Goal: Task Accomplishment & Management: Manage account settings

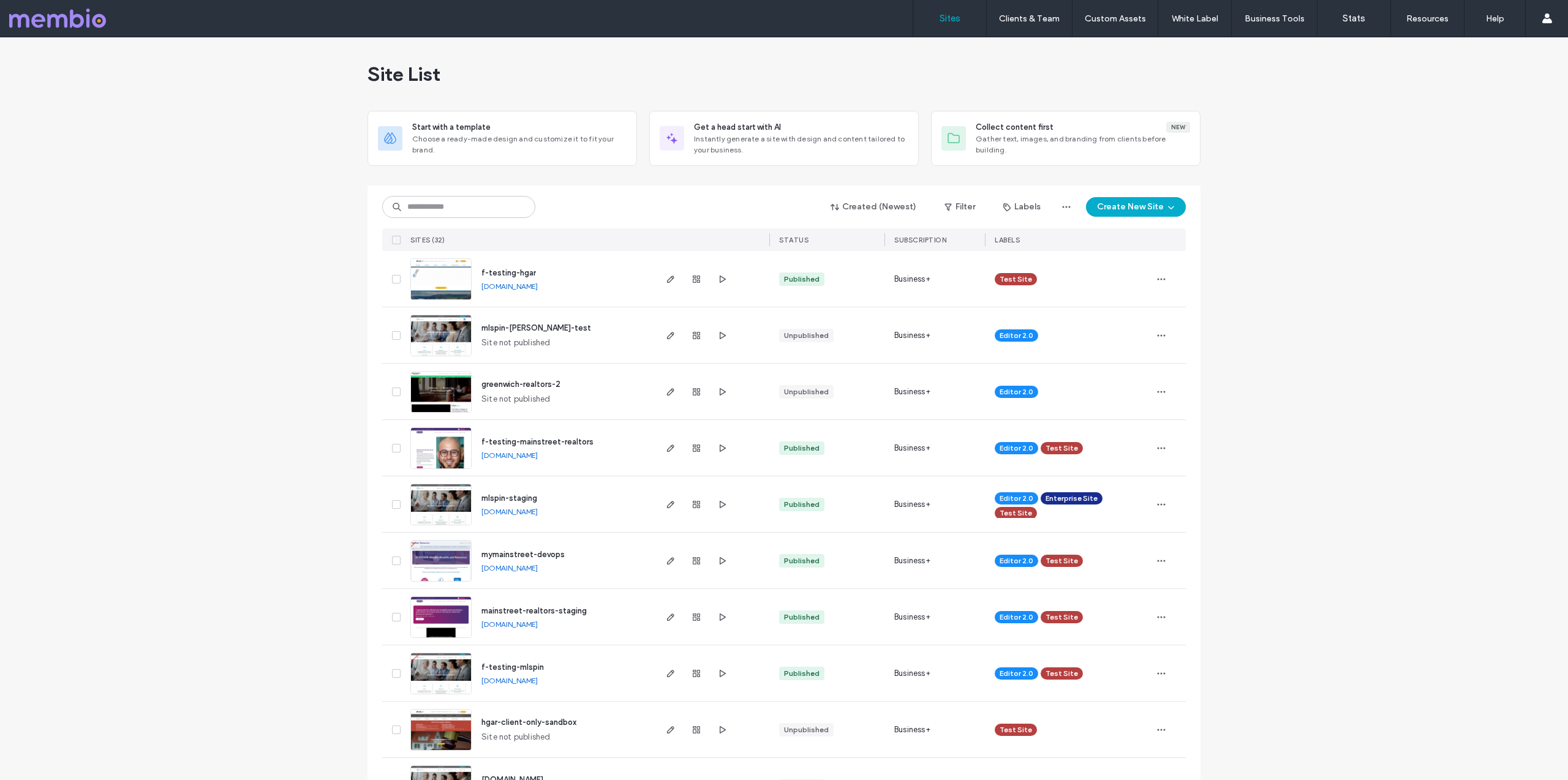
click at [450, 392] on img at bounding box center [441, 413] width 60 height 83
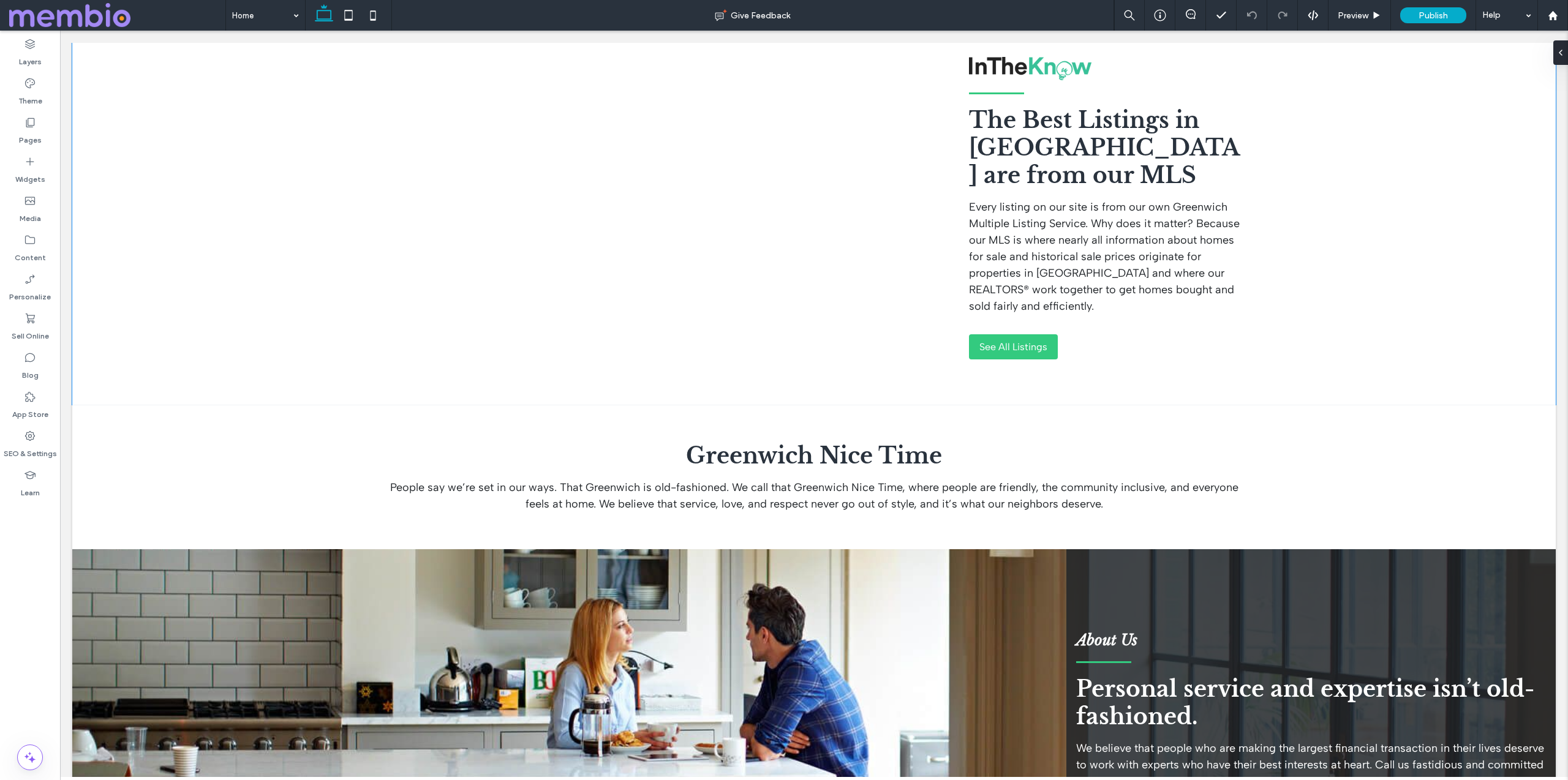
scroll to position [382, 0]
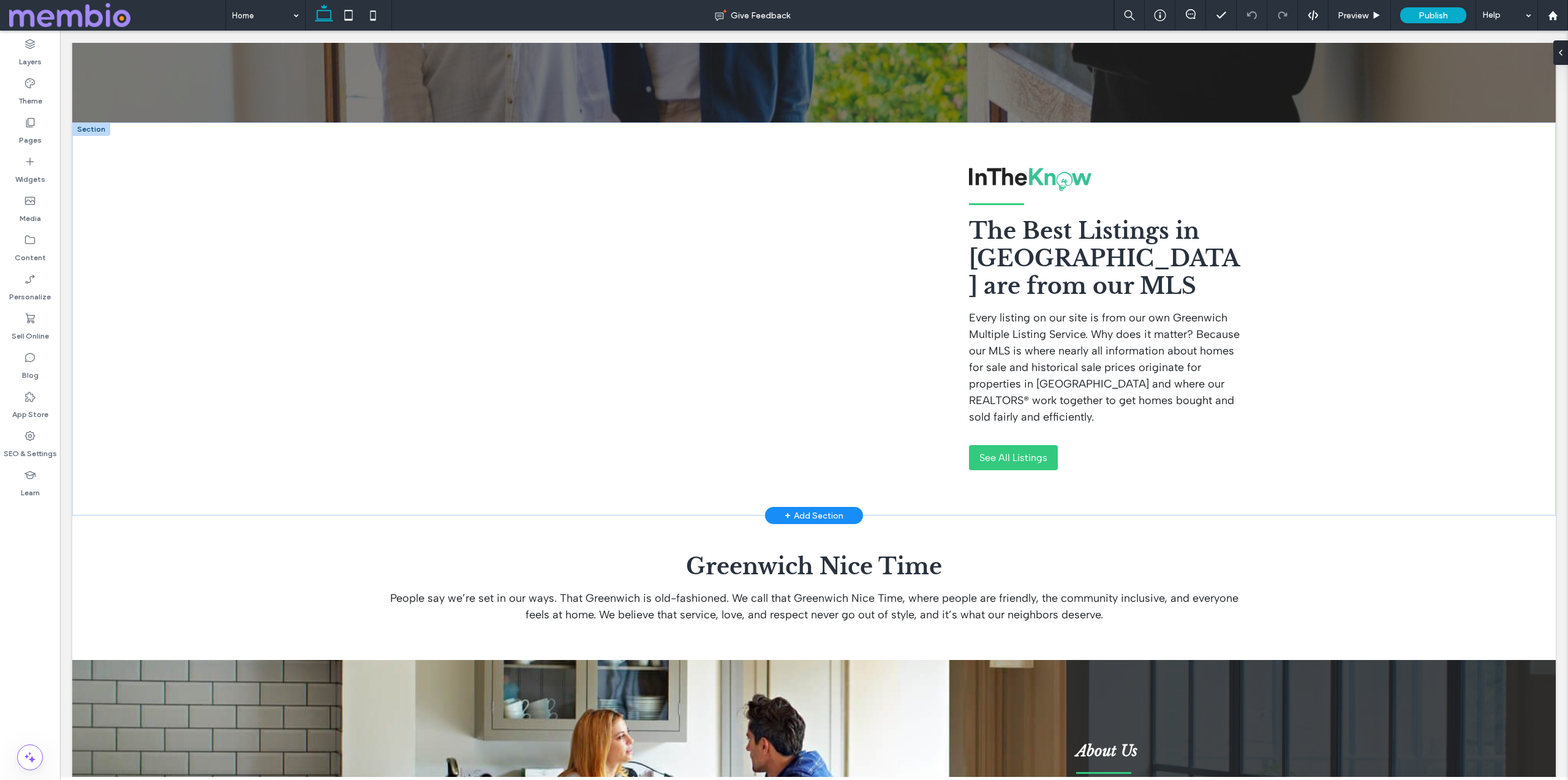
click at [93, 127] on div at bounding box center [91, 129] width 38 height 14
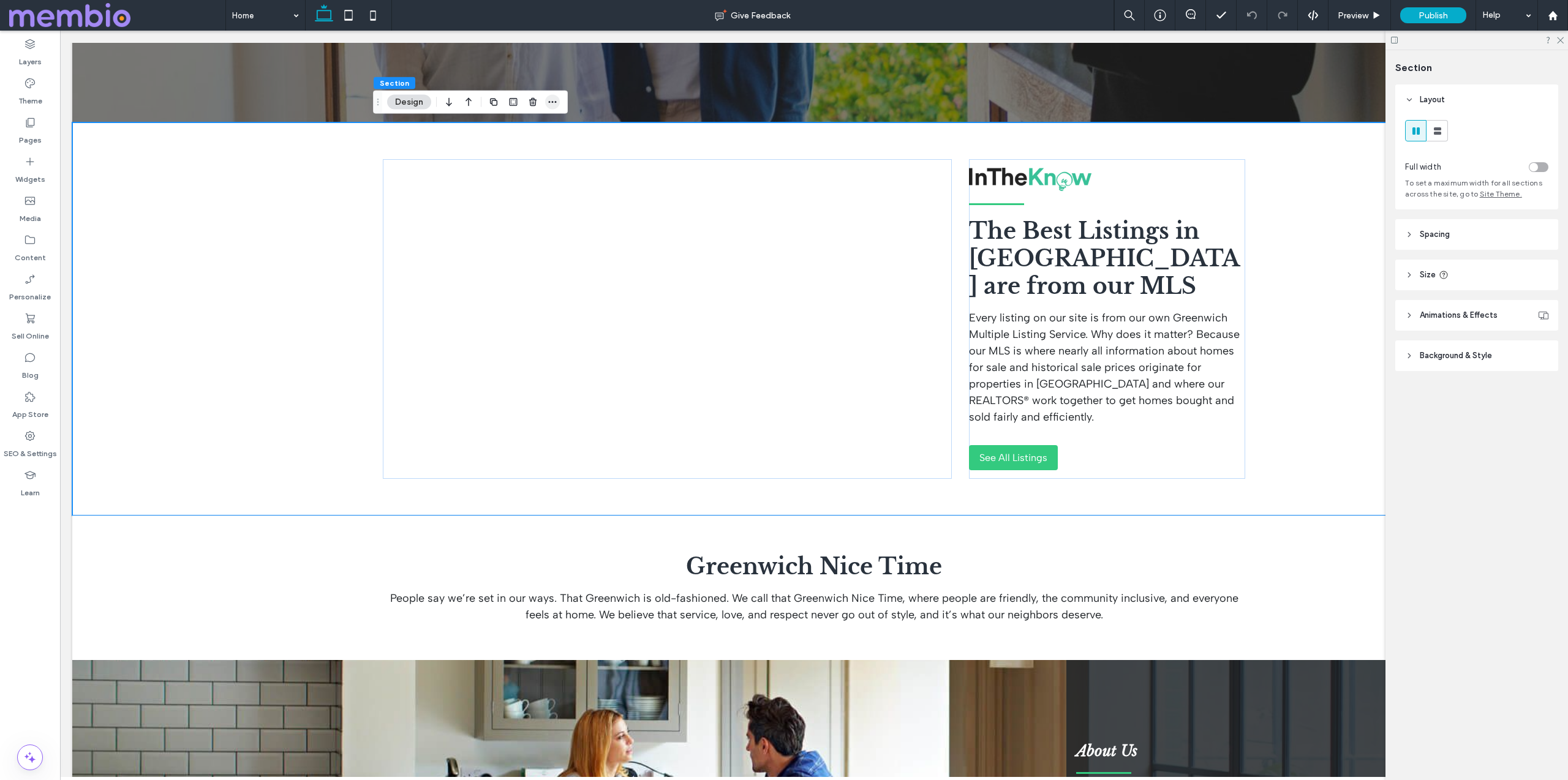
click at [552, 97] on icon "button" at bounding box center [552, 102] width 10 height 10
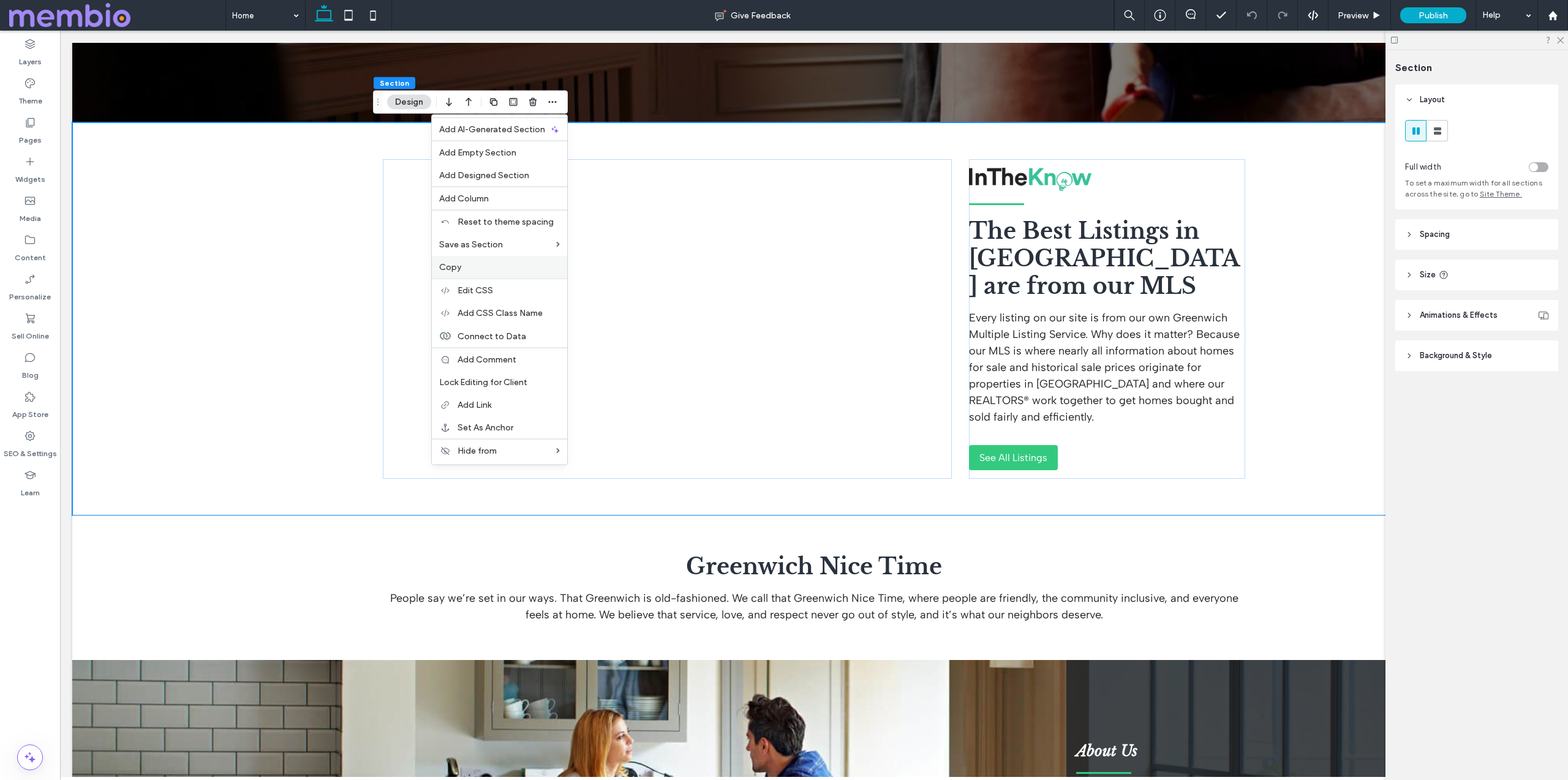
click at [493, 270] on label "Copy" at bounding box center [500, 267] width 120 height 10
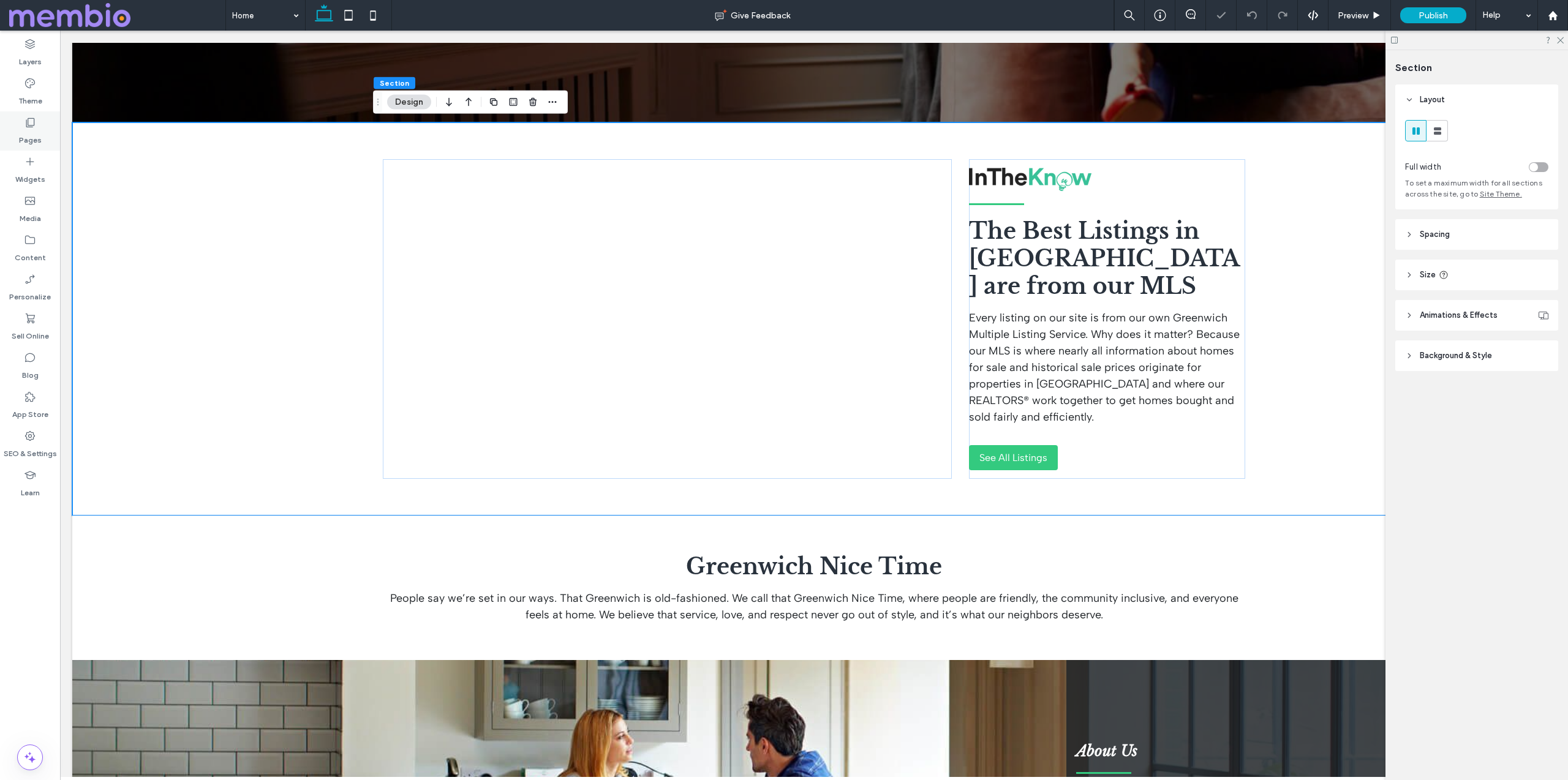
click at [38, 135] on label "Pages" at bounding box center [30, 137] width 23 height 17
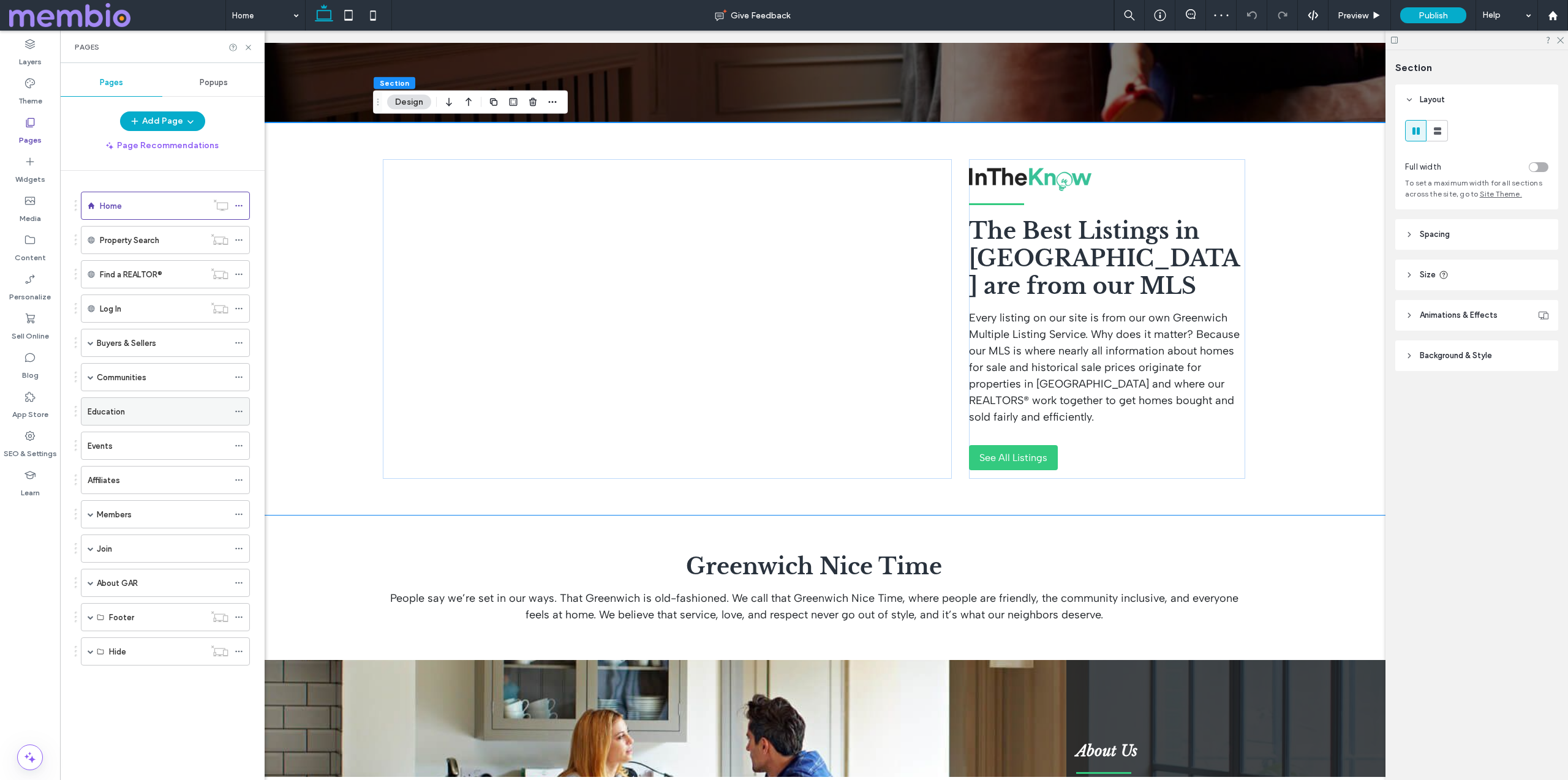
click at [141, 413] on div "Education" at bounding box center [158, 412] width 141 height 13
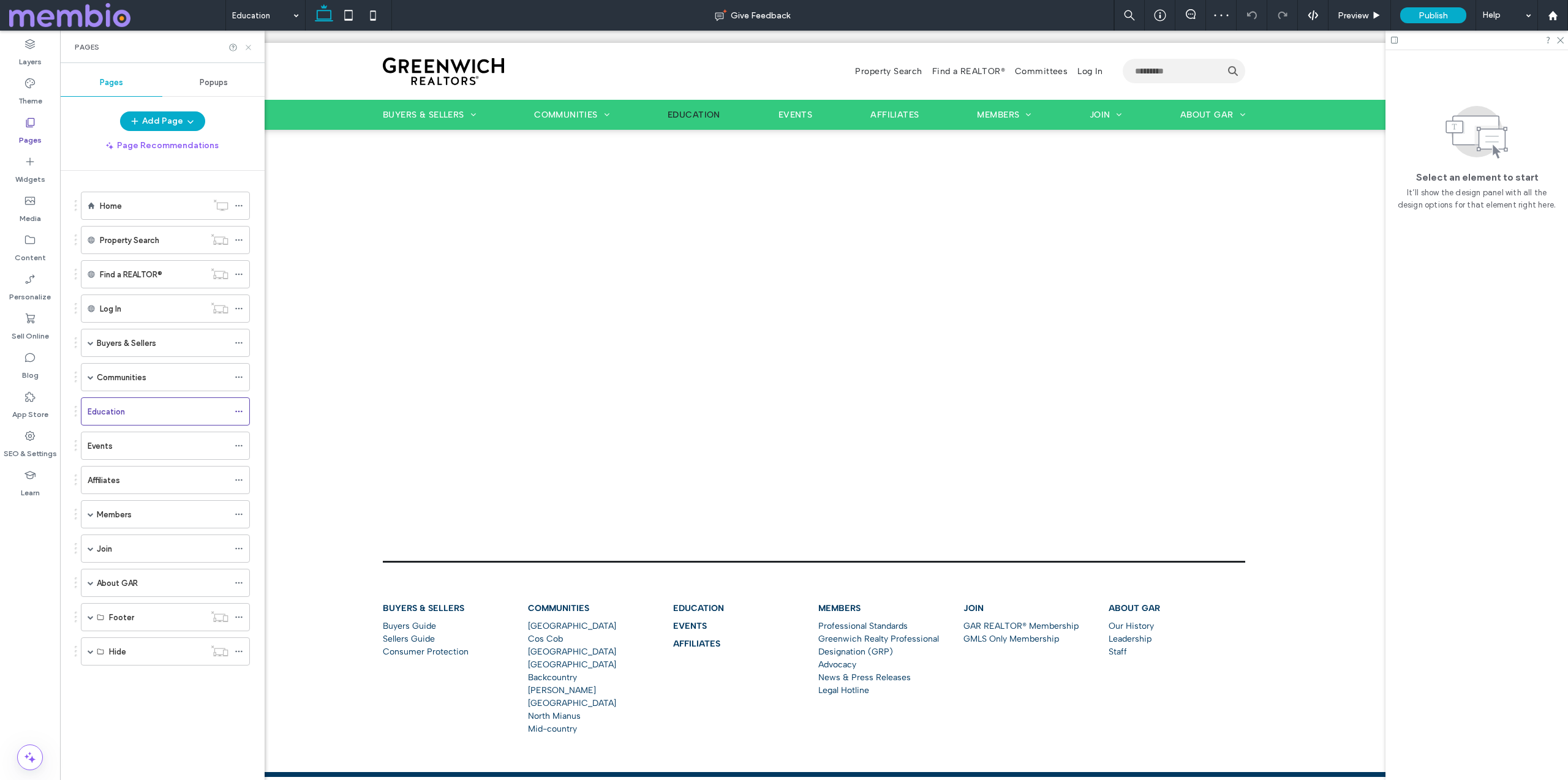
click at [247, 45] on use at bounding box center [248, 47] width 5 height 5
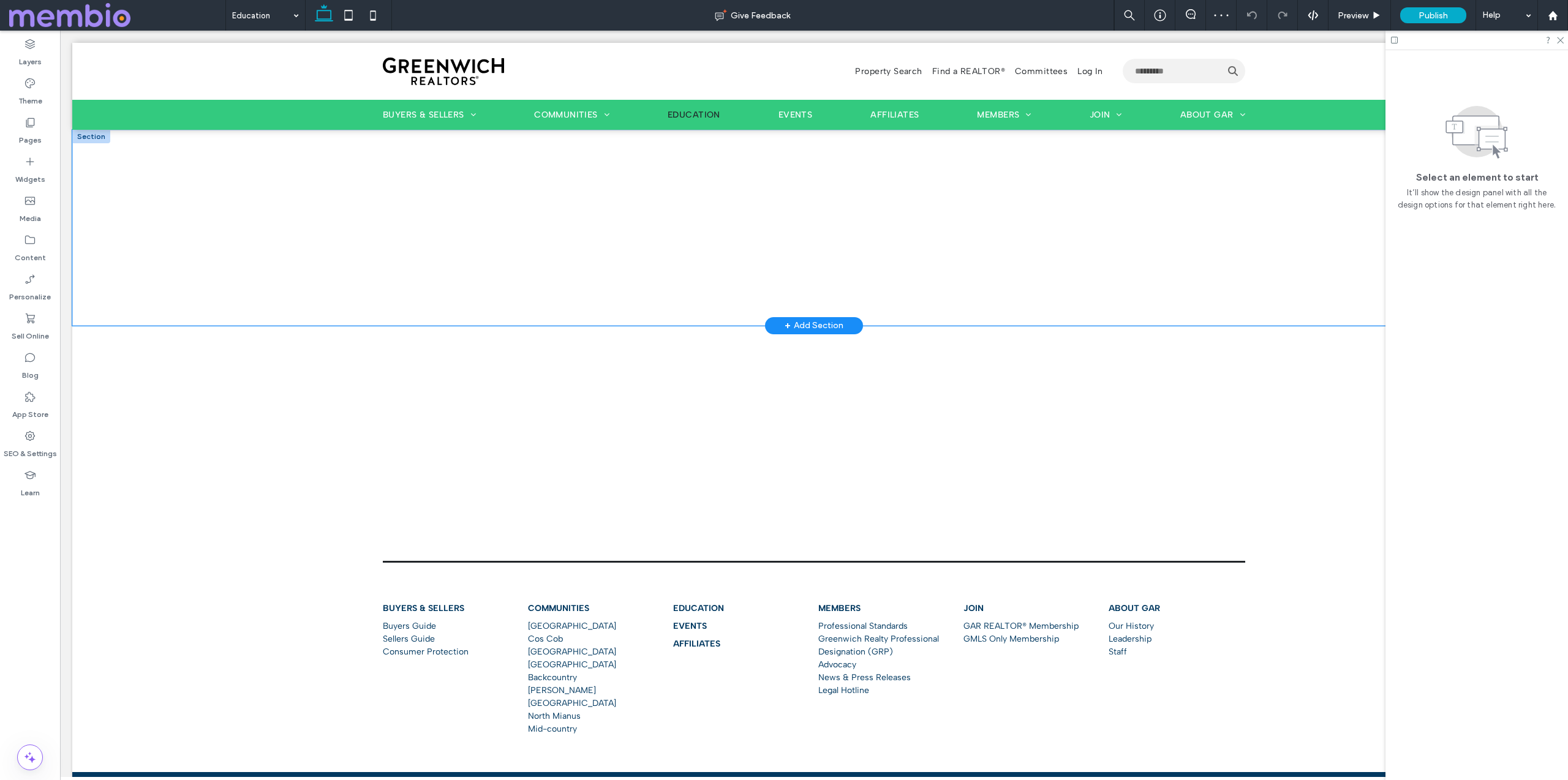
click at [212, 150] on div at bounding box center [814, 228] width 1483 height 196
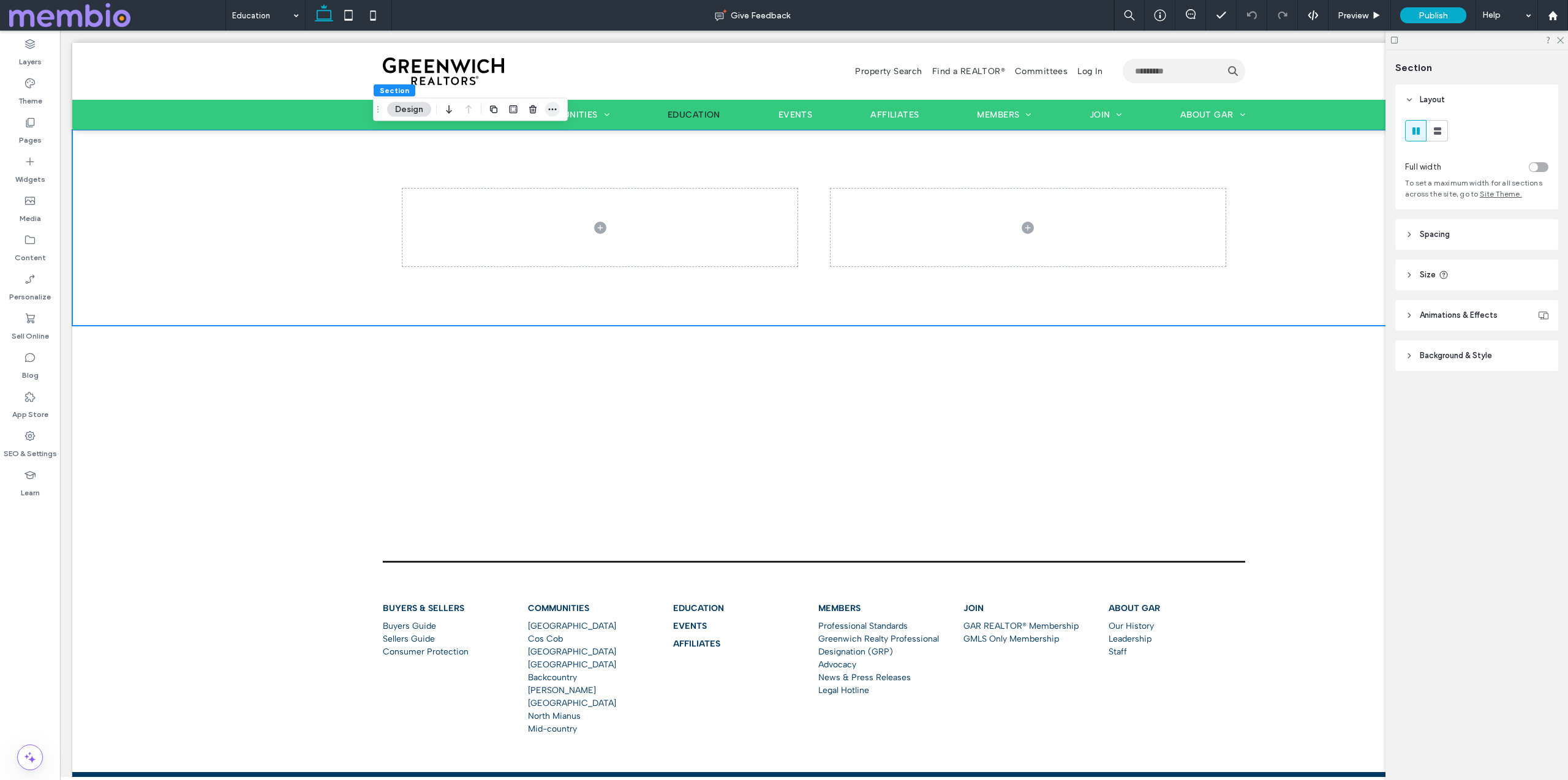
click at [557, 109] on span "button" at bounding box center [552, 109] width 15 height 15
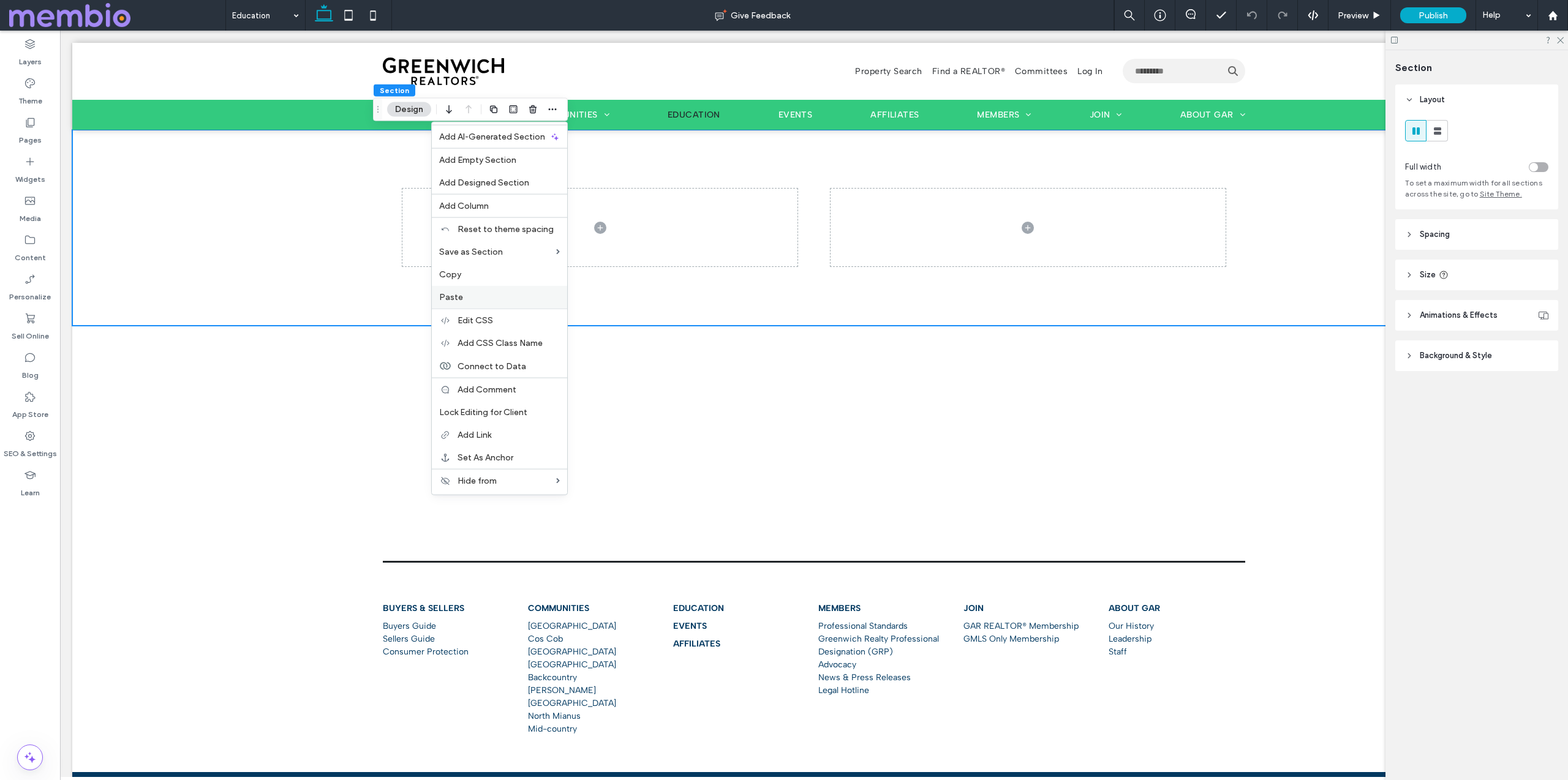
click at [523, 292] on label "Paste" at bounding box center [500, 297] width 120 height 10
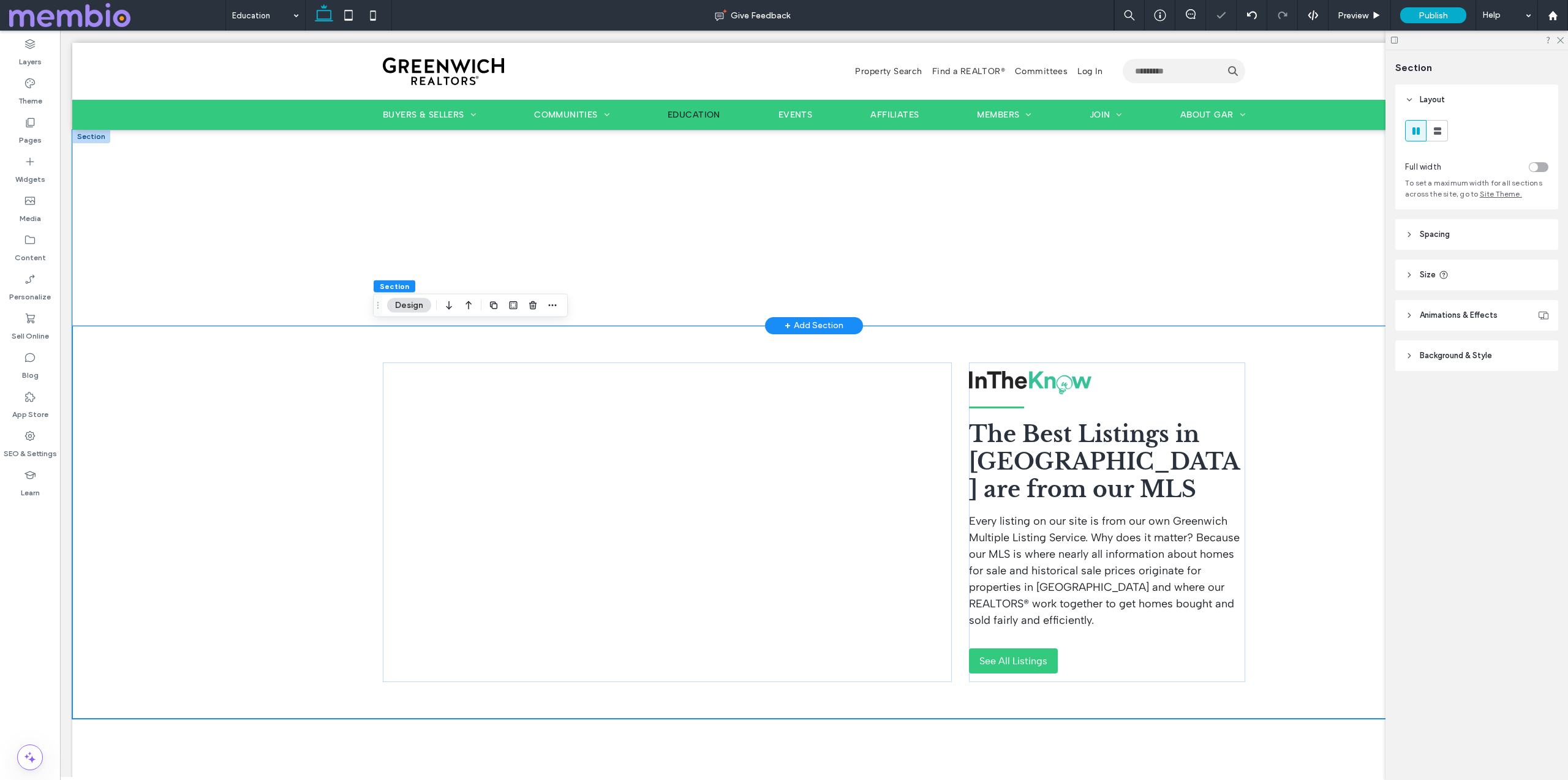
click at [250, 162] on div at bounding box center [814, 228] width 1483 height 196
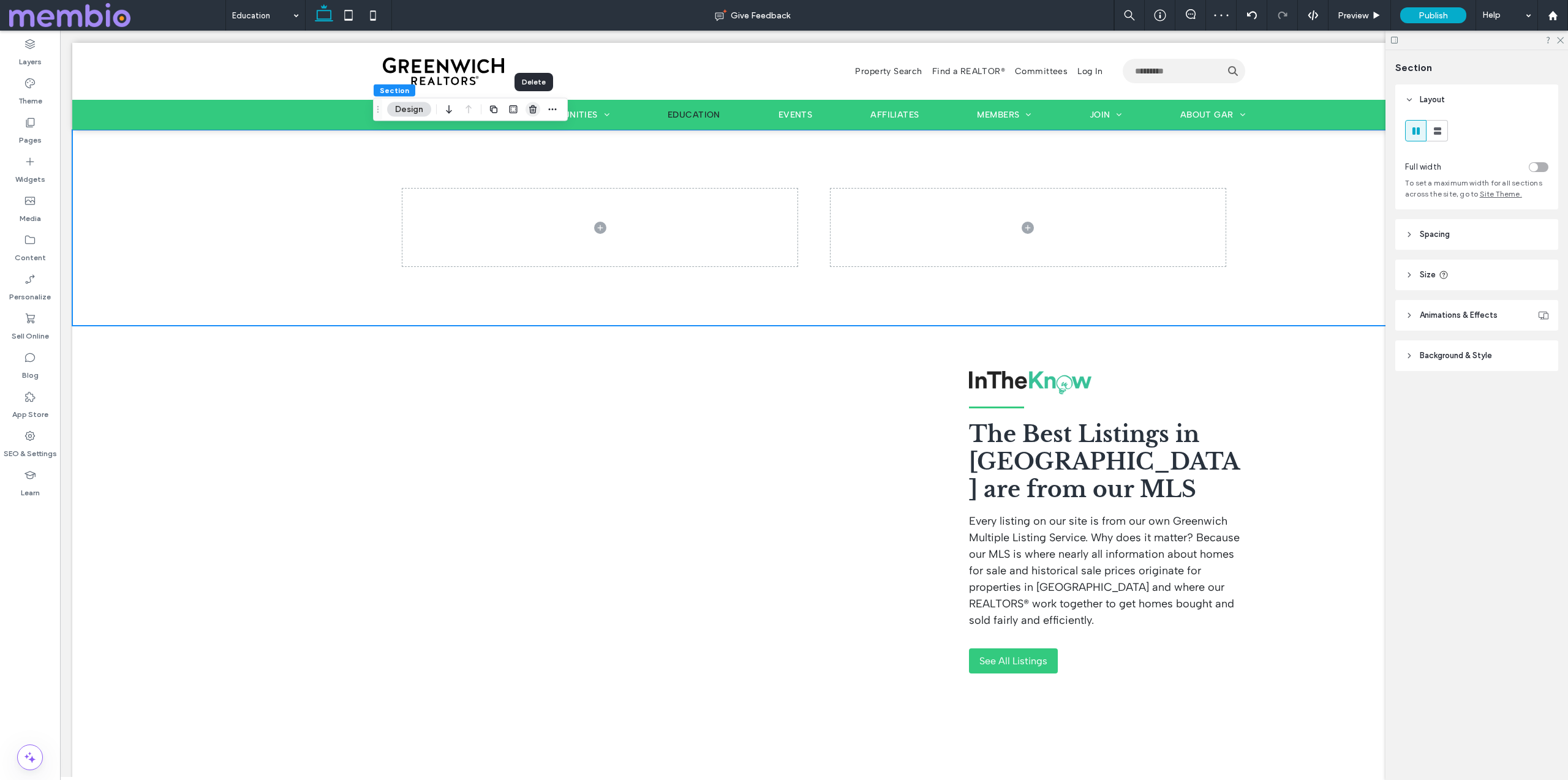
click at [531, 109] on icon "button" at bounding box center [533, 109] width 10 height 10
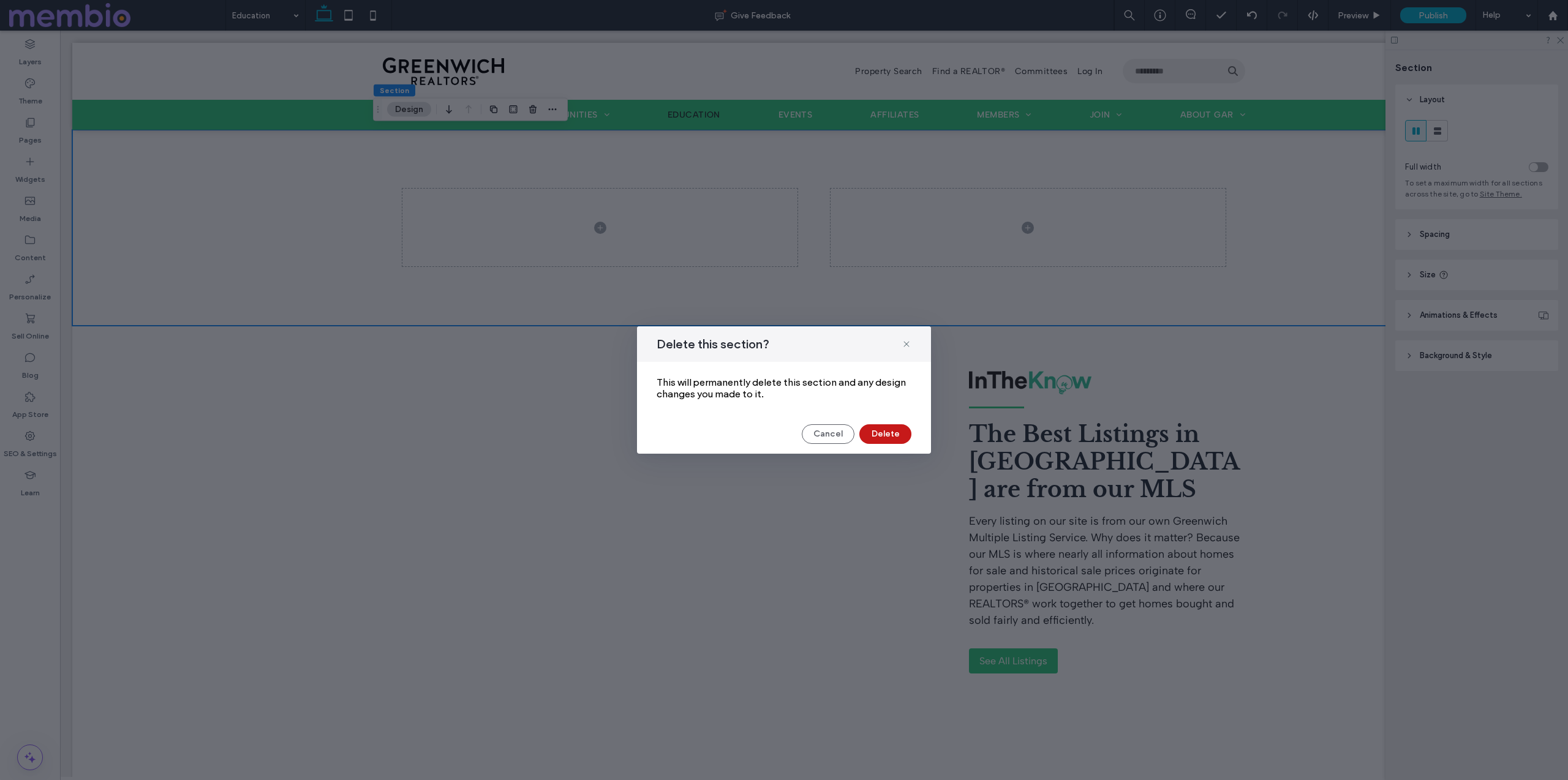
click at [881, 430] on button "Delete" at bounding box center [885, 434] width 52 height 19
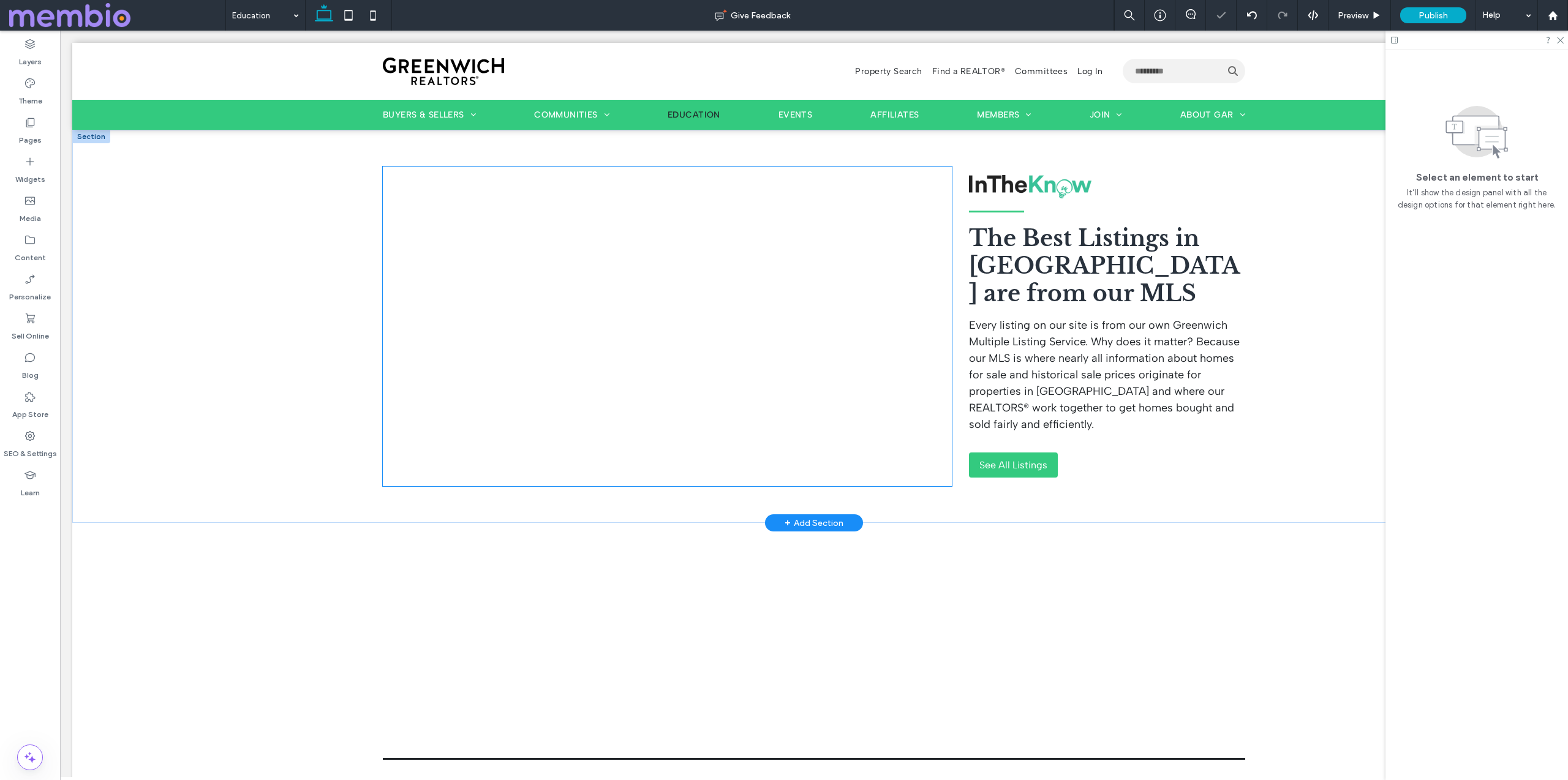
click at [717, 261] on div at bounding box center [667, 326] width 569 height 320
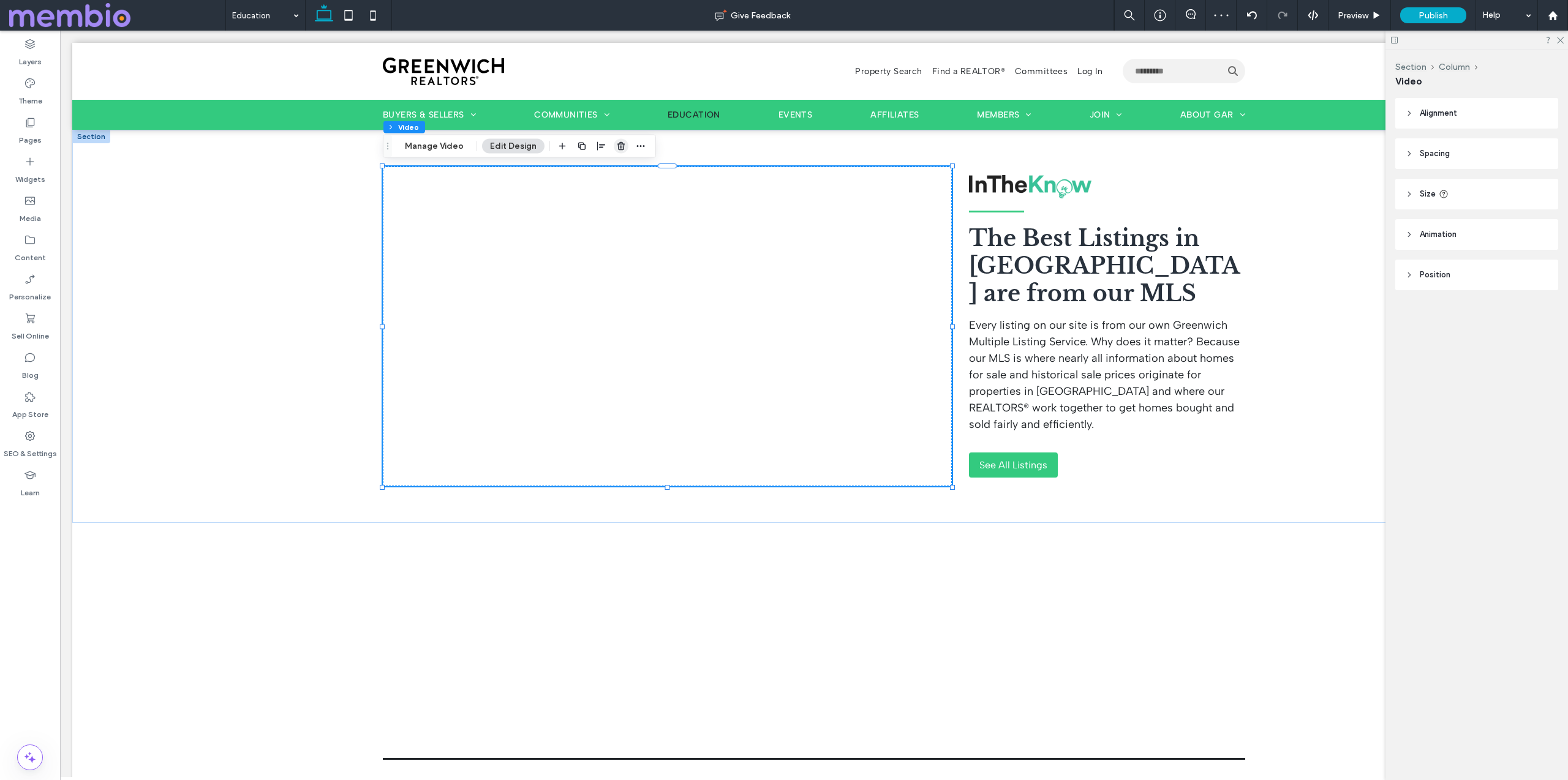
click at [623, 142] on icon "button" at bounding box center [621, 146] width 10 height 10
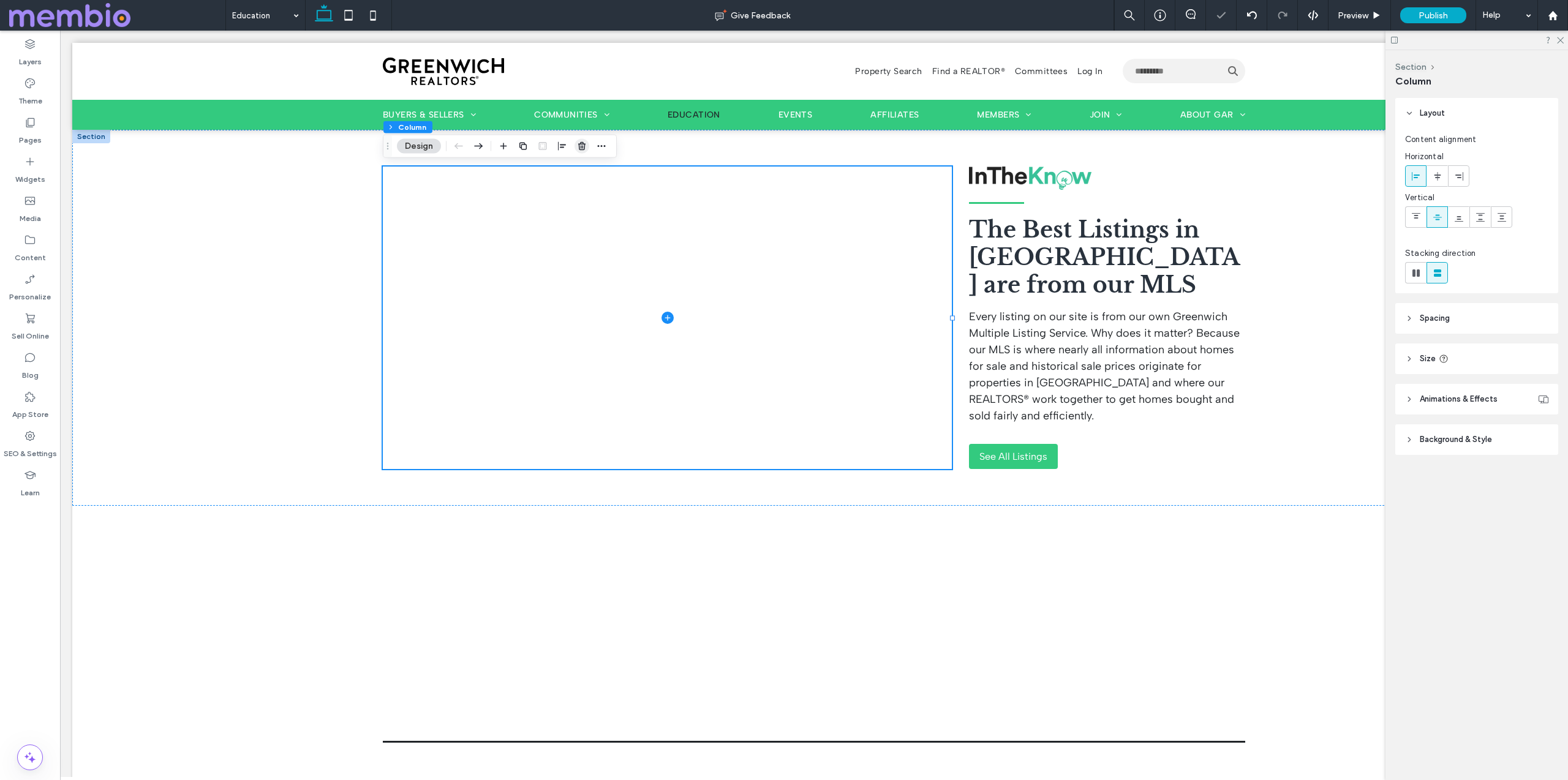
click at [582, 146] on use "button" at bounding box center [581, 146] width 7 height 8
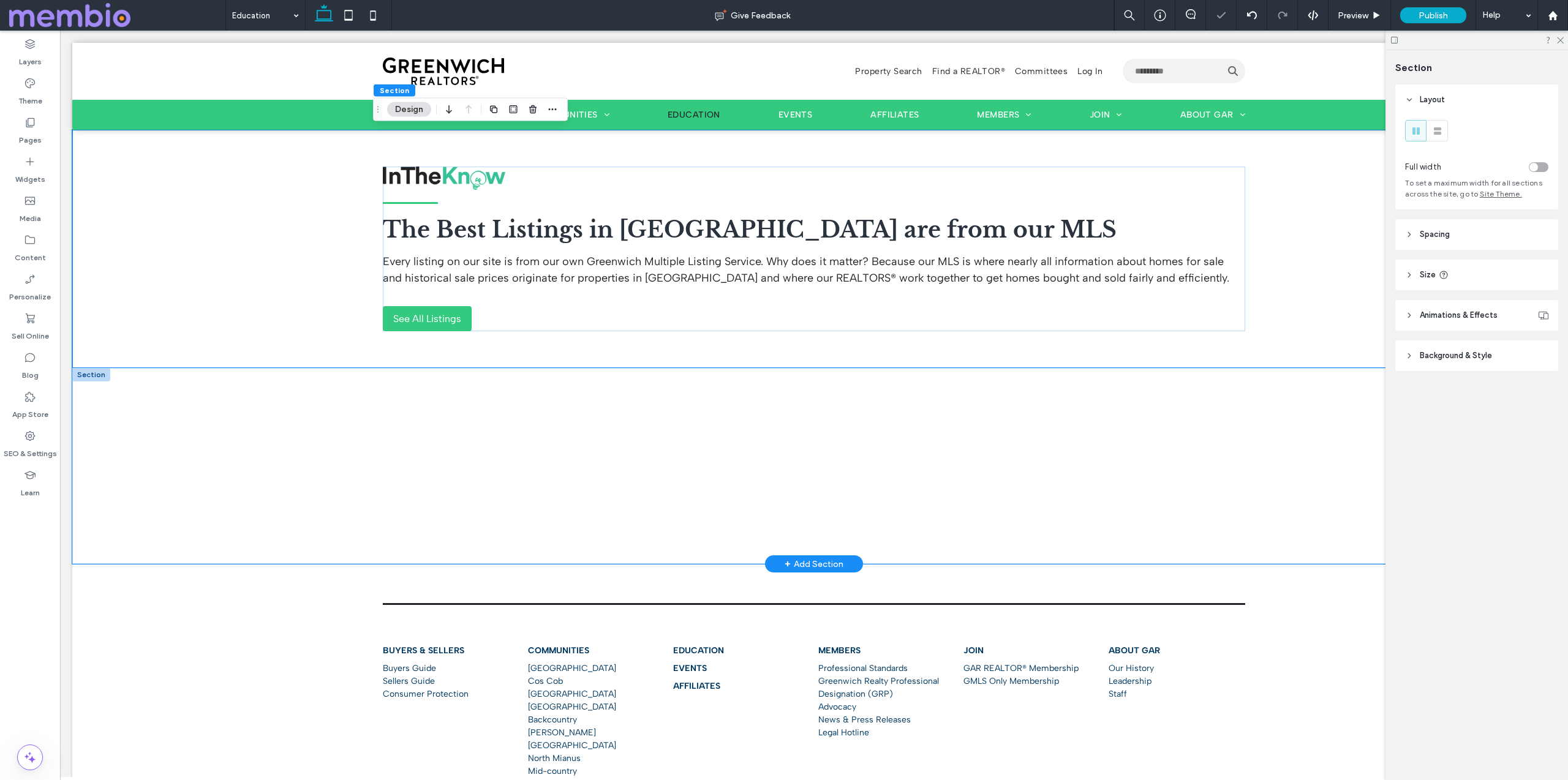
click at [523, 407] on div at bounding box center [813, 466] width 882 height 196
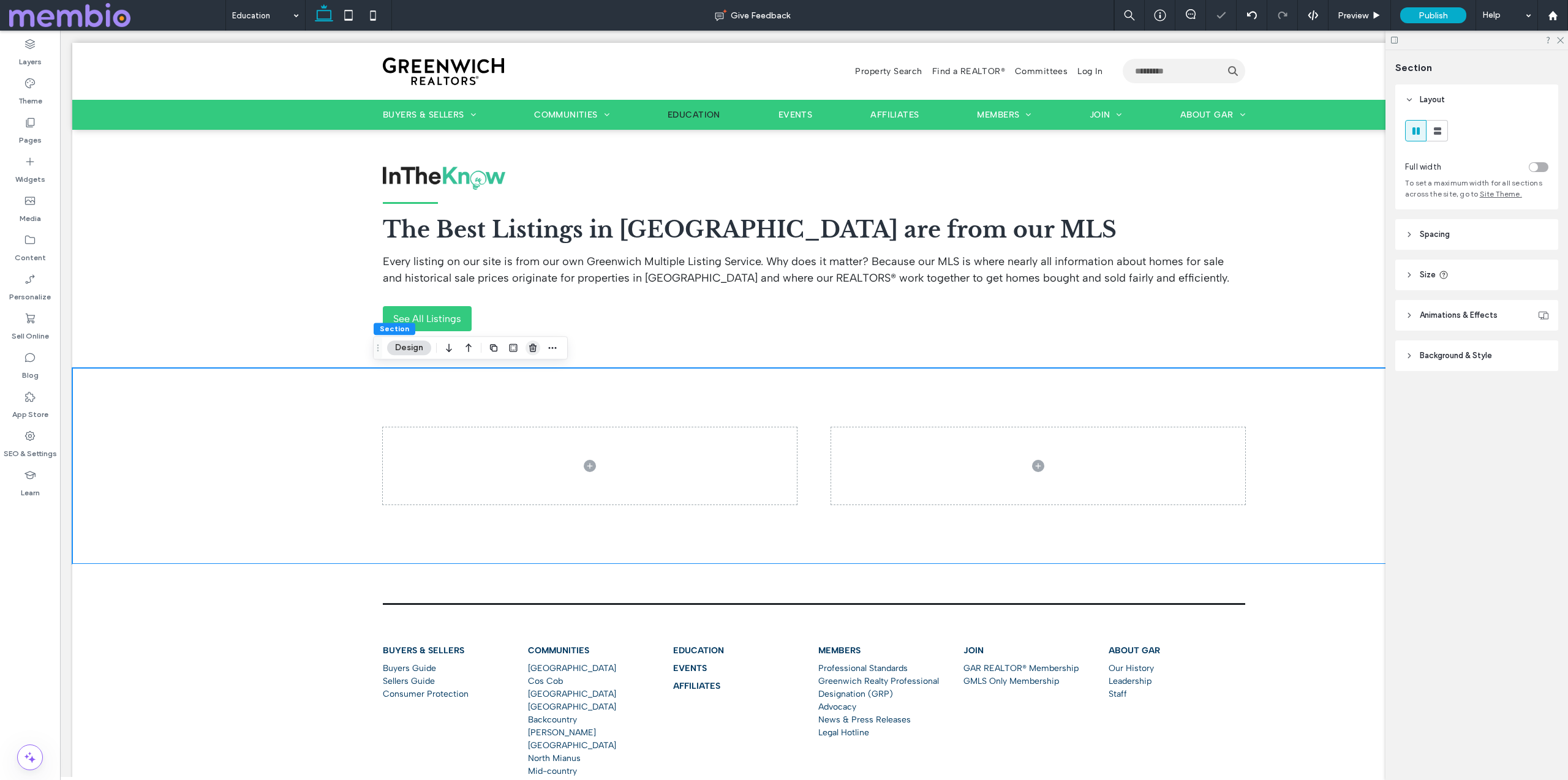
click at [533, 350] on icon "button" at bounding box center [533, 347] width 10 height 10
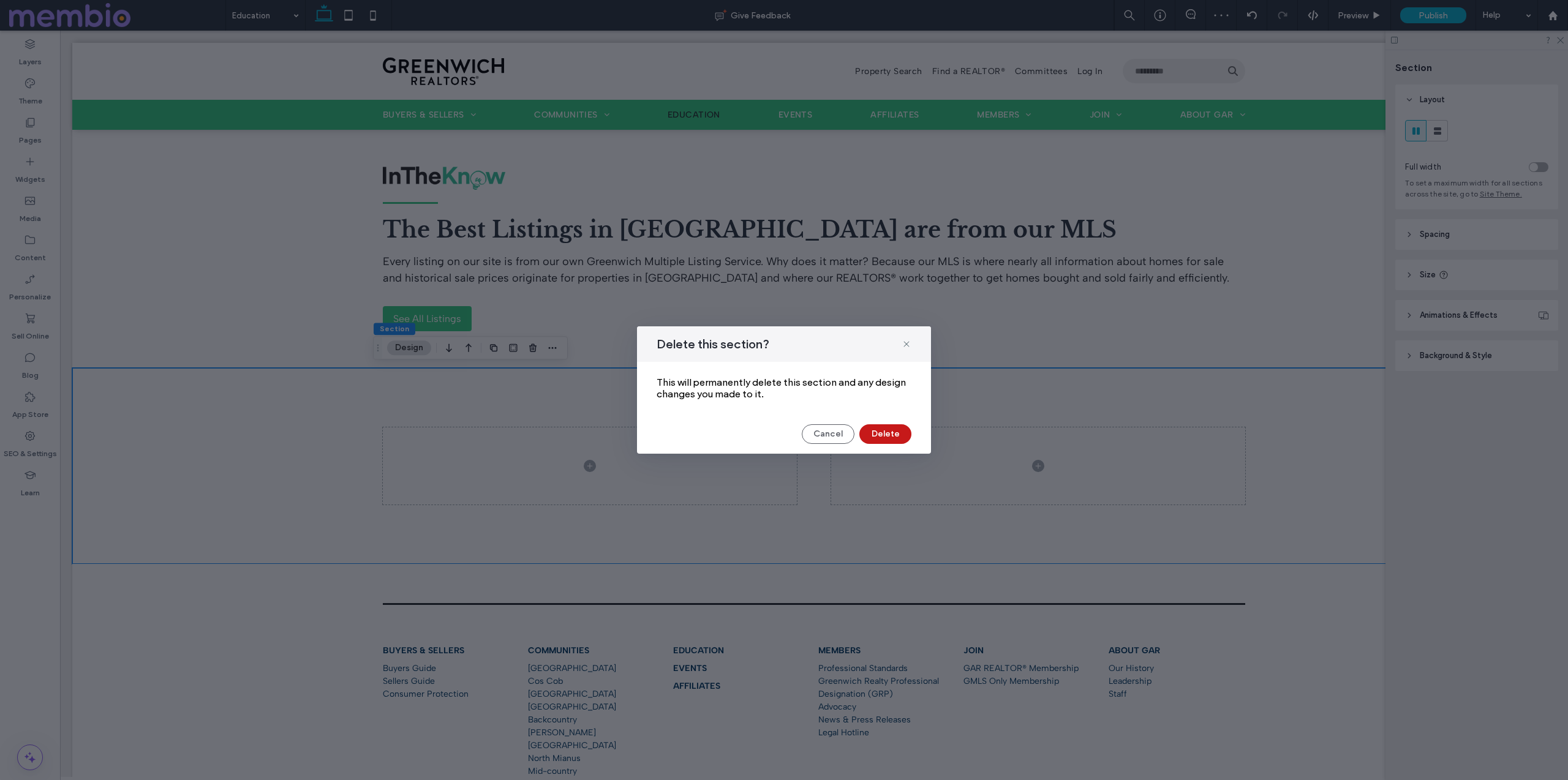
click at [896, 435] on button "Delete" at bounding box center [885, 434] width 52 height 19
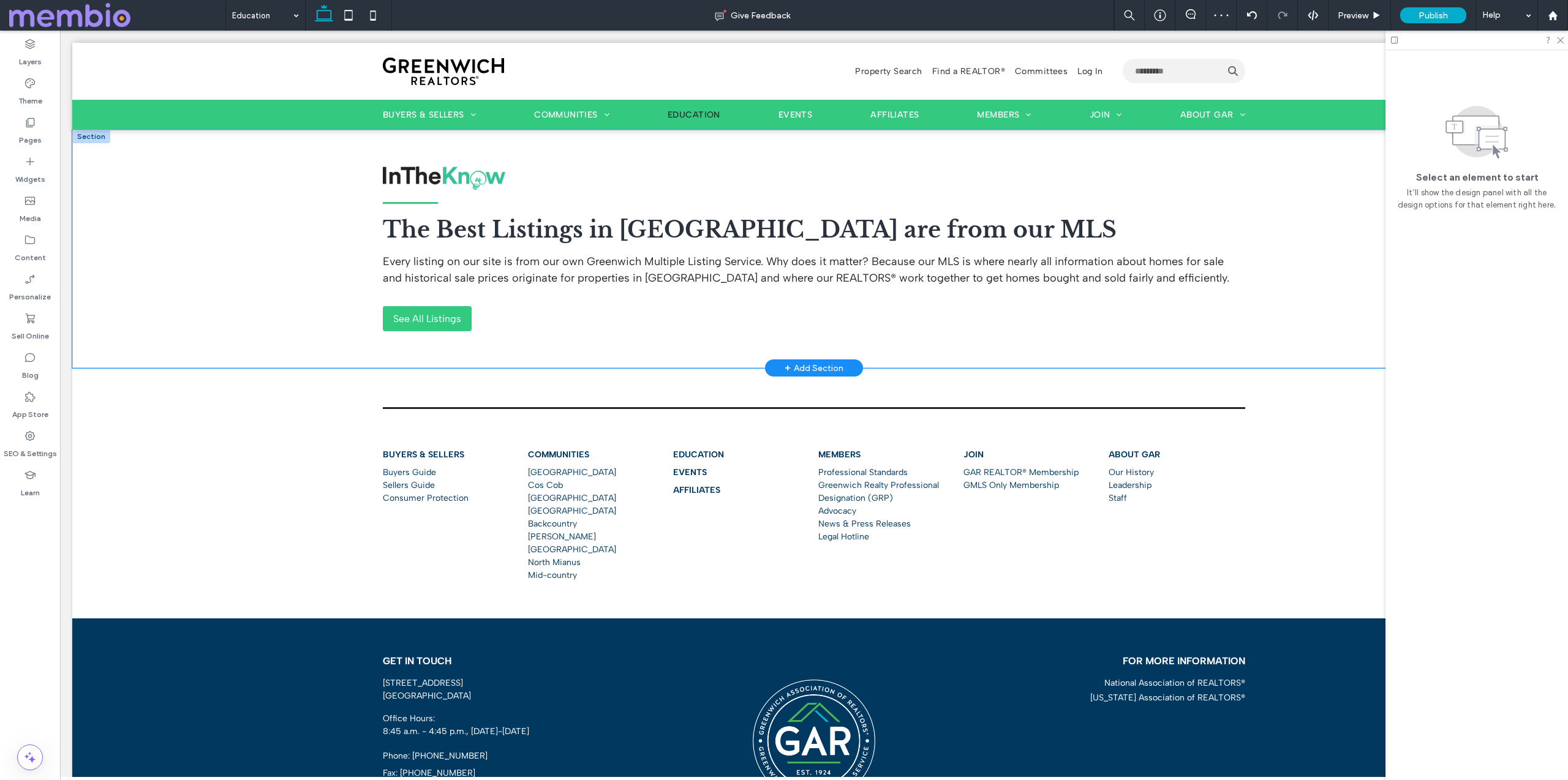
click at [234, 309] on div "The Best Listings in Greenwich are from our MLS Every listing on our site is fr…" at bounding box center [814, 249] width 1483 height 239
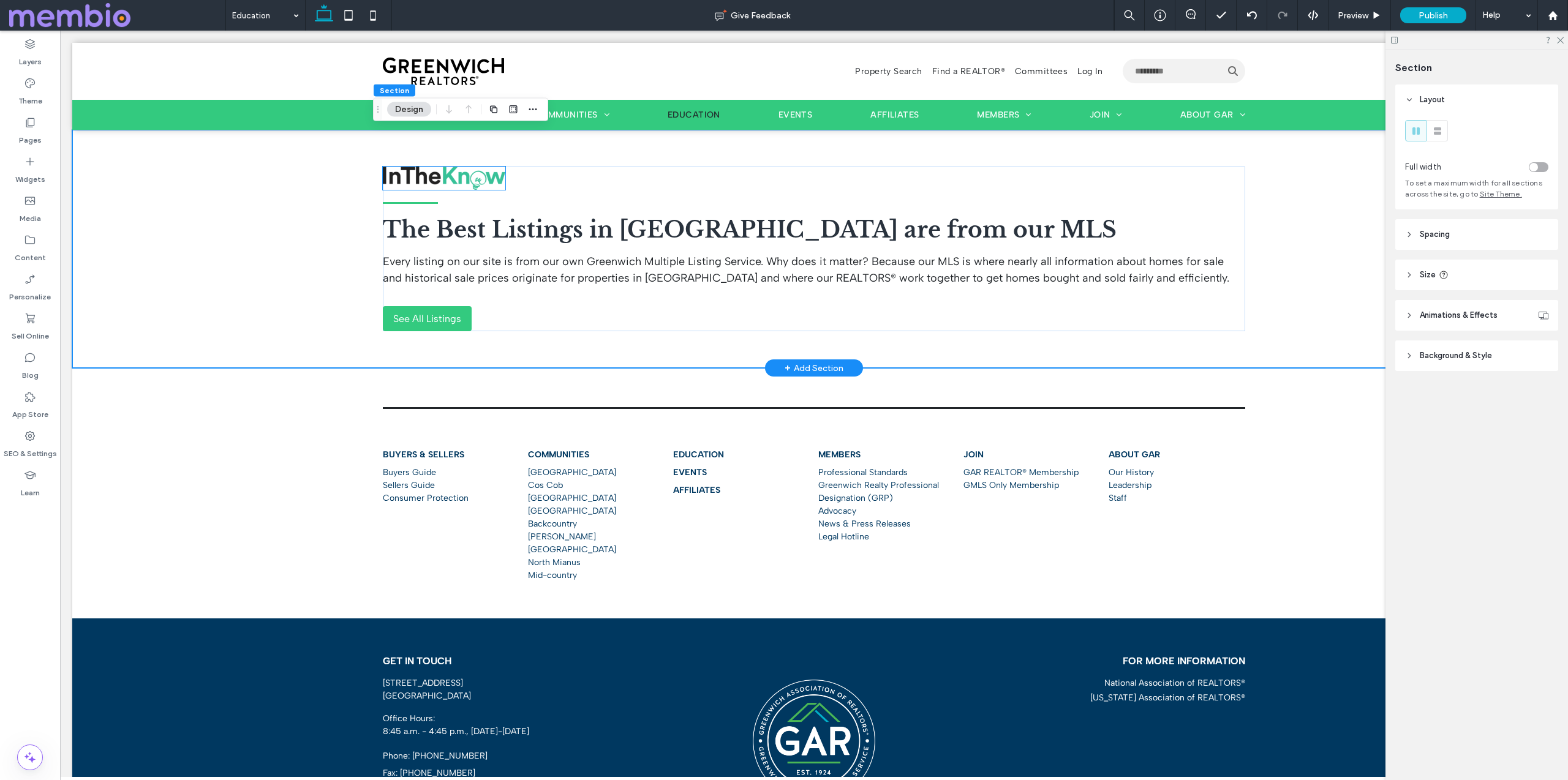
click at [422, 180] on img at bounding box center [443, 178] width 122 height 24
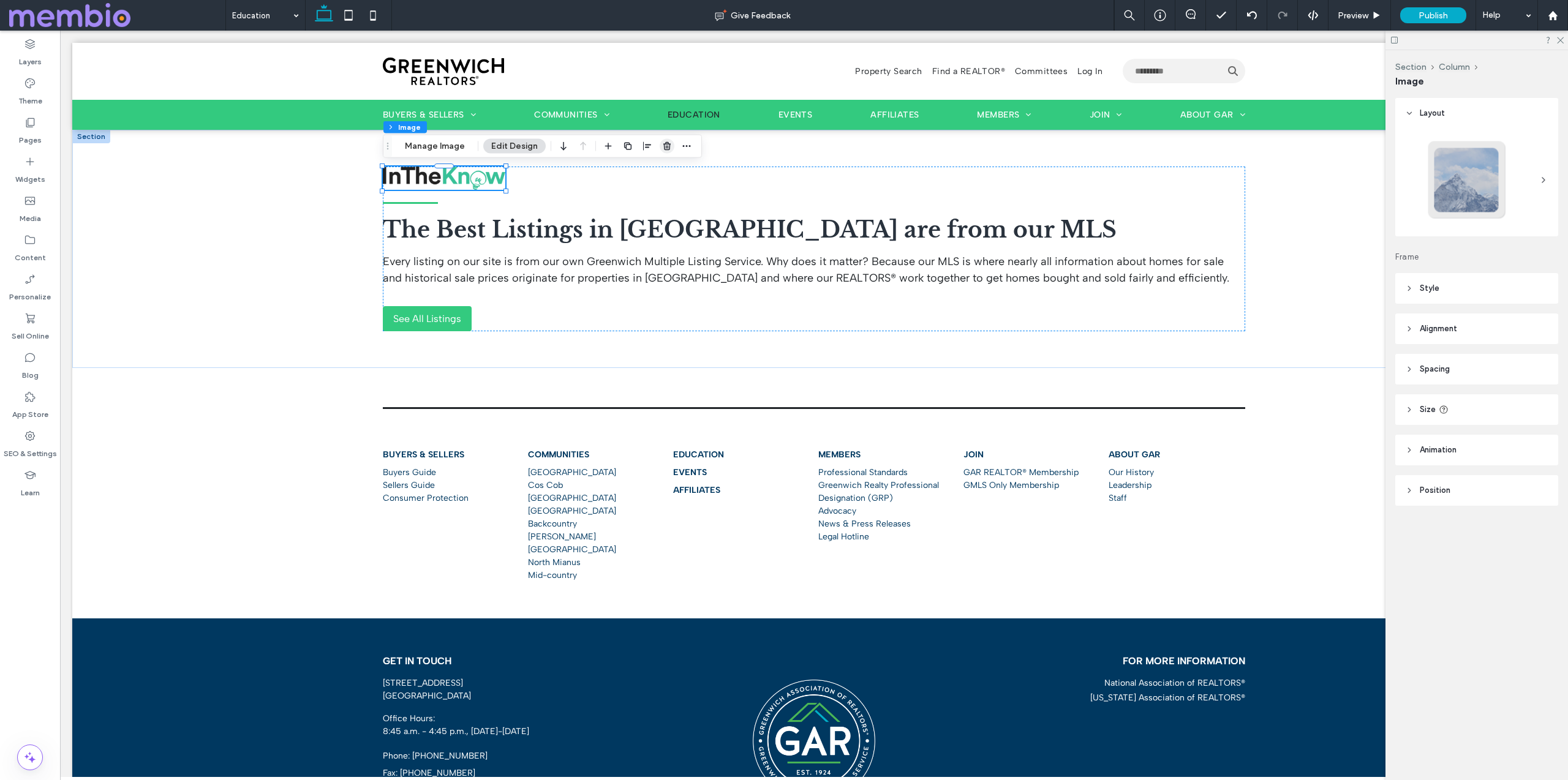
click at [662, 142] on icon "button" at bounding box center [667, 146] width 10 height 10
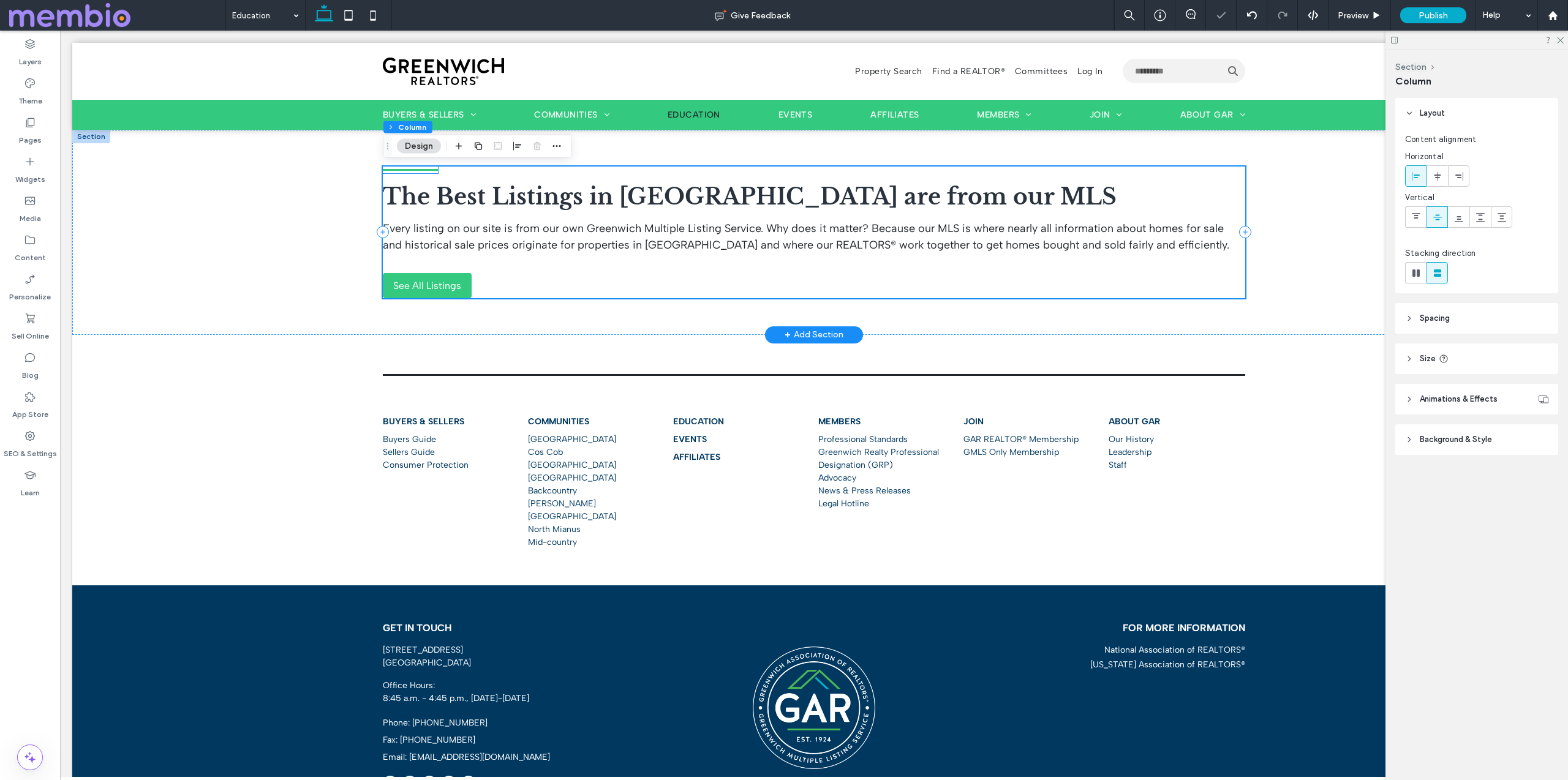
click at [427, 172] on div at bounding box center [410, 169] width 55 height 6
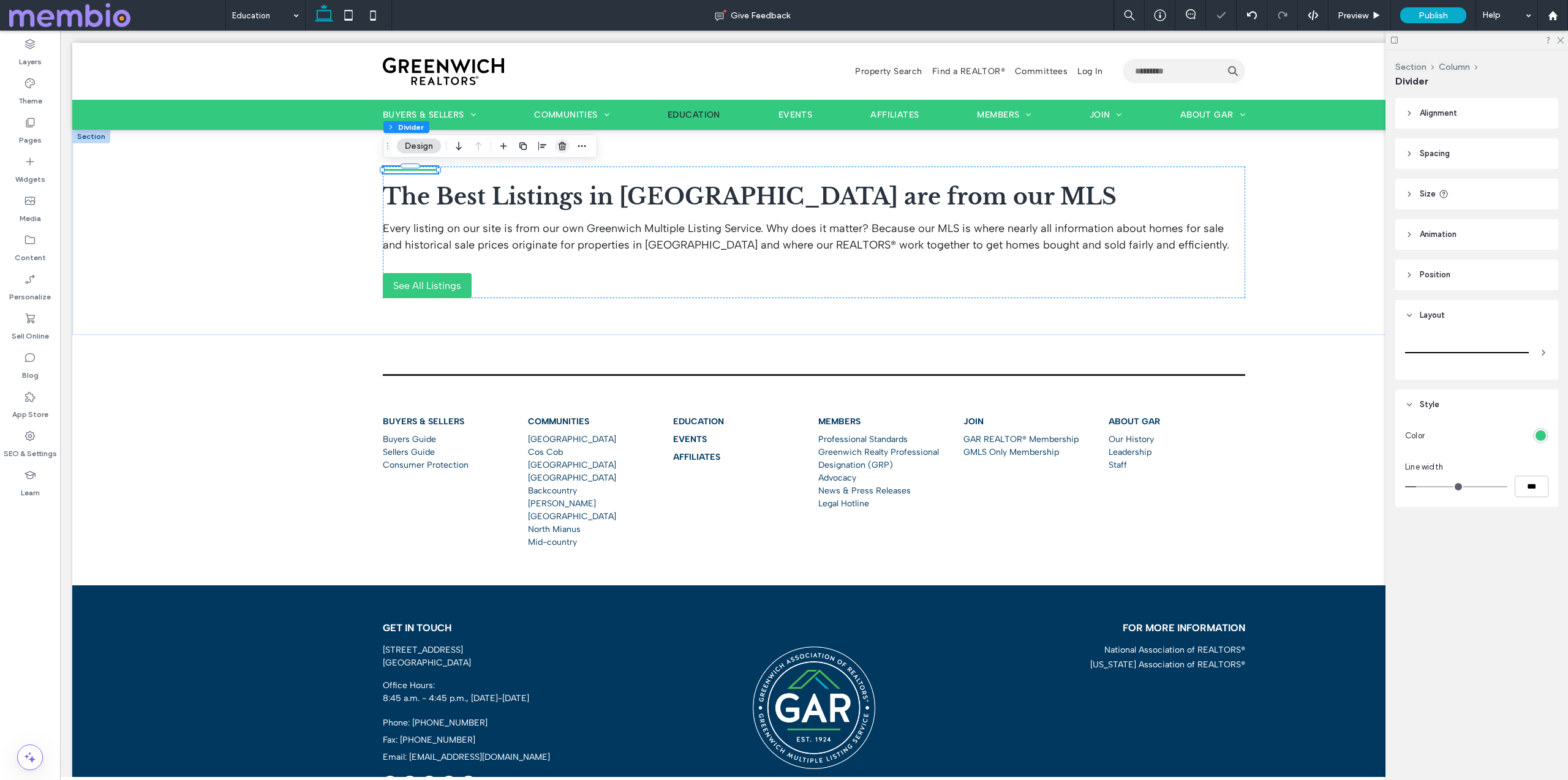
click at [562, 147] on use "button" at bounding box center [562, 146] width 7 height 8
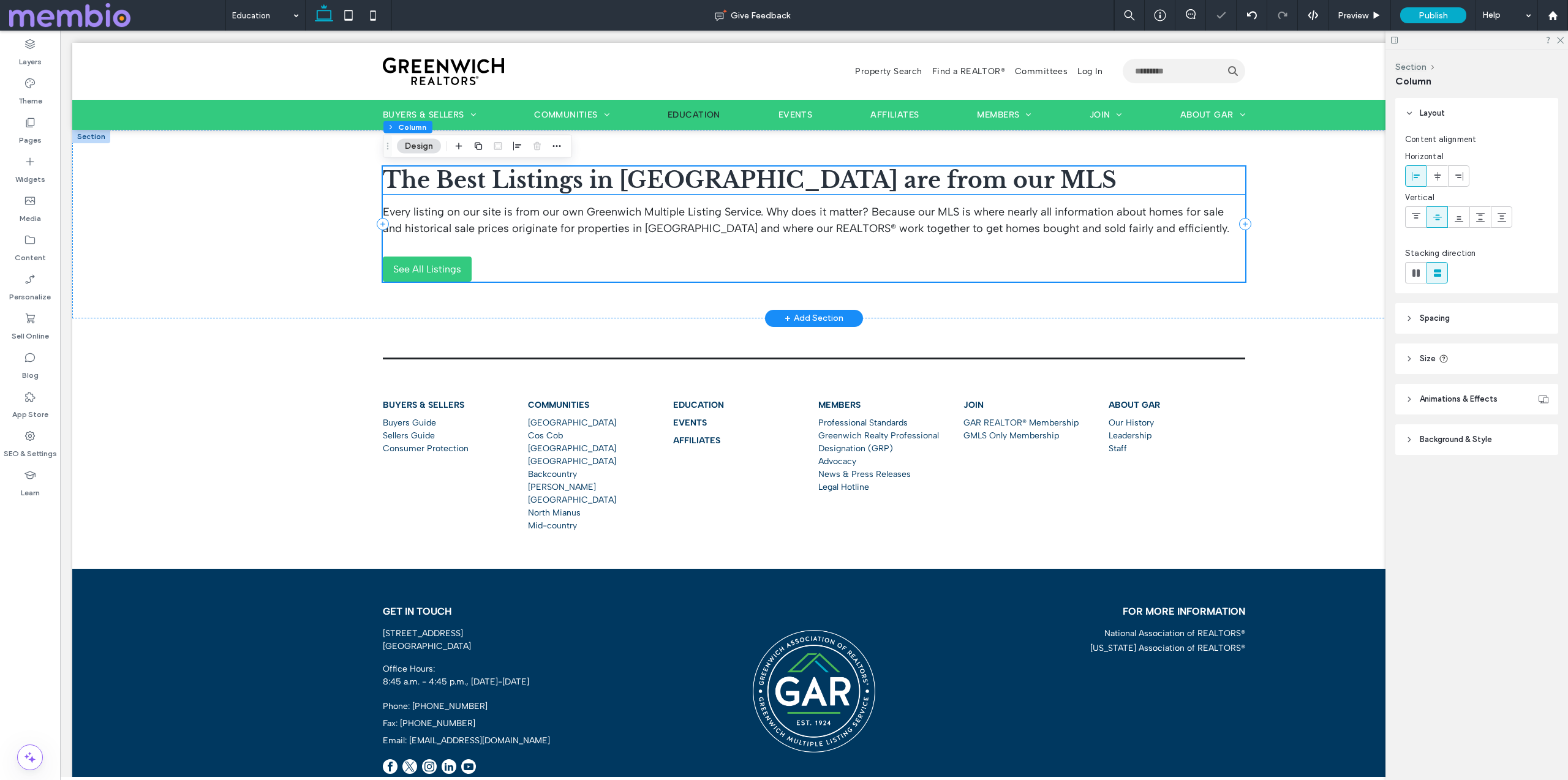
click at [551, 175] on span "The Best Listings in Greenwich are from our MLS" at bounding box center [749, 180] width 734 height 28
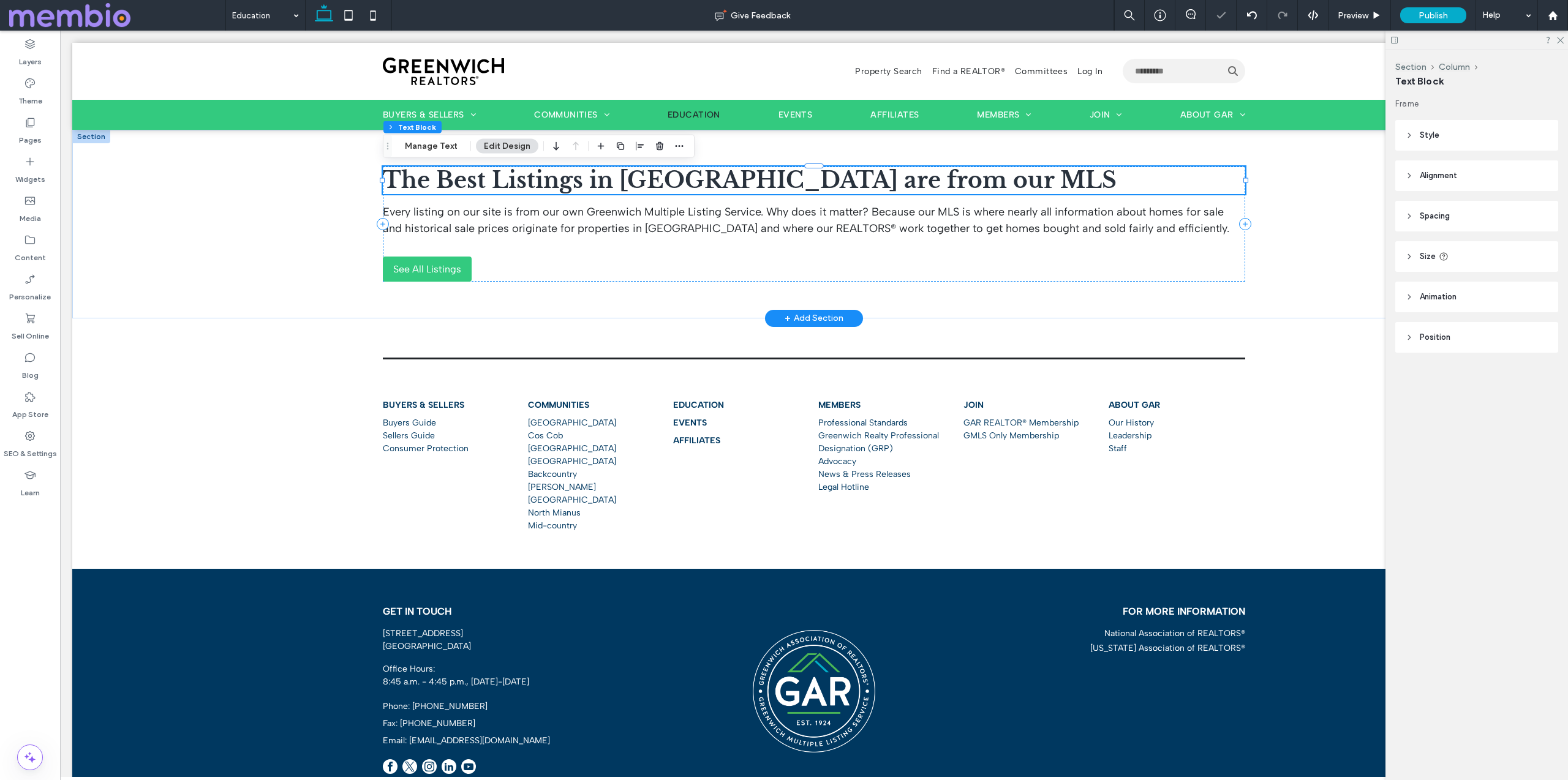
click at [551, 175] on span "The Best Listings in Greenwich are from our MLS" at bounding box center [749, 180] width 734 height 28
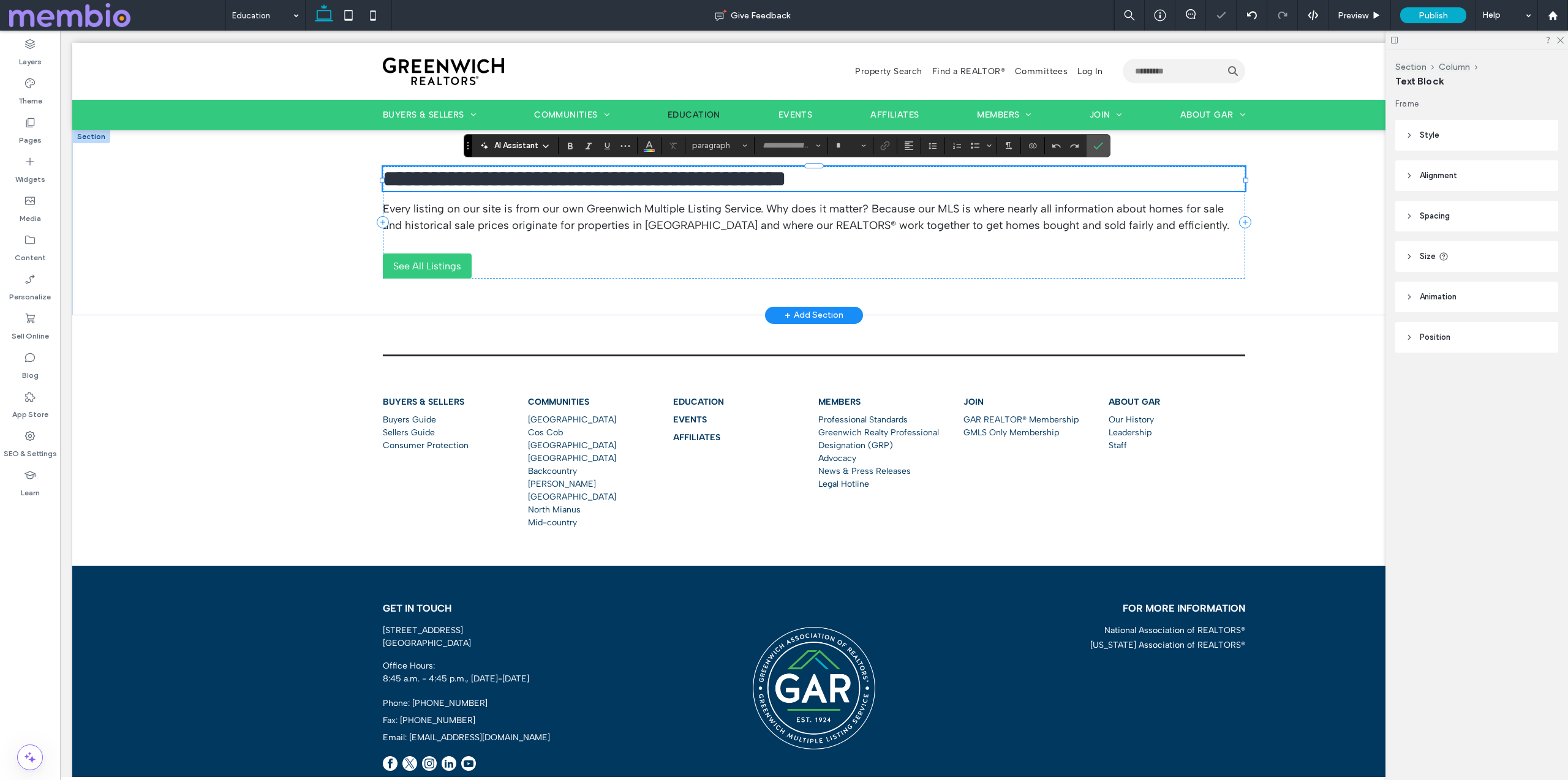
type input "**********"
type input "**"
click at [551, 175] on span "**********" at bounding box center [584, 179] width 403 height 22
click at [1096, 147] on icon "Confirm" at bounding box center [1098, 146] width 10 height 10
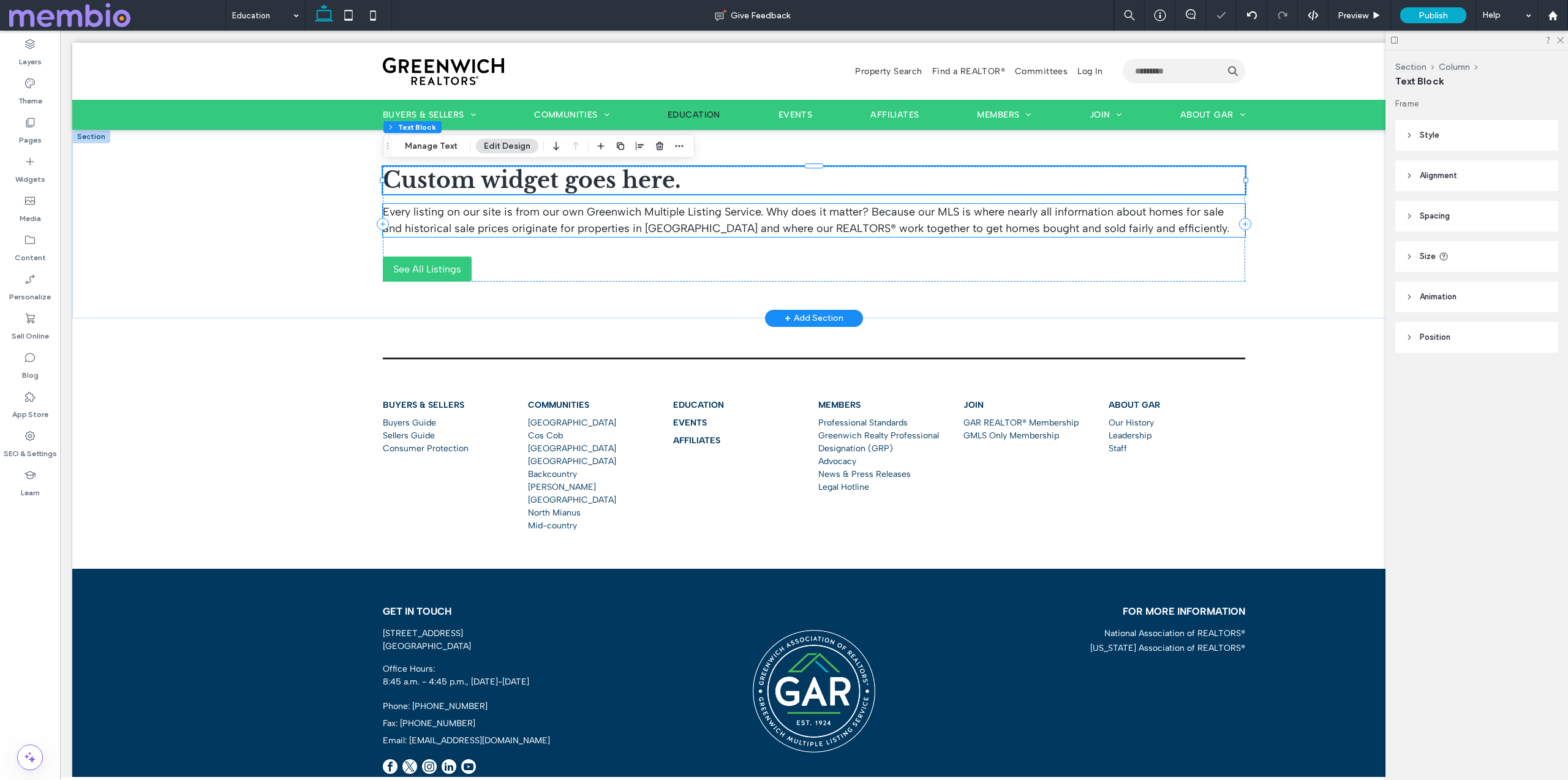
click at [1082, 219] on p "Every listing on our site is from our own Greenwich Multiple Listing Service. W…" at bounding box center [813, 220] width 863 height 33
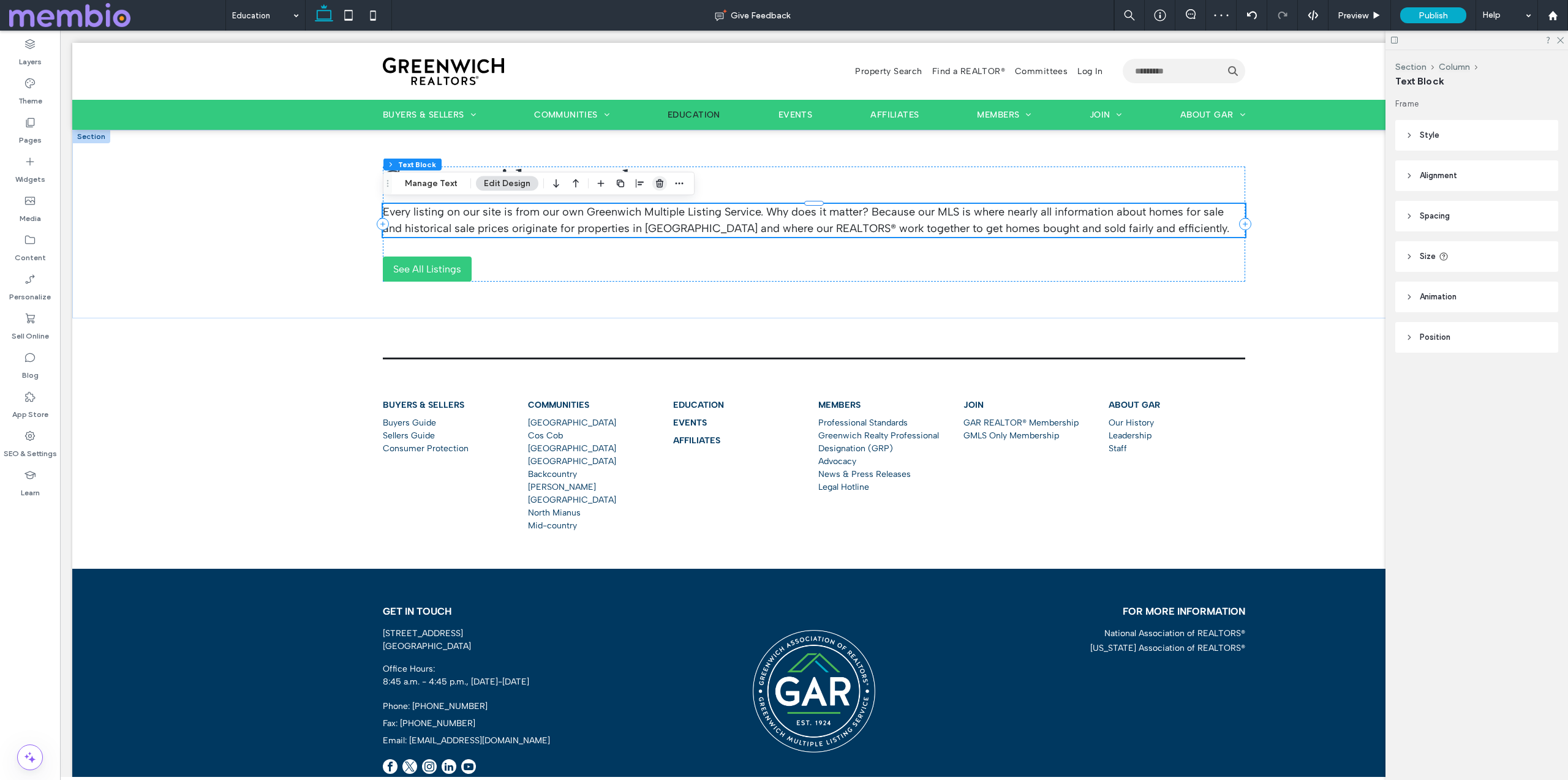
click at [658, 179] on icon "button" at bounding box center [659, 183] width 10 height 10
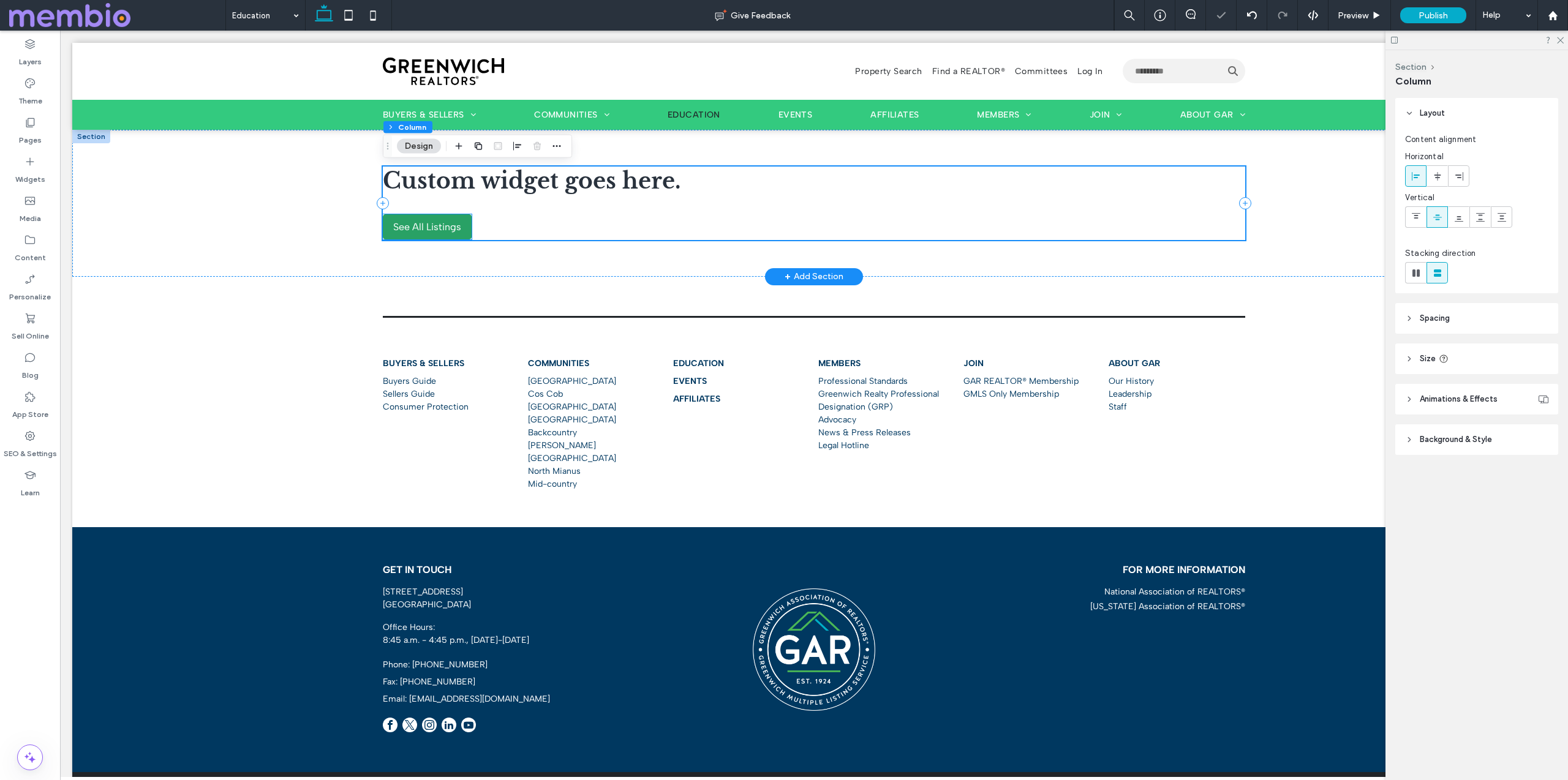
click at [433, 230] on span "See All Listings" at bounding box center [427, 227] width 68 height 12
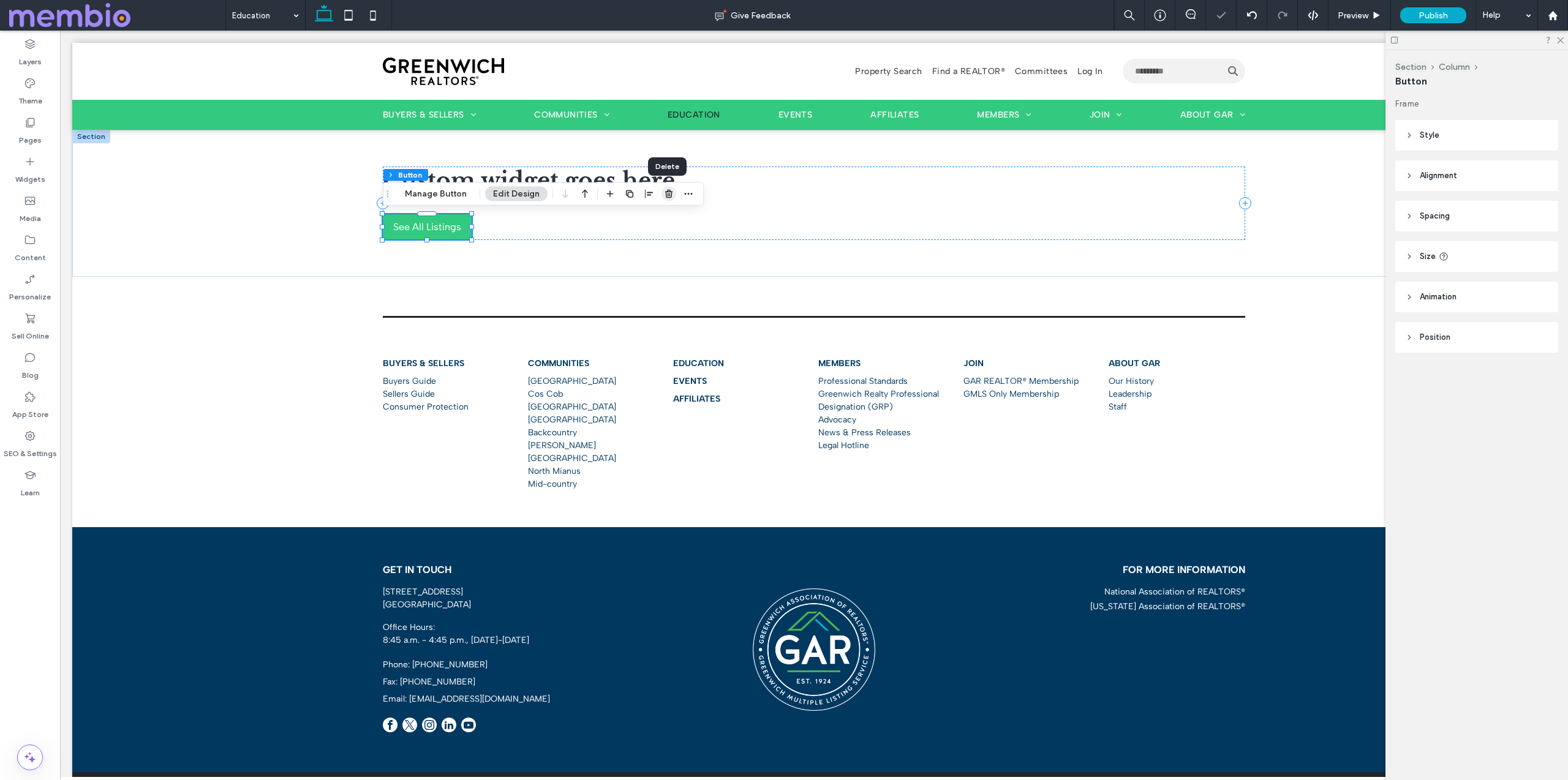
click at [667, 192] on icon "button" at bounding box center [668, 193] width 10 height 10
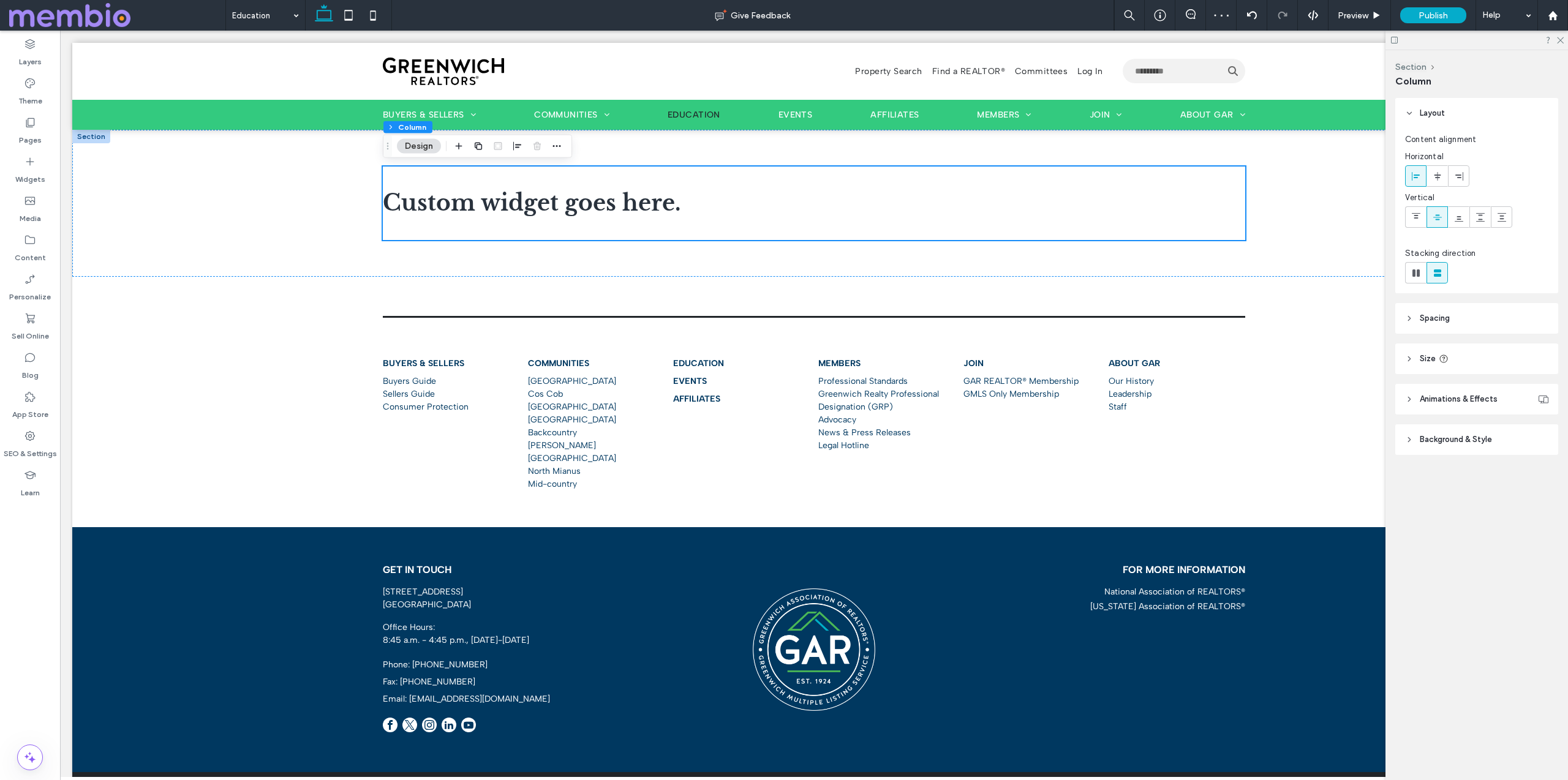
click at [1422, 362] on span "Size" at bounding box center [1428, 358] width 16 height 12
click at [1297, 232] on div "Custom widget goes here." at bounding box center [814, 203] width 1483 height 147
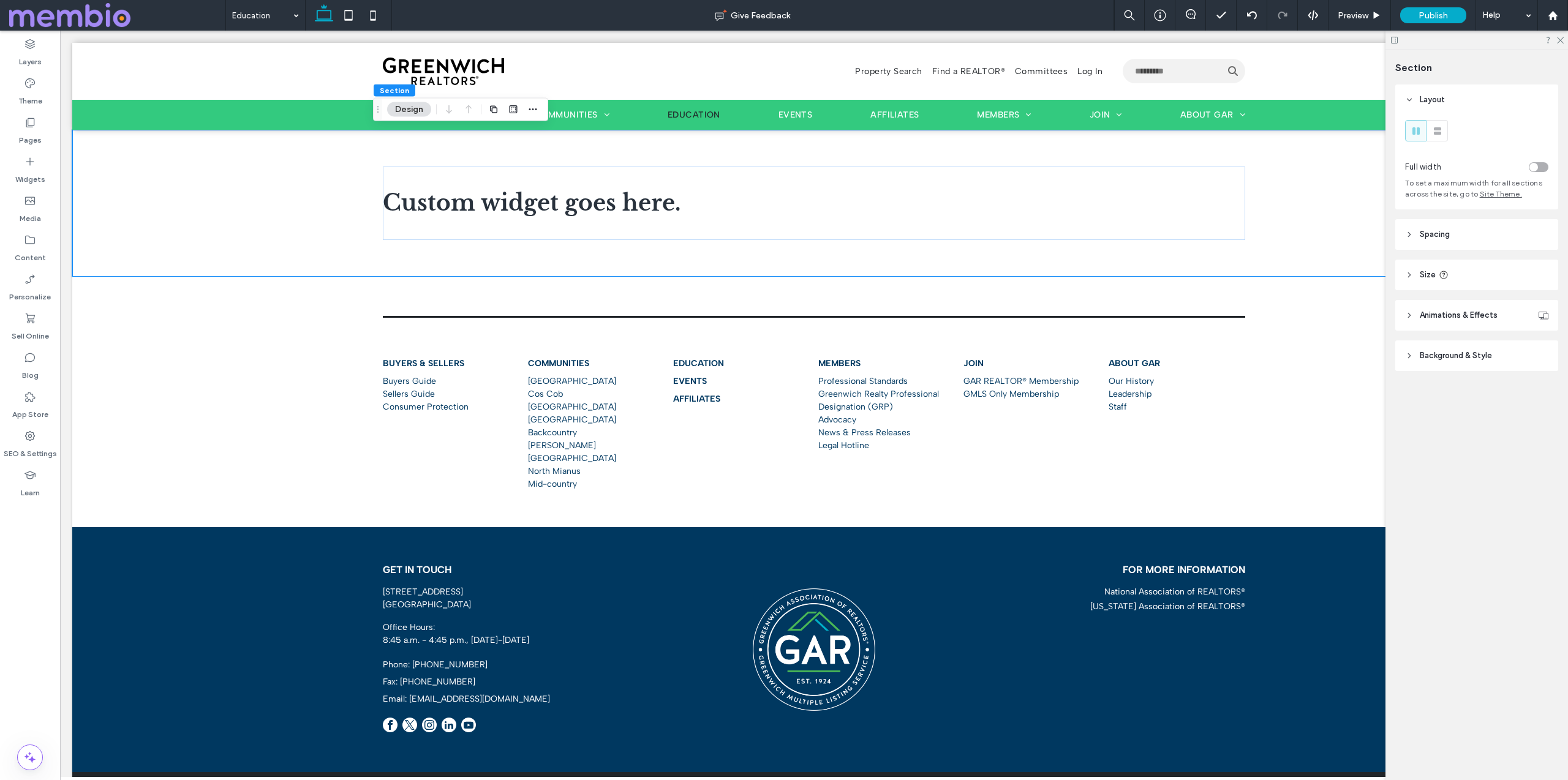
click at [1415, 275] on header "Size" at bounding box center [1477, 274] width 163 height 30
click at [1543, 306] on div "px" at bounding box center [1539, 306] width 12 height 12
click at [1540, 417] on span "A" at bounding box center [1539, 413] width 5 height 12
type input "*"
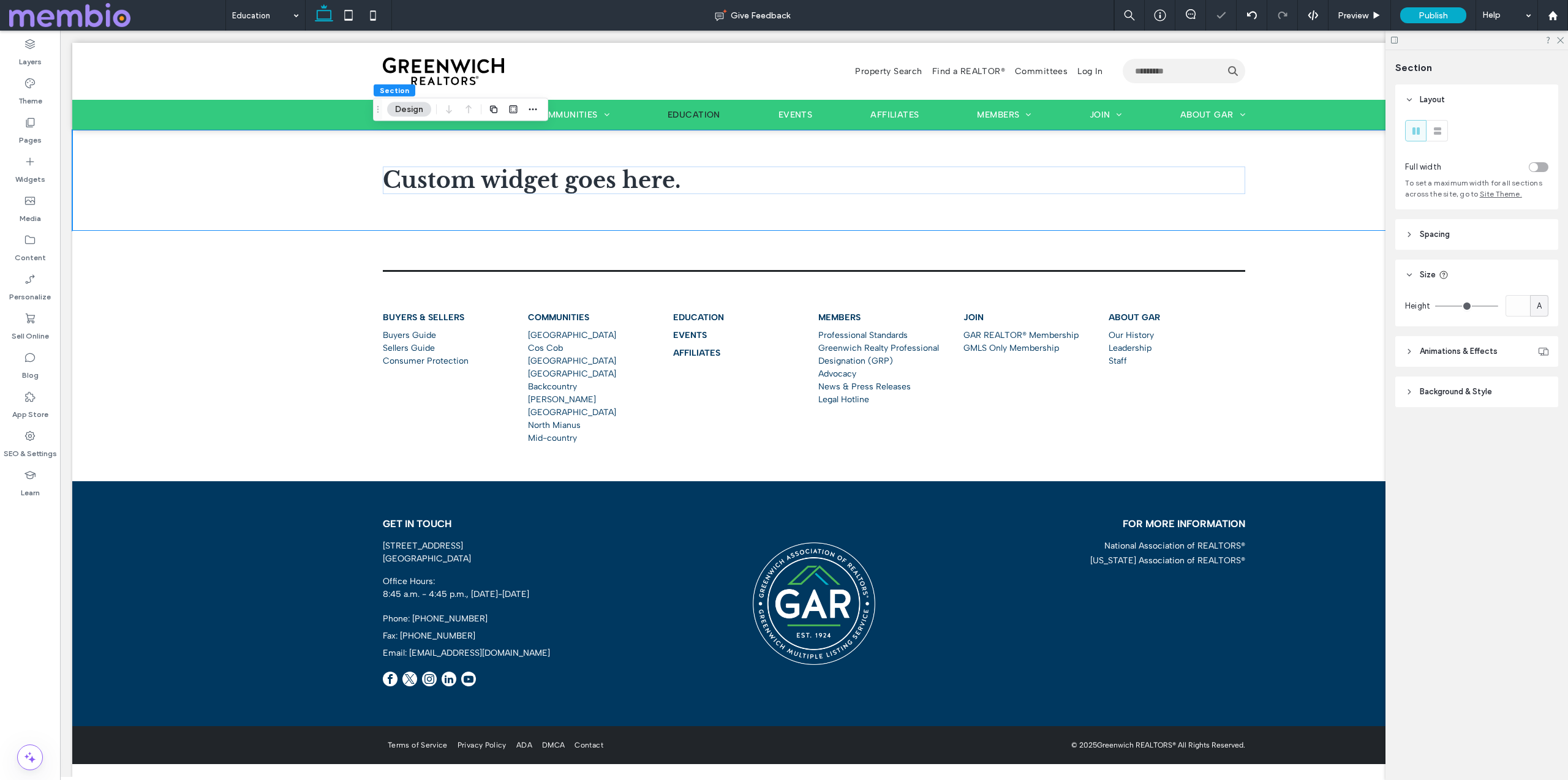
click at [1433, 236] on span "Spacing" at bounding box center [1435, 234] width 30 height 12
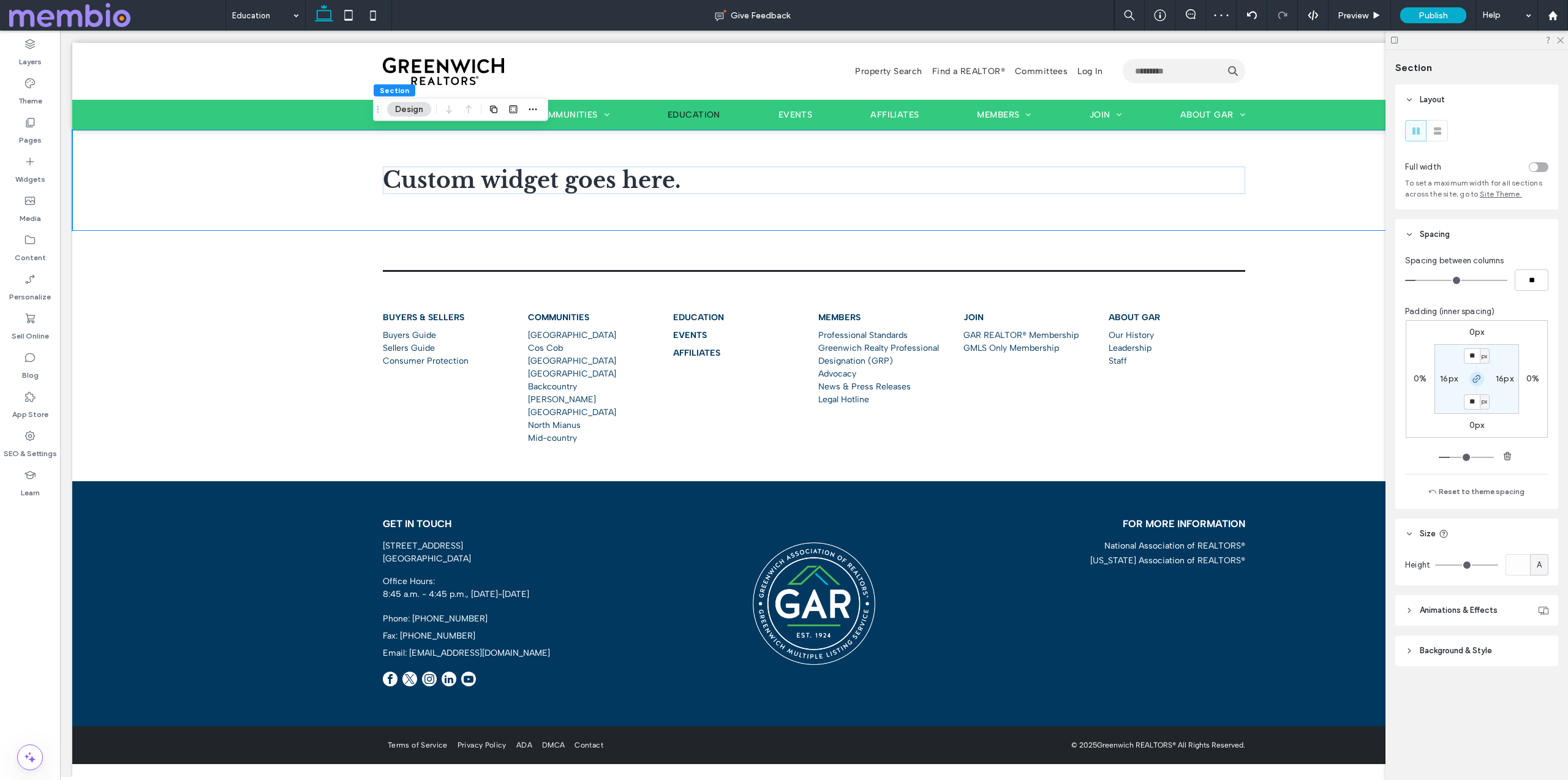
click at [1476, 382] on icon "button" at bounding box center [1476, 378] width 10 height 10
click at [1473, 402] on label "60px" at bounding box center [1477, 401] width 20 height 10
type input "*"
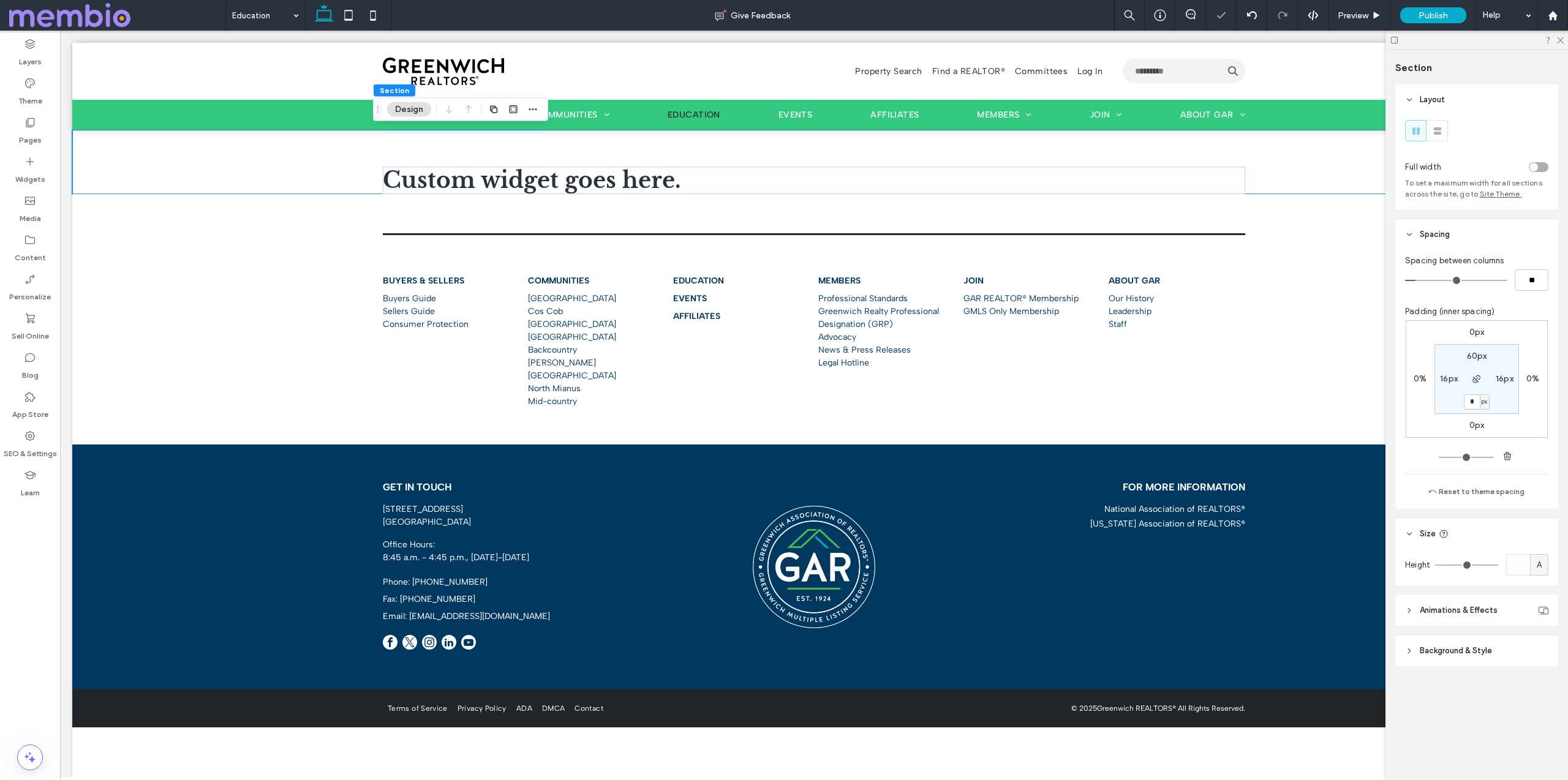
click at [65, 318] on body "Property Search Find a REALTOR® Committees Log In Use the up and down arrows to…" at bounding box center [814, 404] width 1508 height 746
click at [168, 326] on div "Buyers & Sellers Buyers Guide Sellers Guide Consumer Protection Communities Cen…" at bounding box center [814, 341] width 1483 height 207
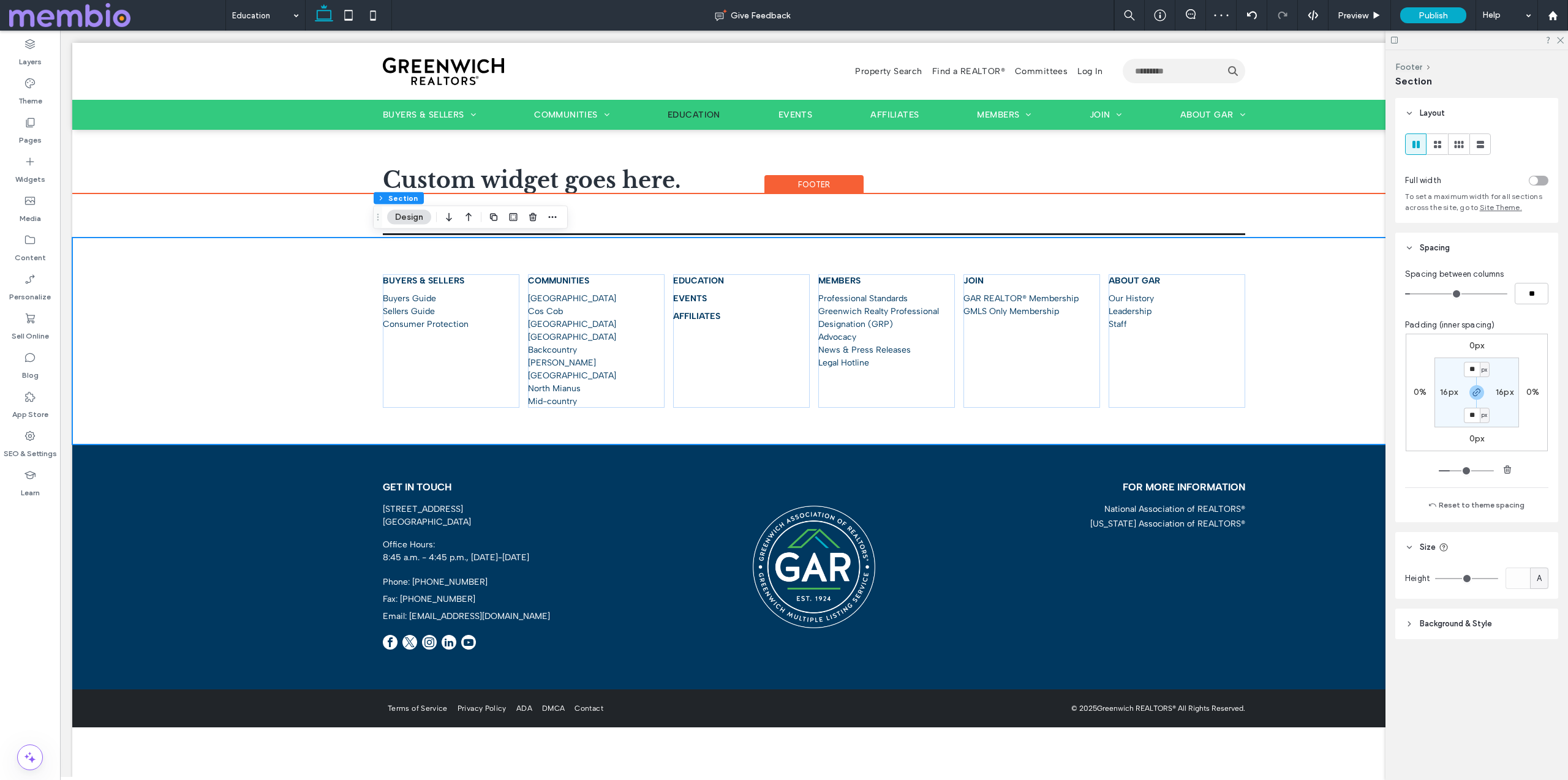
click at [207, 365] on div "Buyers & Sellers Buyers Guide Sellers Guide Consumer Protection Communities Cen…" at bounding box center [814, 341] width 1483 height 207
click at [153, 162] on div "Custom widget goes here." at bounding box center [814, 162] width 1483 height 64
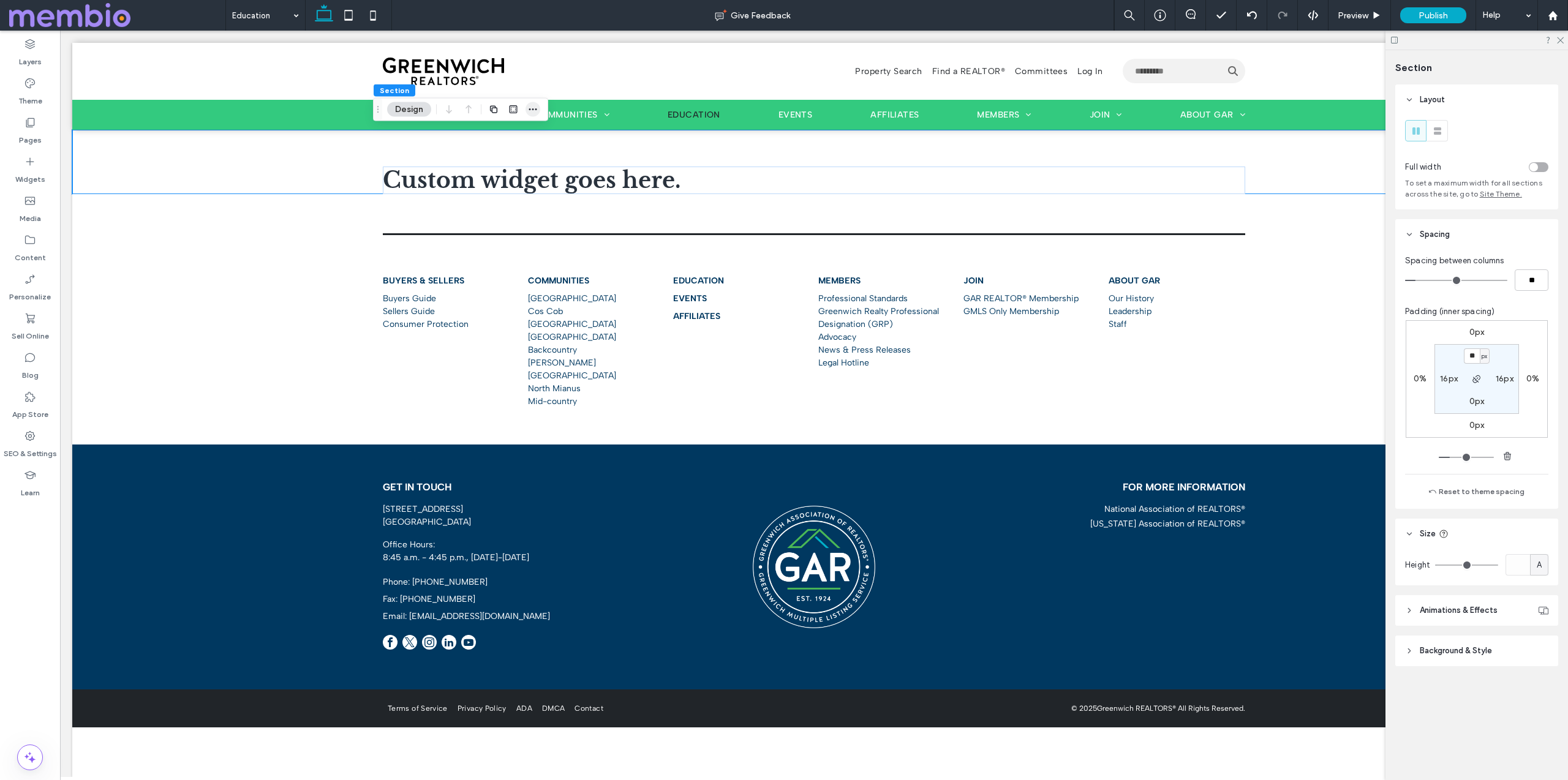
click at [535, 107] on icon "button" at bounding box center [533, 109] width 10 height 10
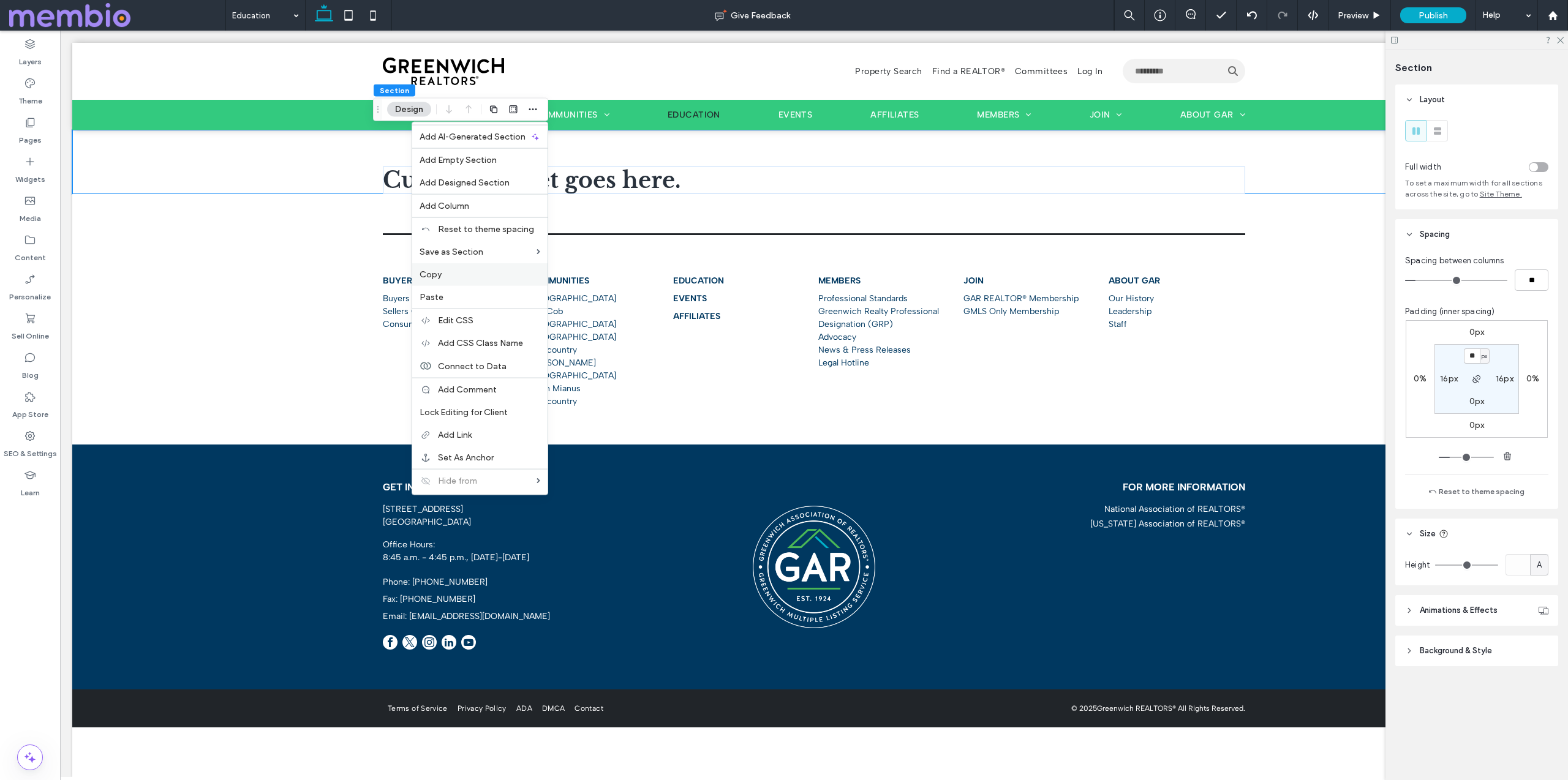
click at [485, 277] on label "Copy" at bounding box center [480, 274] width 120 height 10
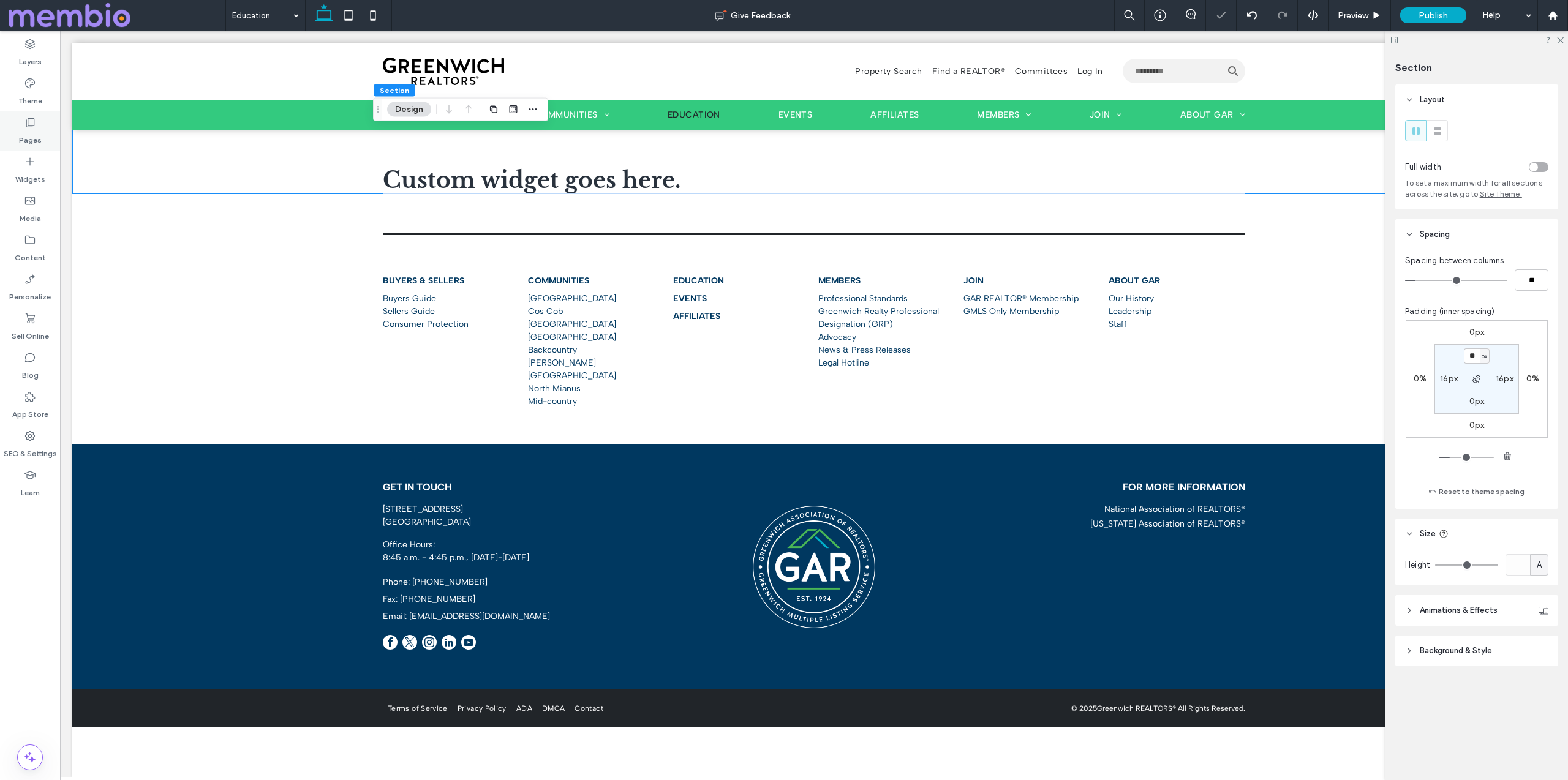
click at [41, 131] on div "Pages" at bounding box center [30, 131] width 60 height 39
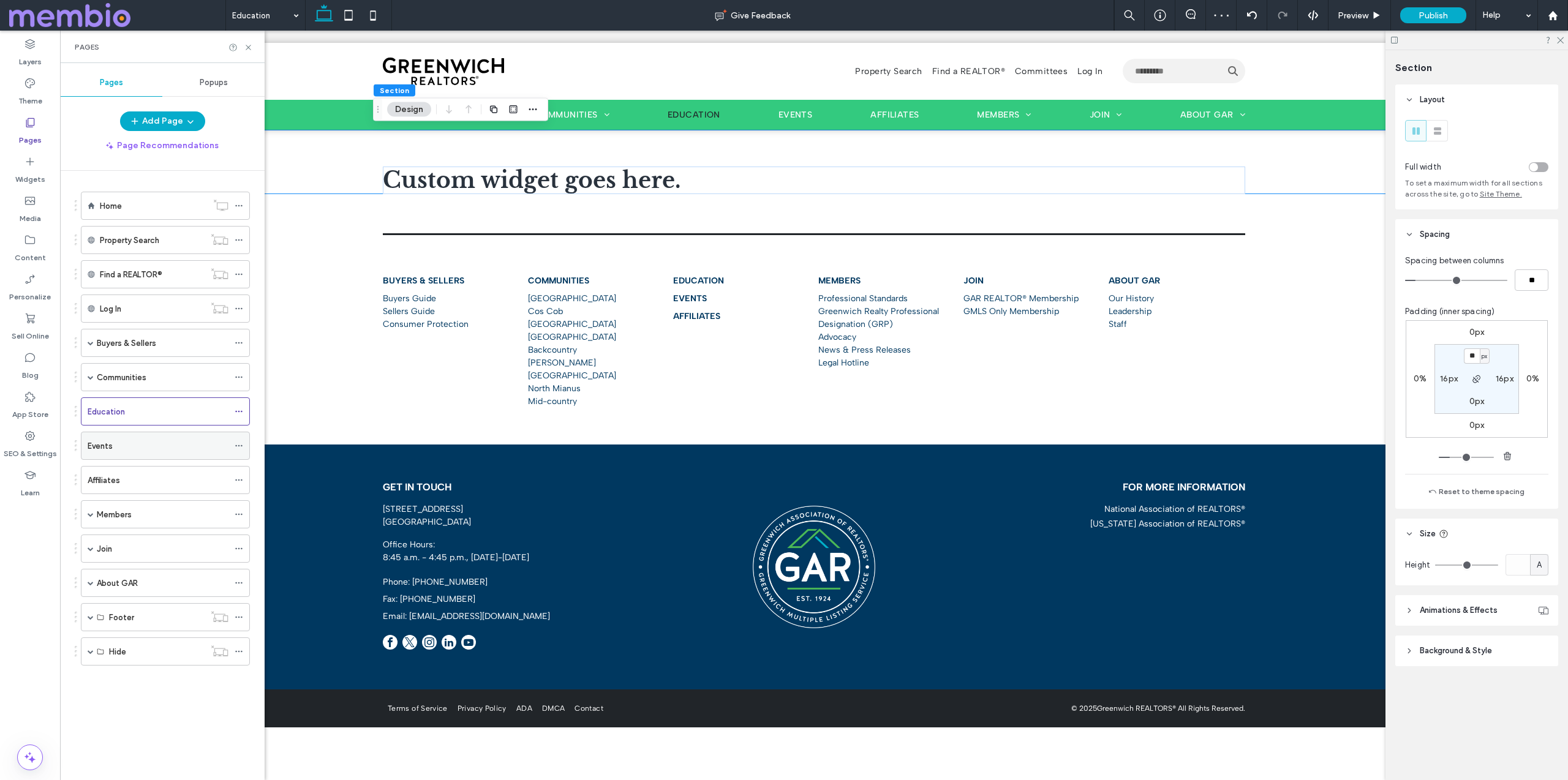
click at [154, 436] on div "Events" at bounding box center [158, 446] width 141 height 27
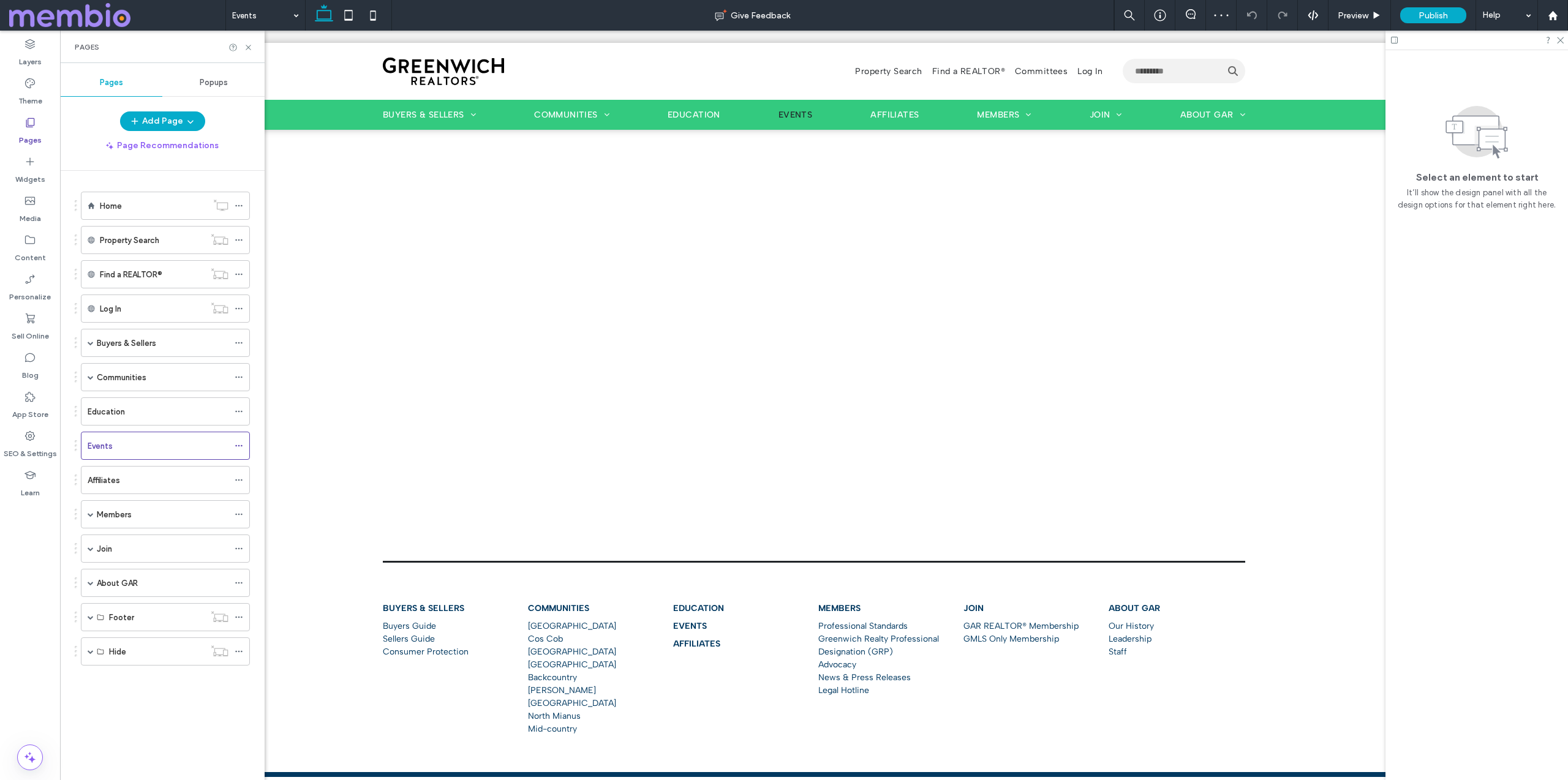
click at [248, 42] on div "Pages" at bounding box center [162, 47] width 175 height 10
click at [248, 49] on icon at bounding box center [248, 47] width 9 height 9
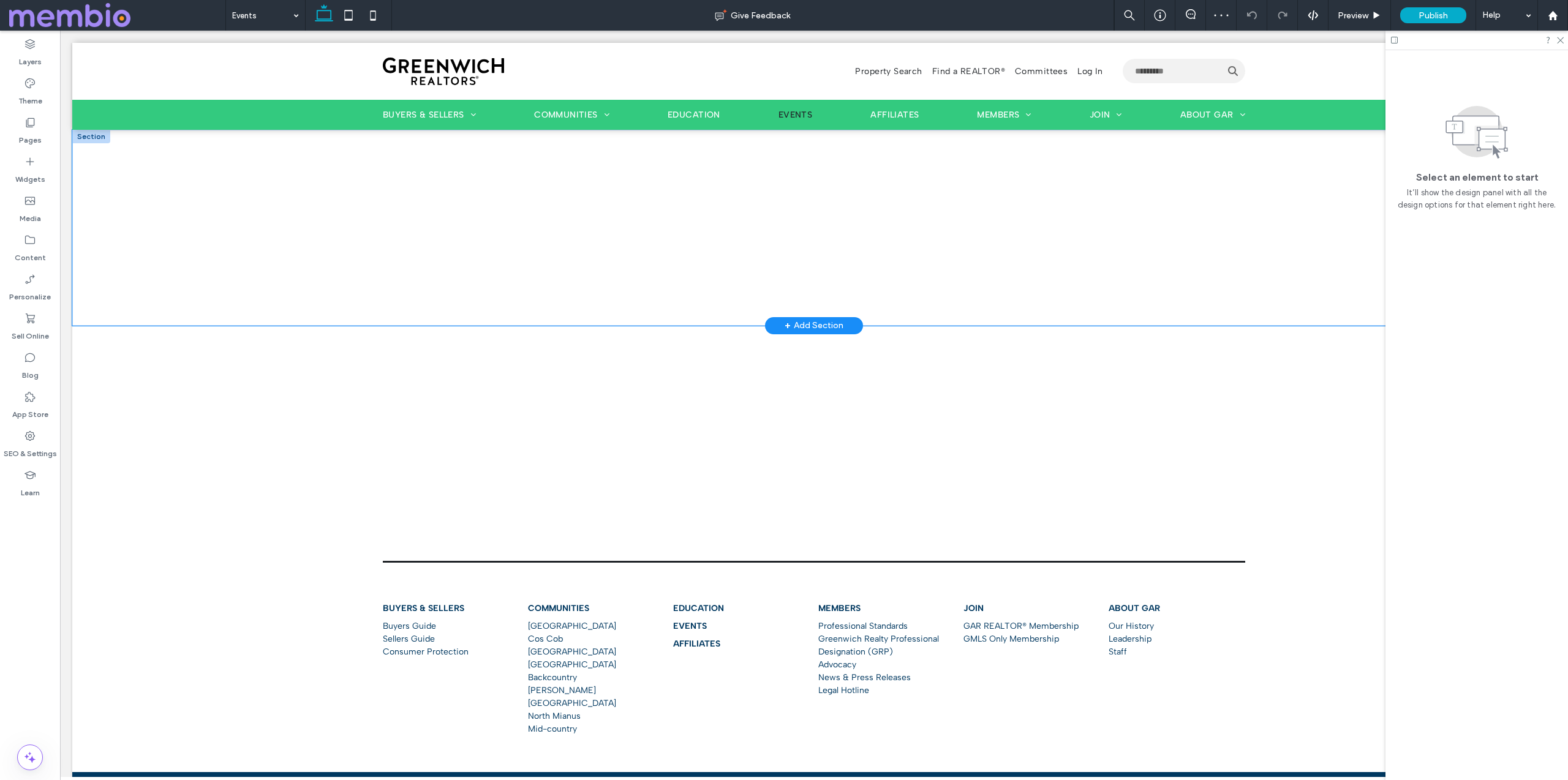
click at [253, 157] on div at bounding box center [814, 228] width 1483 height 196
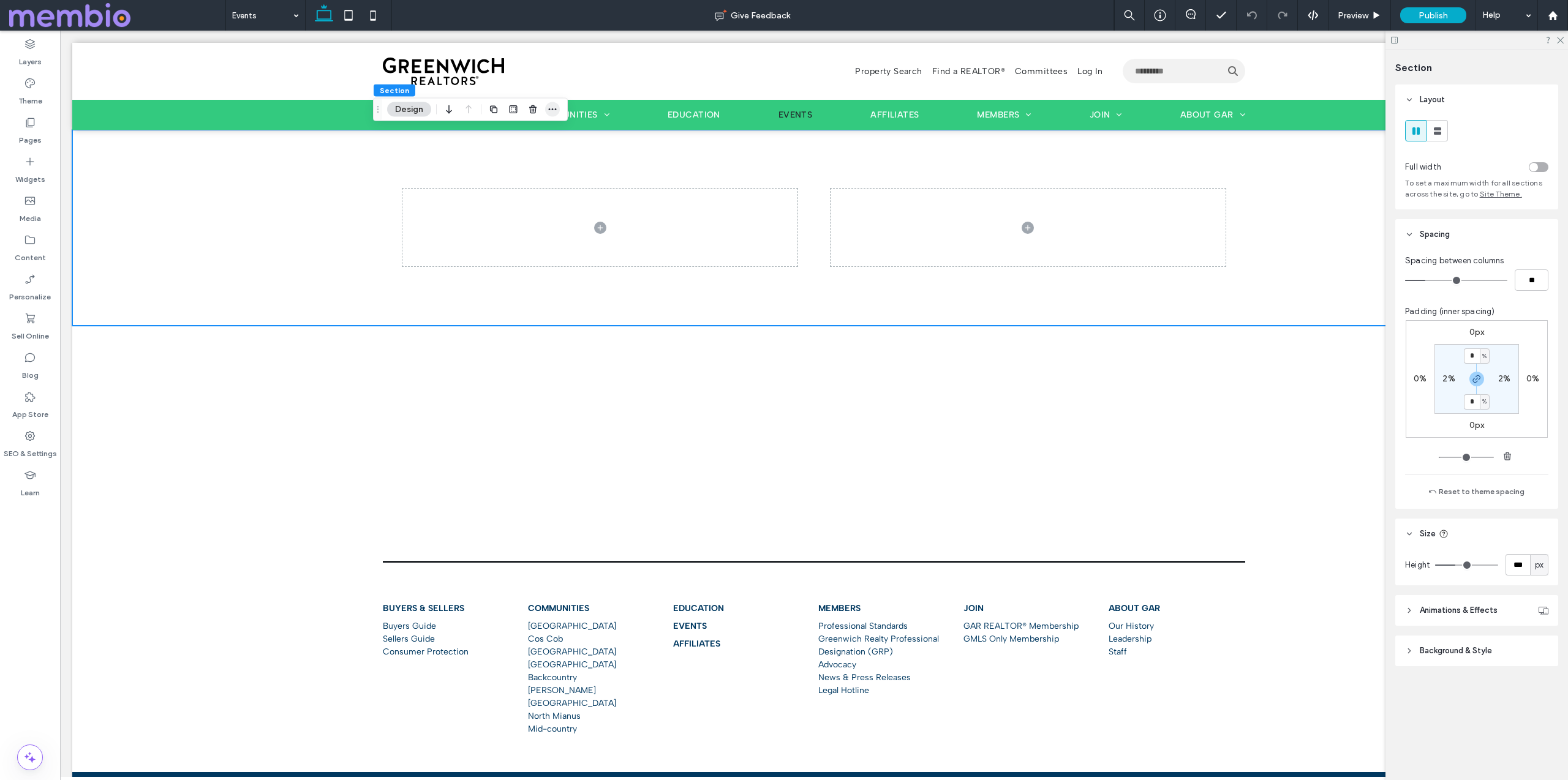
click at [552, 110] on icon "button" at bounding box center [552, 109] width 10 height 10
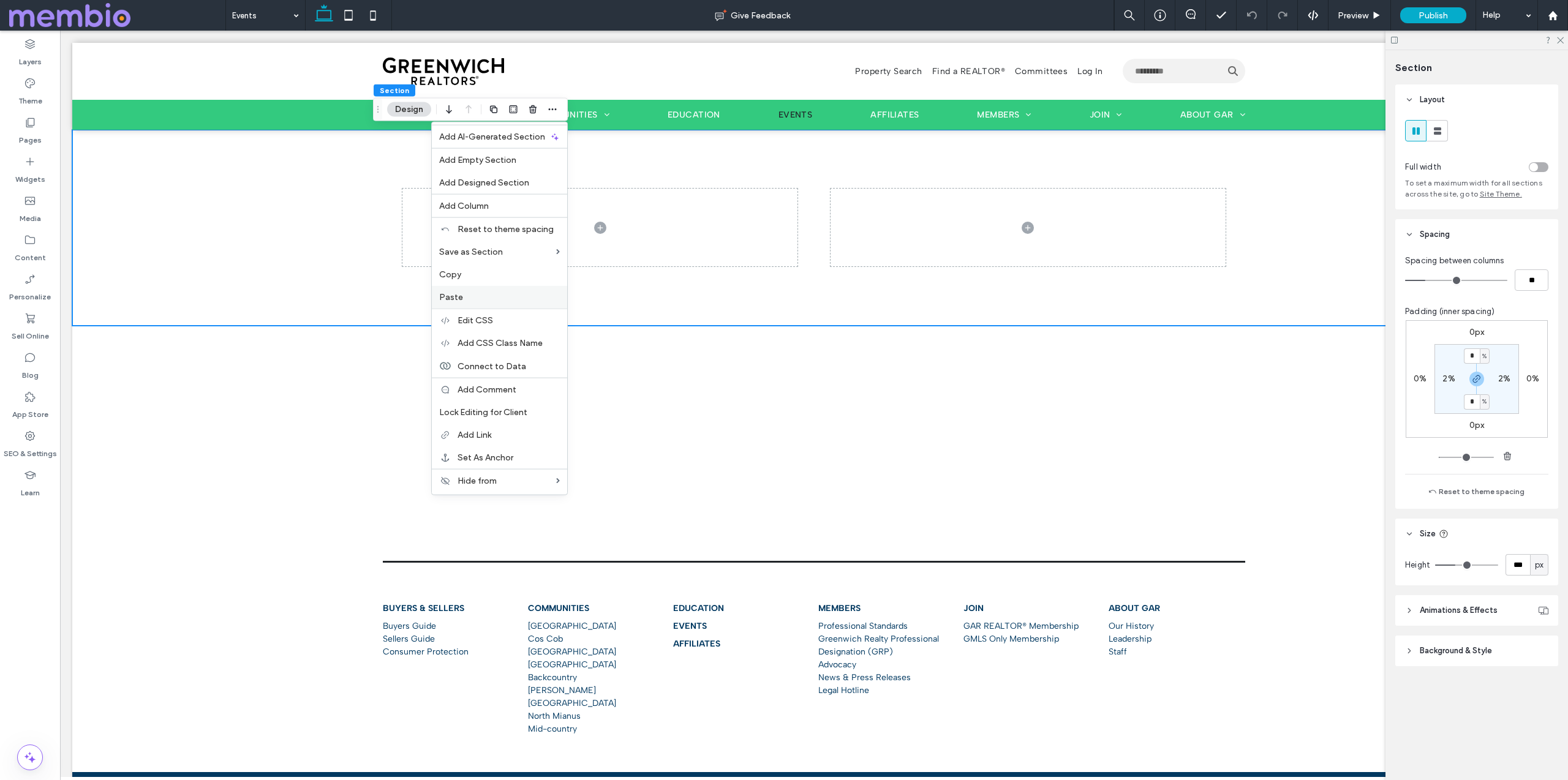
click at [505, 290] on div "Paste" at bounding box center [499, 297] width 135 height 23
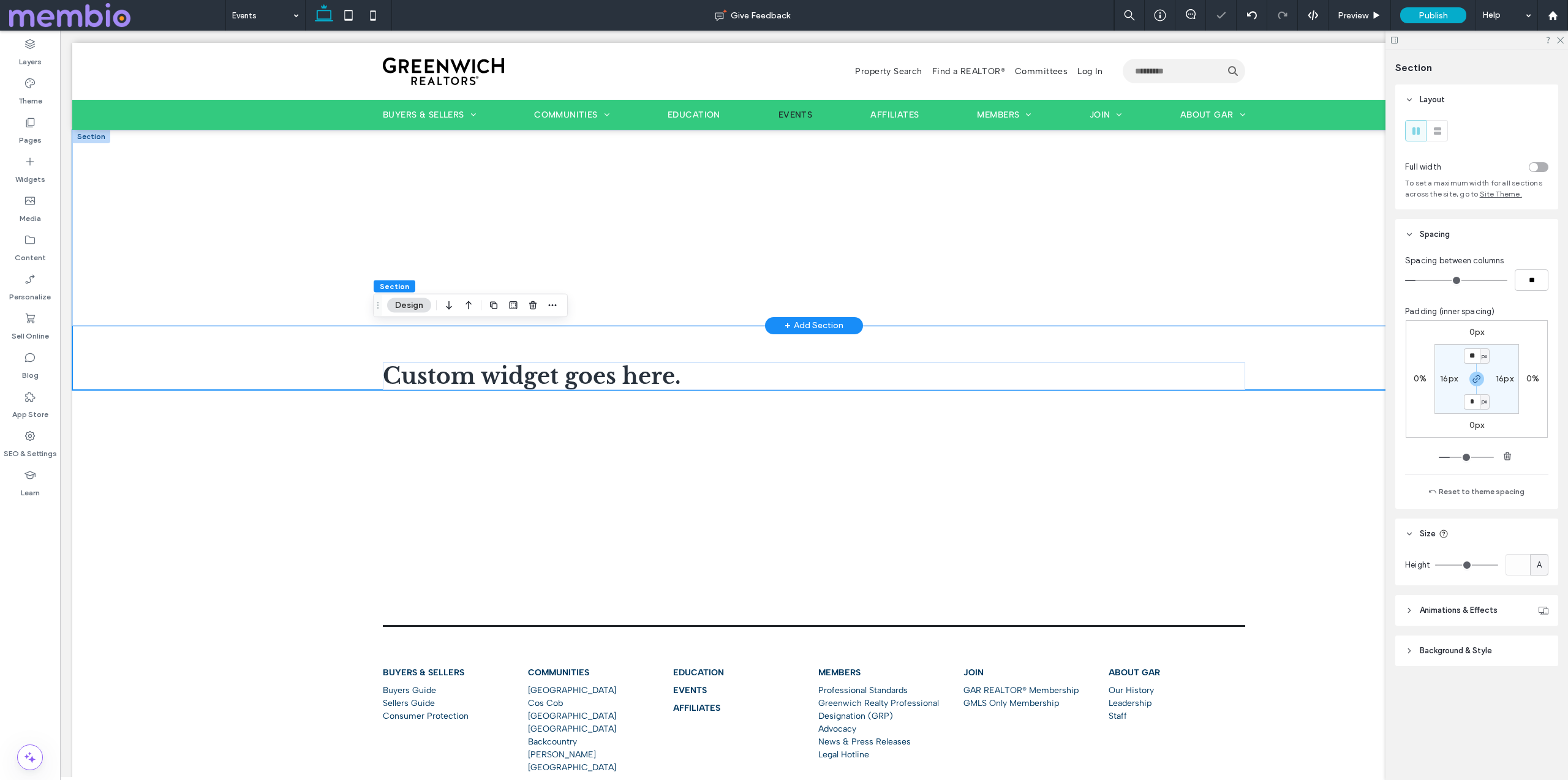
click at [234, 149] on div at bounding box center [814, 228] width 1483 height 196
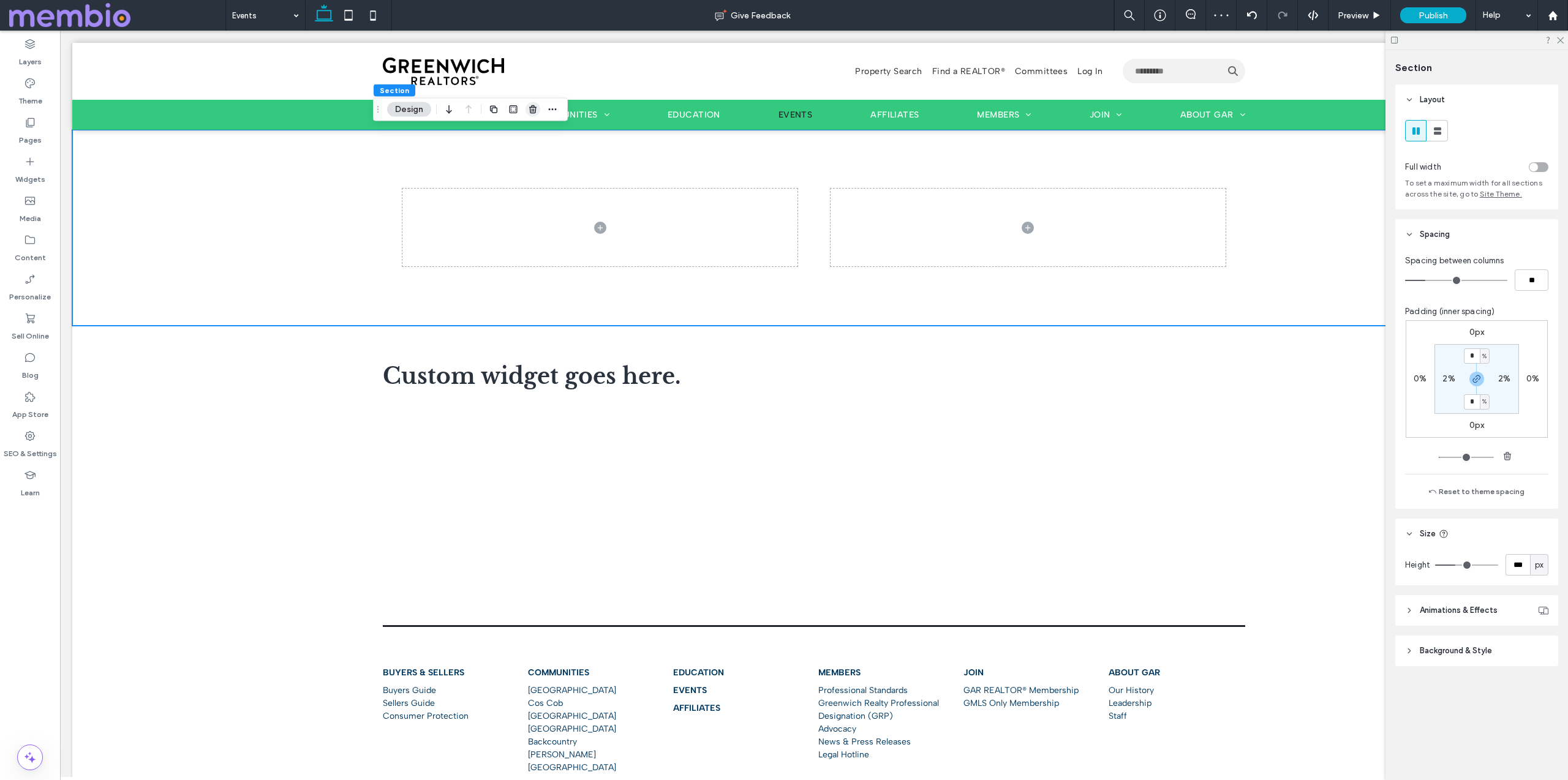
click at [529, 108] on icon "button" at bounding box center [533, 109] width 10 height 10
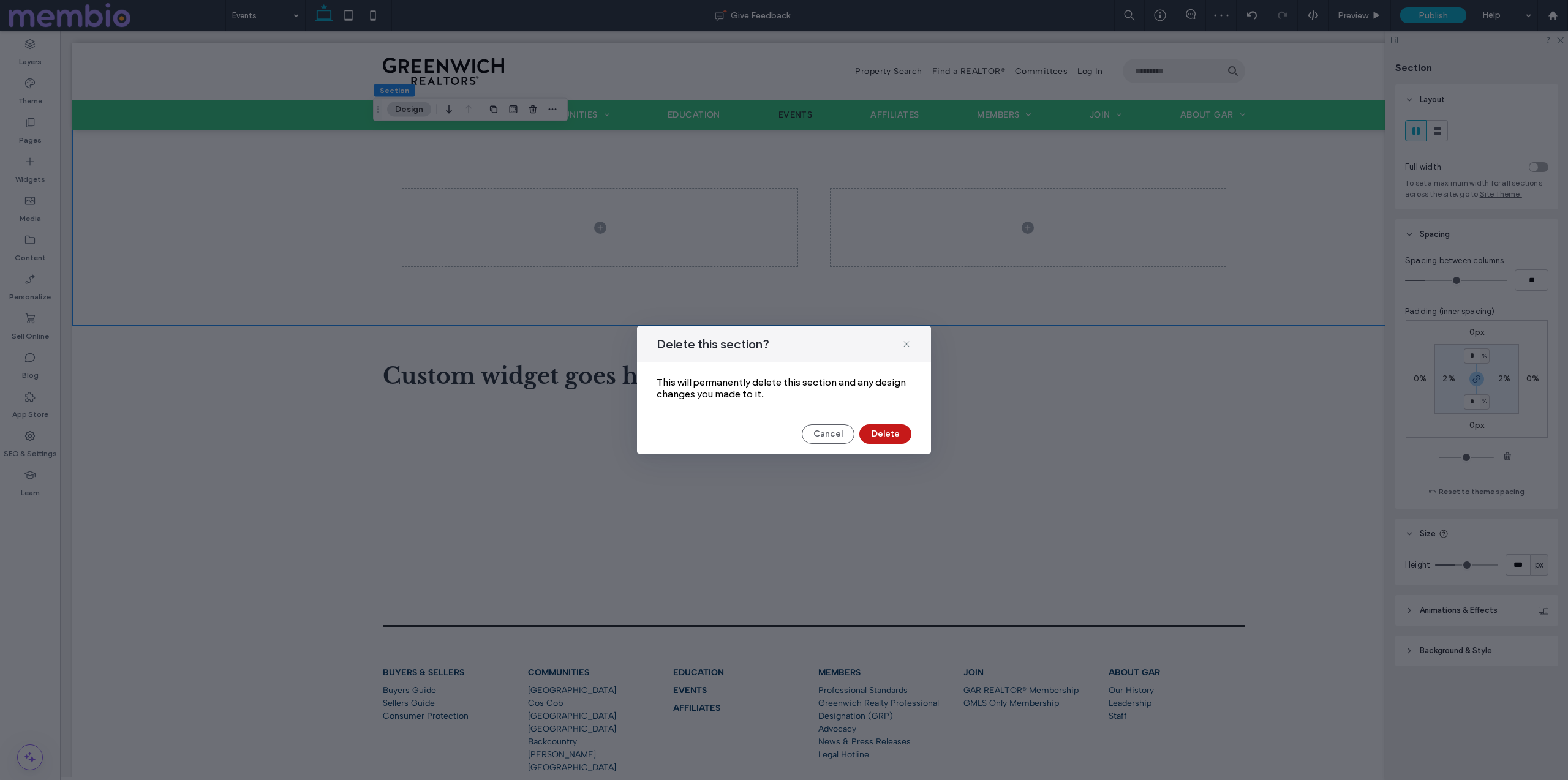
click at [892, 439] on button "Delete" at bounding box center [885, 434] width 52 height 19
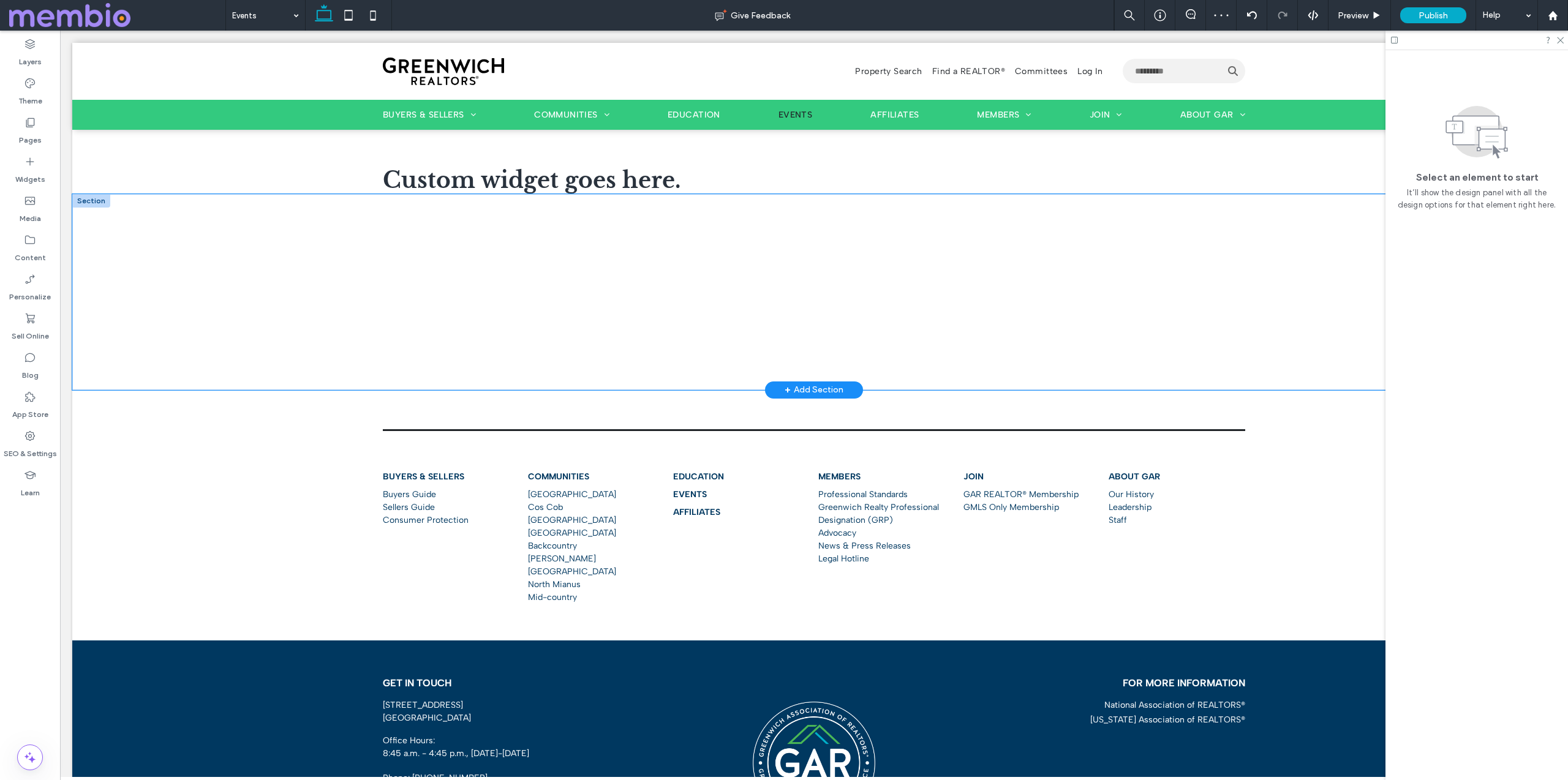
click at [205, 273] on div at bounding box center [814, 292] width 1483 height 196
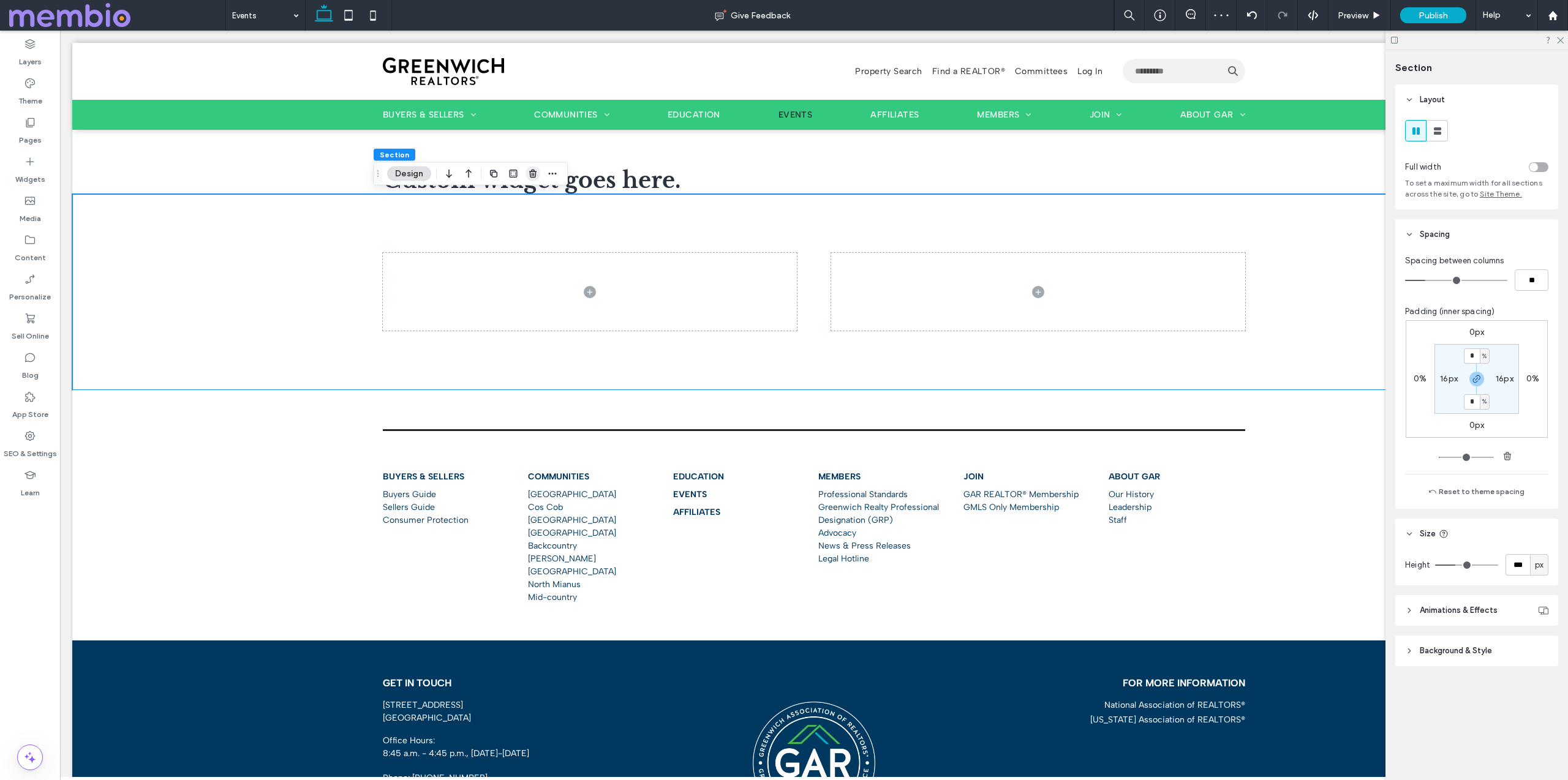
click at [534, 171] on use "button" at bounding box center [533, 173] width 7 height 8
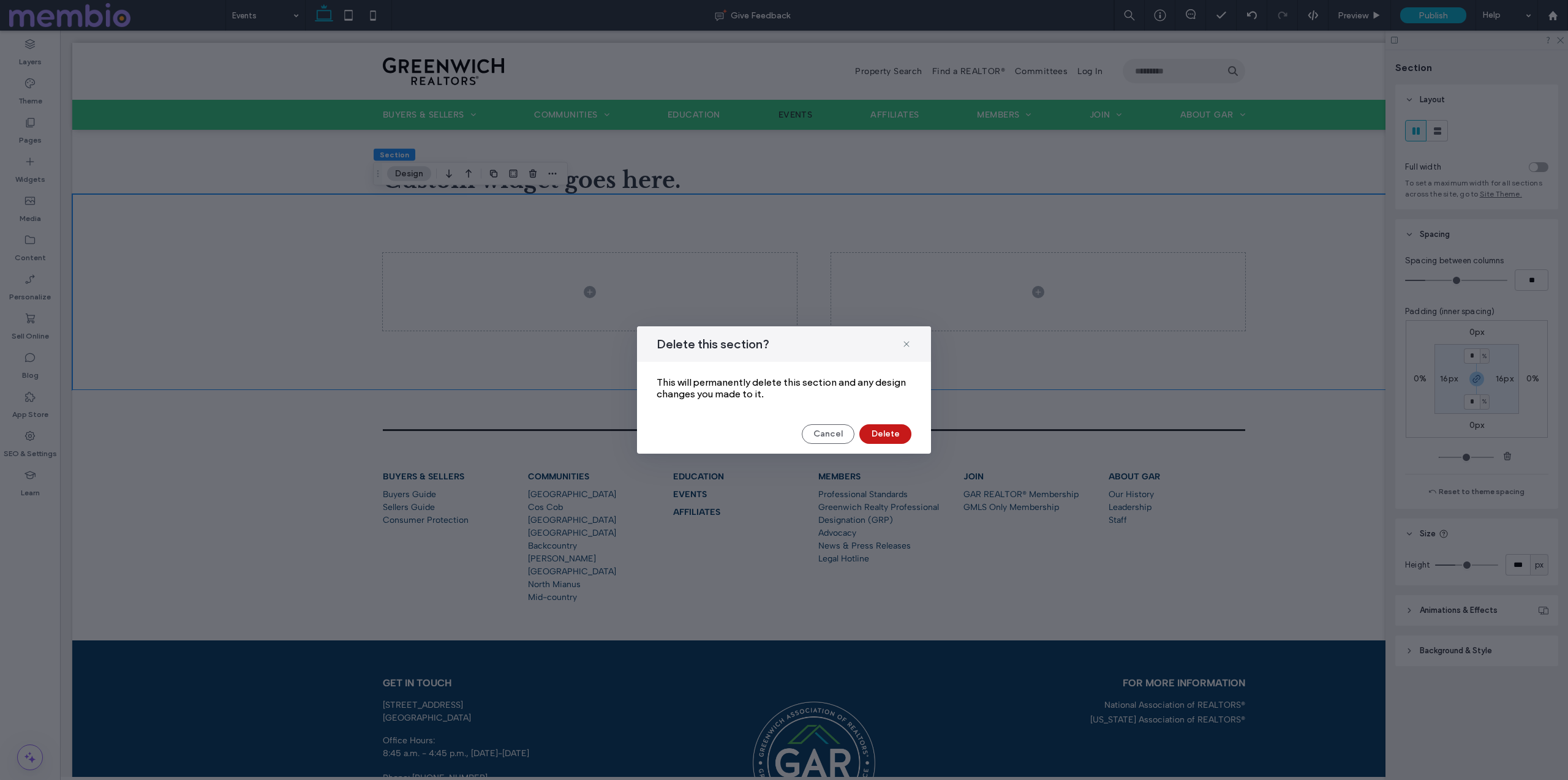
click at [901, 435] on button "Delete" at bounding box center [885, 434] width 52 height 19
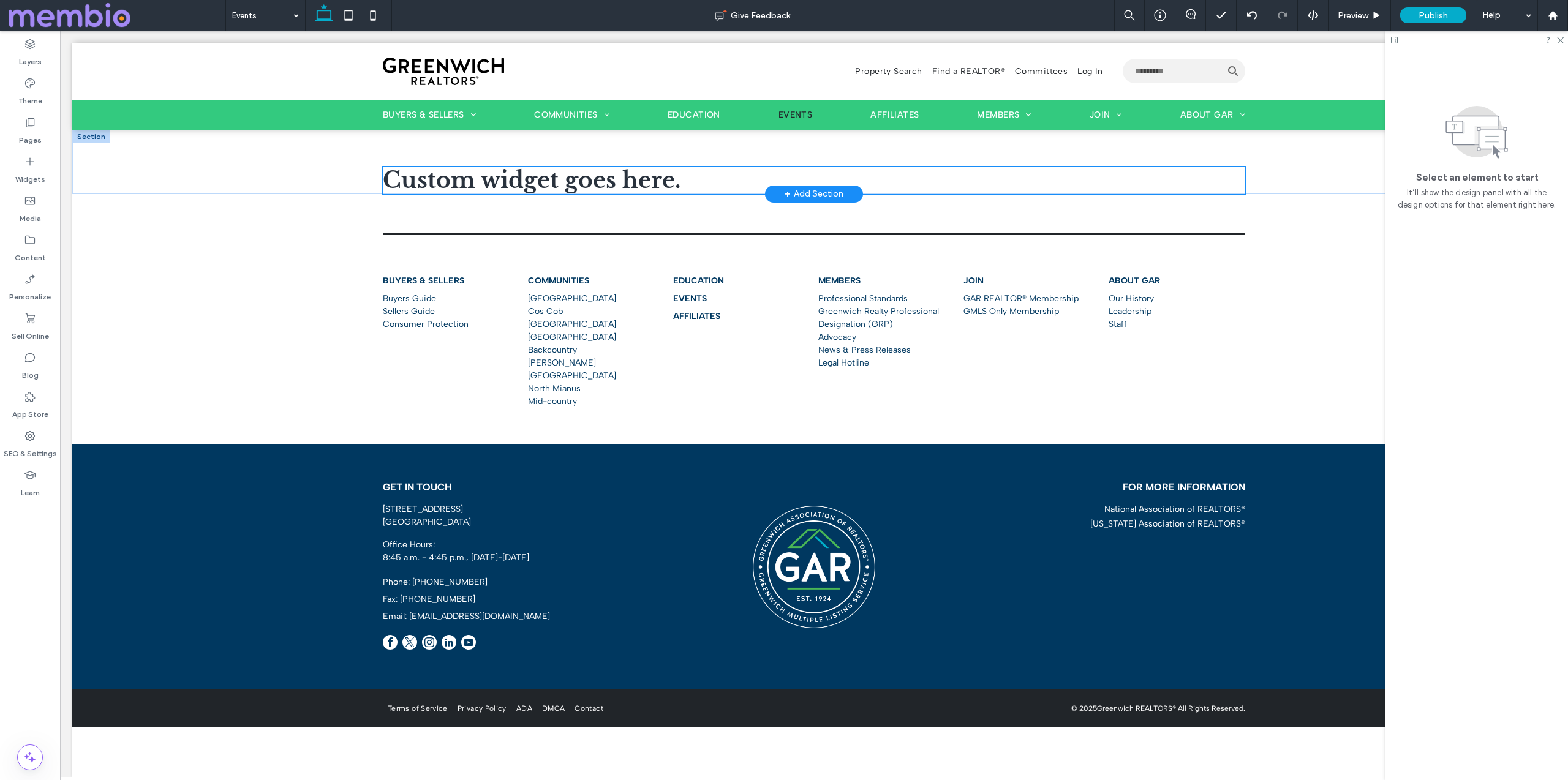
click at [415, 183] on span "Custom widget goes here." at bounding box center [531, 180] width 298 height 28
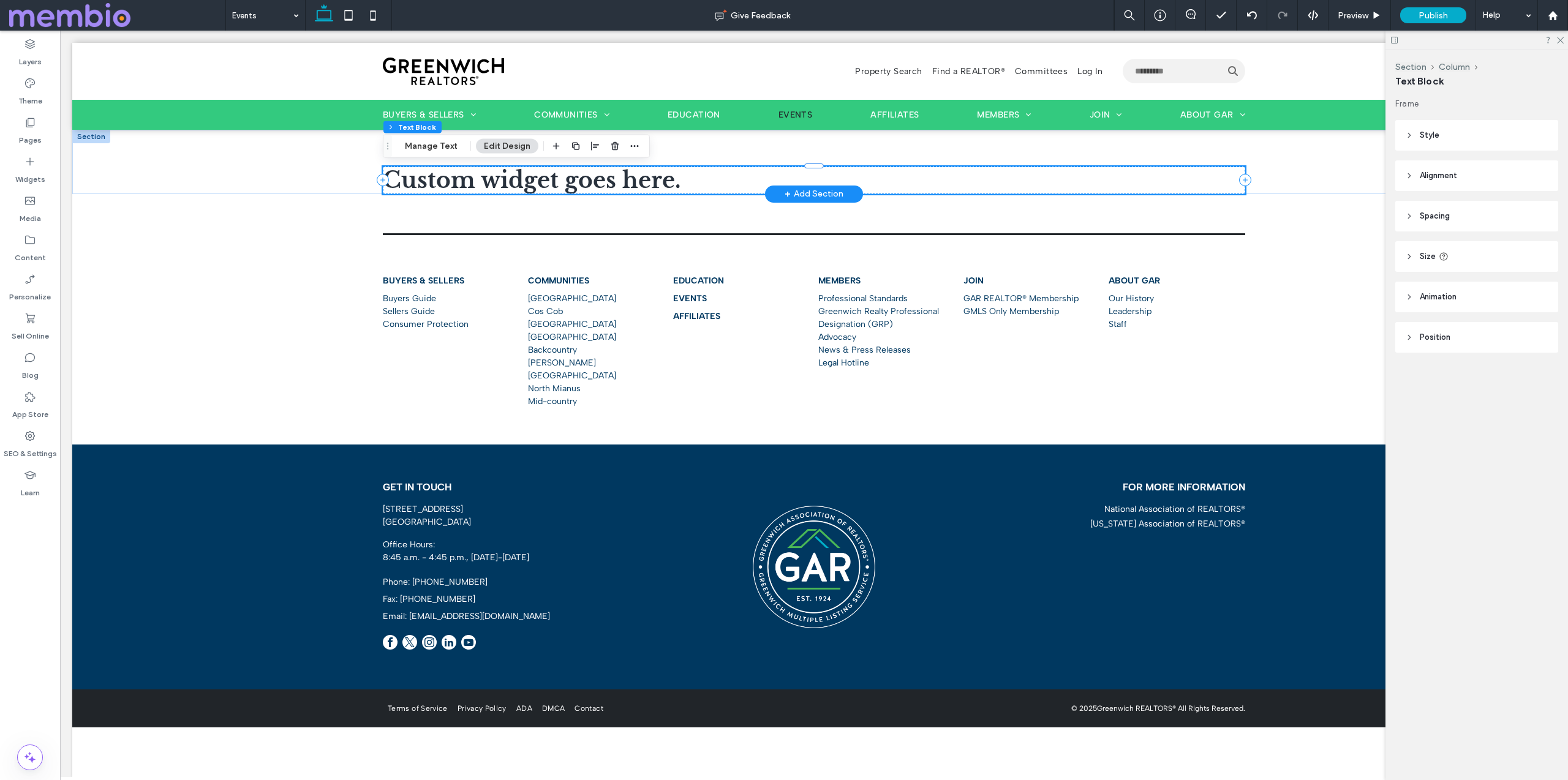
click at [415, 183] on span "Custom widget goes here." at bounding box center [531, 180] width 298 height 28
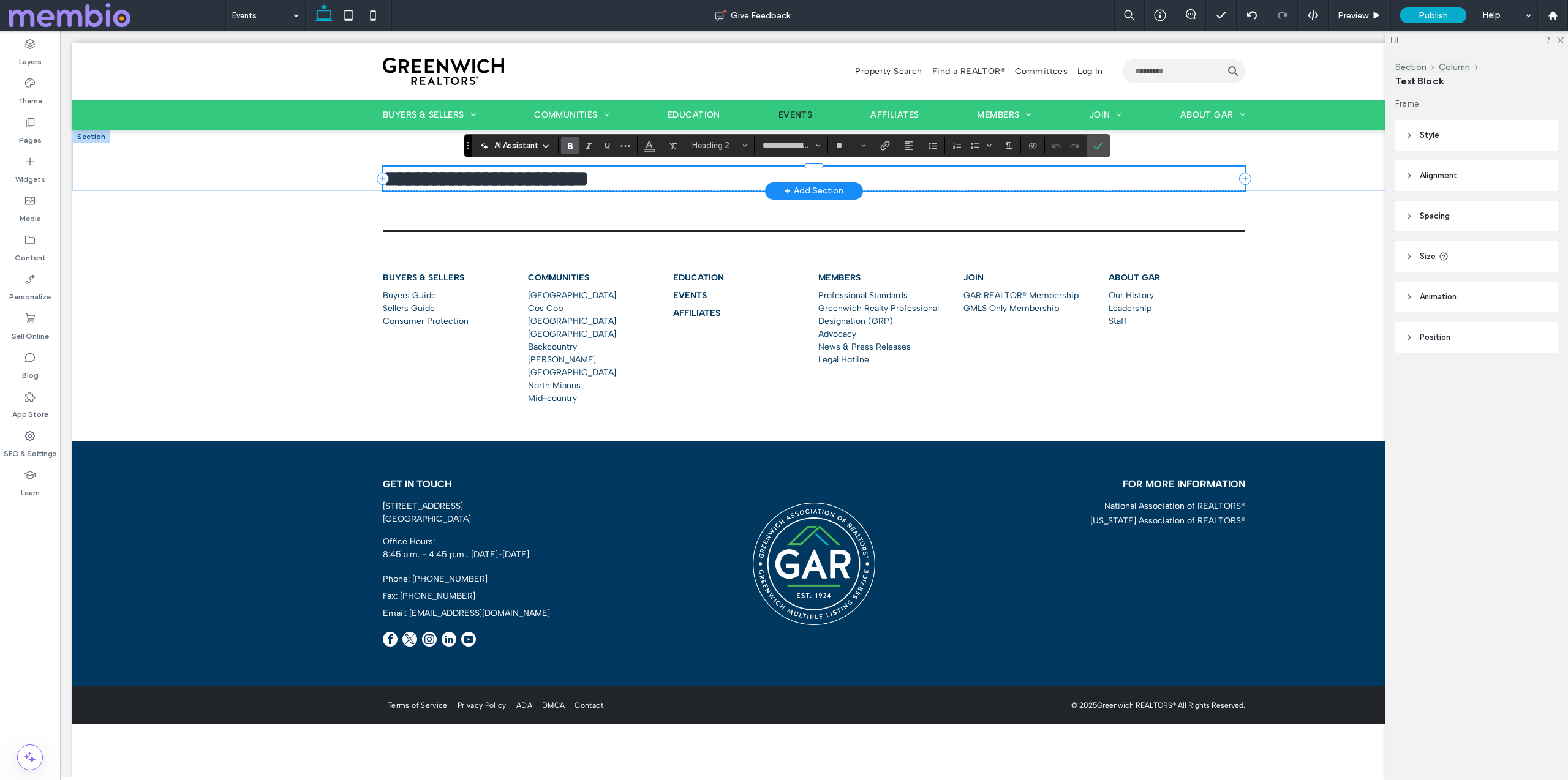
click at [420, 184] on span "**********" at bounding box center [485, 179] width 206 height 22
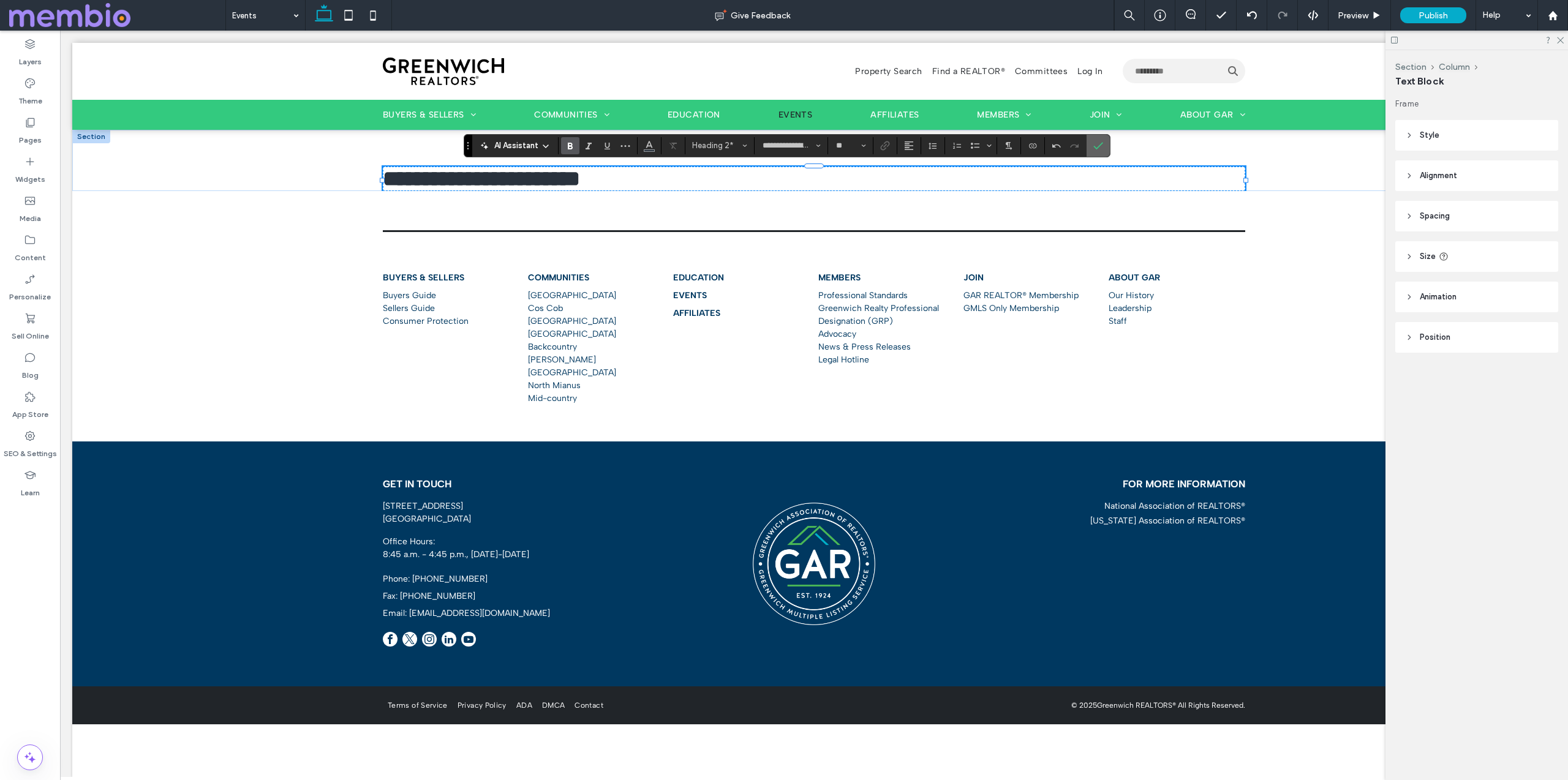
click at [1101, 147] on icon "Confirm" at bounding box center [1098, 146] width 10 height 10
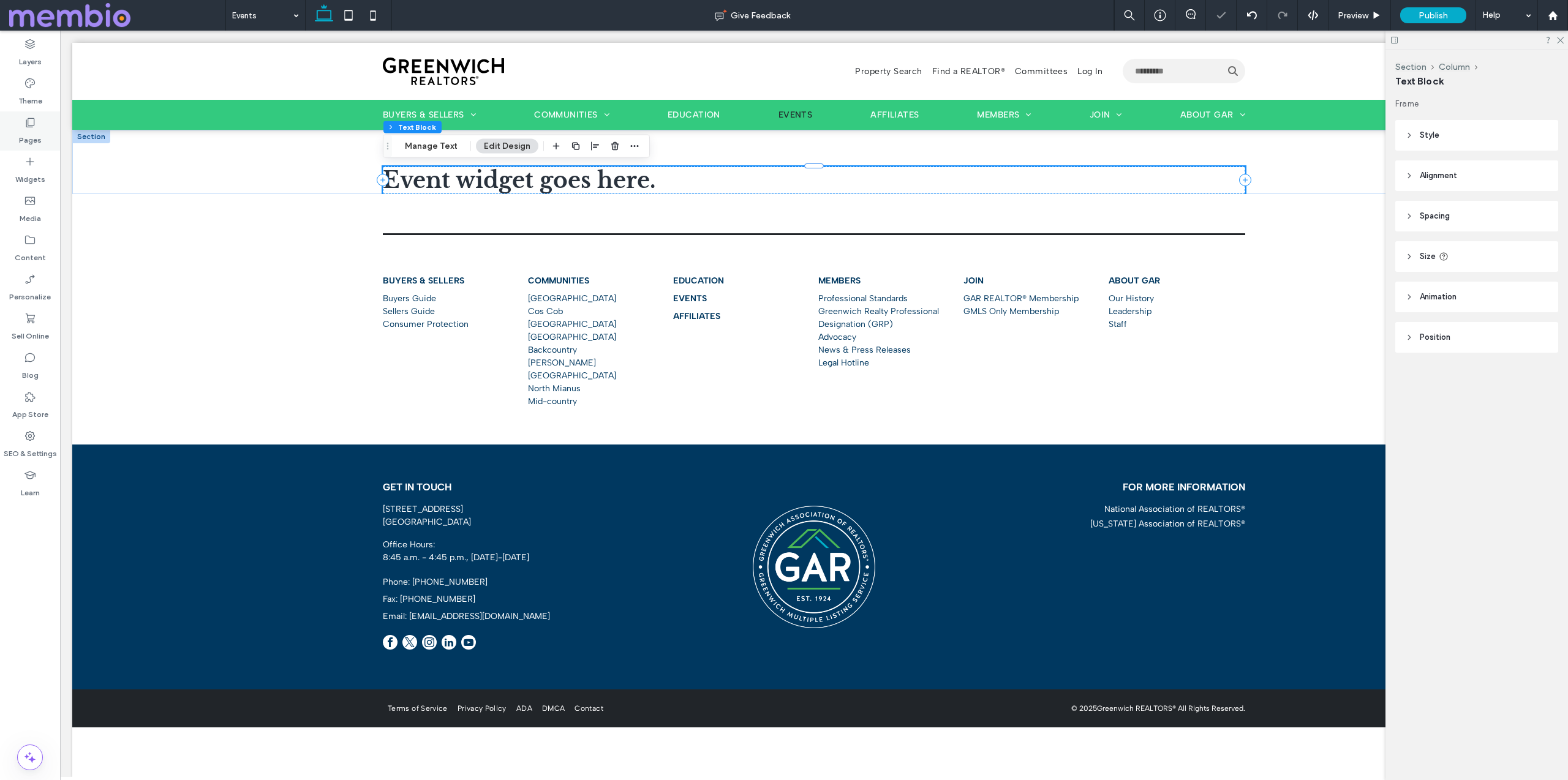
click at [46, 131] on div "Pages" at bounding box center [30, 131] width 60 height 39
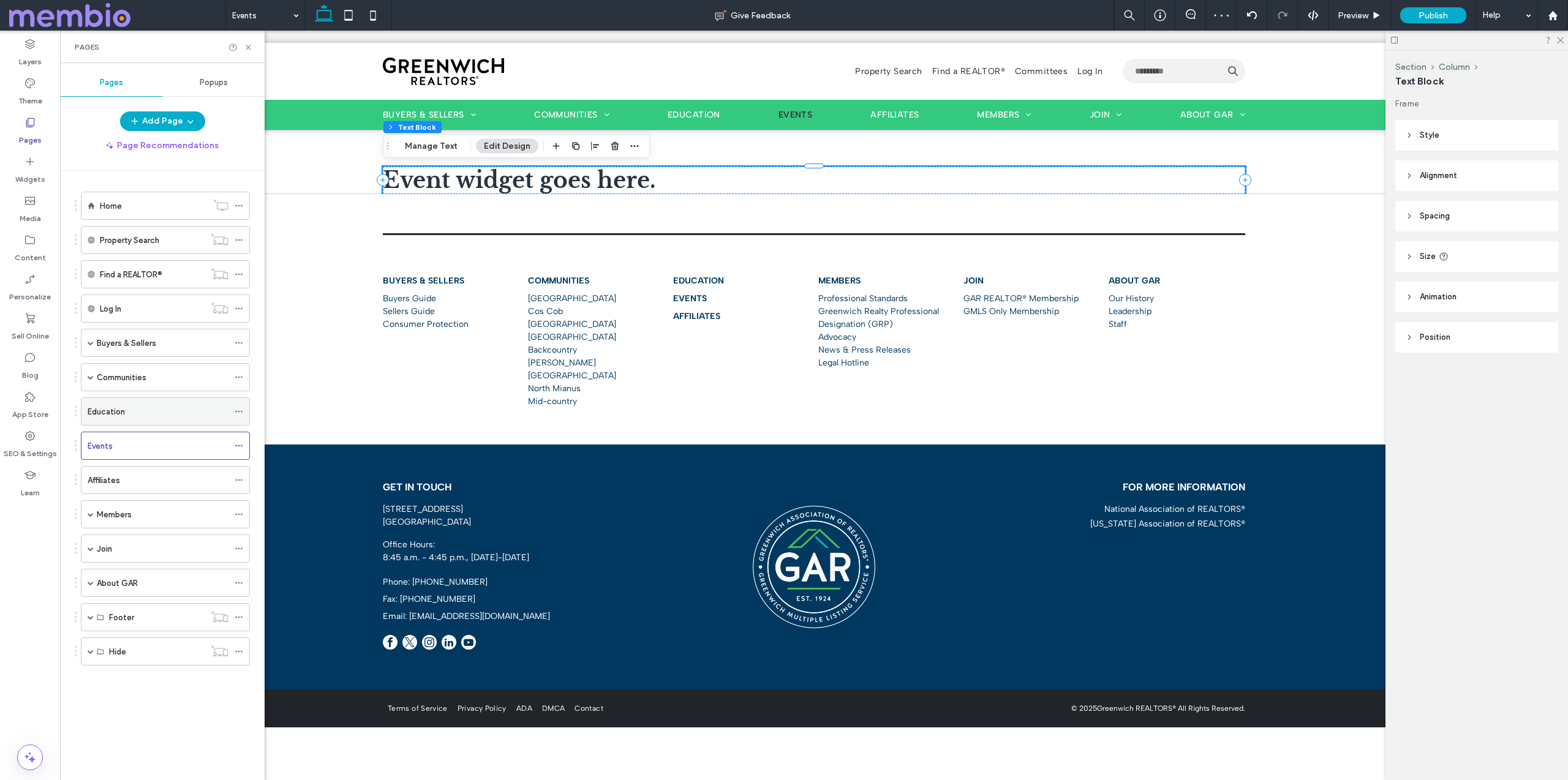
click at [122, 416] on label "Education" at bounding box center [106, 411] width 38 height 21
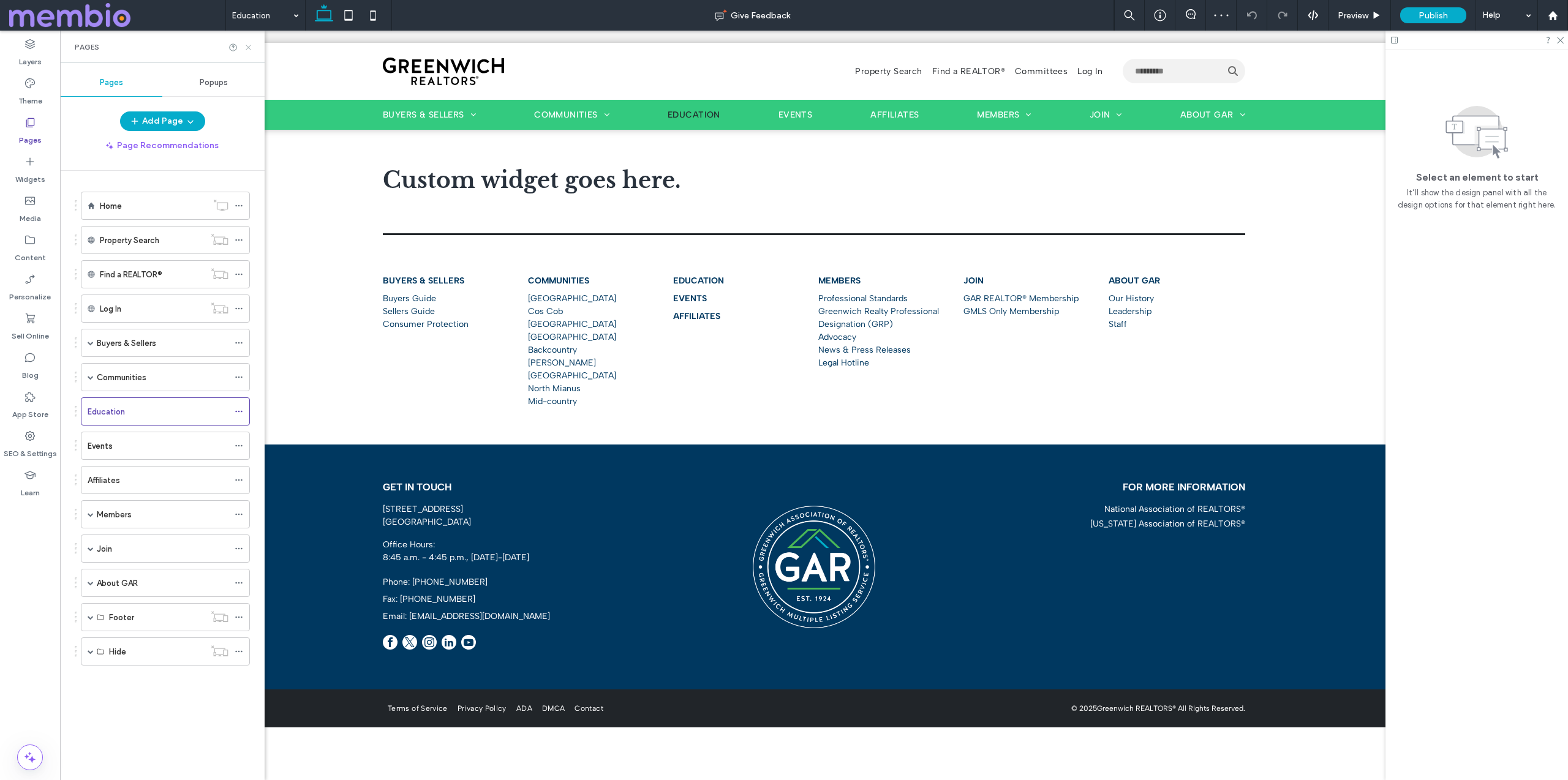
click at [250, 45] on use at bounding box center [248, 47] width 5 height 5
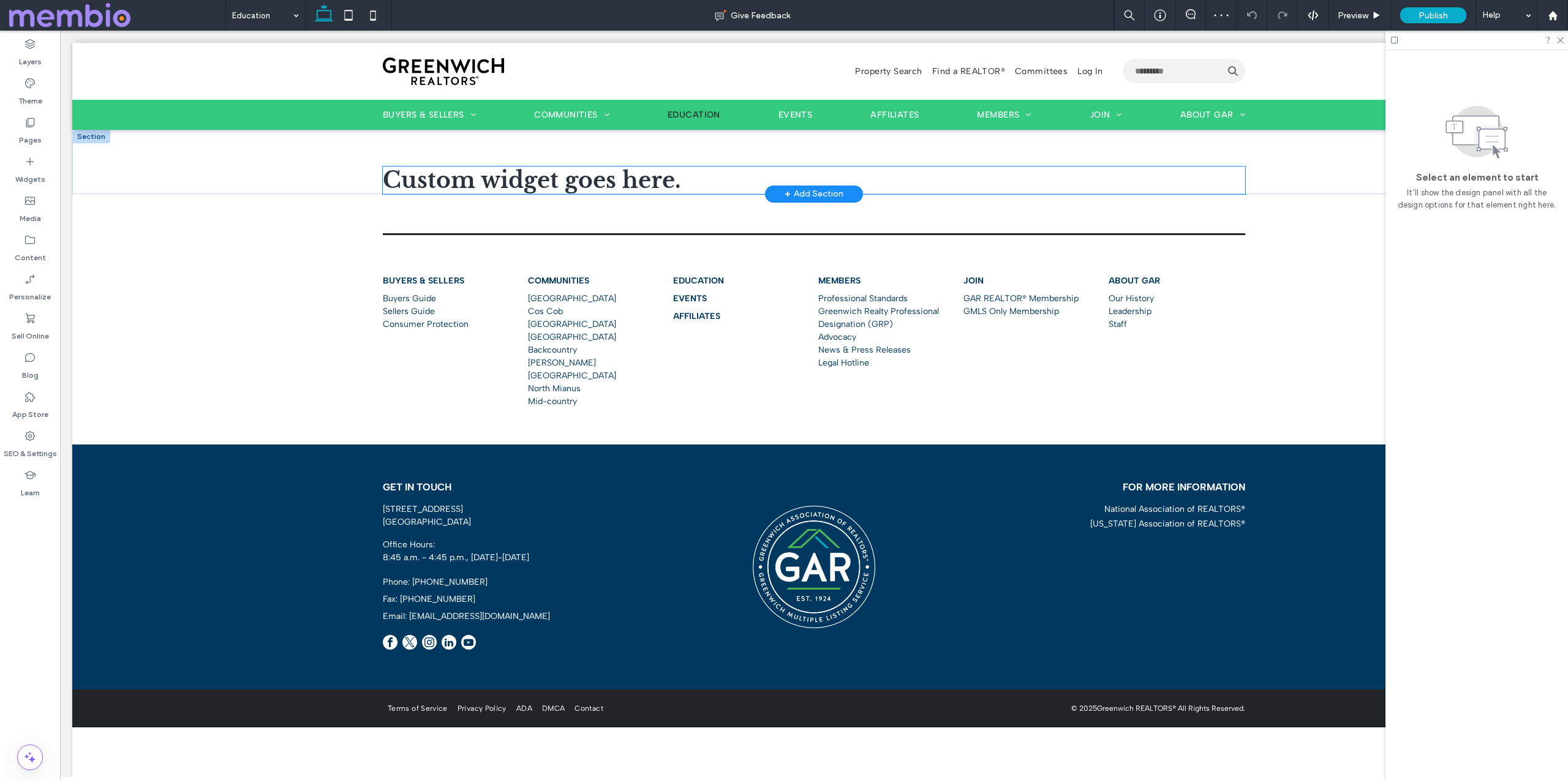
click at [439, 179] on span "Custom widget goes here." at bounding box center [531, 180] width 298 height 28
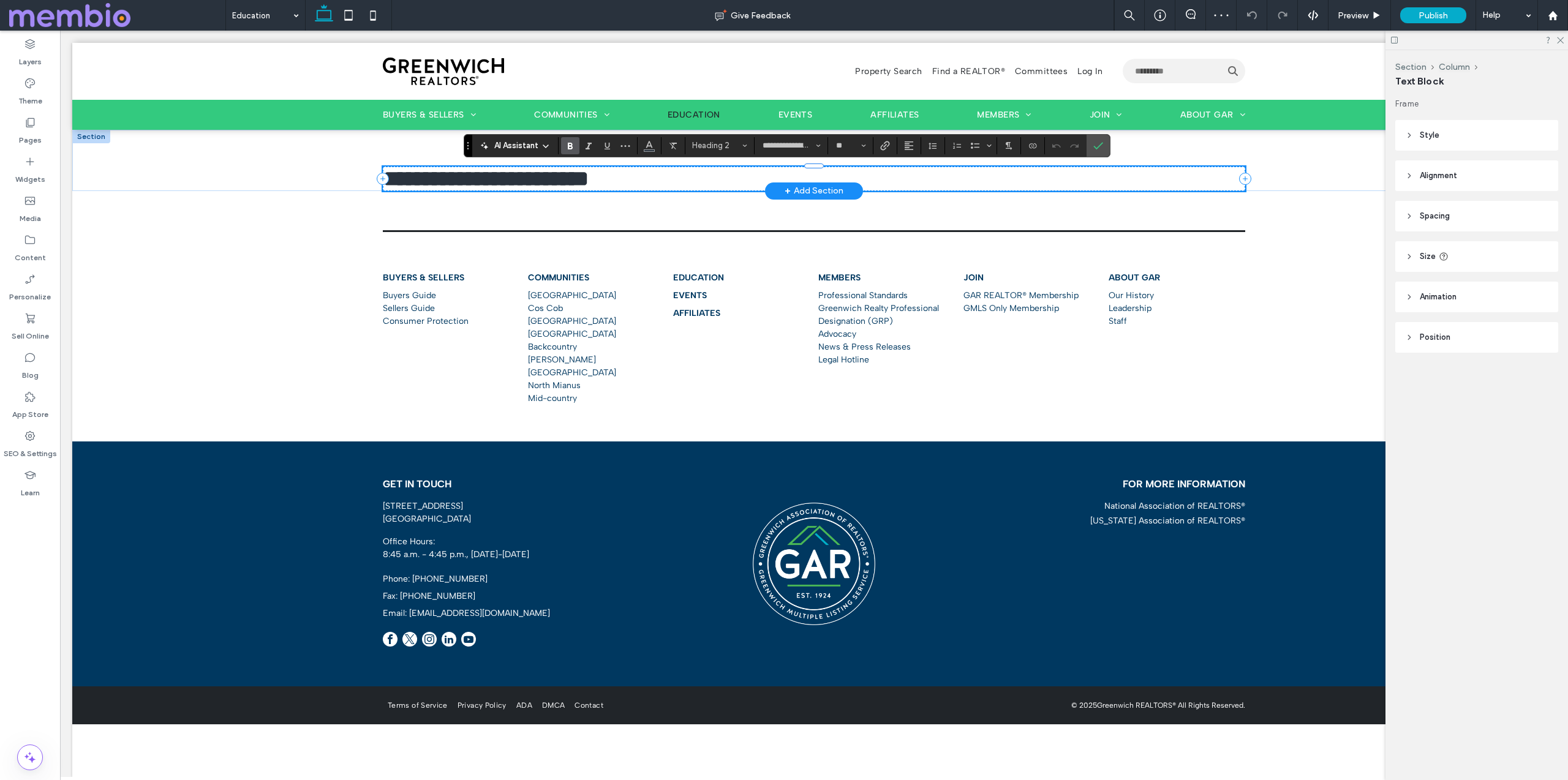
click at [415, 176] on span "**********" at bounding box center [485, 179] width 206 height 22
click at [1096, 149] on icon "Confirm" at bounding box center [1098, 146] width 10 height 10
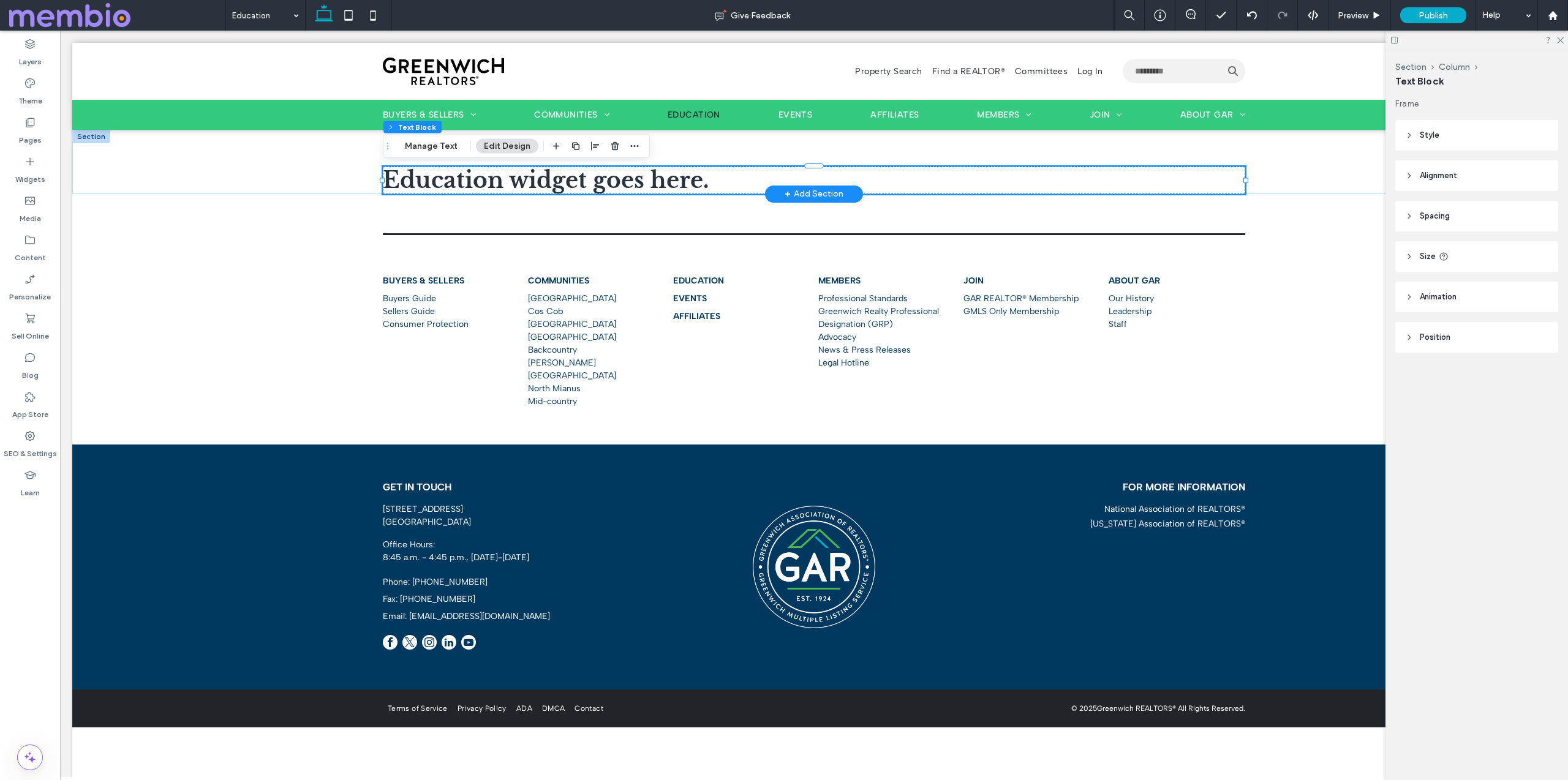
click at [206, 11] on span at bounding box center [117, 16] width 216 height 25
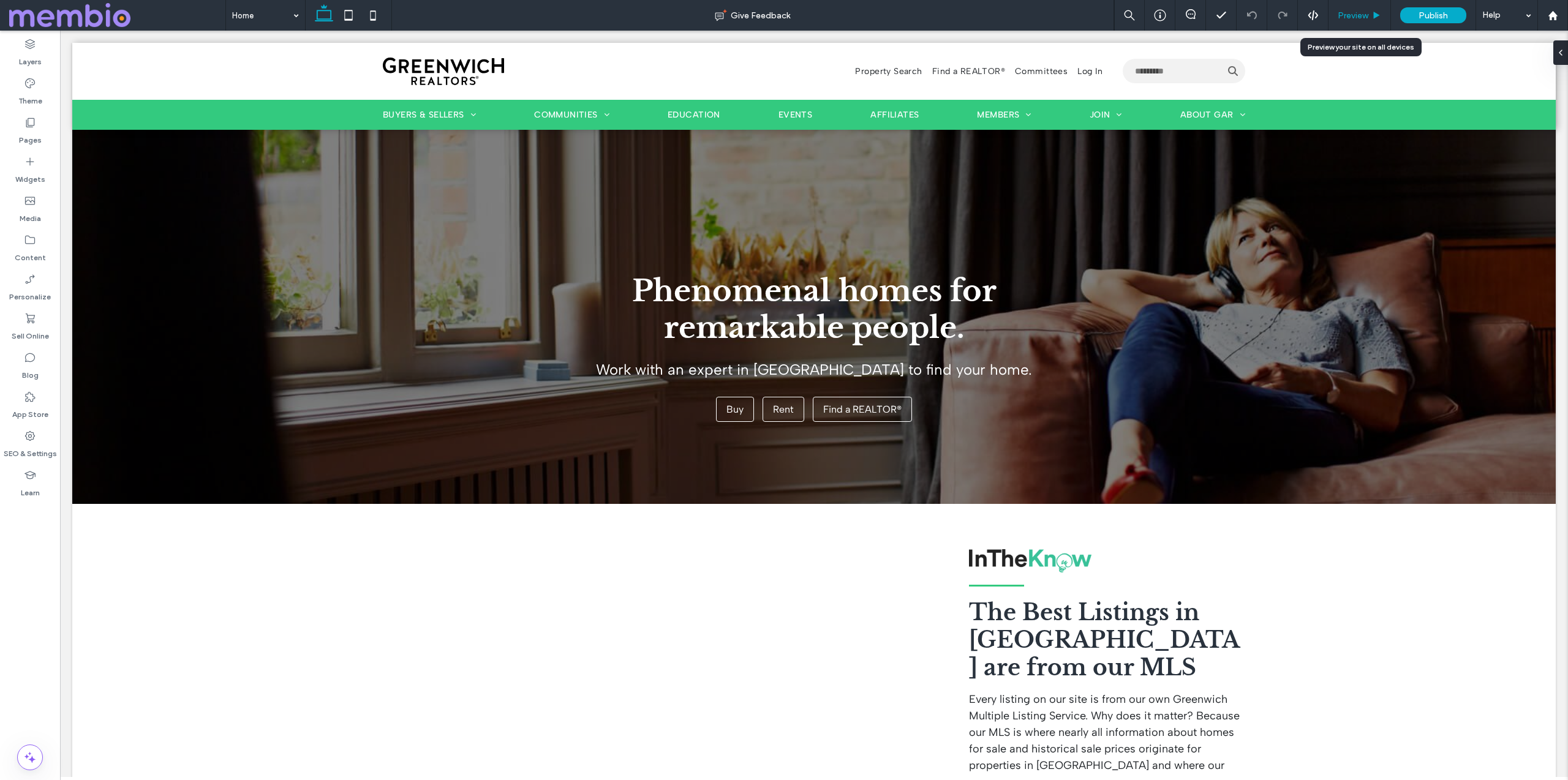
click at [1366, 12] on span "Preview" at bounding box center [1353, 16] width 30 height 10
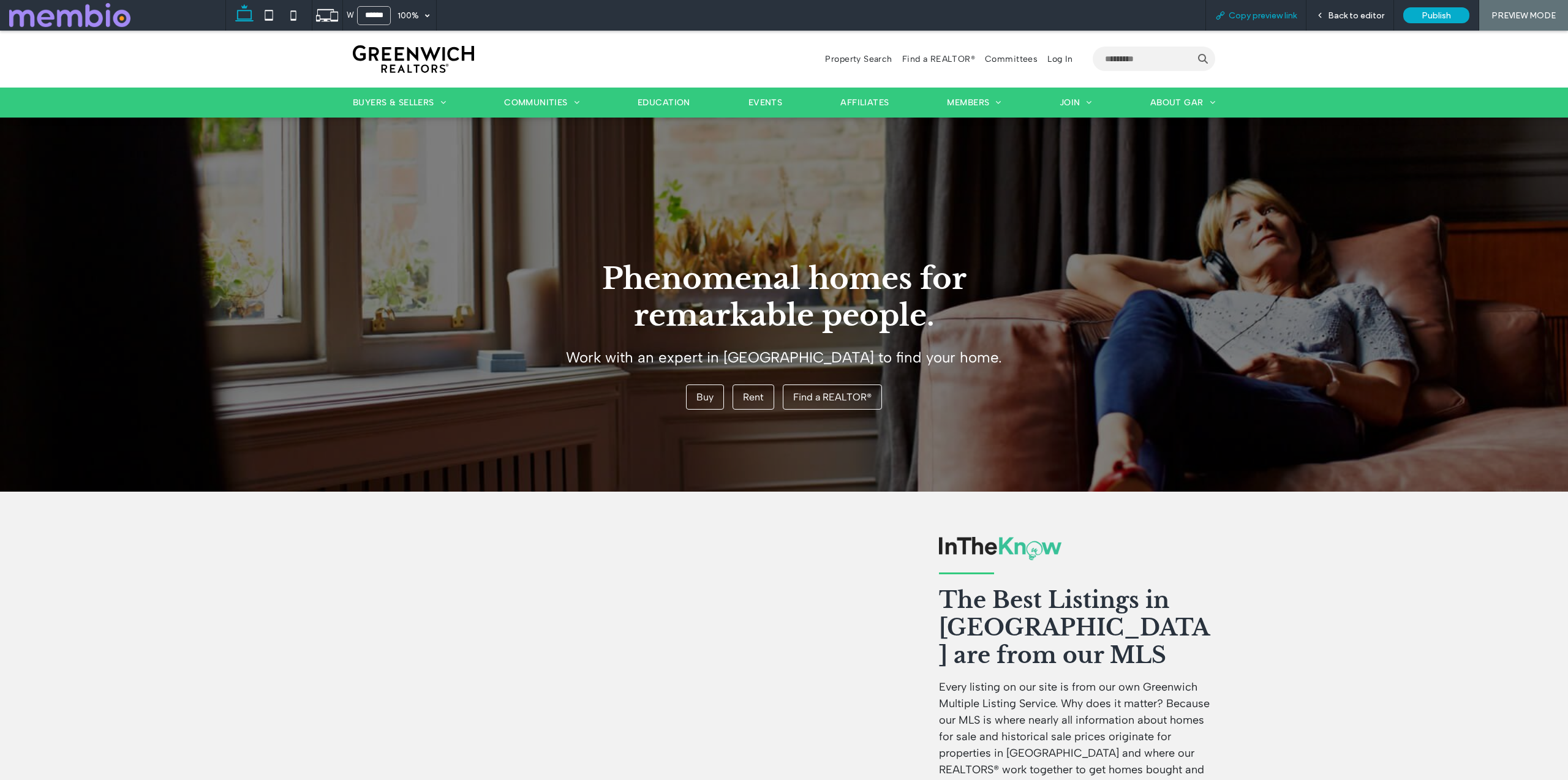
click at [1275, 14] on span "Copy preview link" at bounding box center [1262, 16] width 68 height 10
click at [755, 103] on span "Events" at bounding box center [765, 102] width 34 height 10
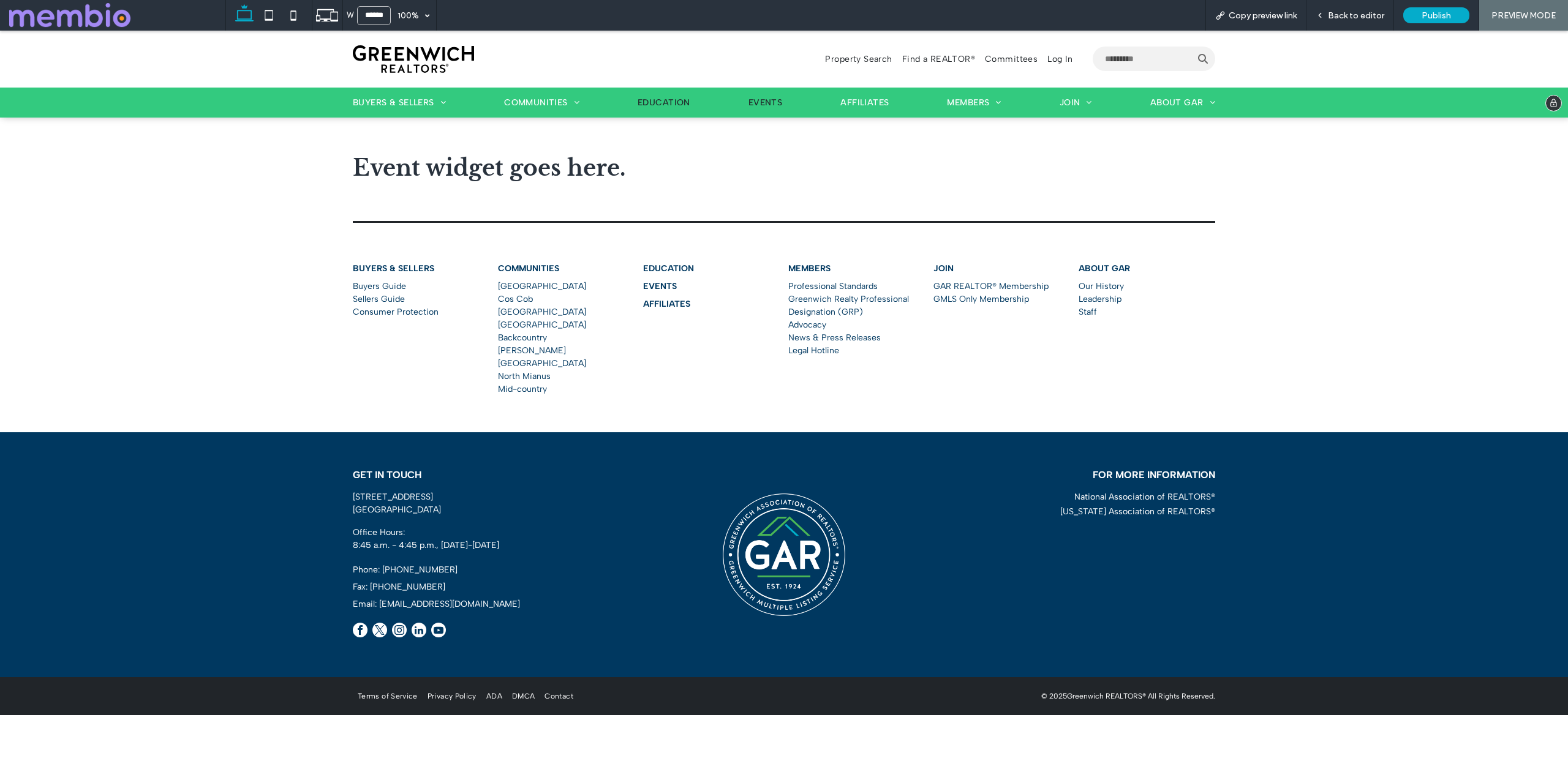
click at [680, 105] on span "Education" at bounding box center [663, 102] width 52 height 10
click at [771, 95] on link "Events" at bounding box center [765, 103] width 34 height 16
click at [1347, 19] on span "Back to editor" at bounding box center [1356, 16] width 56 height 10
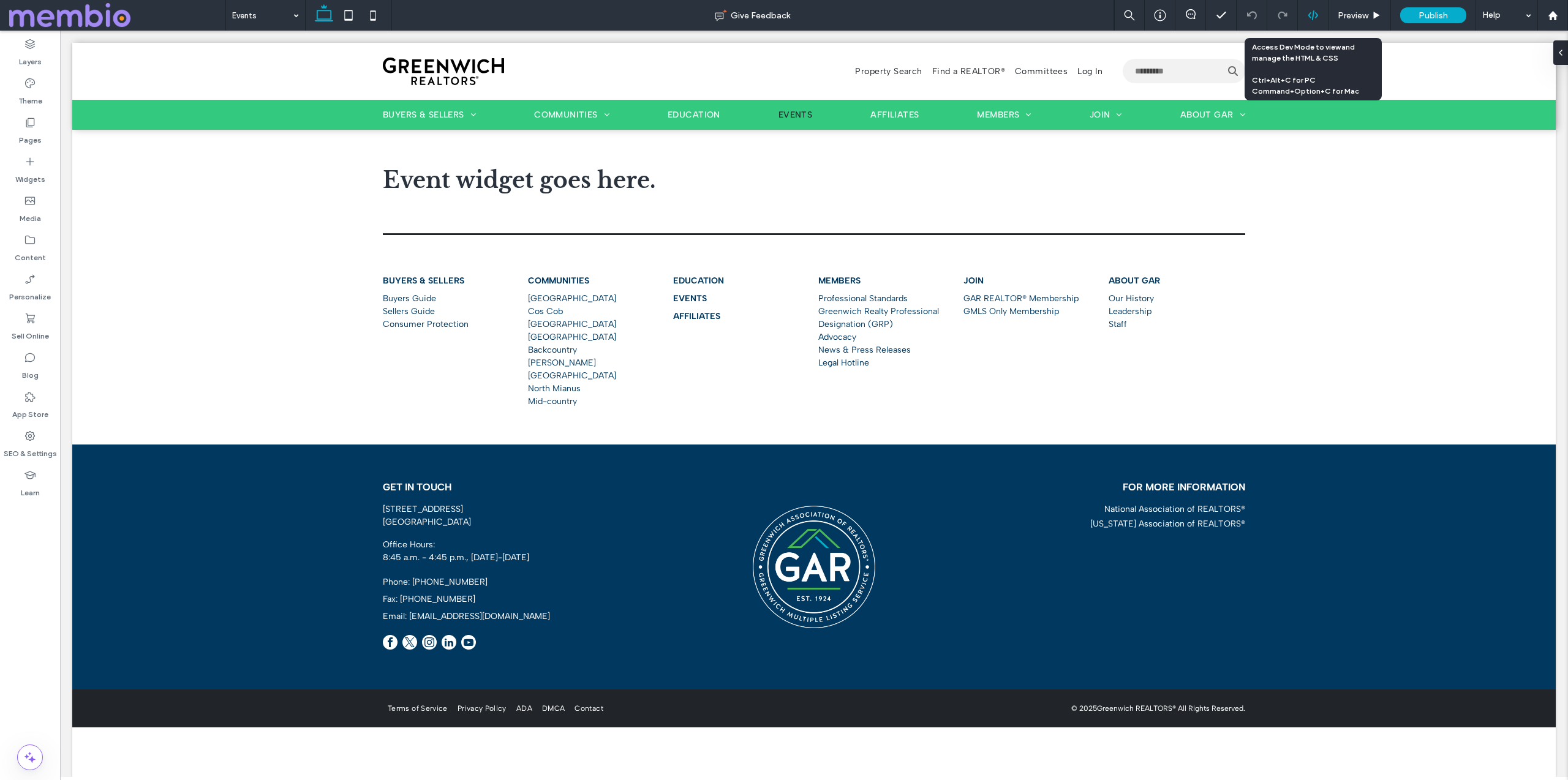
click at [1323, 16] on div at bounding box center [1312, 15] width 30 height 11
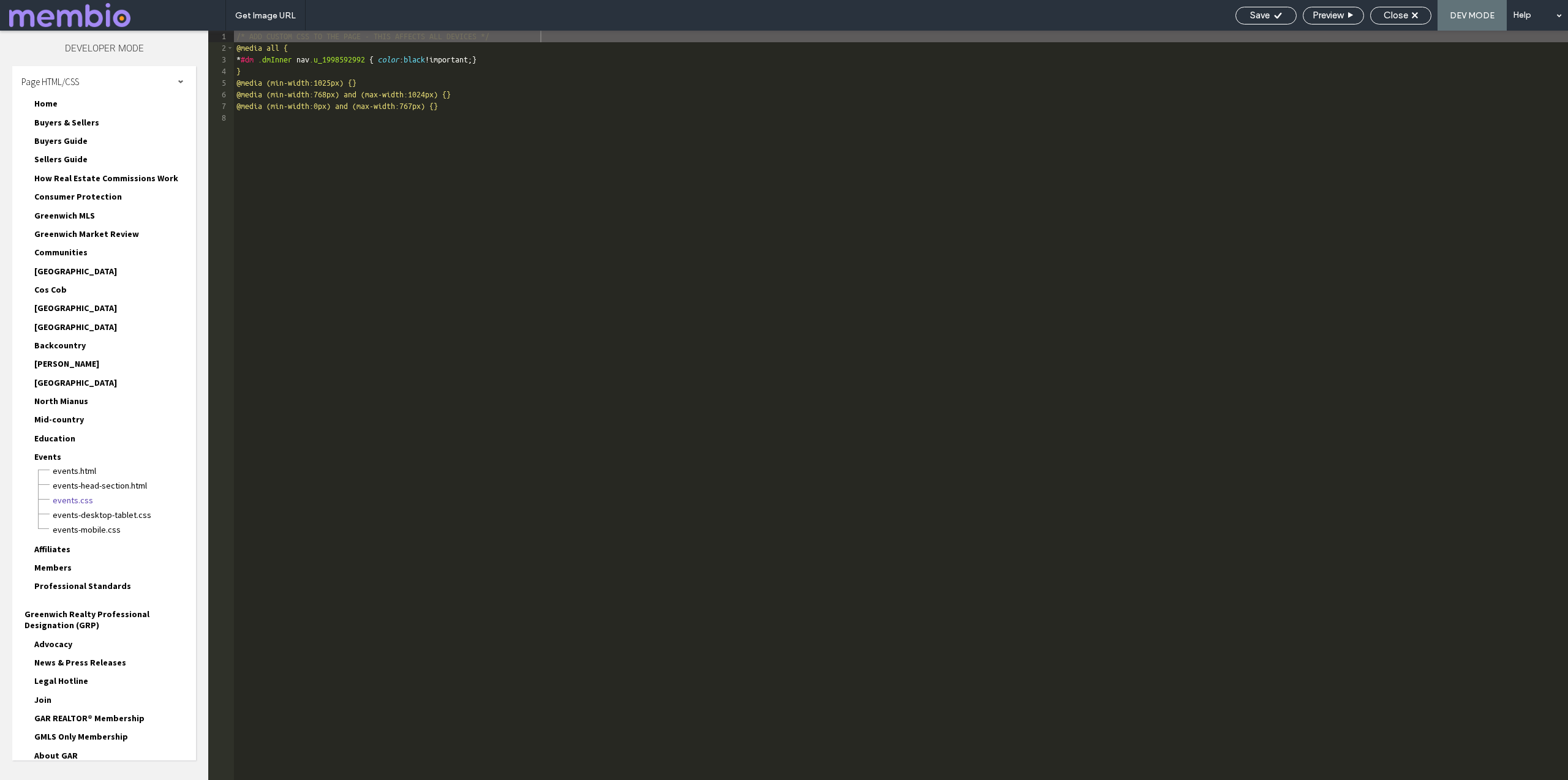
scroll to position [825, 0]
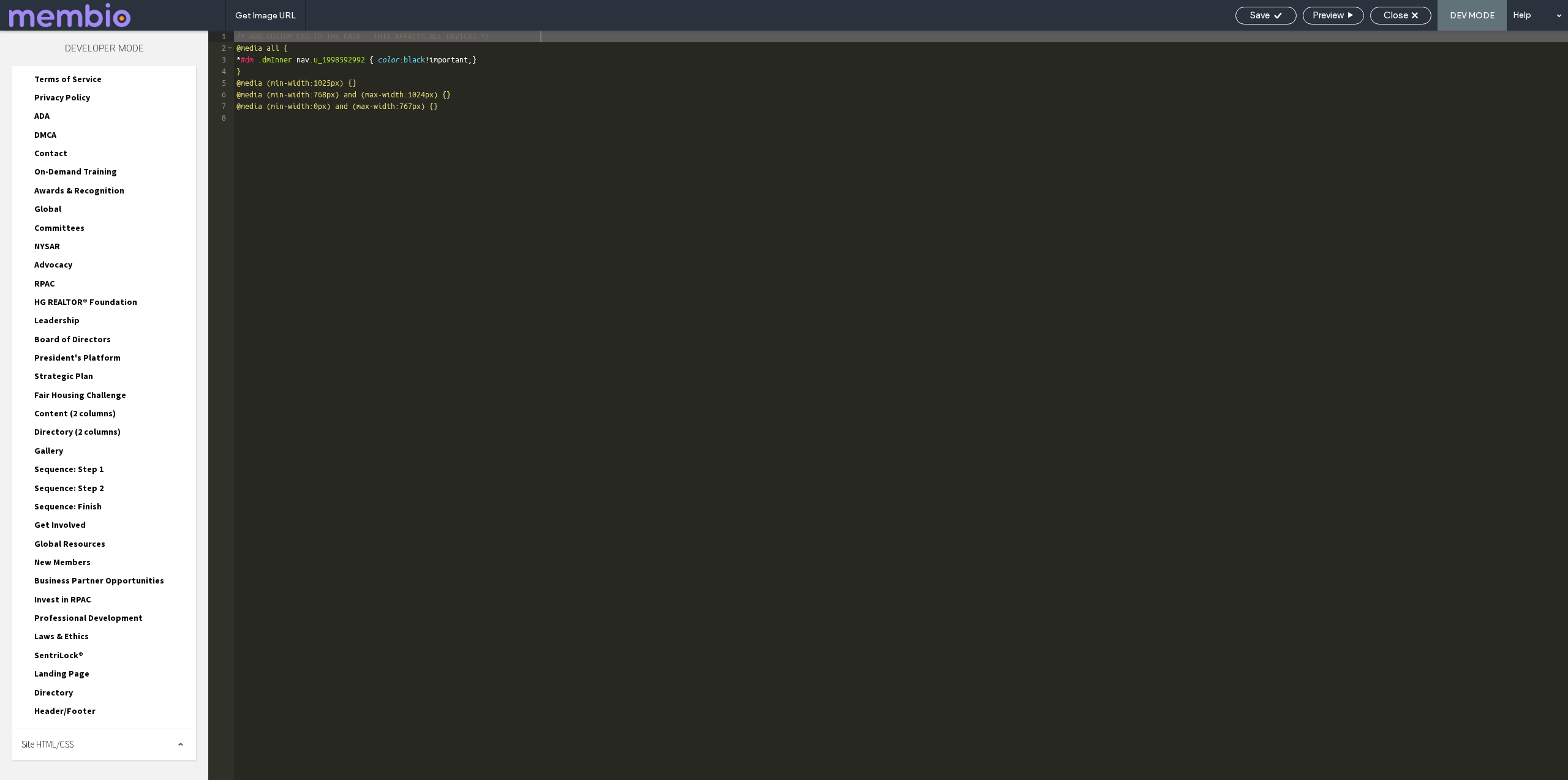
click at [85, 741] on div "Site HTML/CSS" at bounding box center [104, 744] width 184 height 30
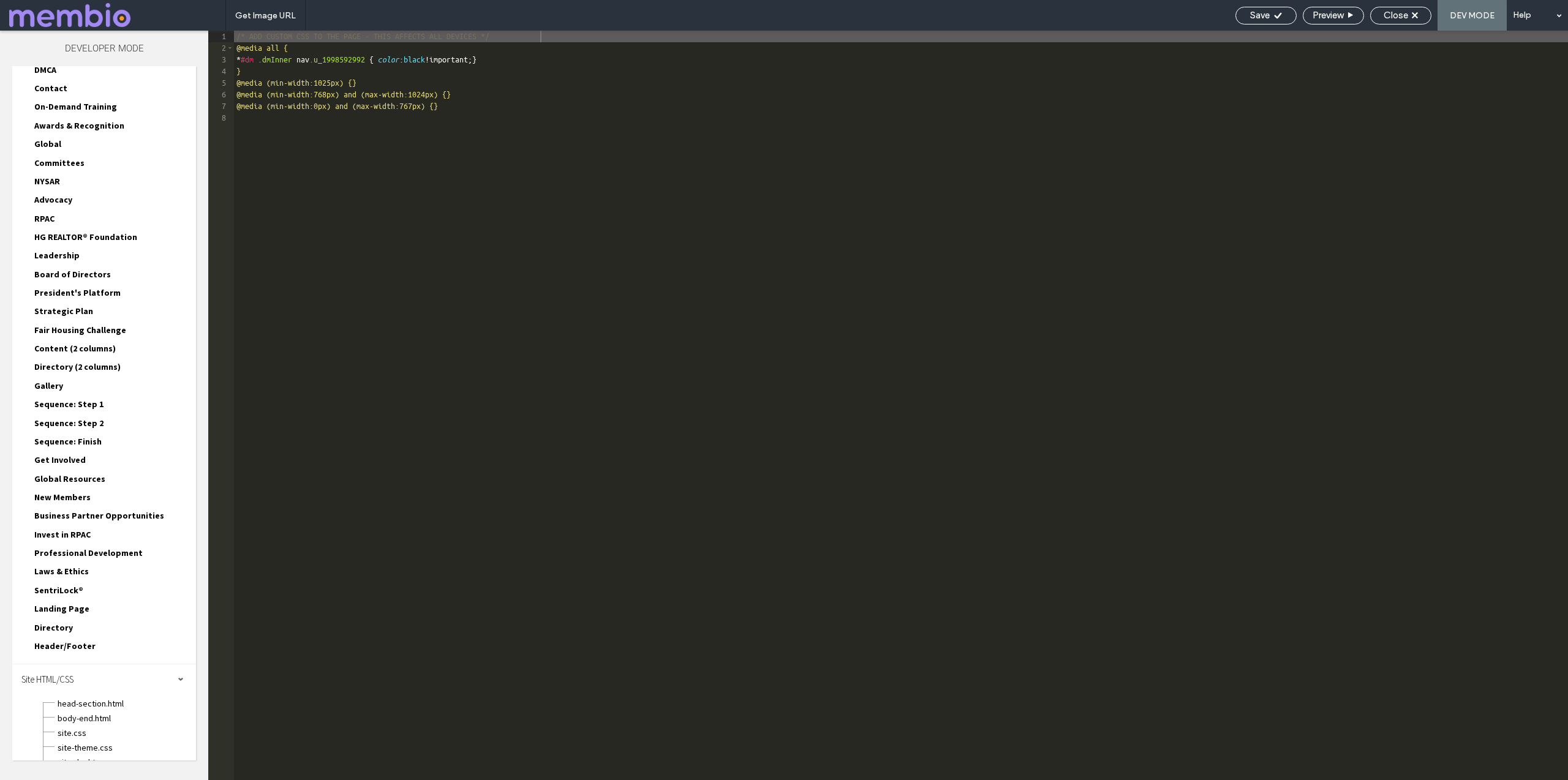
scroll to position [935, 0]
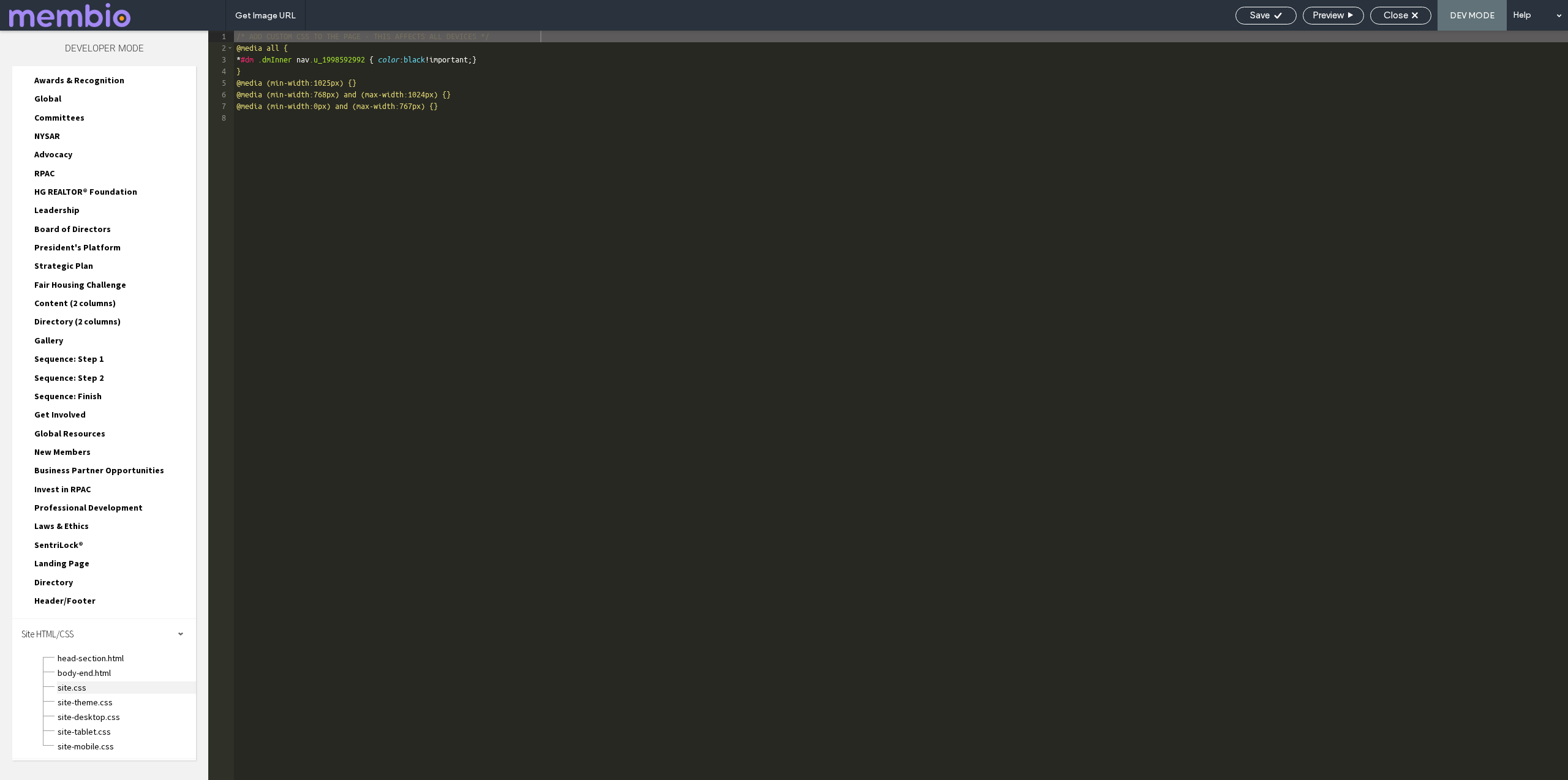
click at [83, 690] on span "site.css" at bounding box center [126, 687] width 139 height 12
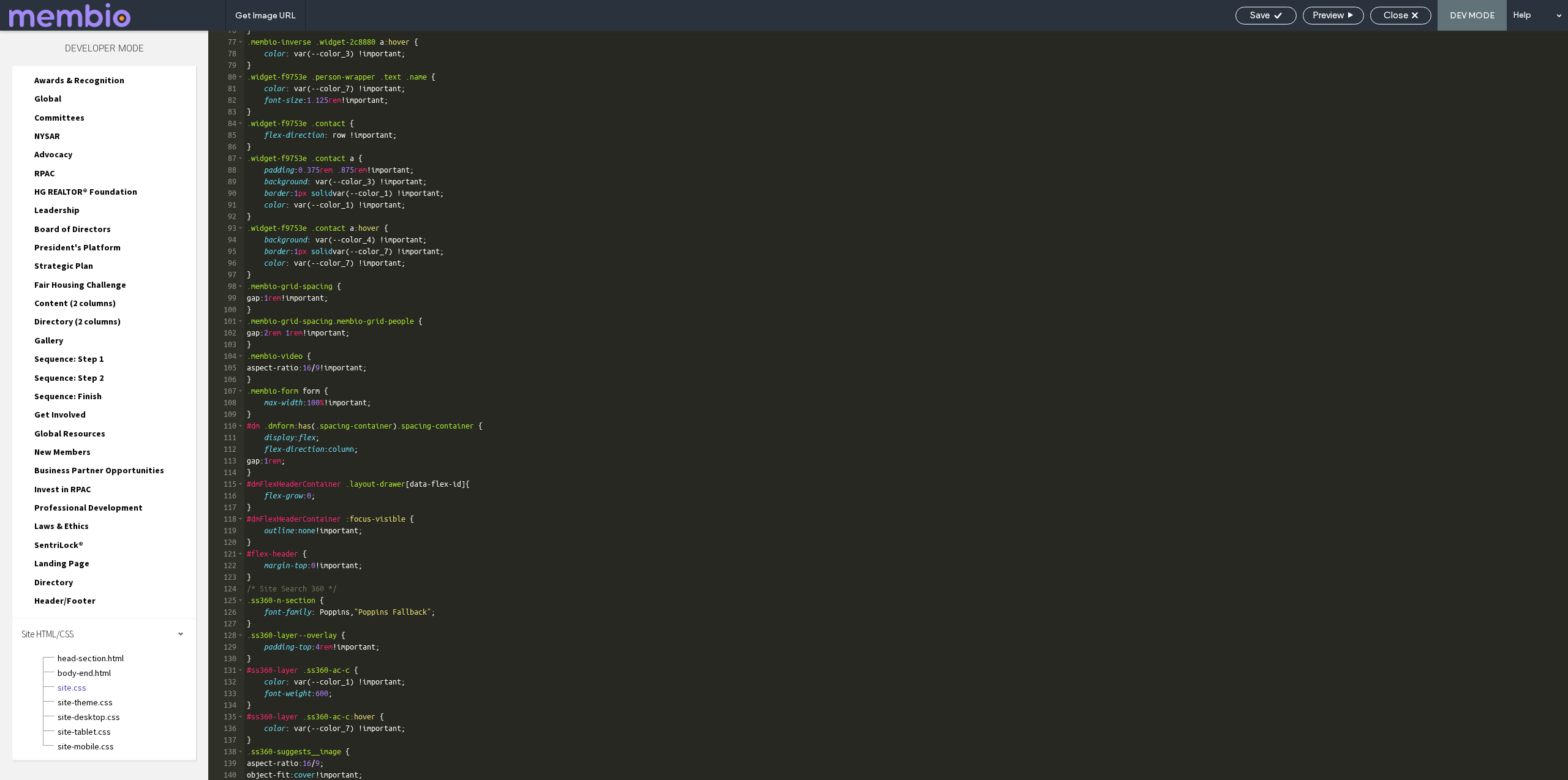
scroll to position [0, 0]
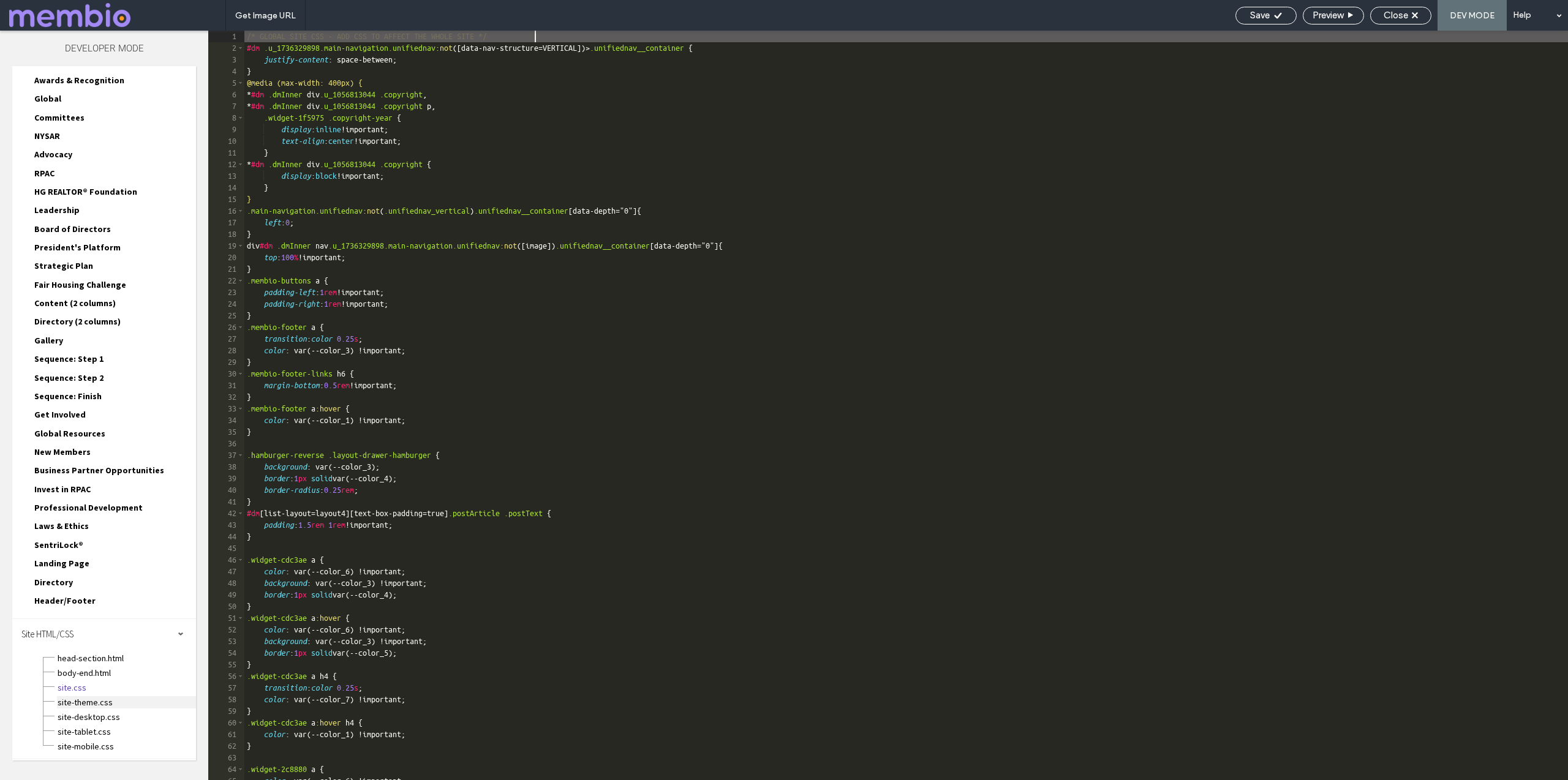
click at [105, 702] on span "site-theme.css" at bounding box center [126, 702] width 139 height 12
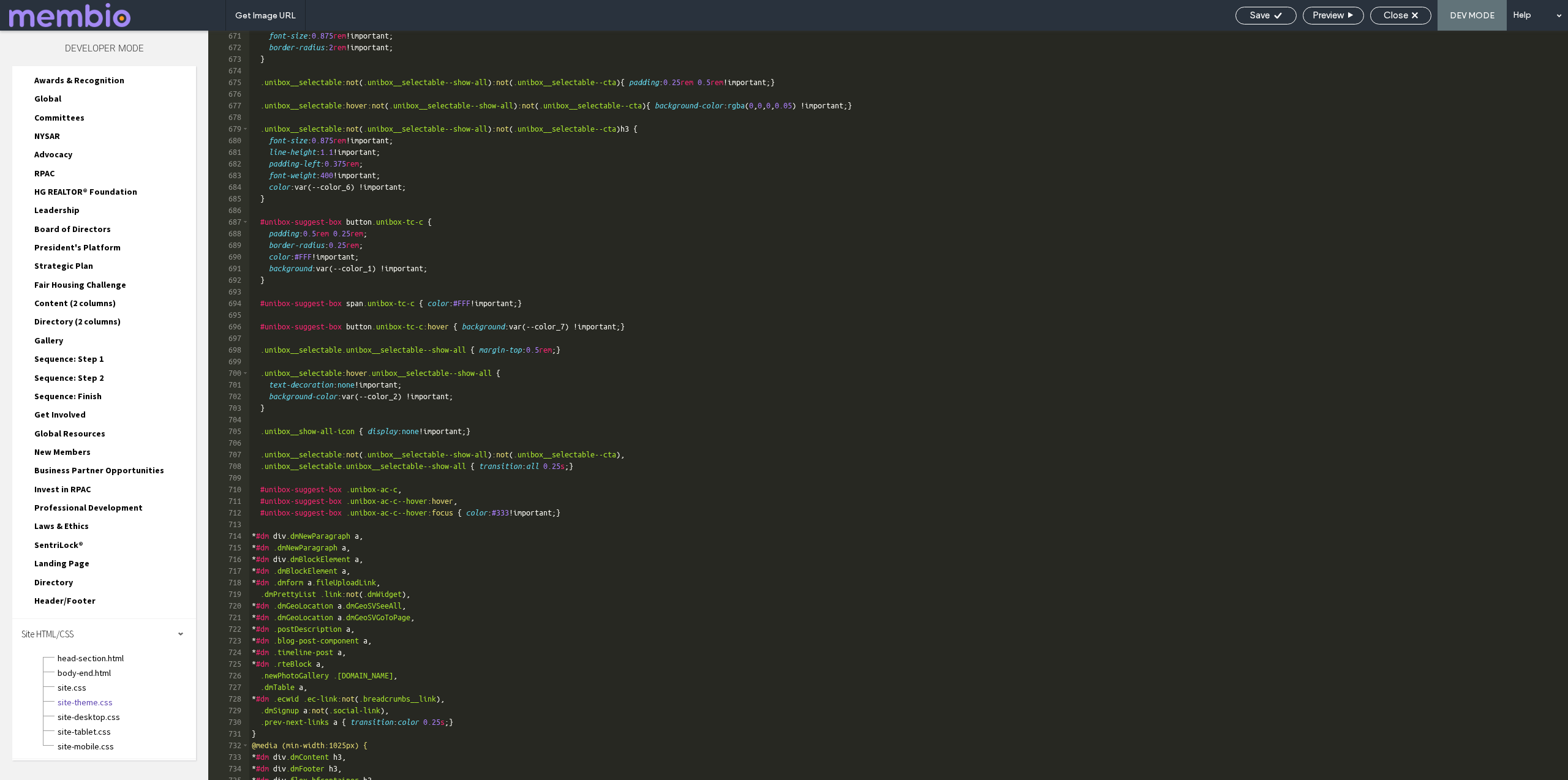
scroll to position [7143, 0]
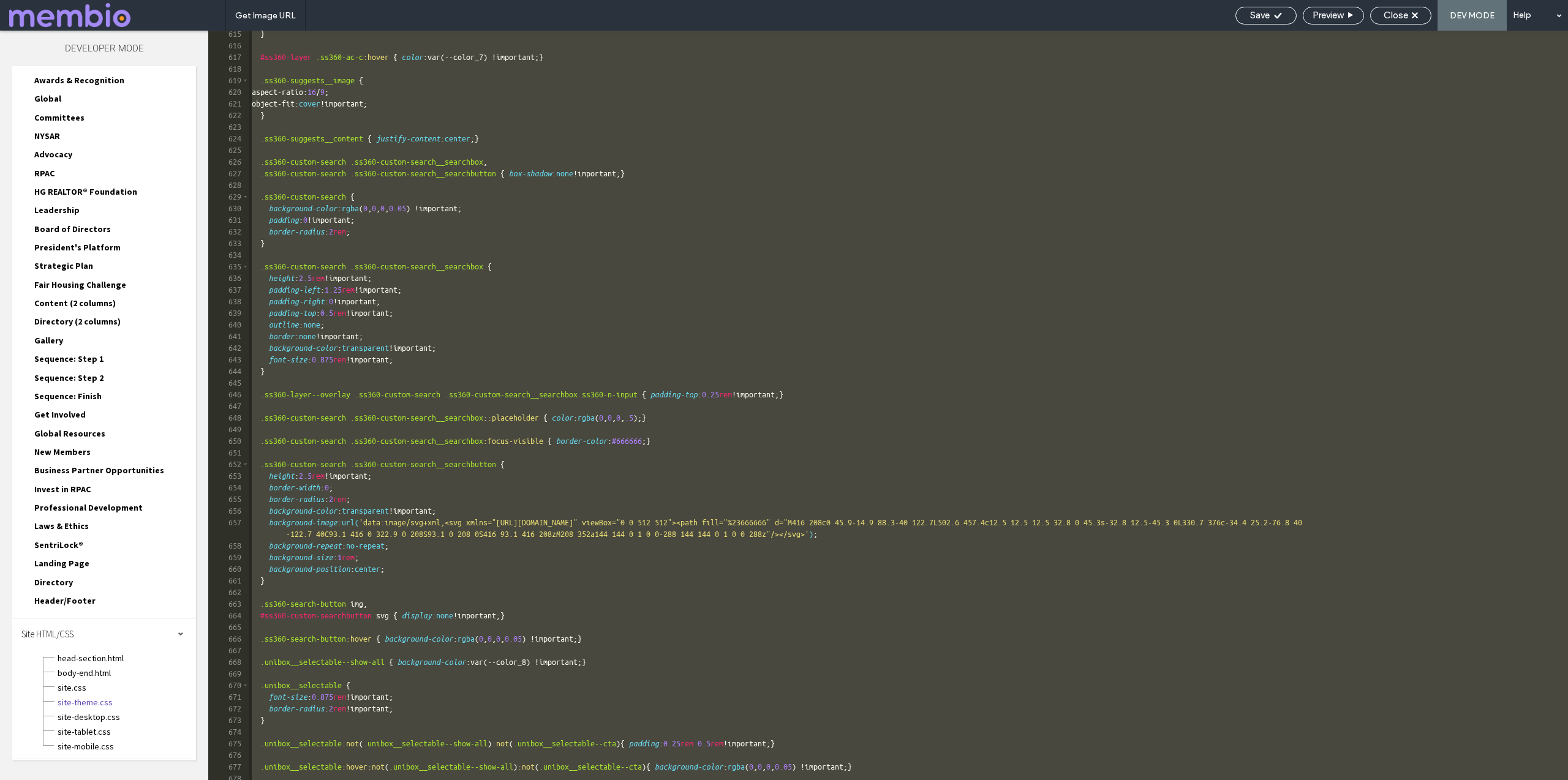
click at [593, 449] on div "} #ss360-layer .ss360-ac-c :hover { color :var(--color_7) !important; } .ss360-…" at bounding box center [909, 415] width 1319 height 772
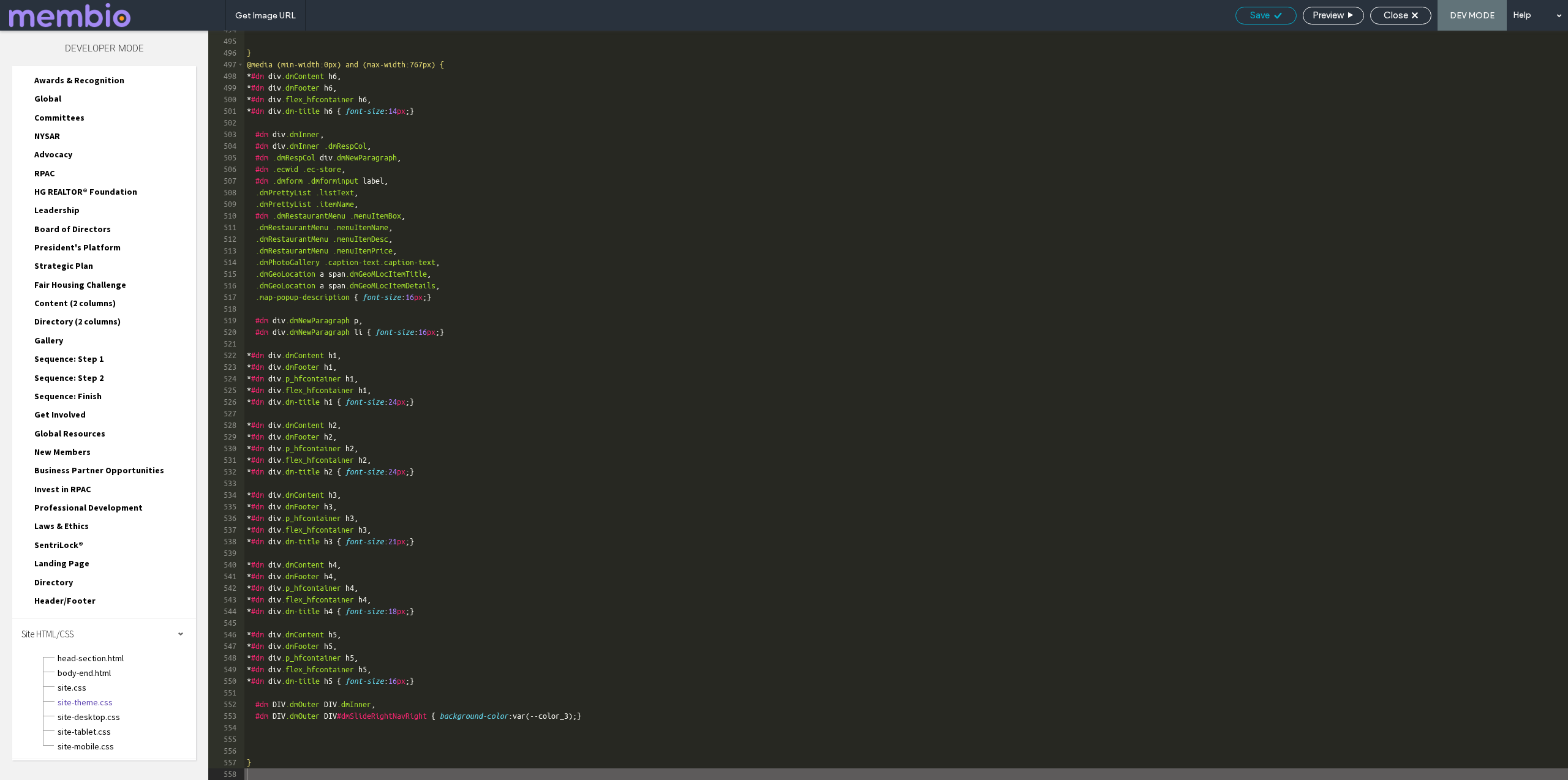
click at [1274, 17] on icon at bounding box center [1278, 16] width 9 height 9
click at [1404, 17] on span "Close" at bounding box center [1396, 15] width 25 height 11
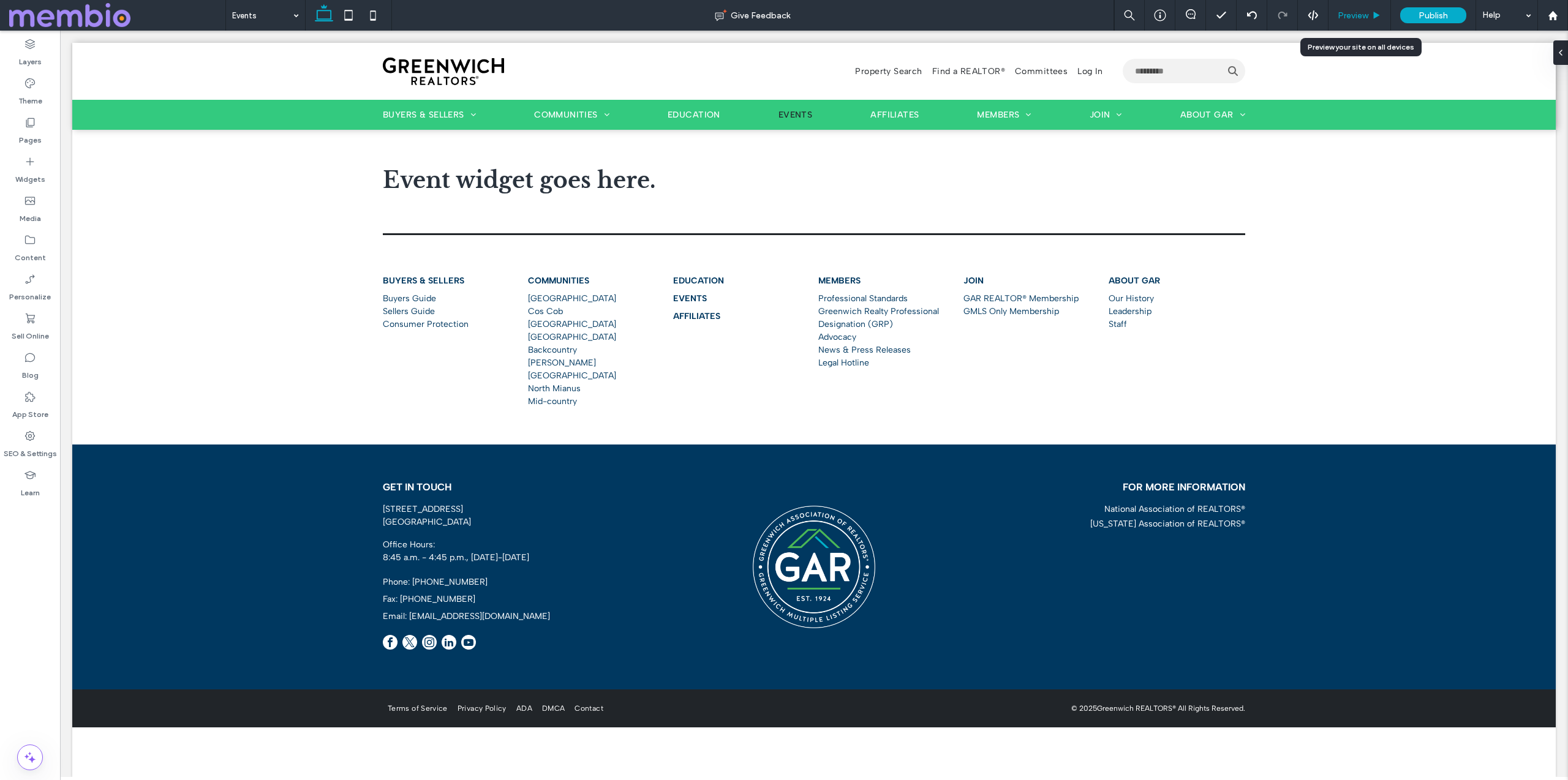
click at [1360, 17] on span "Preview" at bounding box center [1353, 16] width 30 height 10
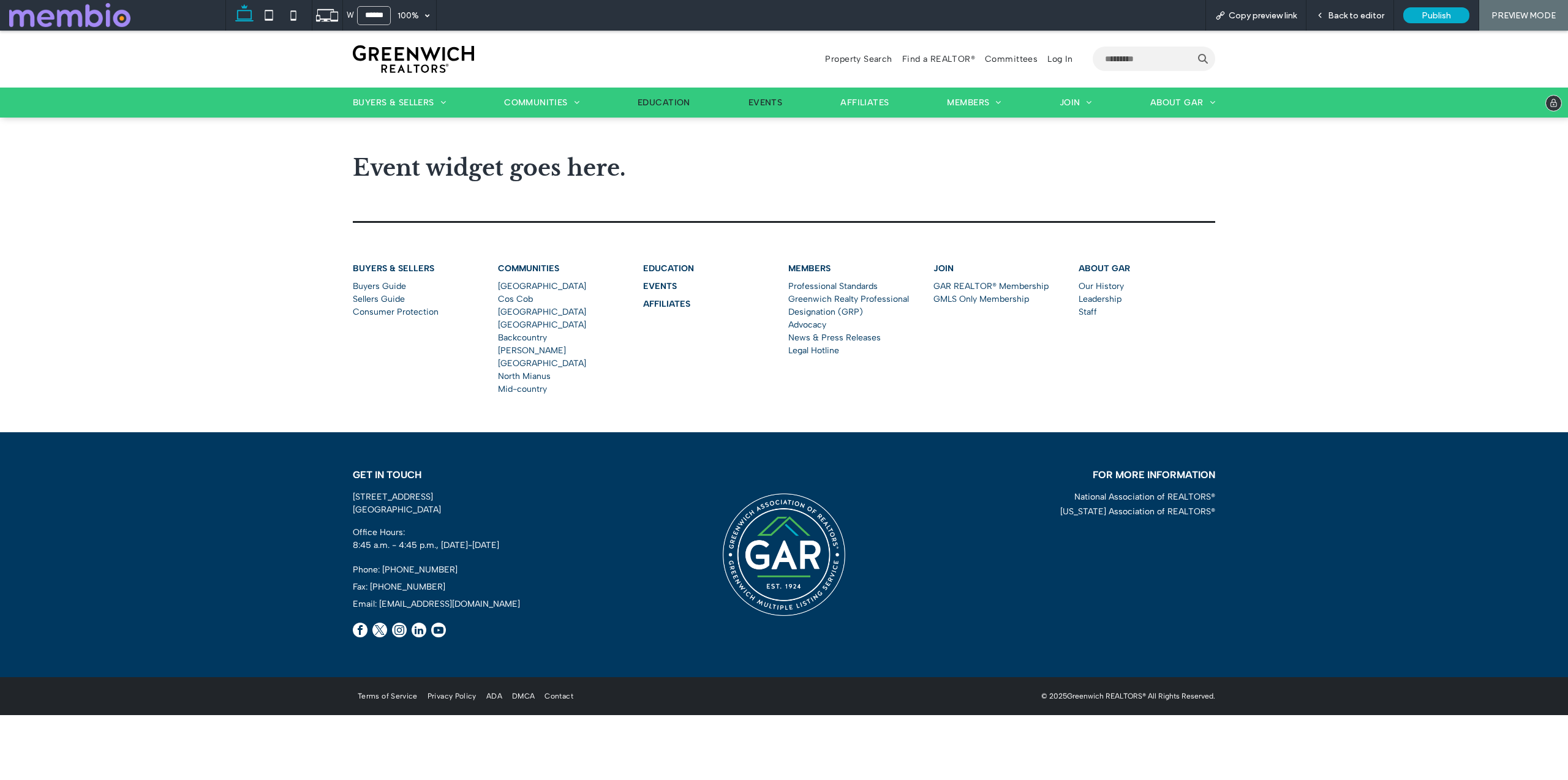
click at [657, 104] on span "Education" at bounding box center [663, 102] width 52 height 10
click at [764, 97] on span "Events" at bounding box center [765, 102] width 34 height 10
click at [1373, 17] on span "Back to editor" at bounding box center [1356, 16] width 56 height 10
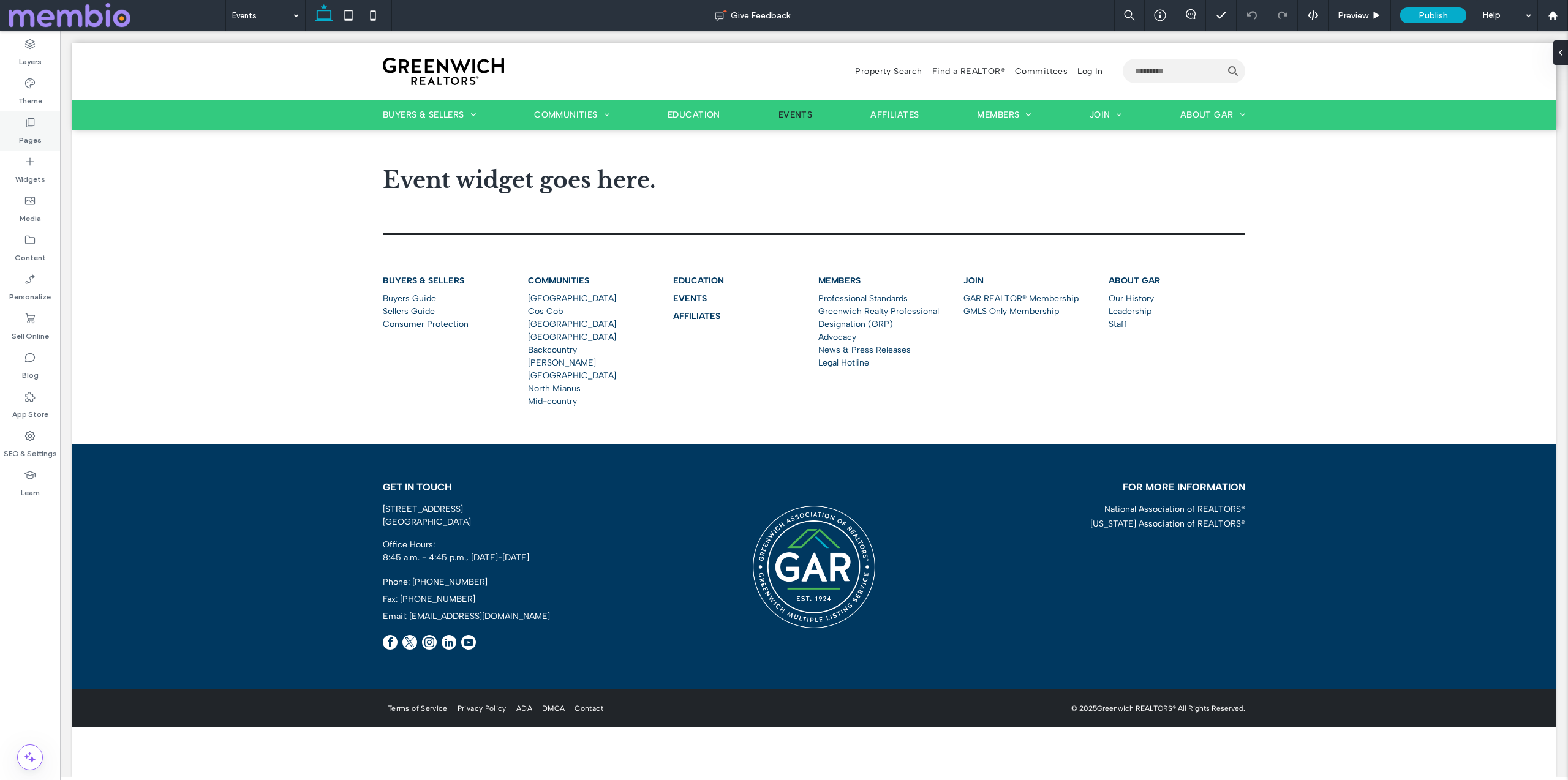
click at [38, 135] on label "Pages" at bounding box center [30, 137] width 23 height 17
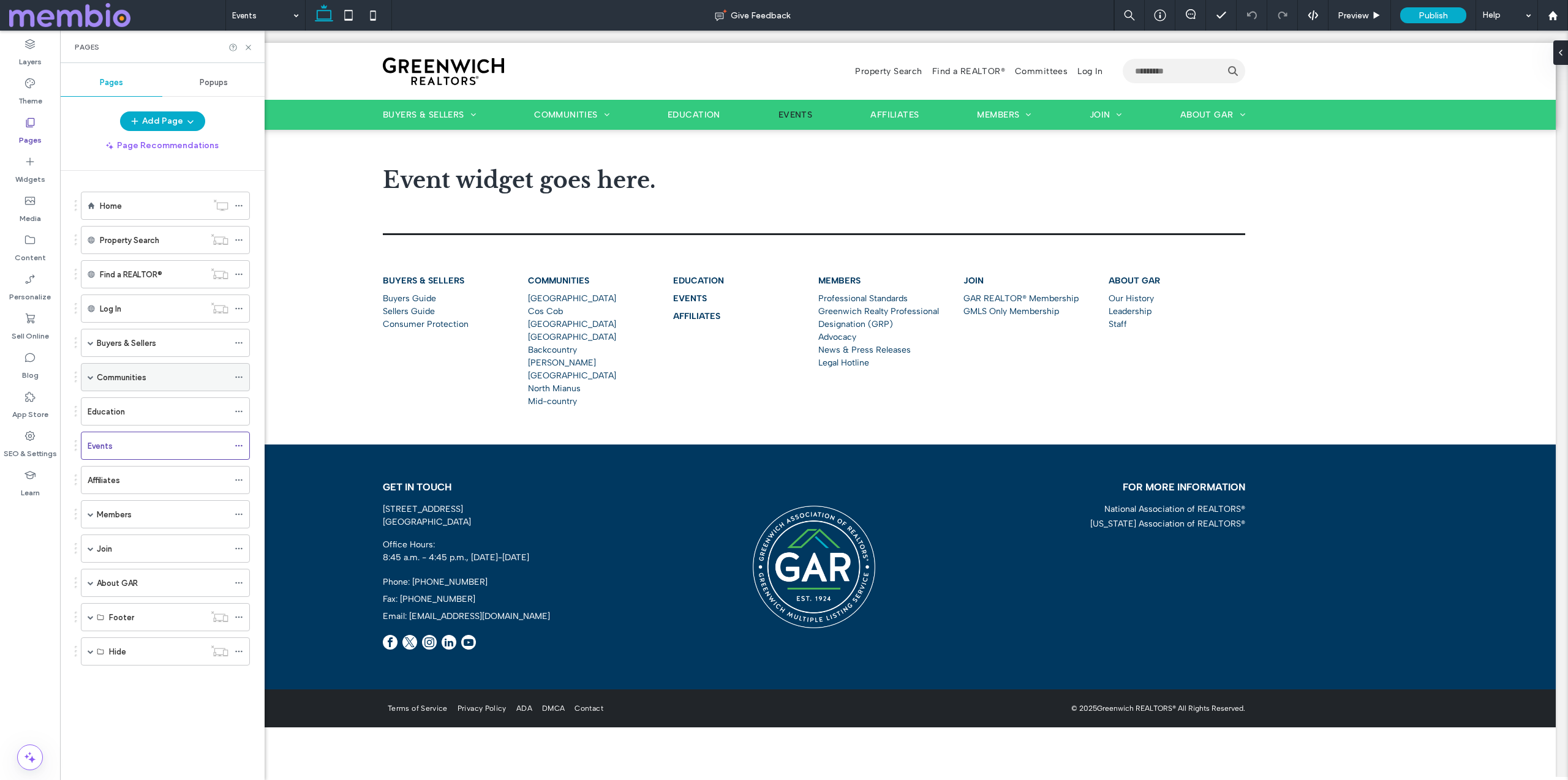
click at [87, 376] on span at bounding box center [90, 376] width 6 height 6
click at [131, 382] on label "Communities" at bounding box center [122, 377] width 50 height 21
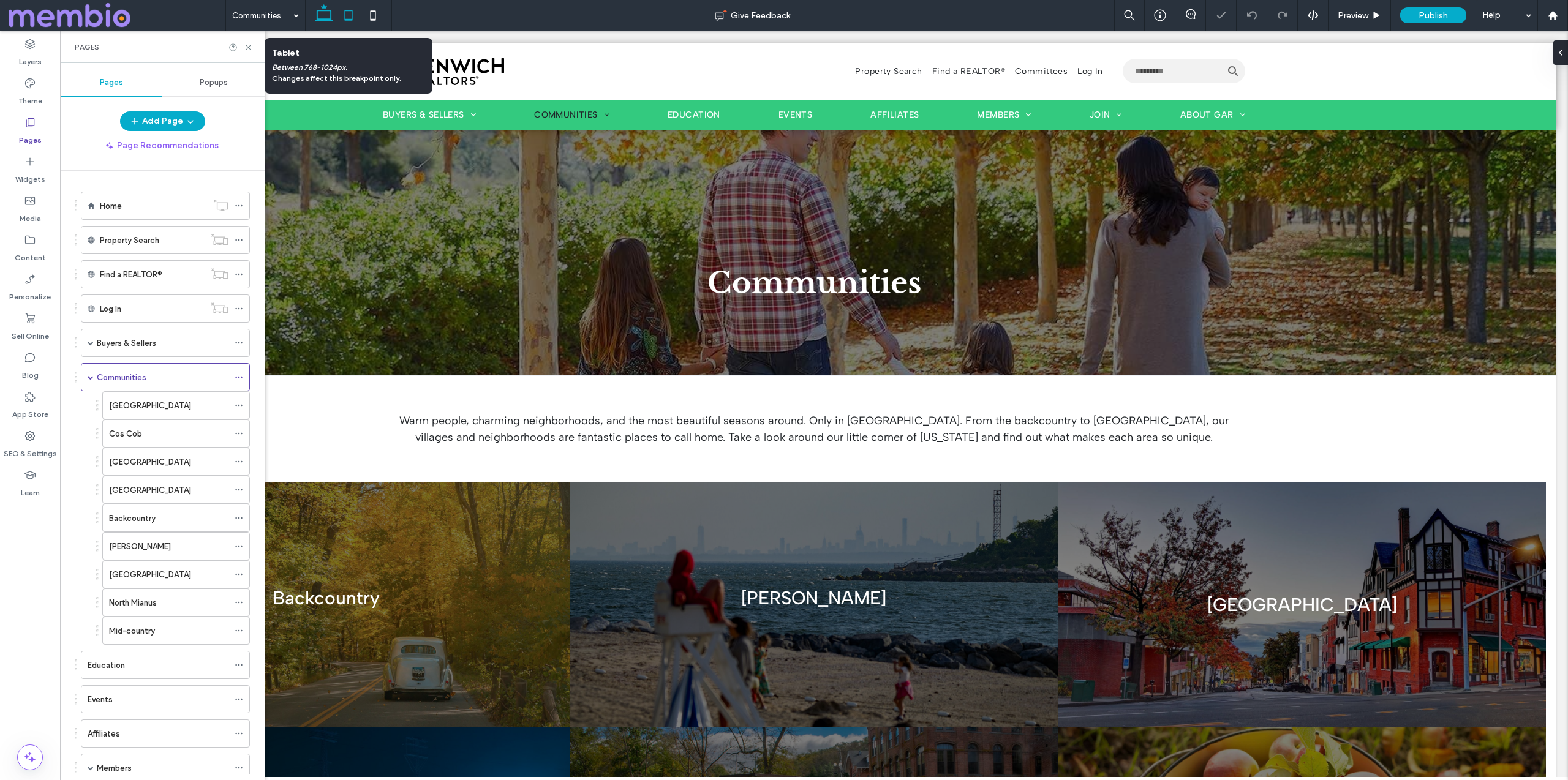
click at [349, 14] on icon at bounding box center [349, 16] width 25 height 25
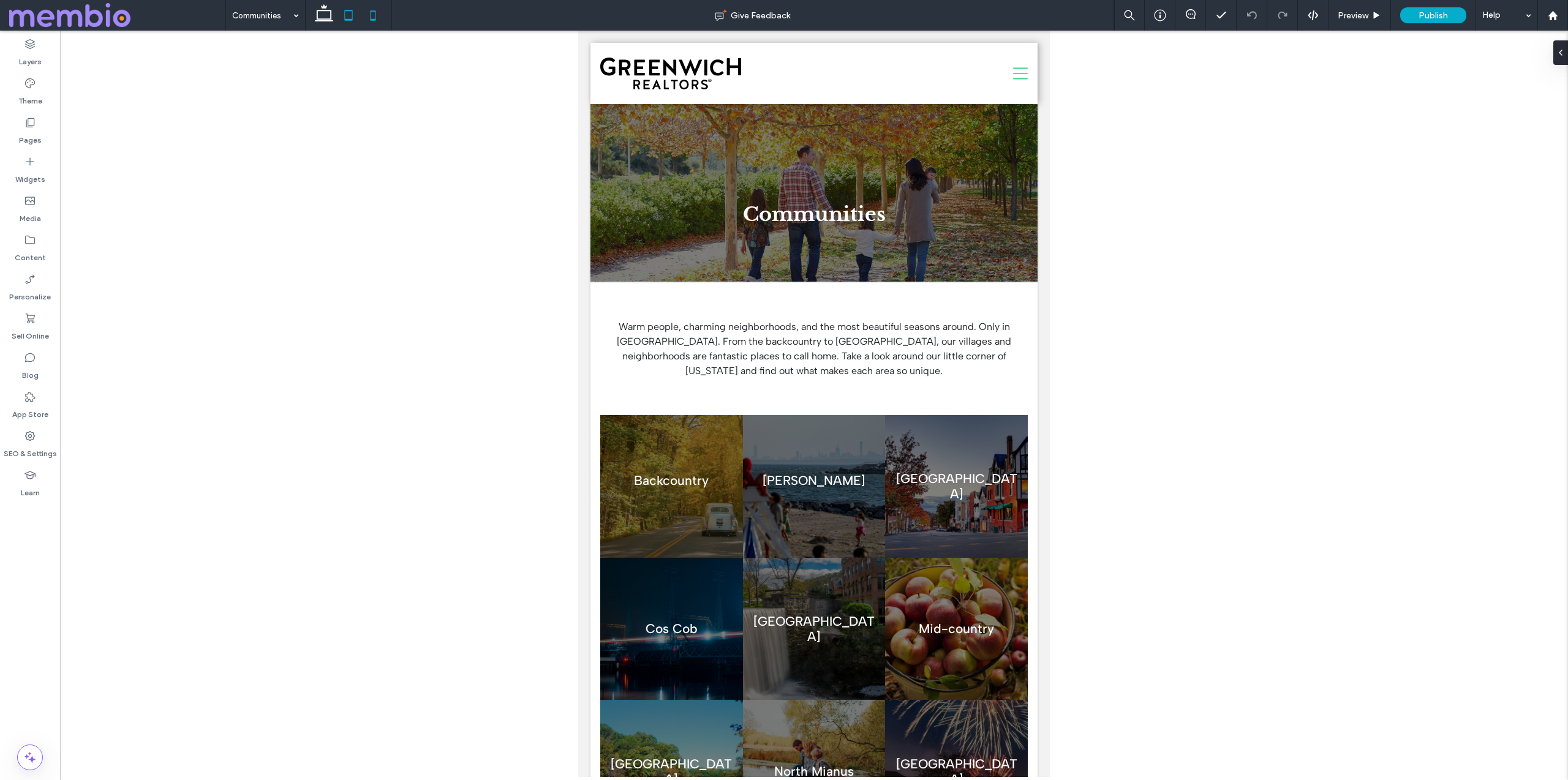
click at [367, 10] on icon at bounding box center [373, 16] width 25 height 25
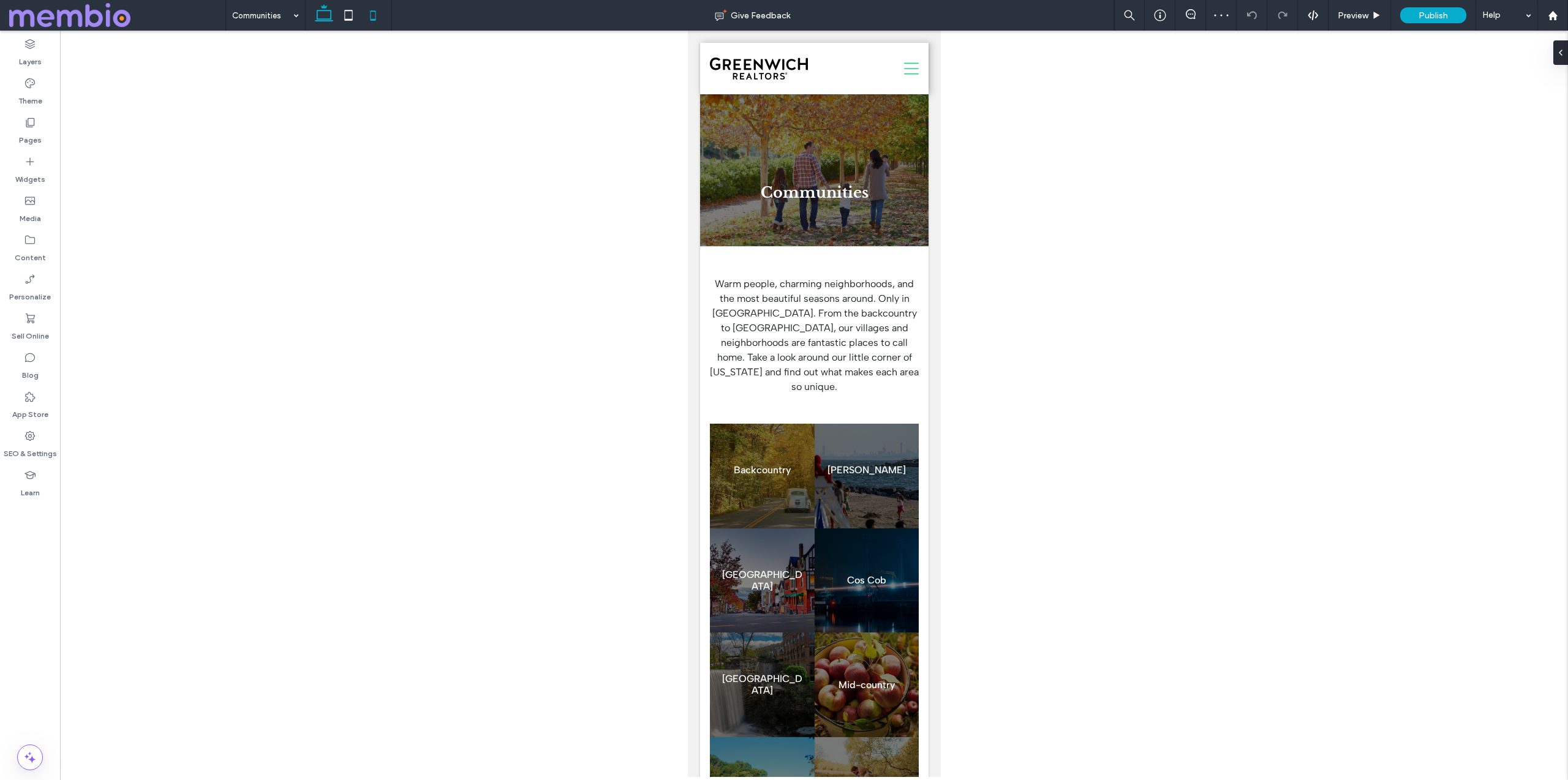
click at [318, 13] on icon at bounding box center [324, 16] width 25 height 25
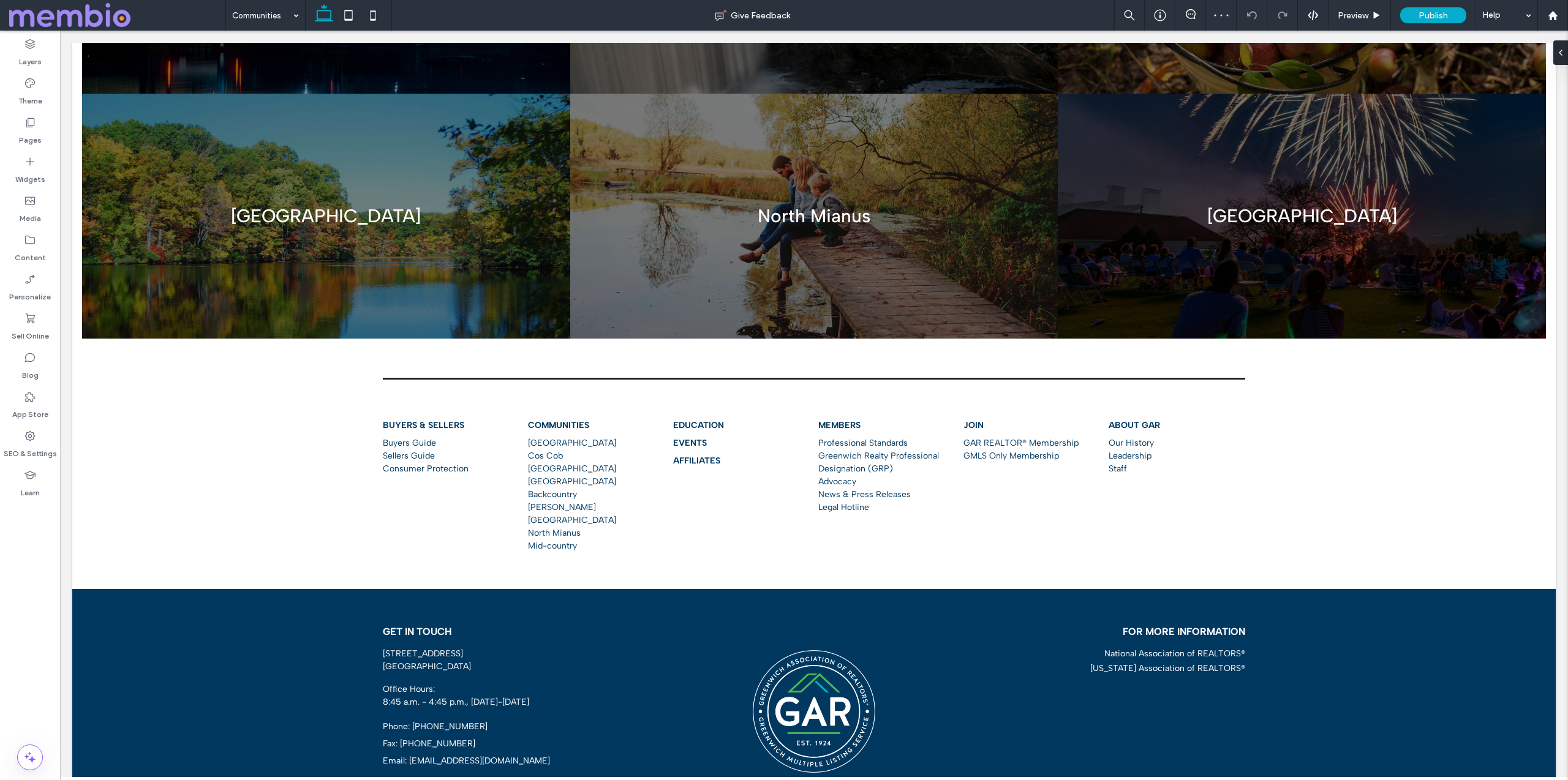
scroll to position [909, 0]
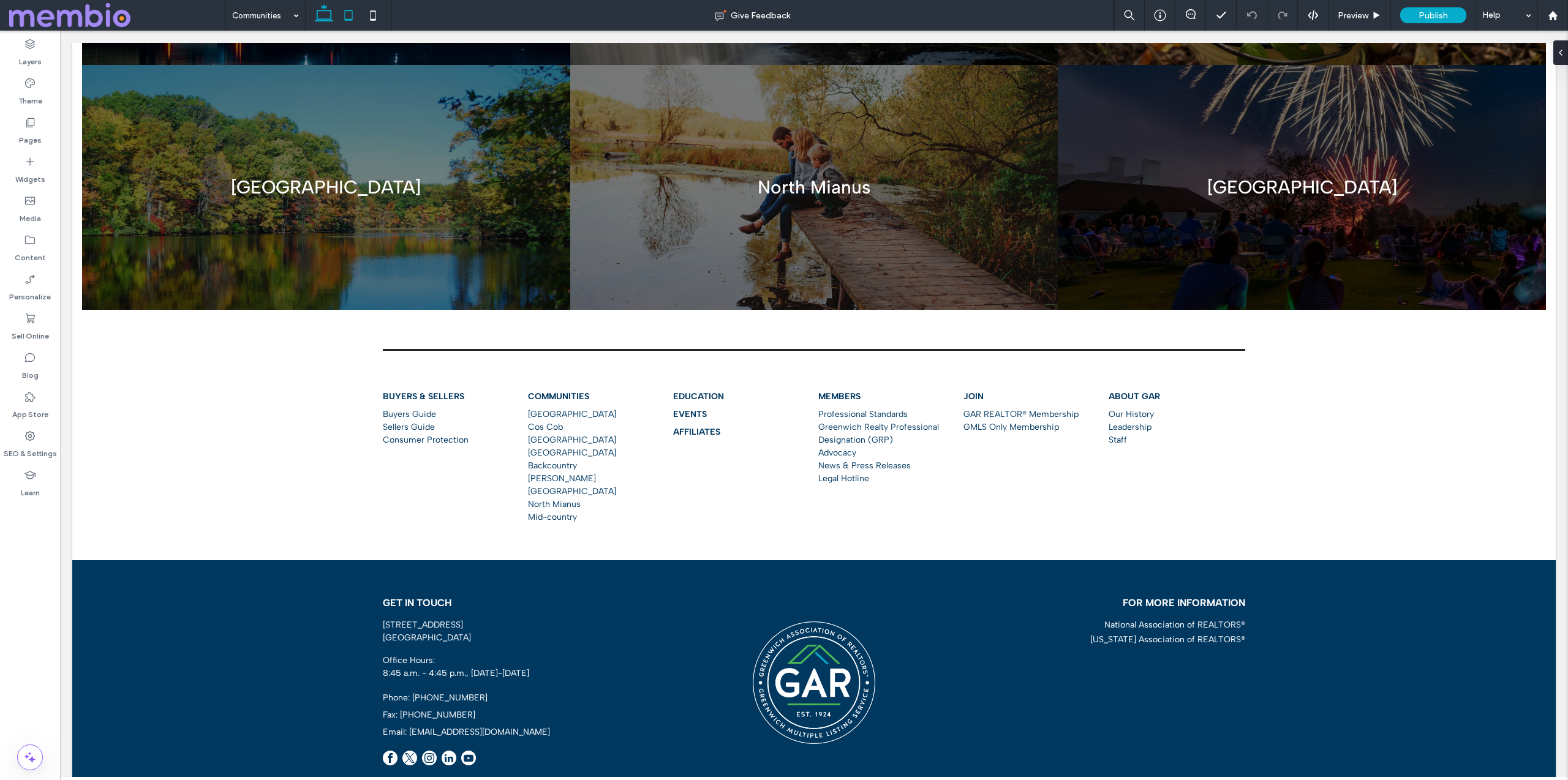
click at [346, 22] on icon at bounding box center [349, 16] width 25 height 25
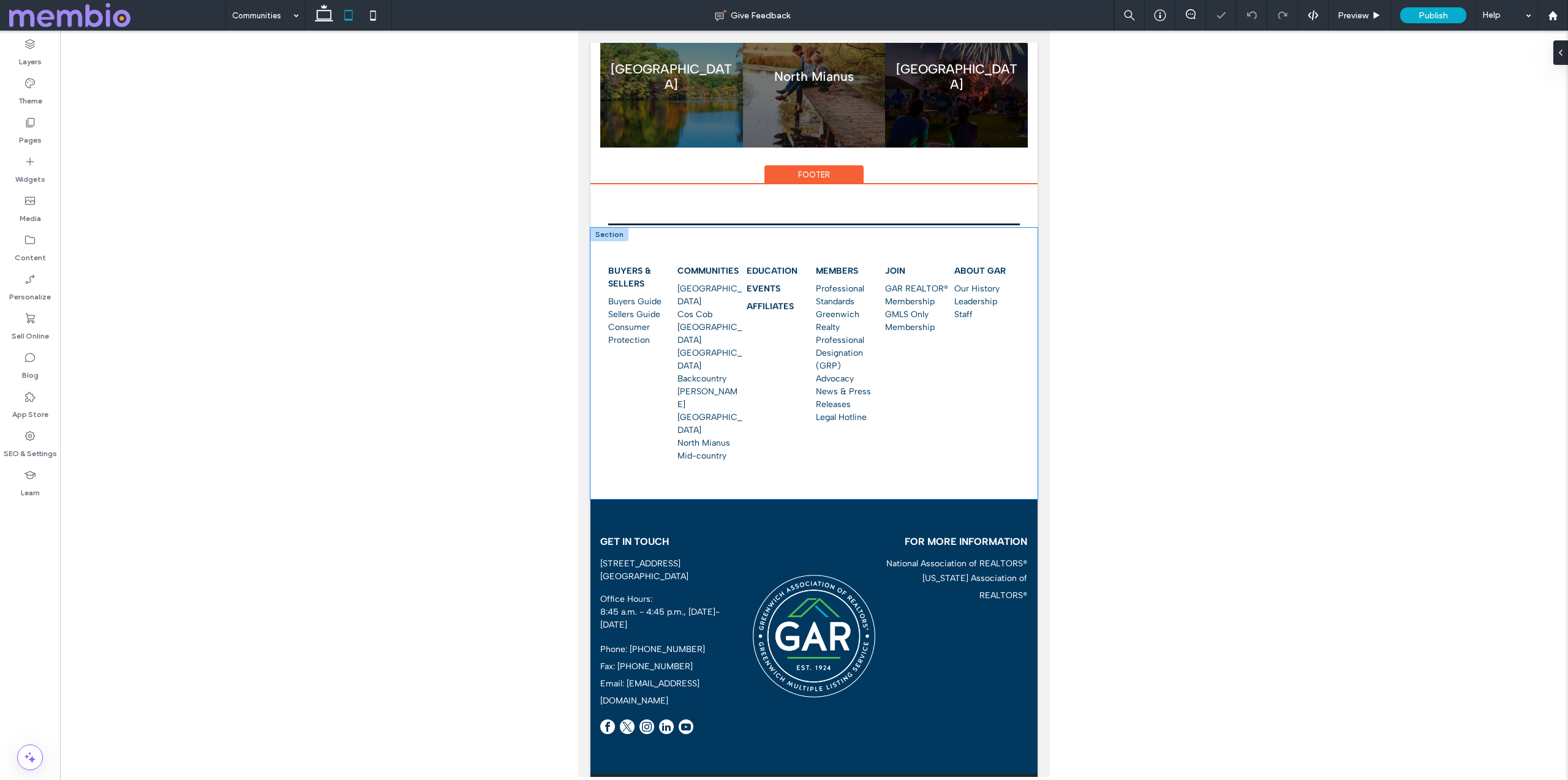
scroll to position [670, 0]
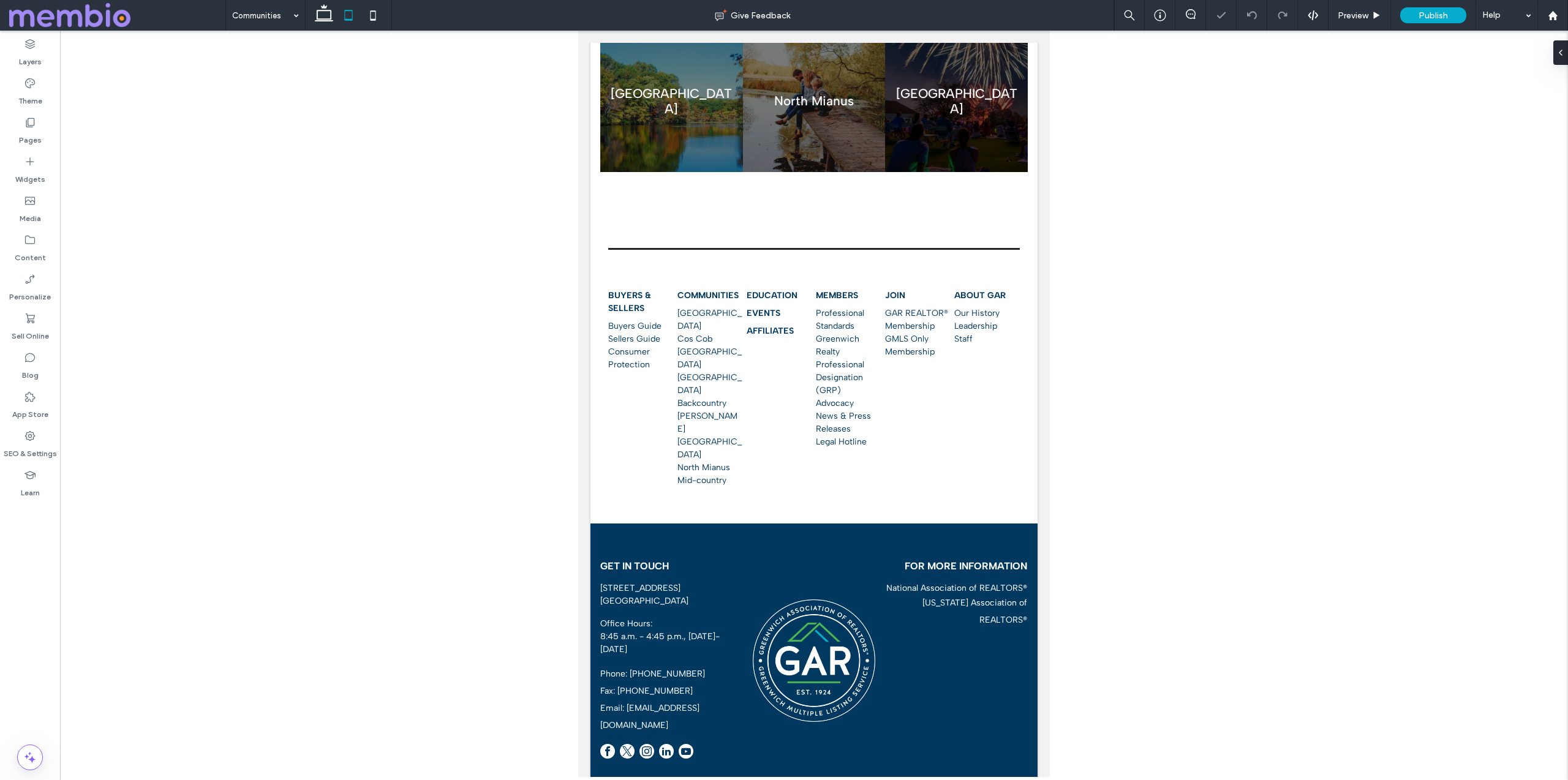
click at [602, 191] on div "Property Search Find a REALTOR® Committees Log In Use the up and down arrows to…" at bounding box center [813, 113] width 447 height 1482
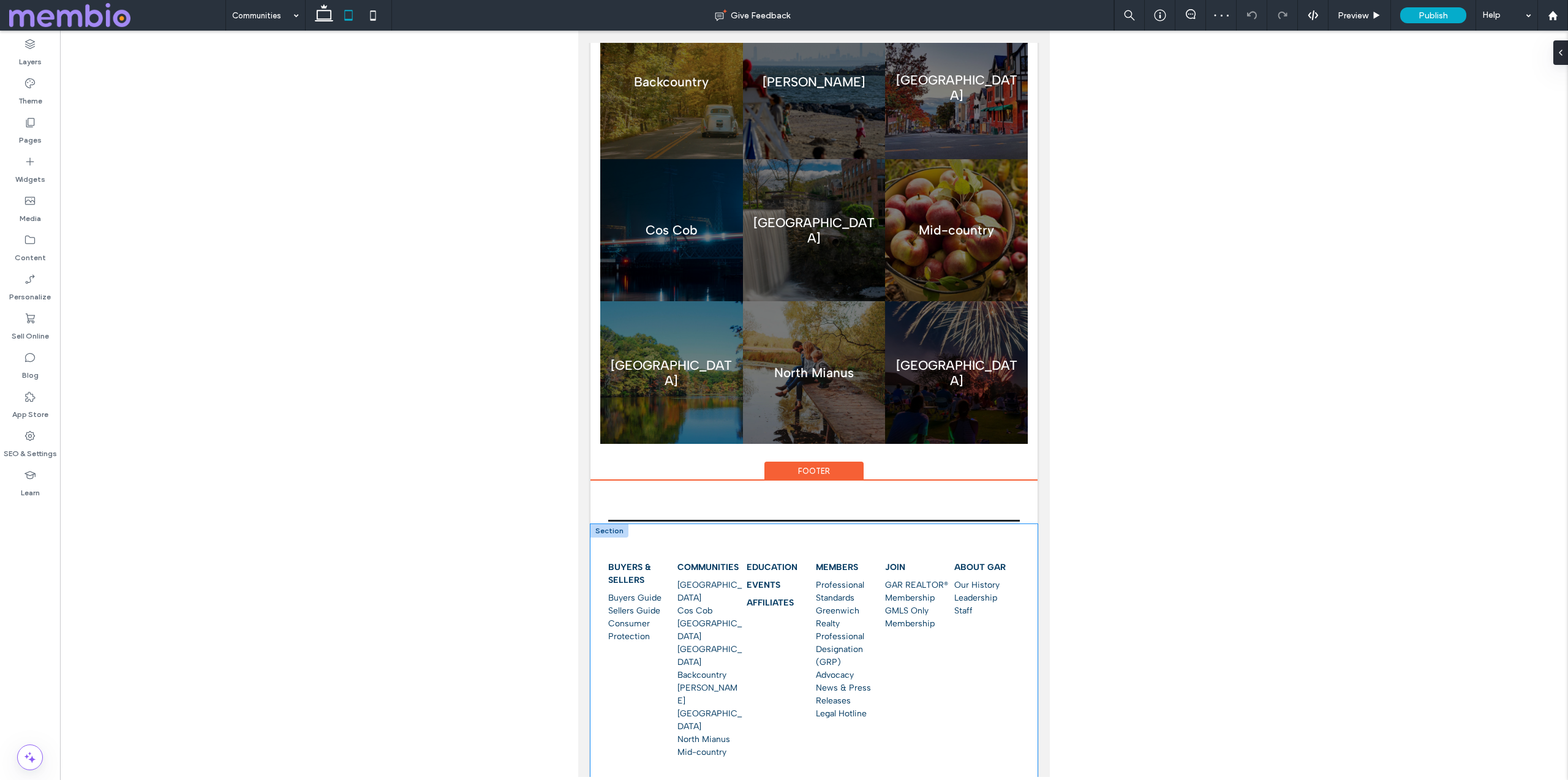
scroll to position [264, 0]
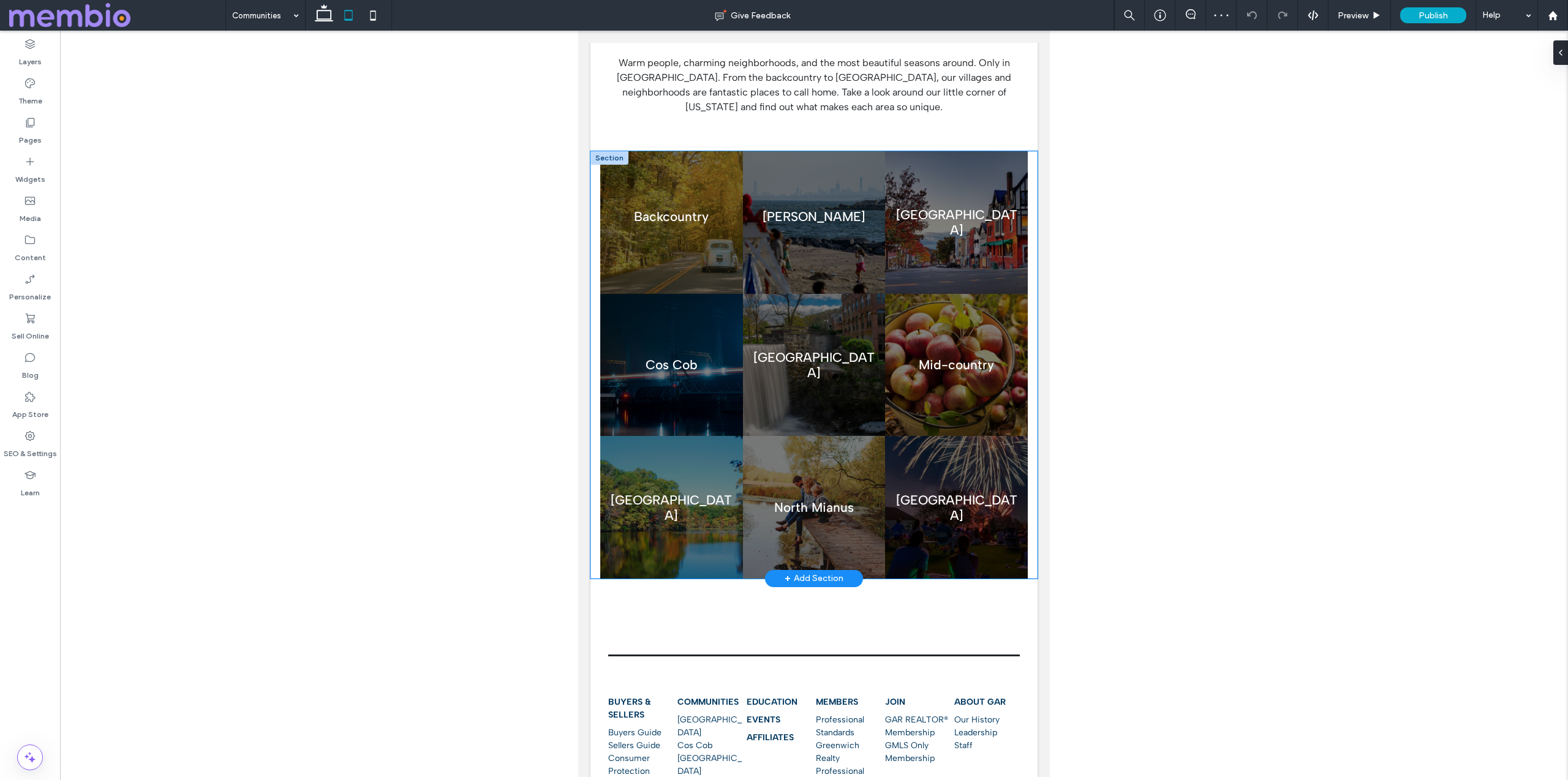
click at [596, 188] on div "Backcountry Button Byram Button Central Greenwich Button Cos Cob Button Glenvil…" at bounding box center [813, 365] width 447 height 428
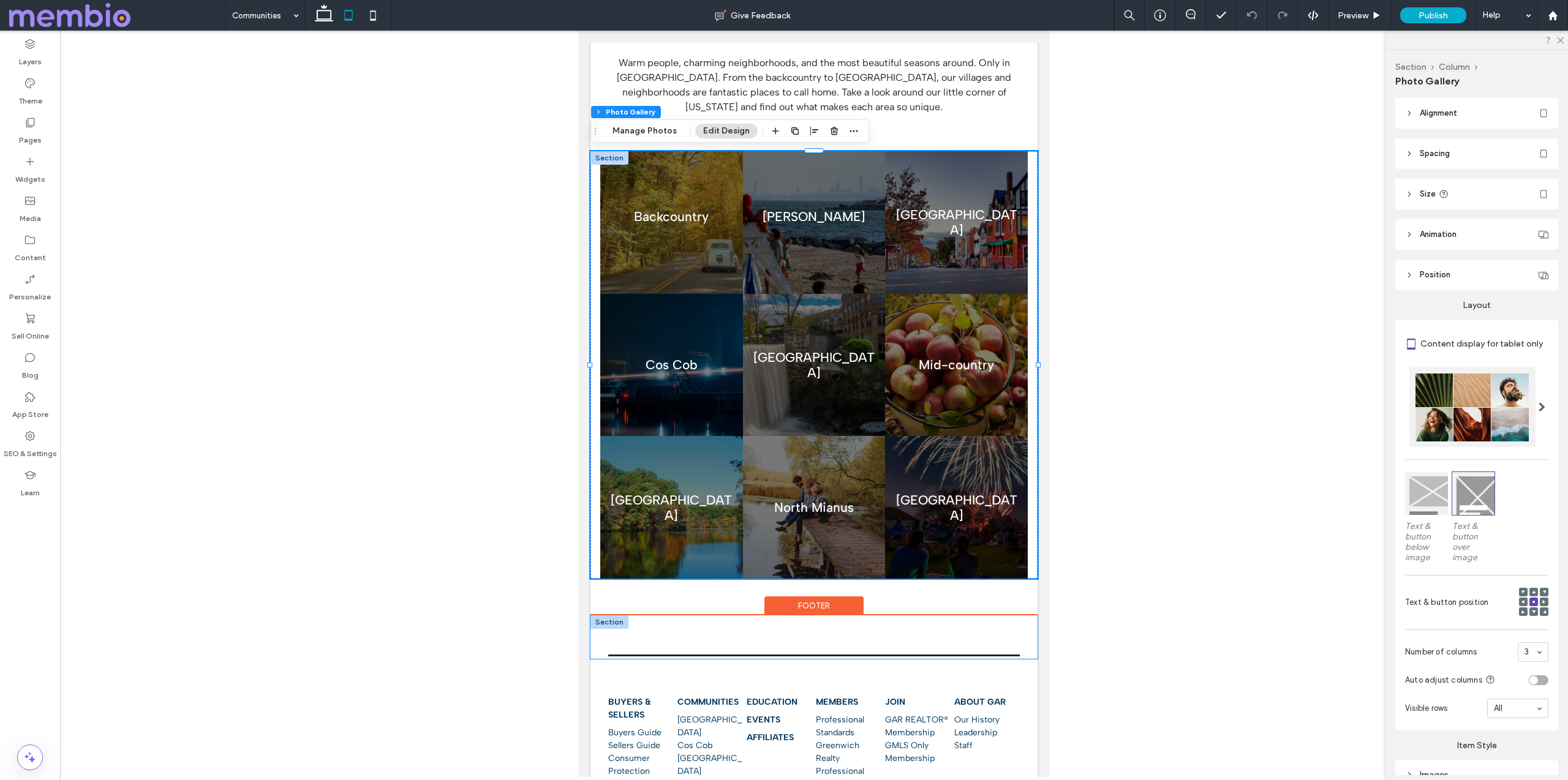
click at [801, 634] on div at bounding box center [813, 636] width 447 height 43
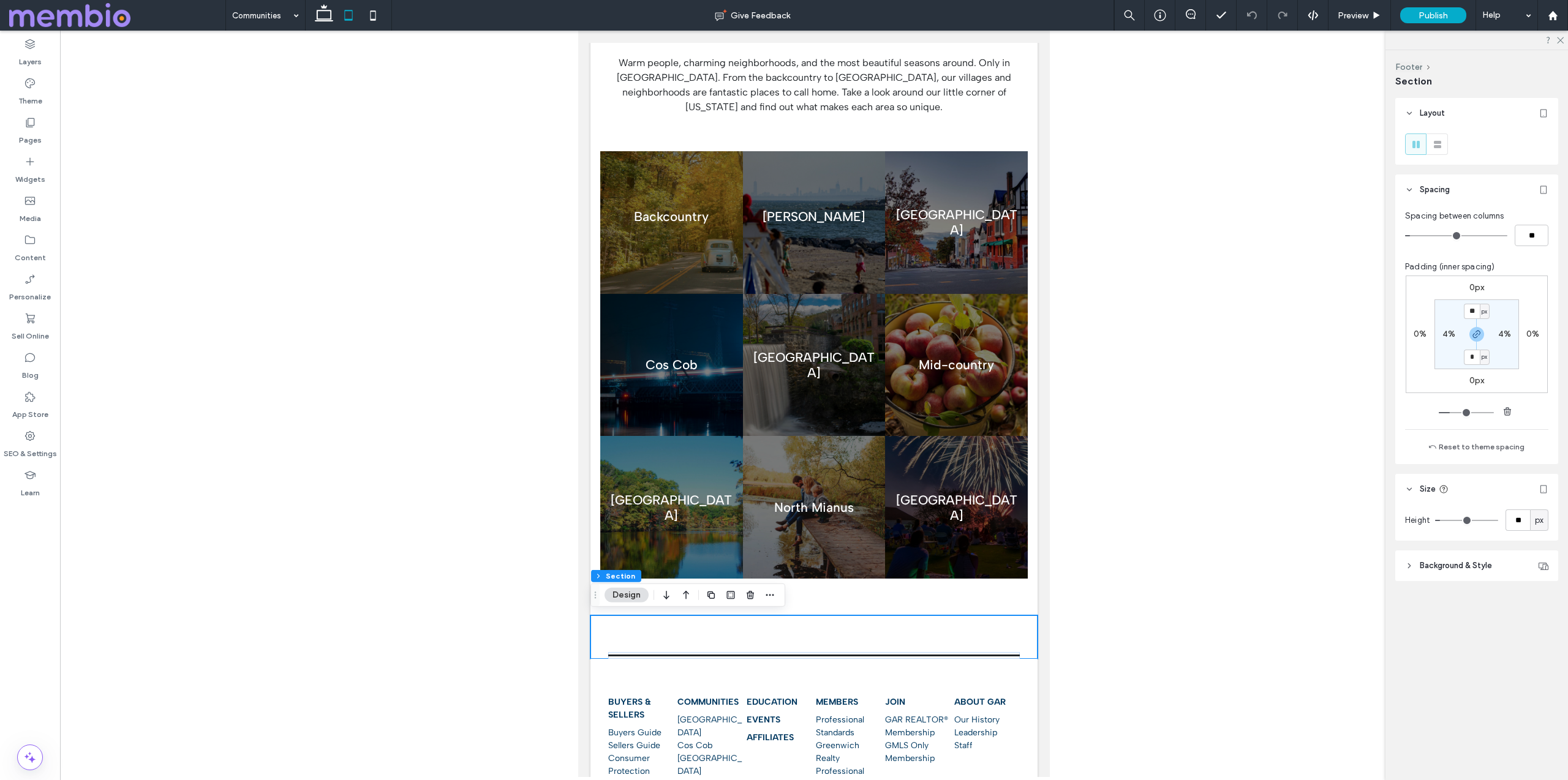
click at [939, 586] on div "Property Search Find a REALTOR® Committees Log In Use the up and down arrows to…" at bounding box center [813, 519] width 447 height 1482
click at [1450, 330] on label "4%" at bounding box center [1449, 334] width 13 height 10
click at [1453, 332] on div "%" at bounding box center [1457, 334] width 7 height 12
click at [1452, 350] on span "px" at bounding box center [1452, 352] width 8 height 12
type input "**"
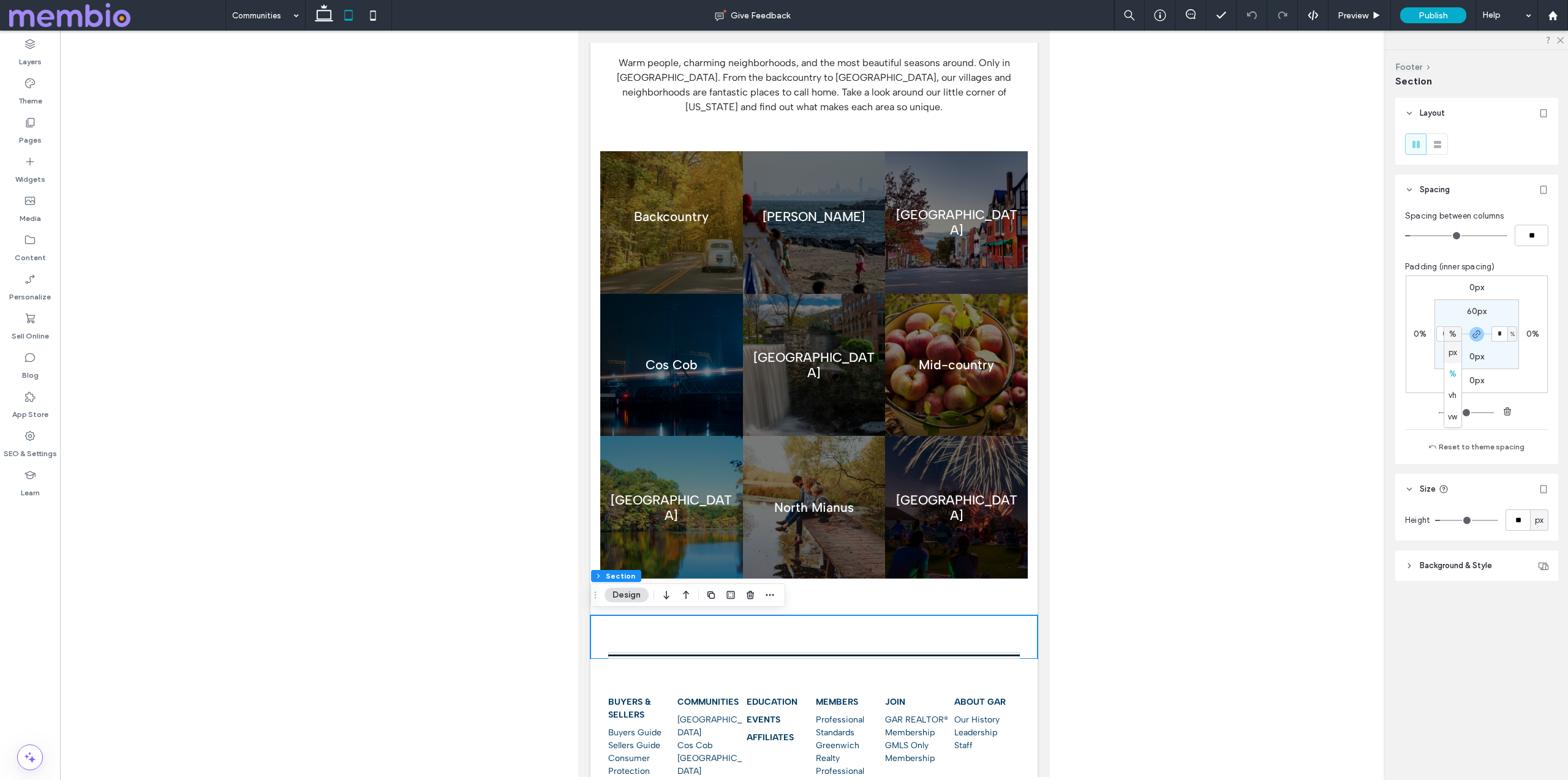
type input "****"
type input "**"
click at [1449, 334] on input "****" at bounding box center [1444, 334] width 16 height 16
type input "**"
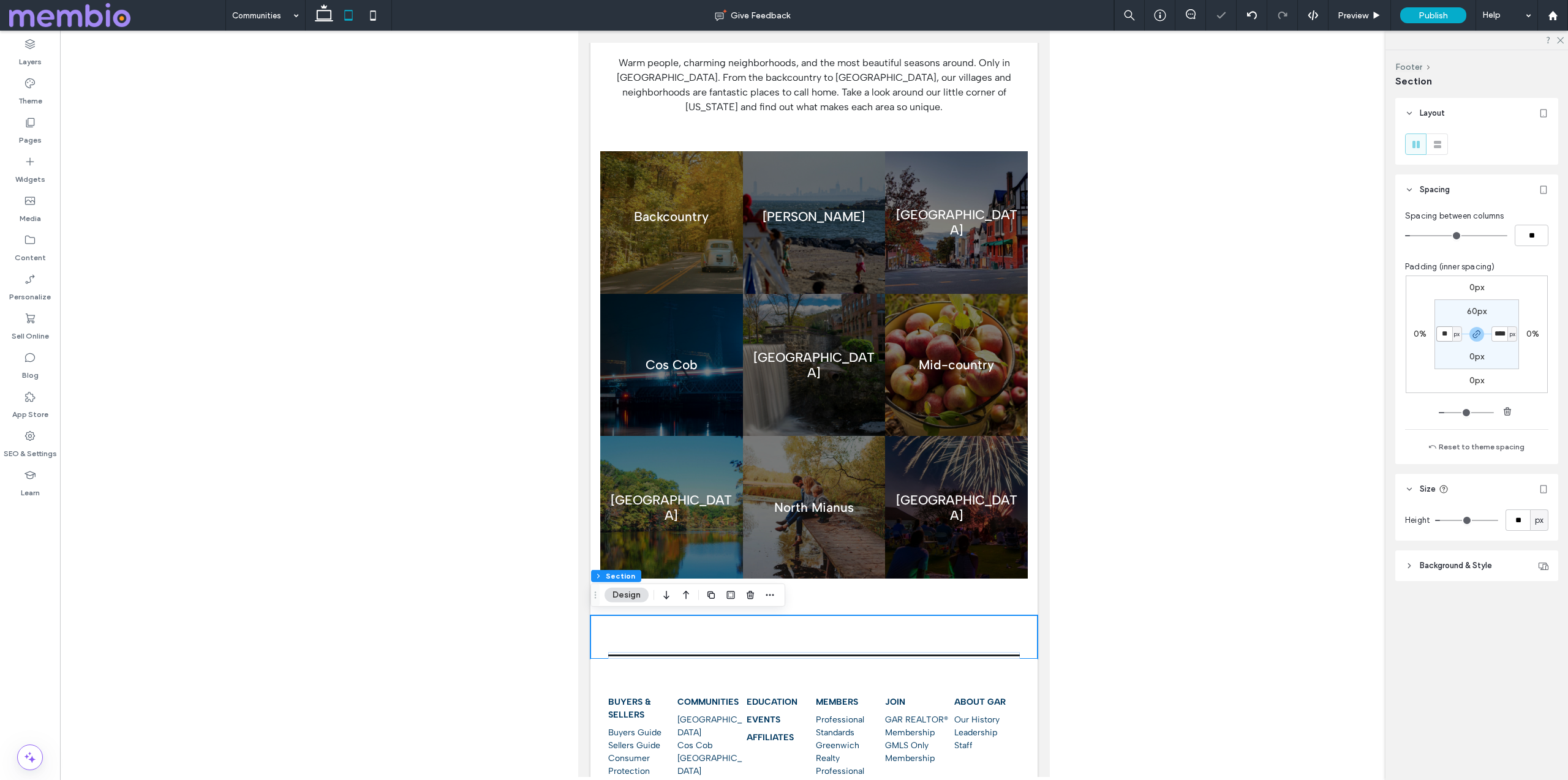
type input "**"
click at [593, 691] on div "Buyers & Sellers Buyers Guide Sellers Guide Consumer Protection Communities Cen…" at bounding box center [813, 794] width 447 height 271
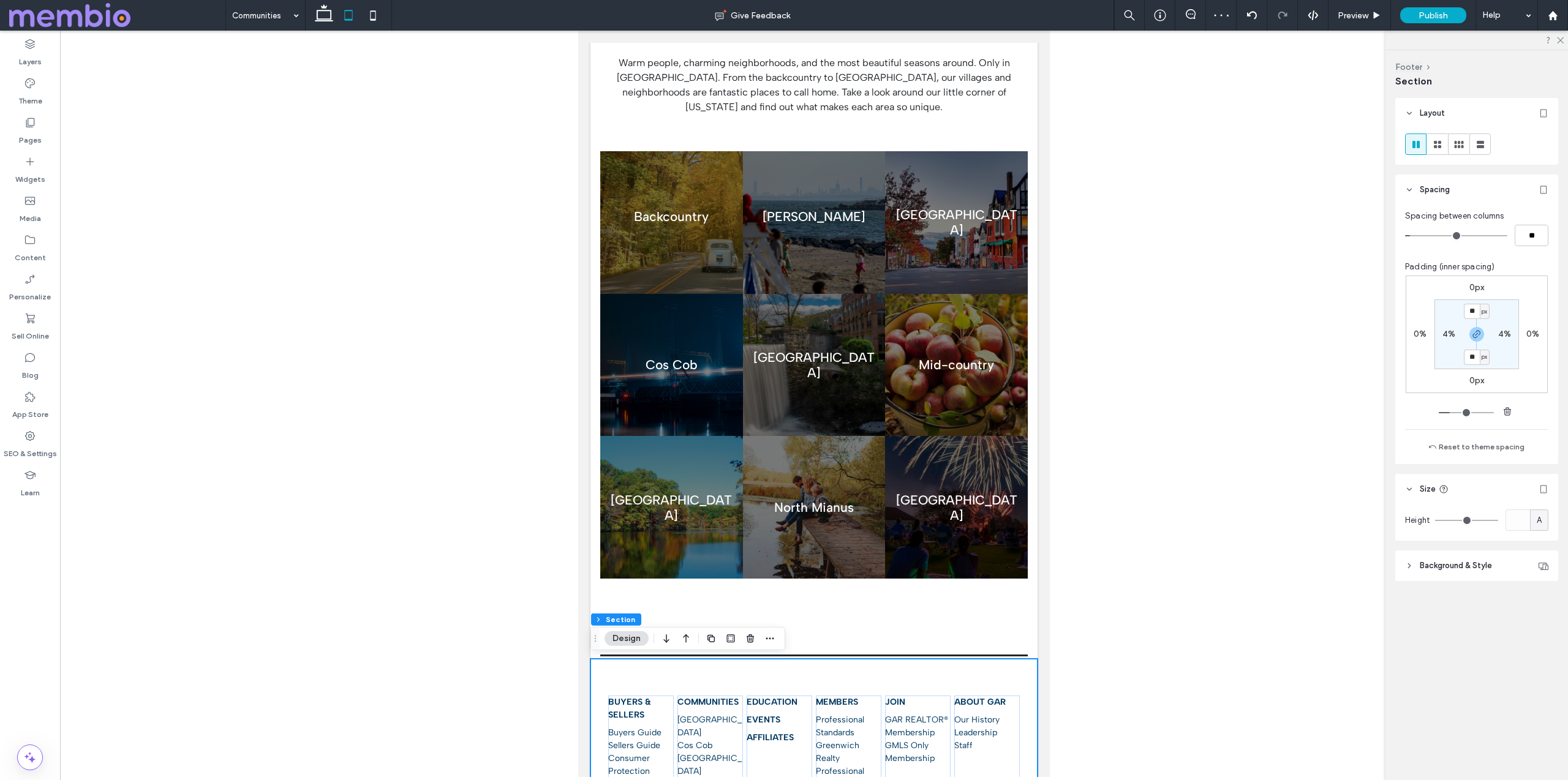
click at [1452, 330] on label "4%" at bounding box center [1449, 334] width 13 height 10
click at [1455, 331] on span "%" at bounding box center [1457, 334] width 5 height 12
click at [1456, 349] on span "px" at bounding box center [1452, 352] width 8 height 12
type input "**"
type input "****"
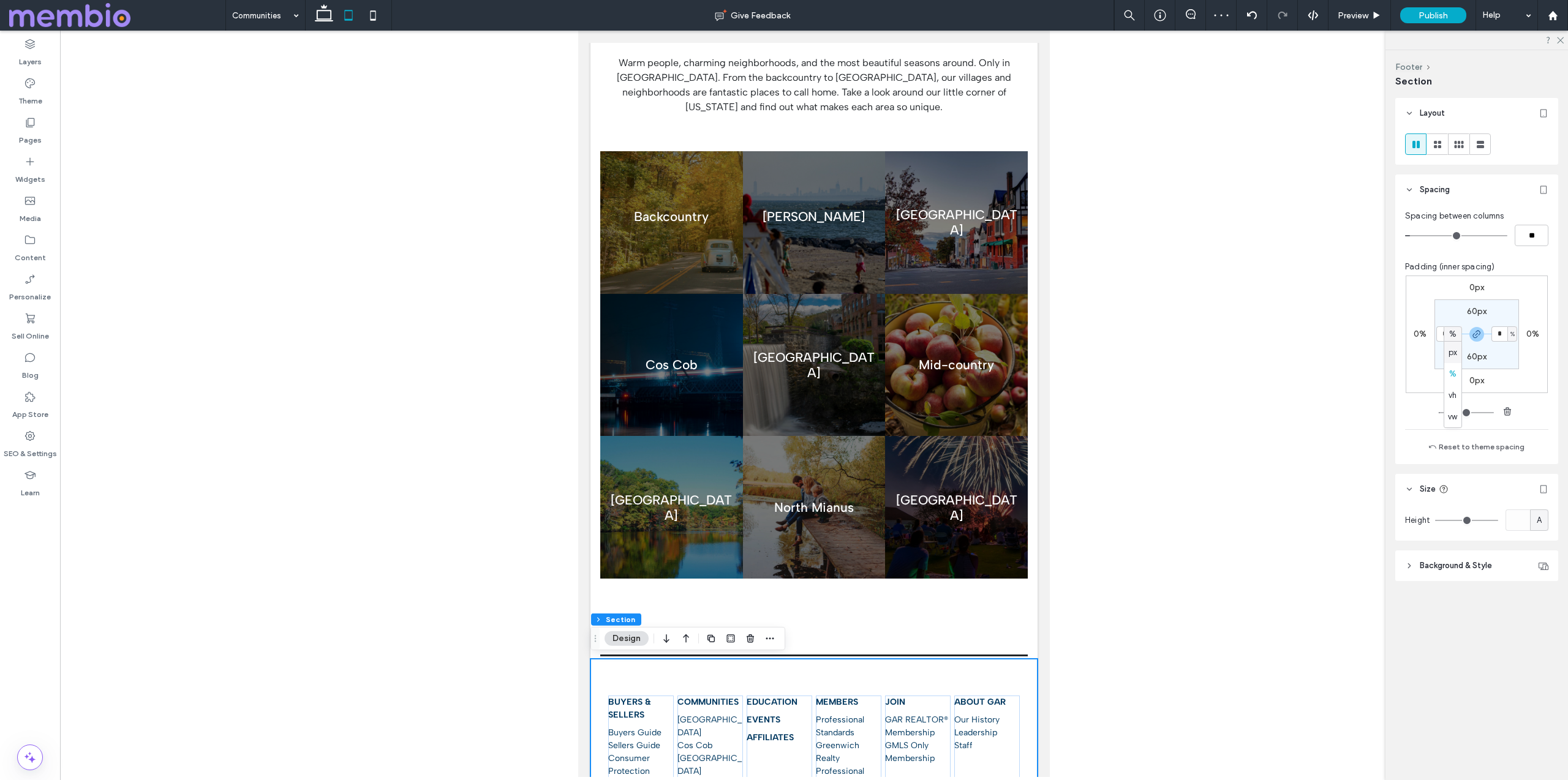
type input "****"
type input "**"
click at [1449, 338] on input "****" at bounding box center [1444, 334] width 16 height 16
type input "**"
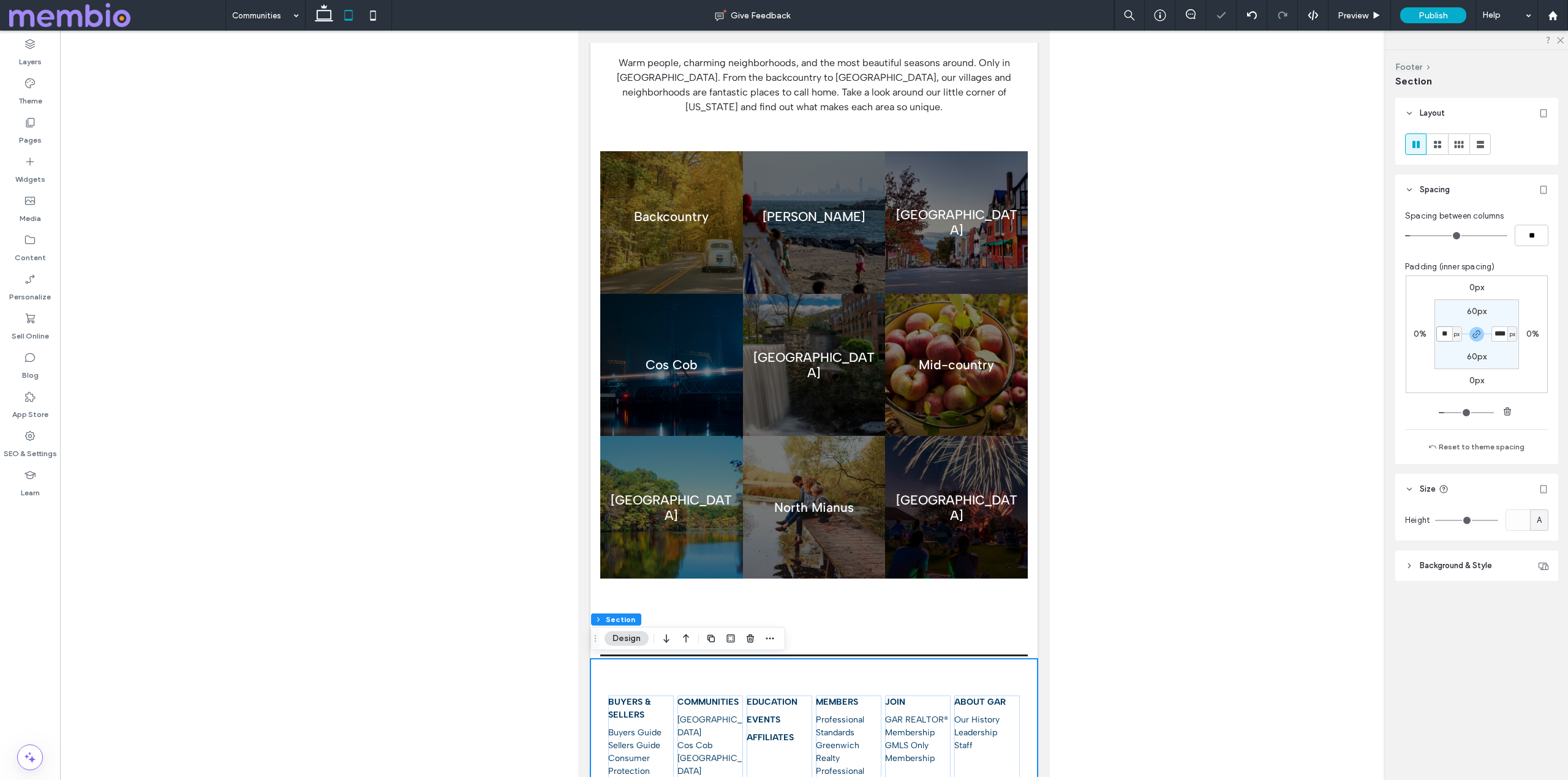
type input "**"
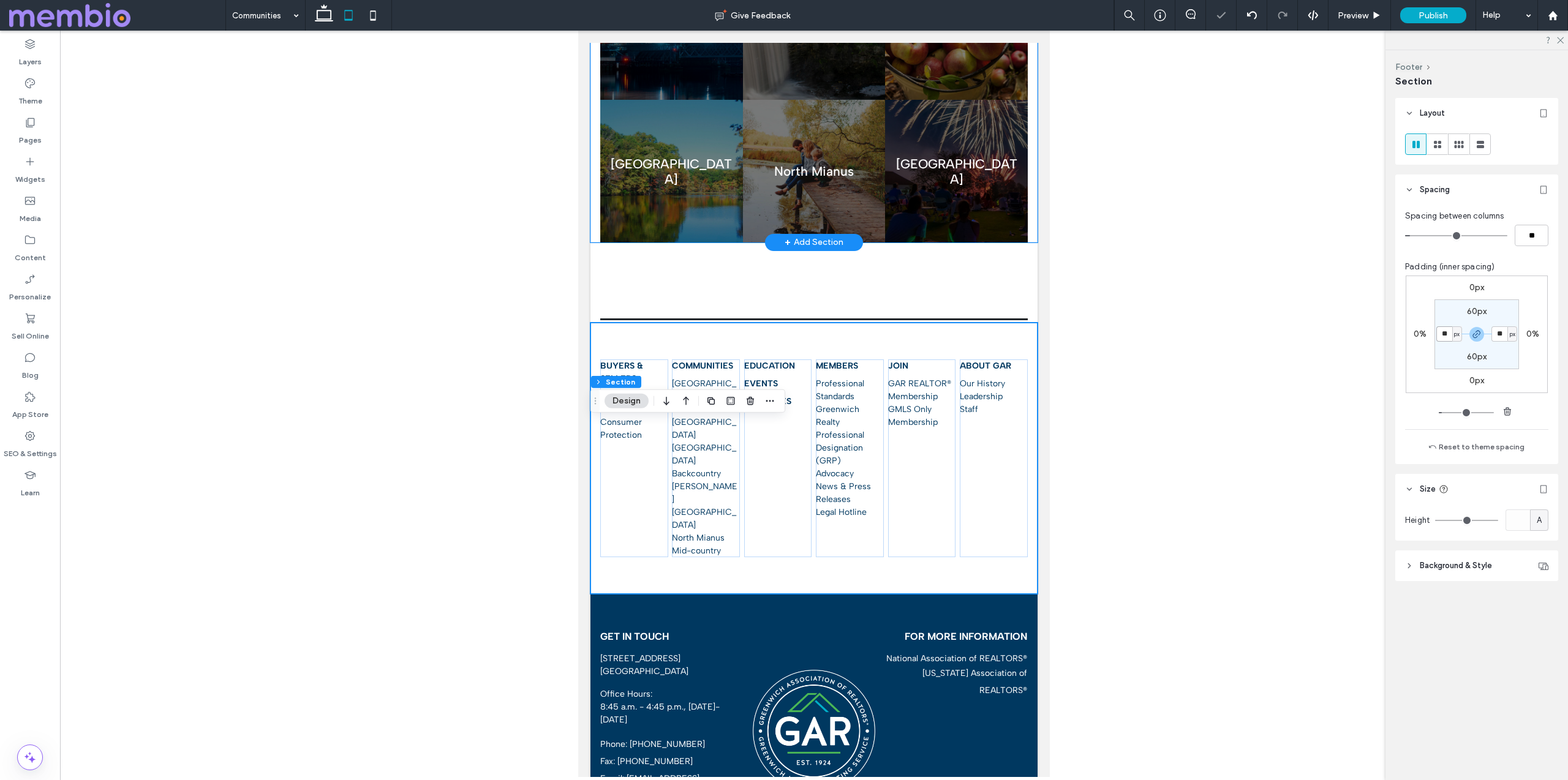
scroll to position [671, 0]
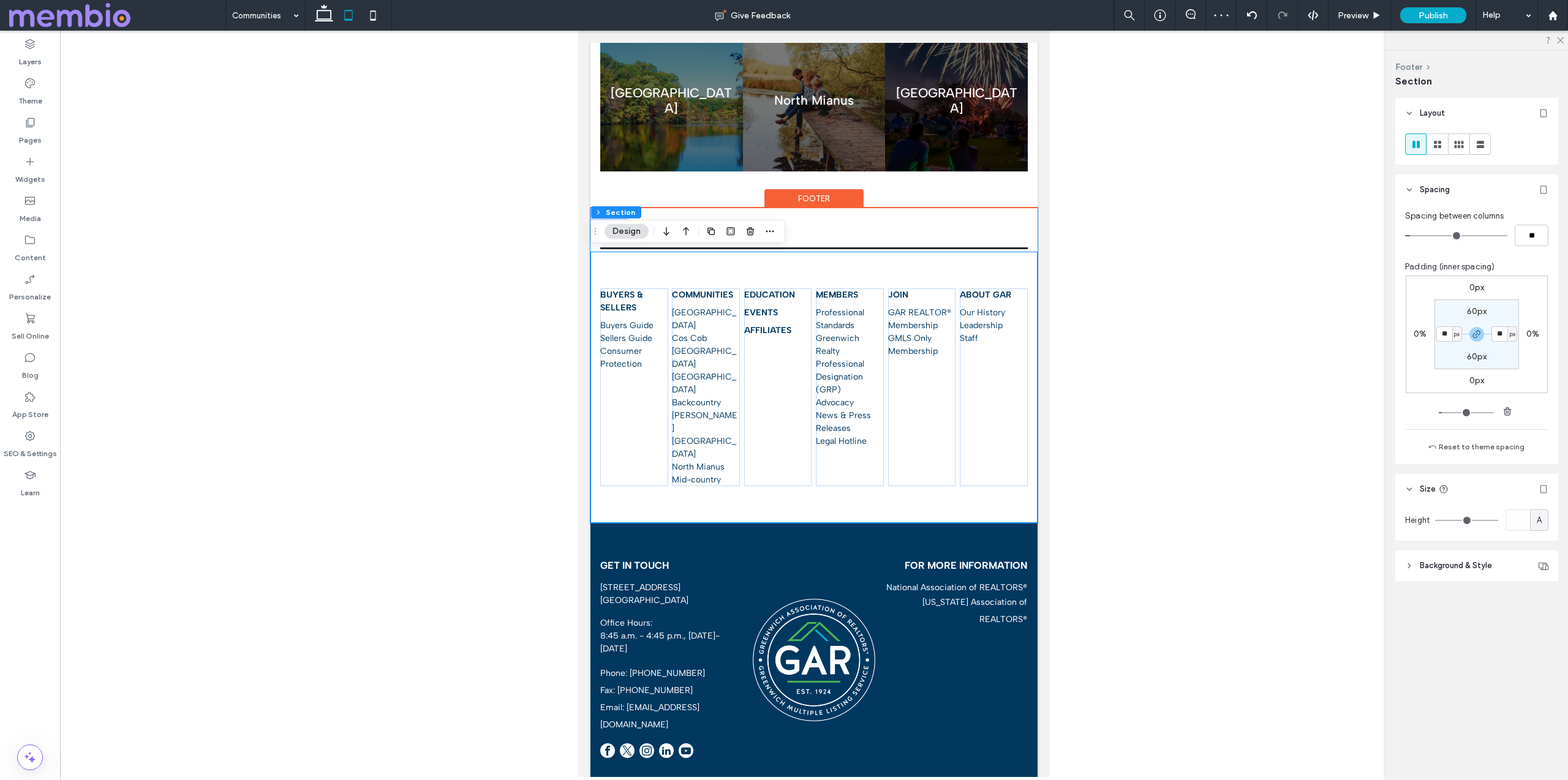
click at [891, 216] on div at bounding box center [813, 230] width 447 height 43
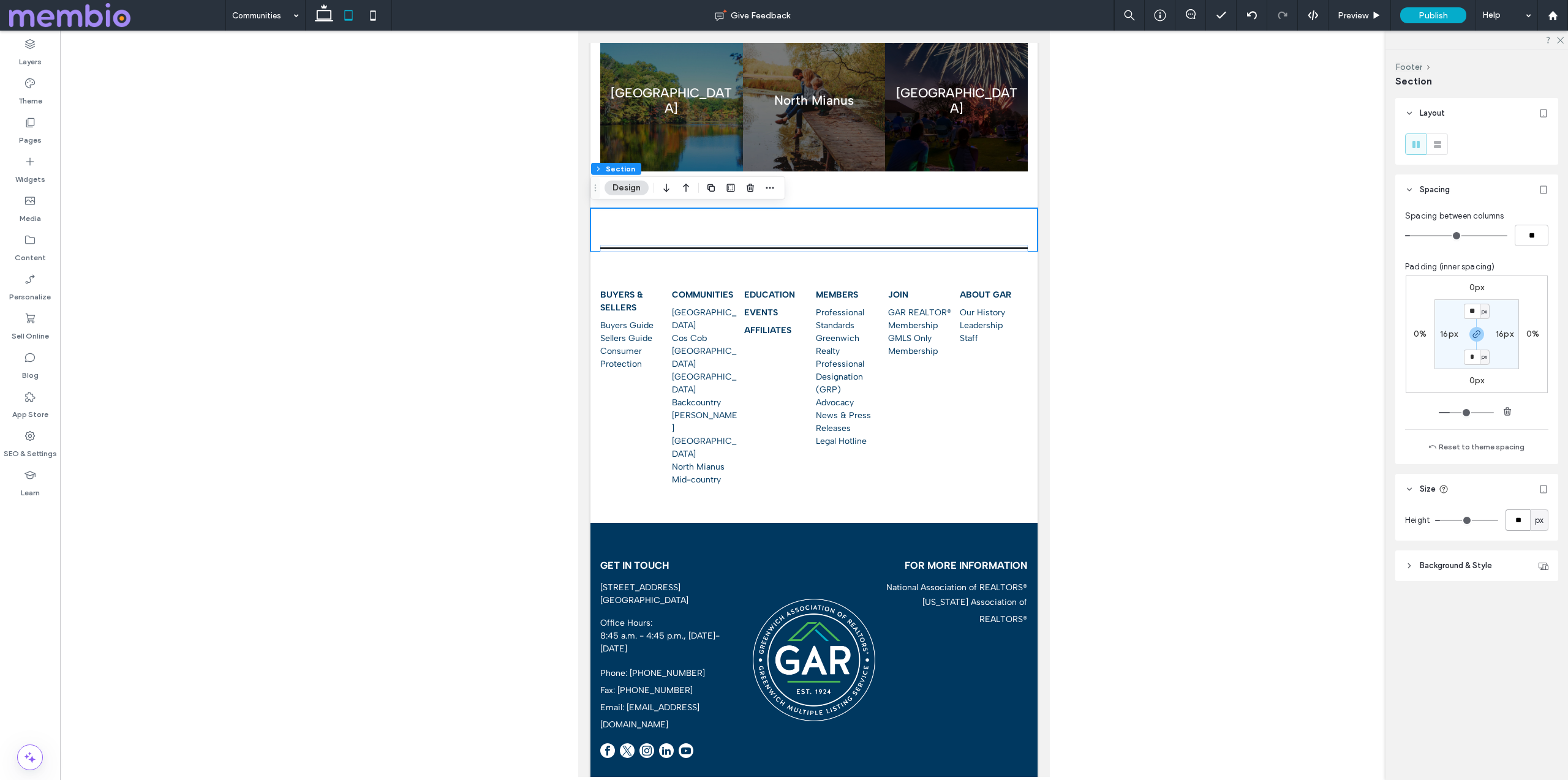
click at [1526, 519] on input "**" at bounding box center [1518, 519] width 25 height 21
type input "**"
click at [981, 219] on div at bounding box center [813, 230] width 447 height 43
click at [986, 245] on div at bounding box center [813, 248] width 428 height 6
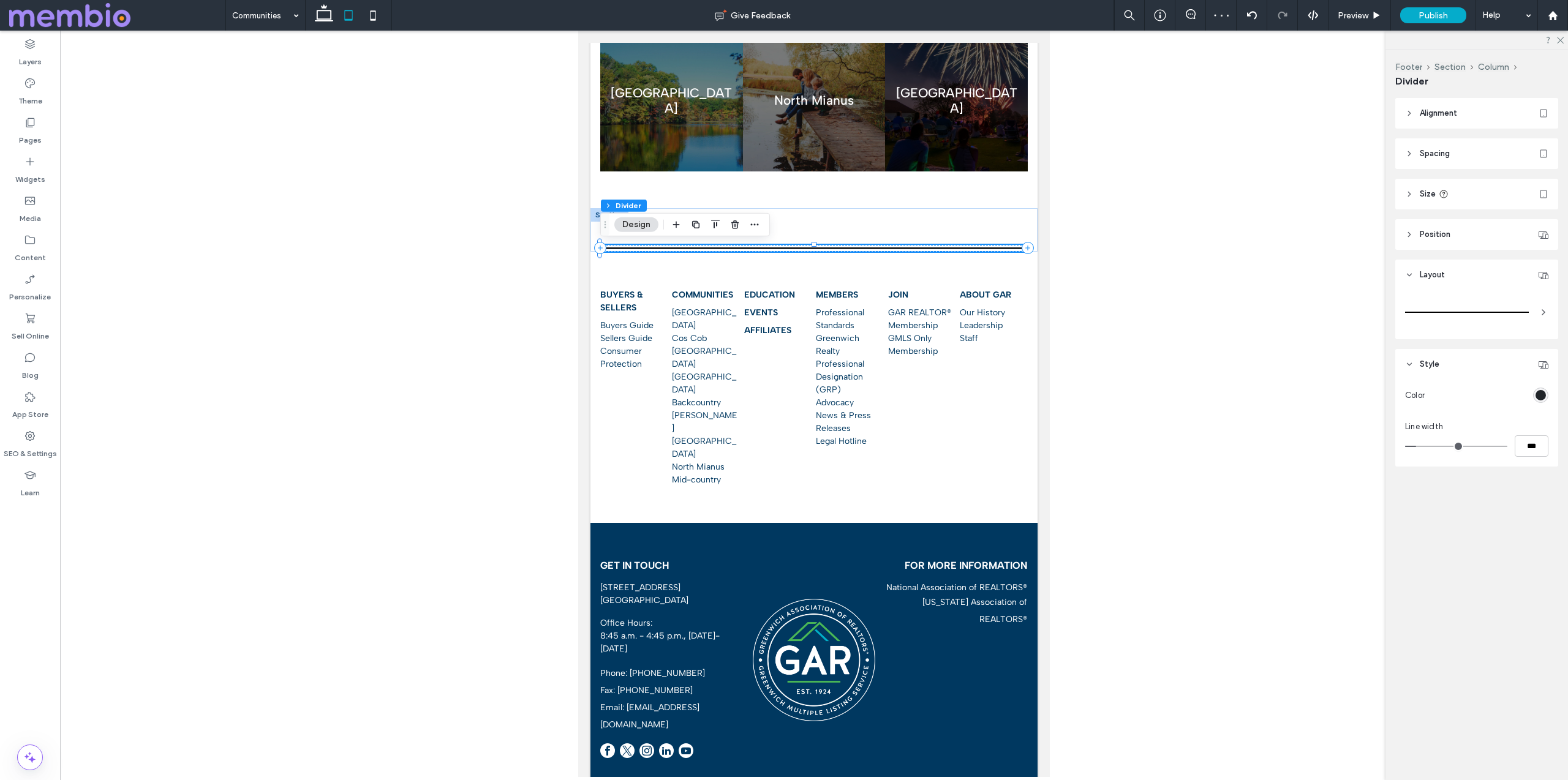
click at [1429, 155] on span "Spacing" at bounding box center [1435, 153] width 30 height 12
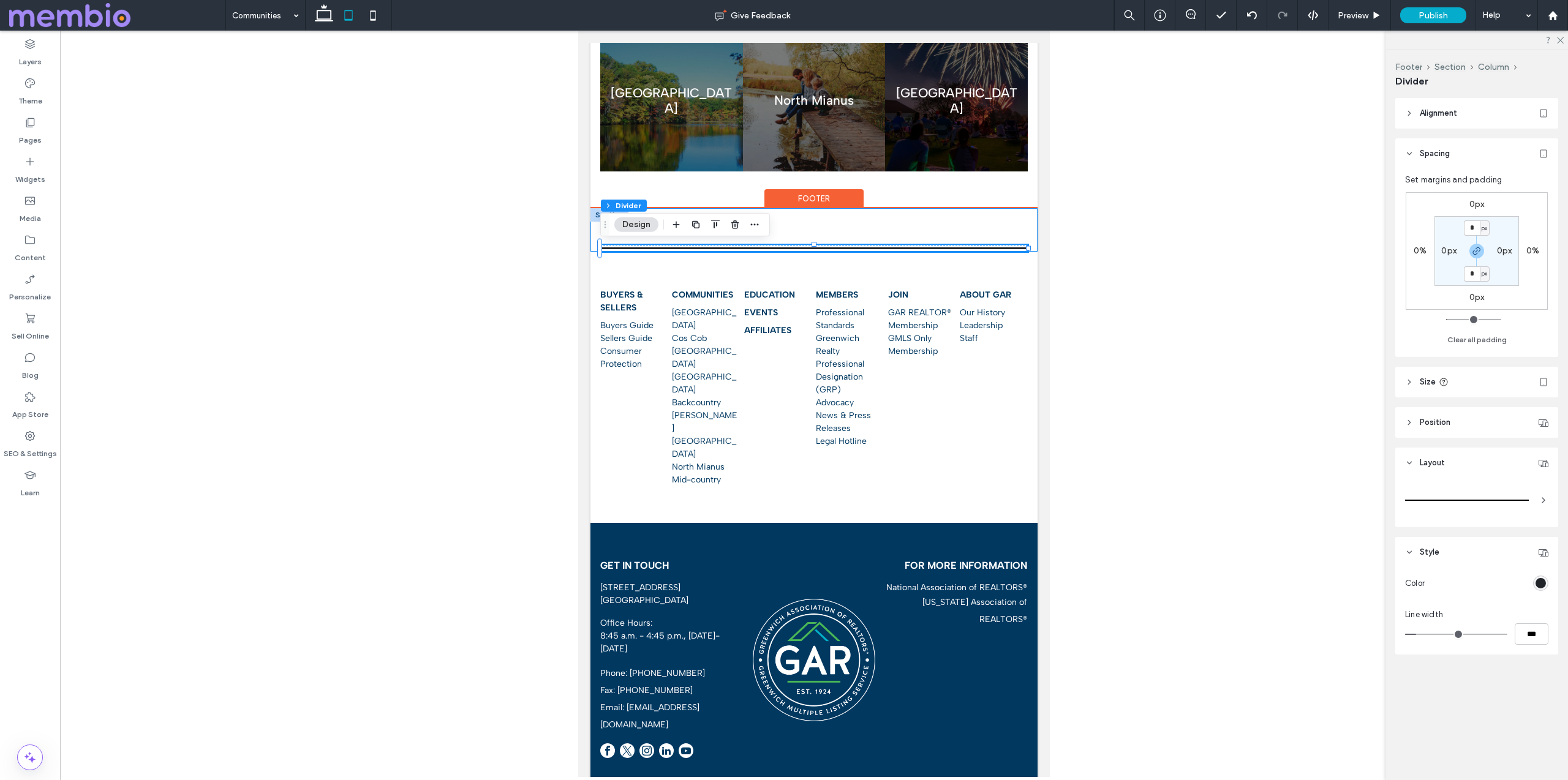
click at [1026, 218] on div at bounding box center [813, 230] width 447 height 43
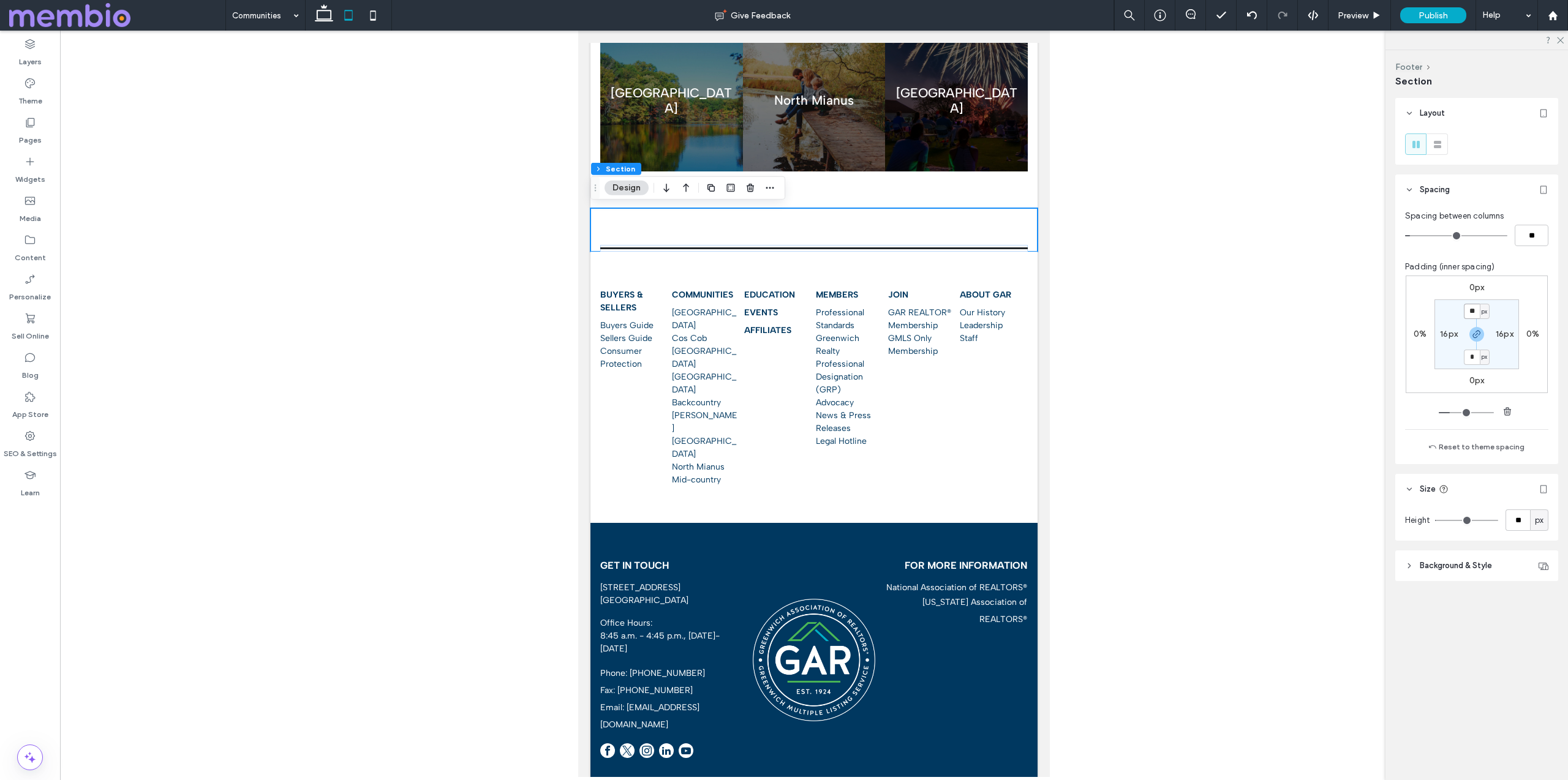
click at [1477, 311] on input "**" at bounding box center [1472, 311] width 16 height 16
type input "*"
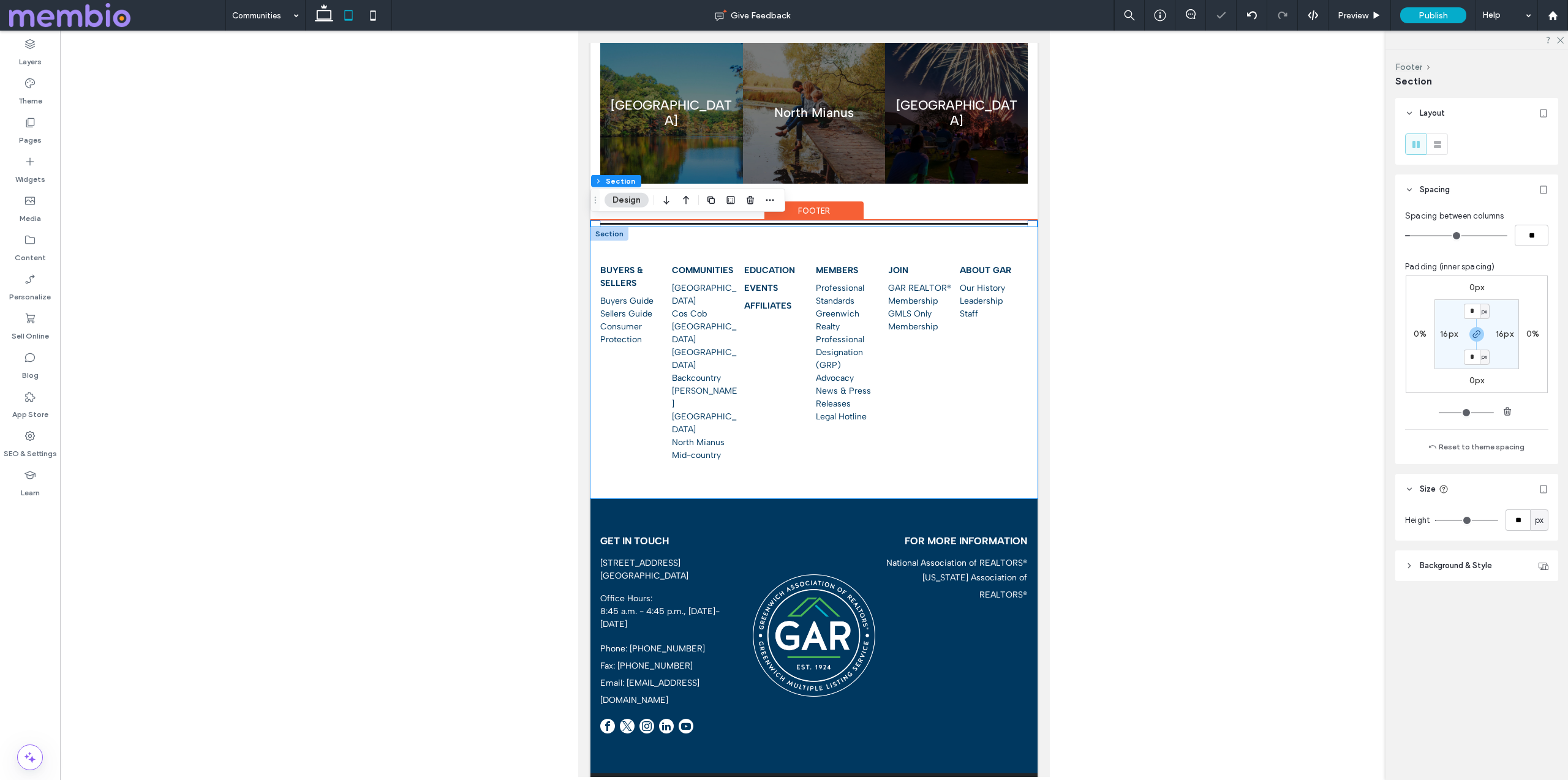
click at [628, 444] on div "Buyers & Sellers Buyers Guide Sellers Guide Consumer Protection Communities Cen…" at bounding box center [813, 362] width 447 height 271
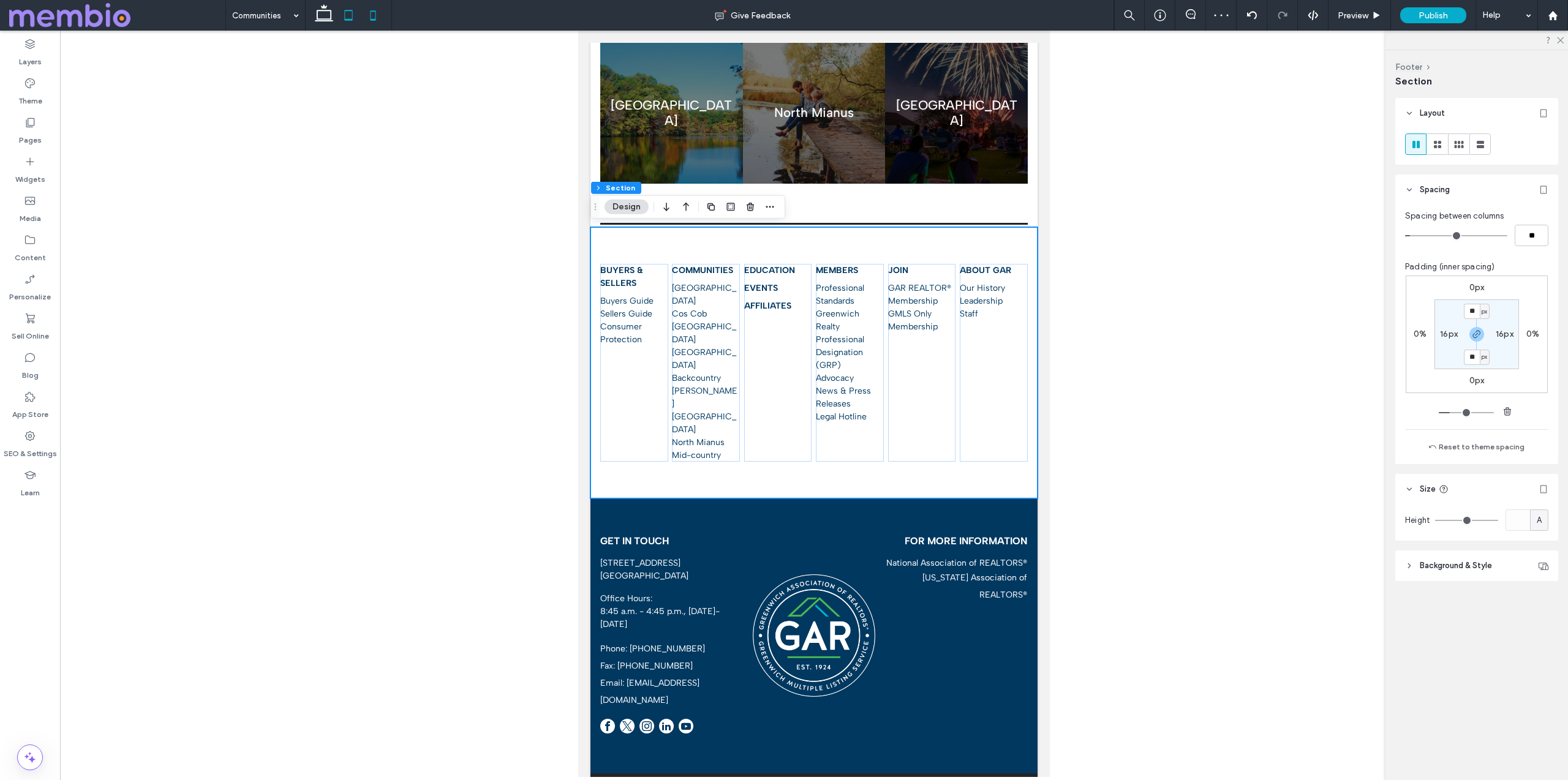
click at [371, 14] on use at bounding box center [373, 15] width 6 height 10
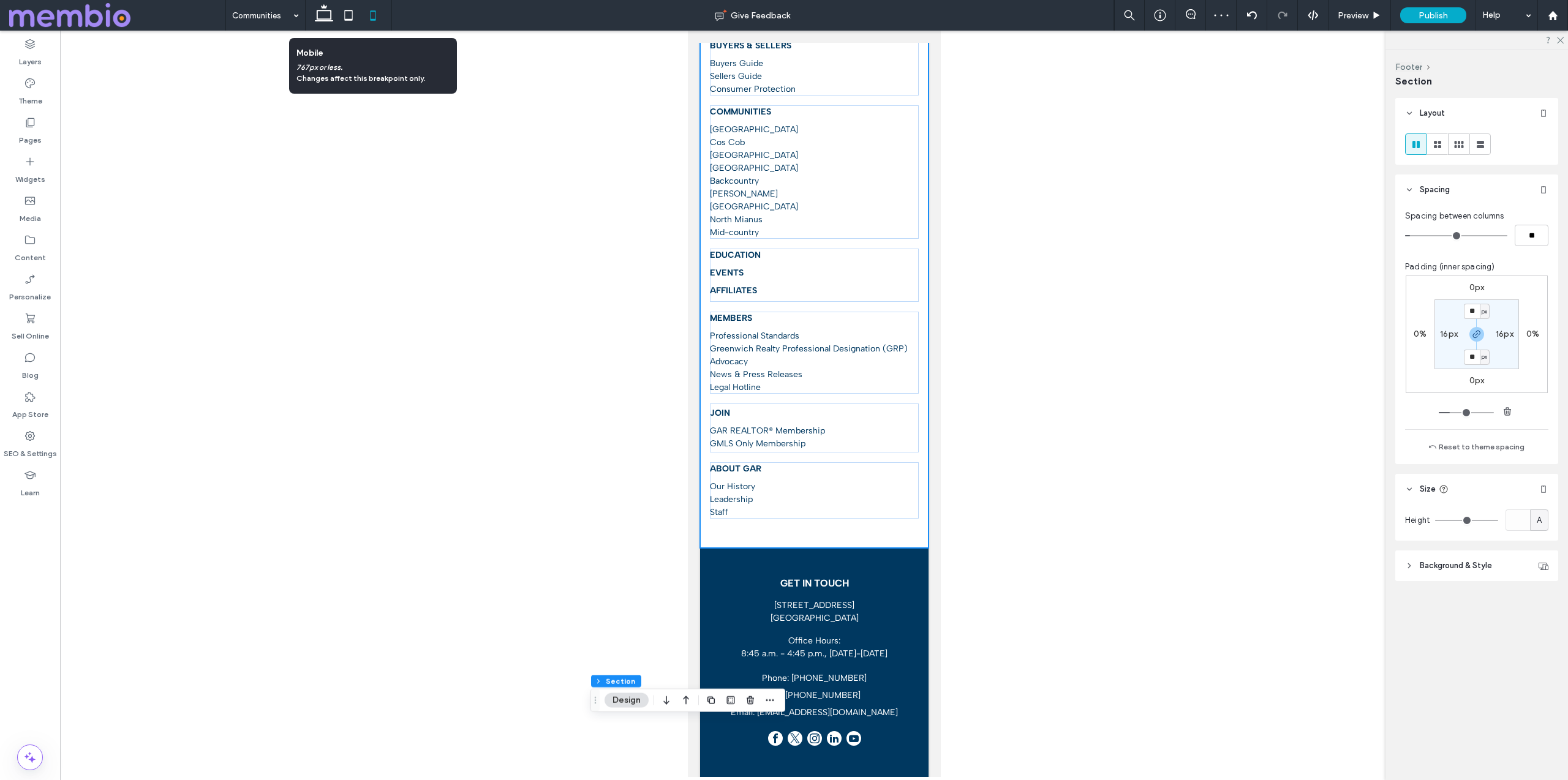
type input "**"
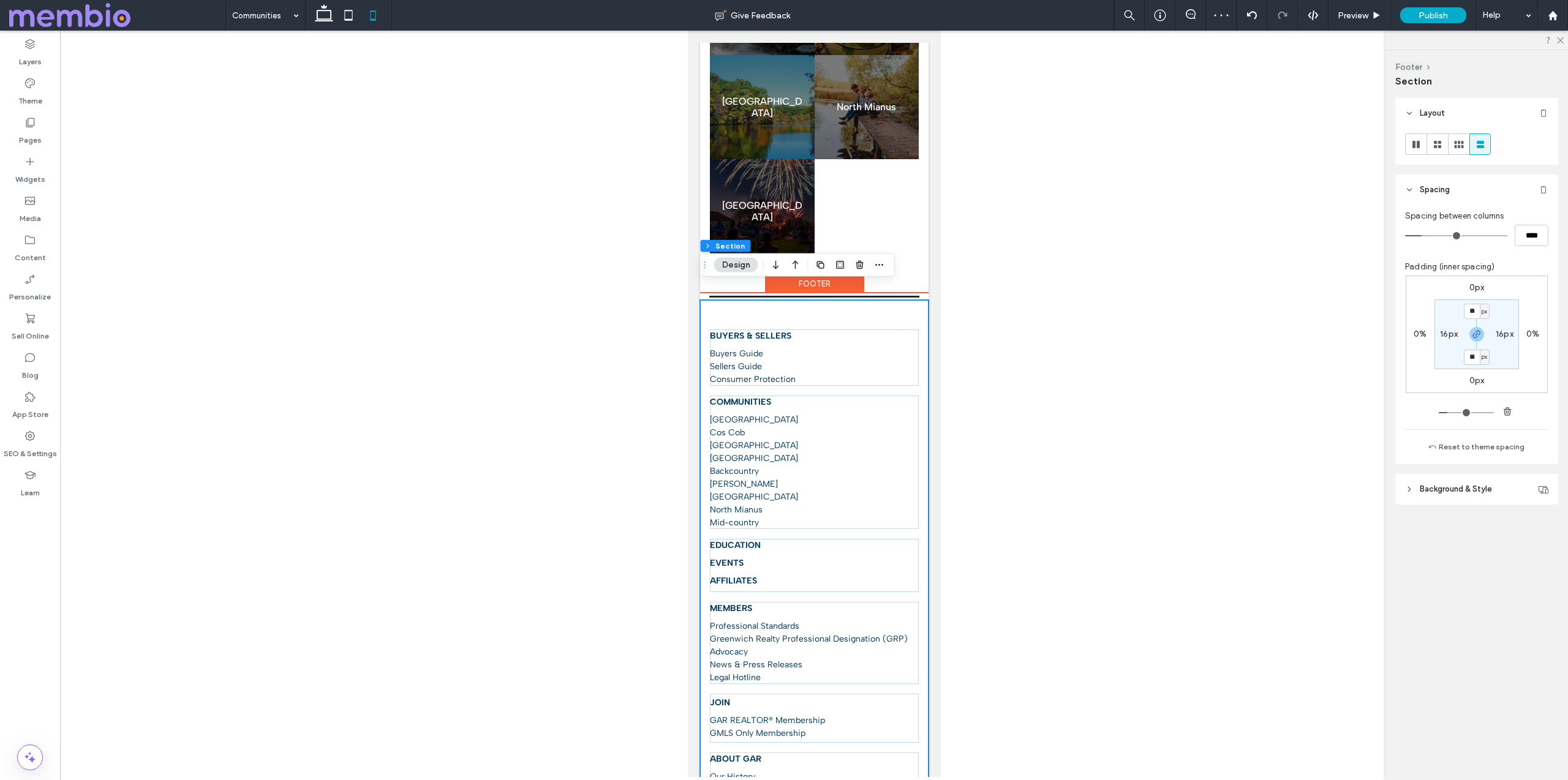
scroll to position [523, 0]
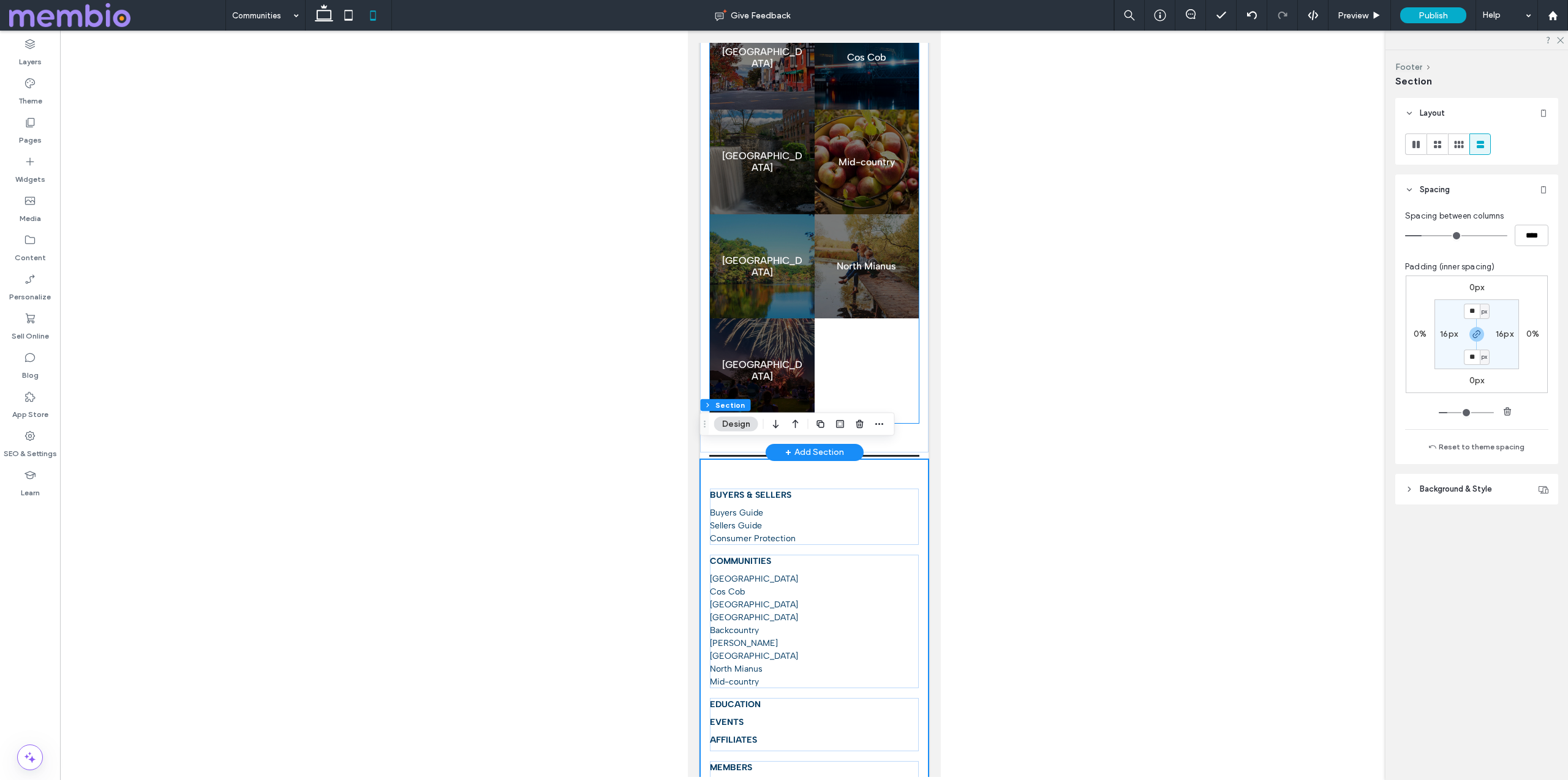
click at [872, 318] on div at bounding box center [867, 371] width 105 height 105
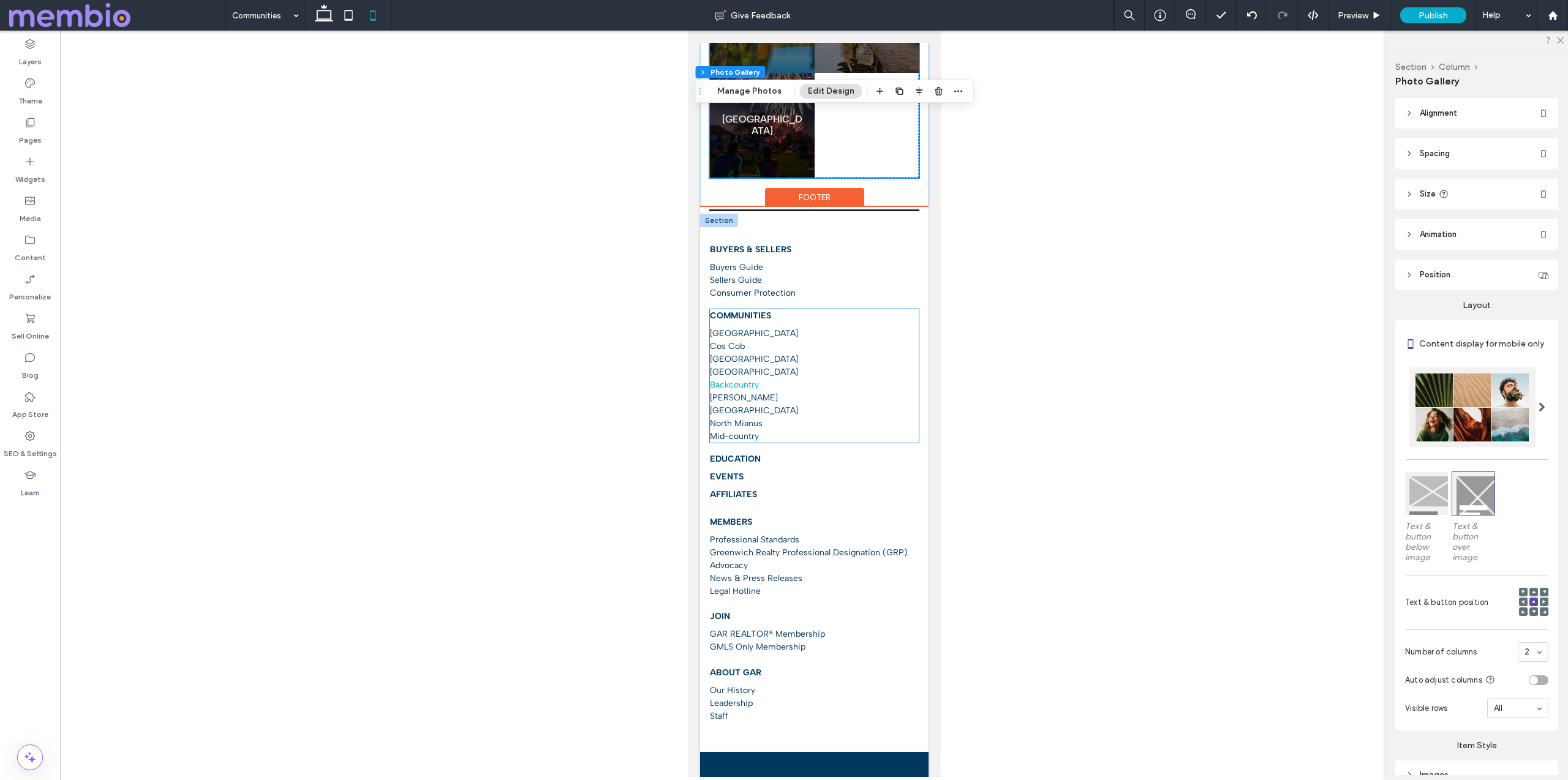
scroll to position [769, 0]
click at [703, 611] on div "Buyers & Sellers Buyers Guide Sellers Guide Consumer Protection Communities Cen…" at bounding box center [813, 482] width 228 height 538
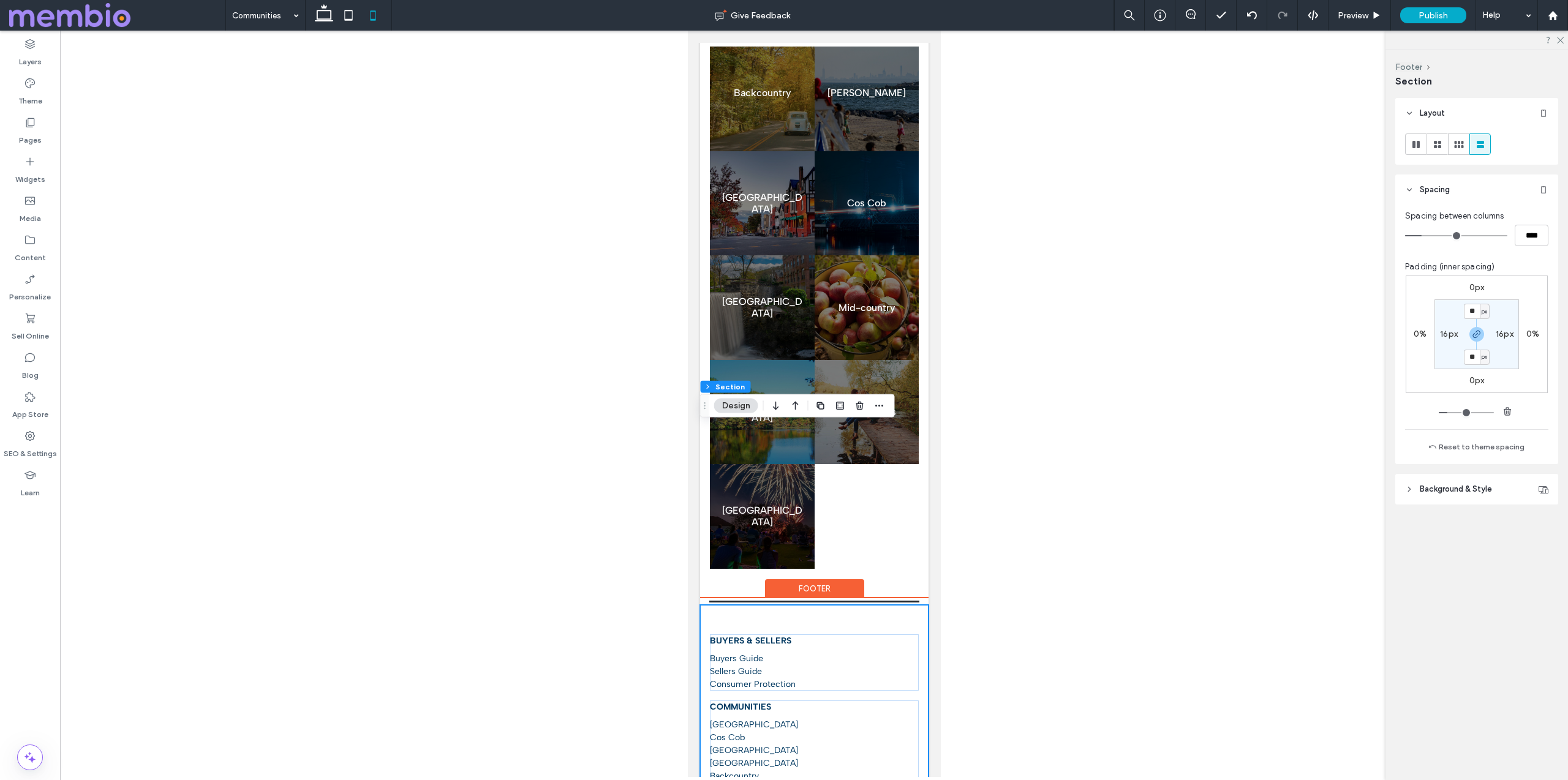
scroll to position [376, 0]
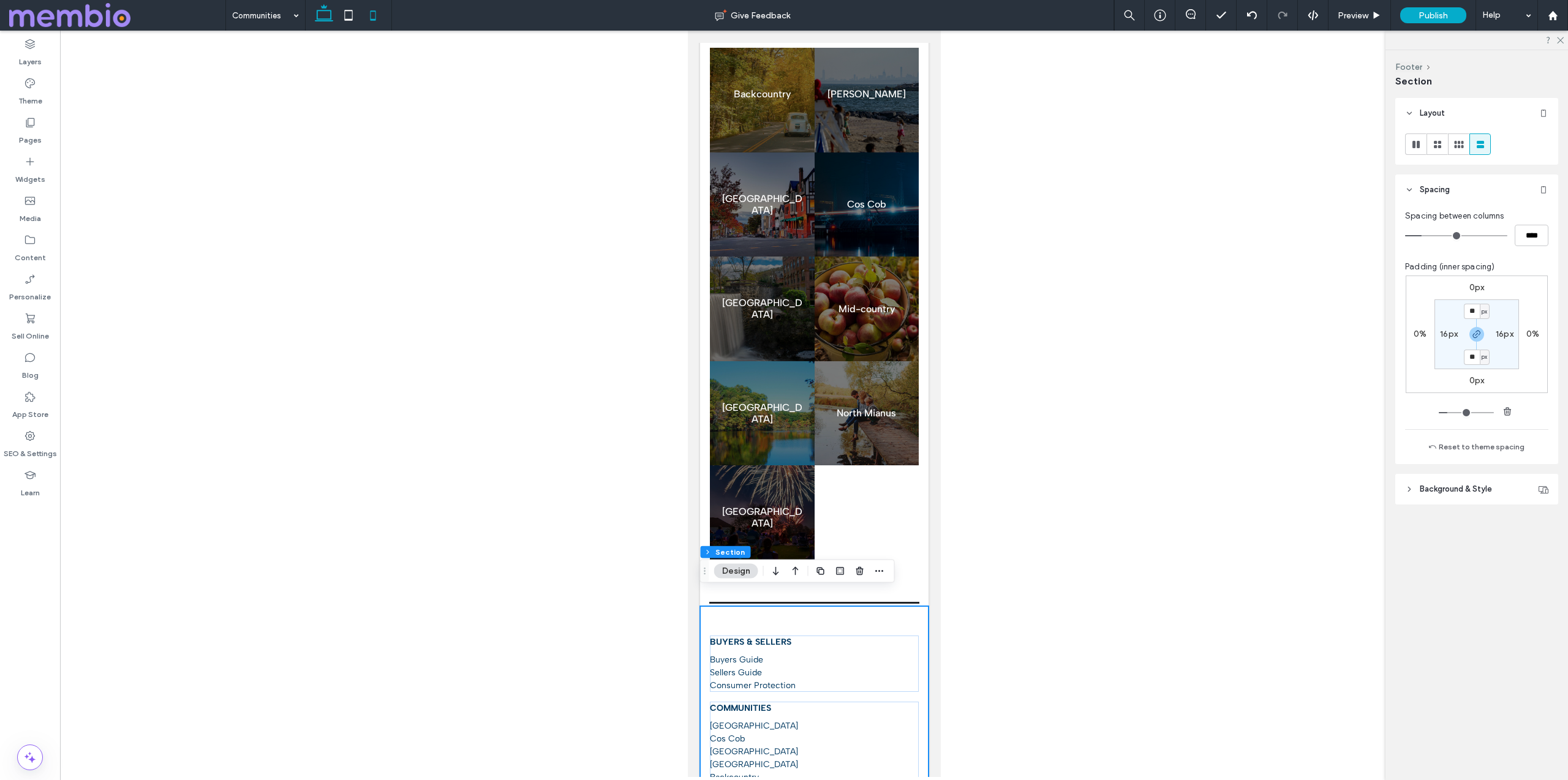
click at [325, 10] on use at bounding box center [324, 13] width 18 height 17
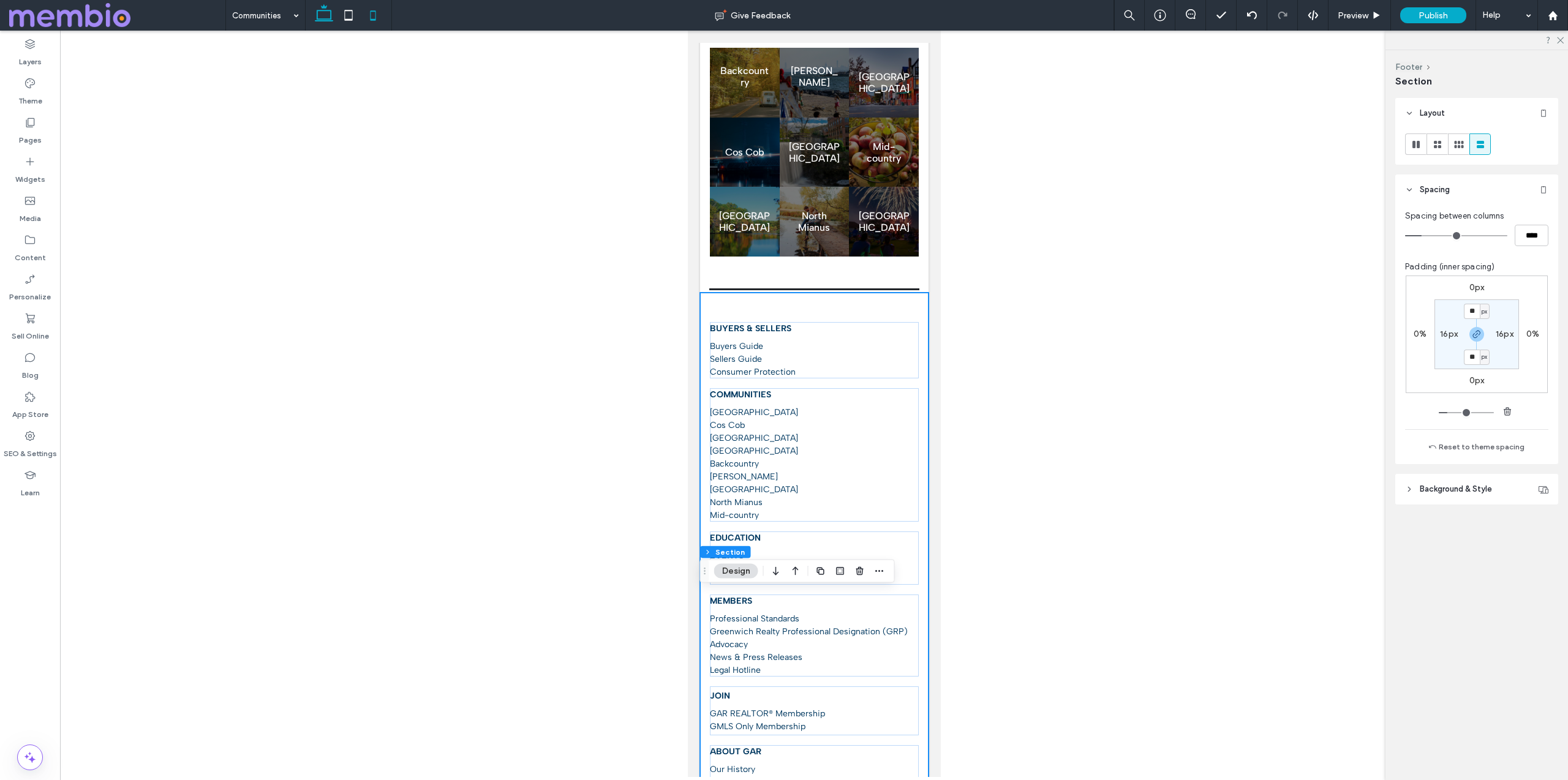
type input "**"
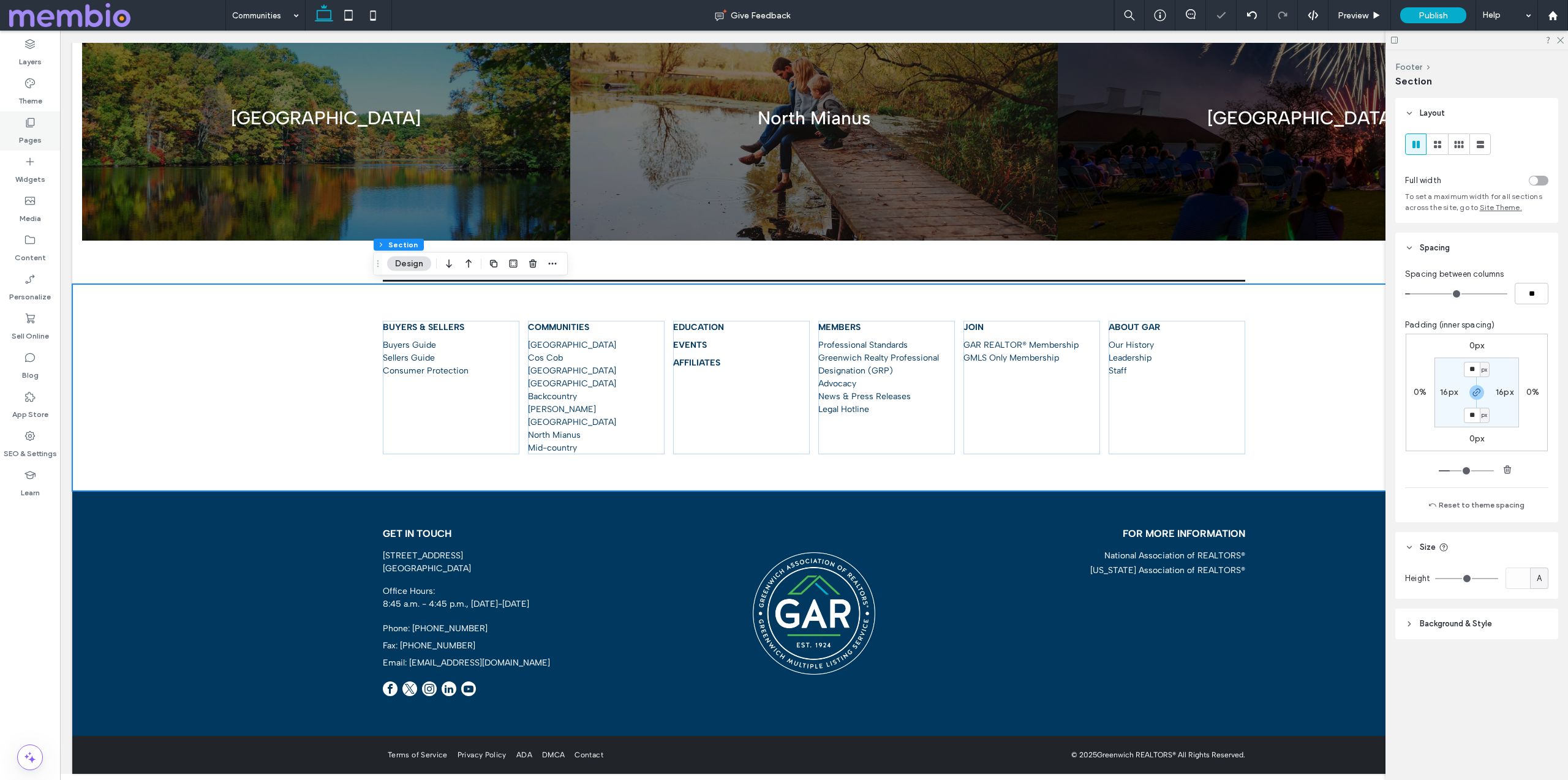
click at [27, 135] on label "Pages" at bounding box center [30, 137] width 23 height 17
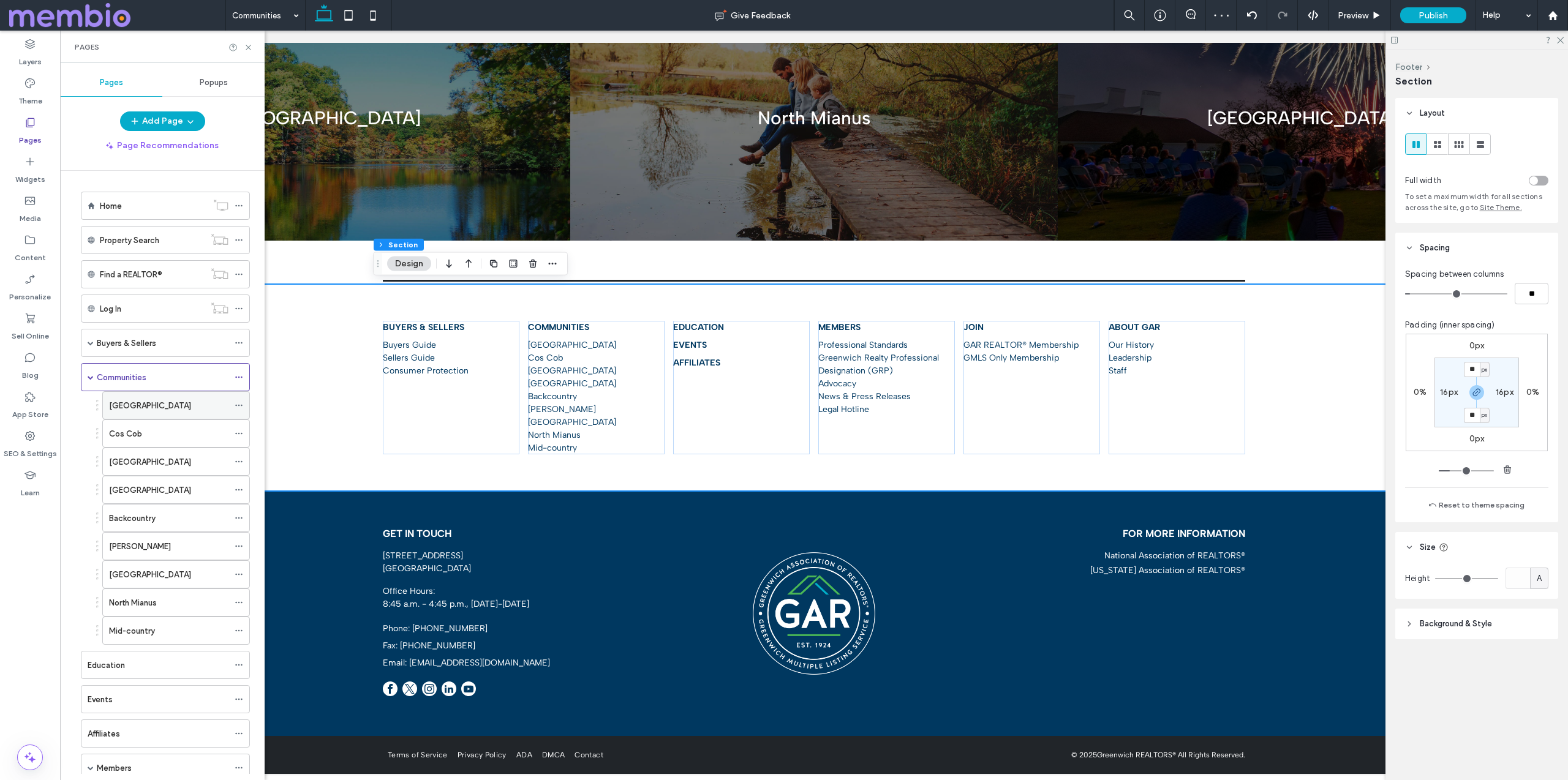
click at [126, 402] on label "[GEOGRAPHIC_DATA]" at bounding box center [149, 405] width 82 height 21
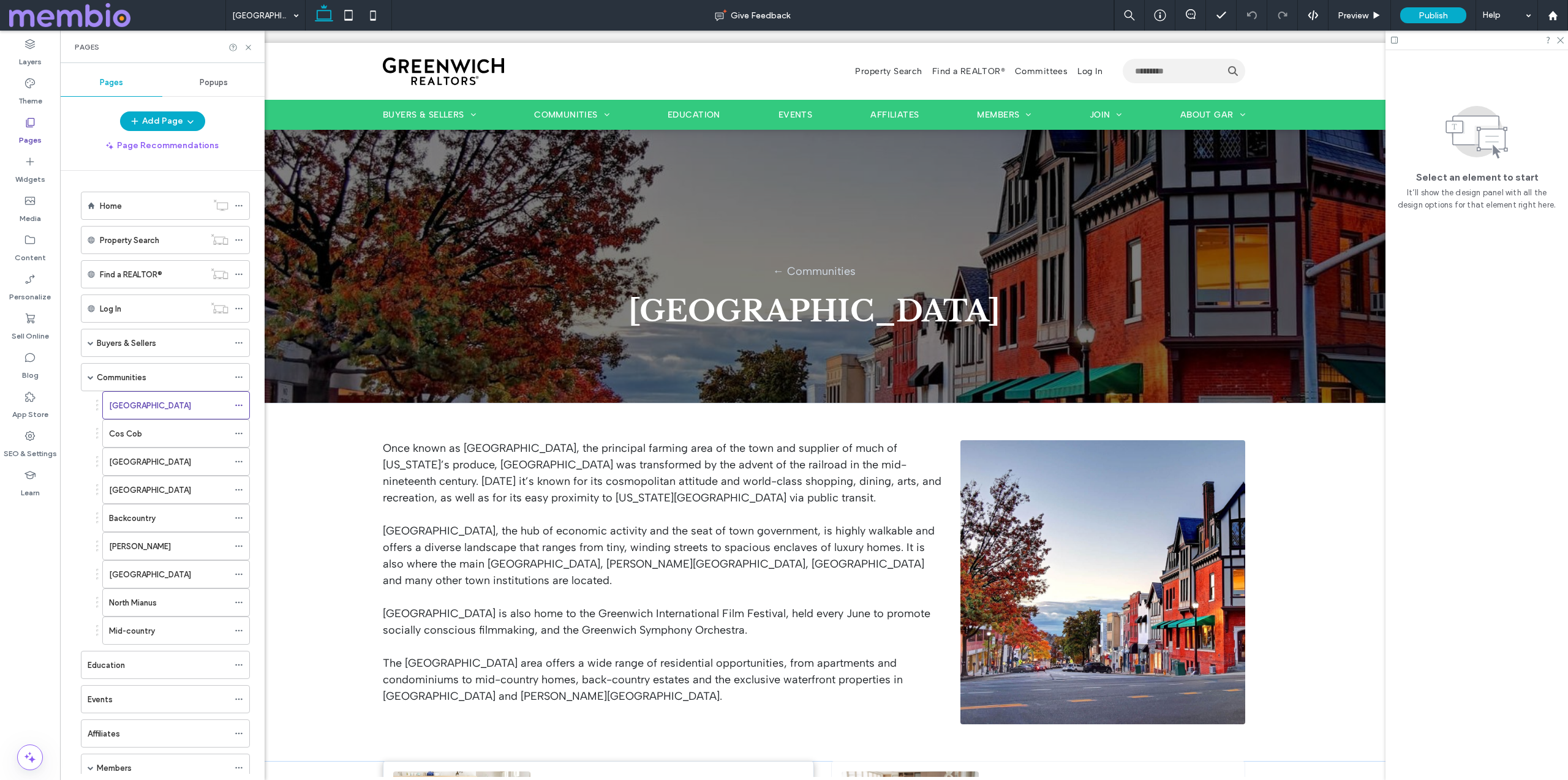
scroll to position [429, 0]
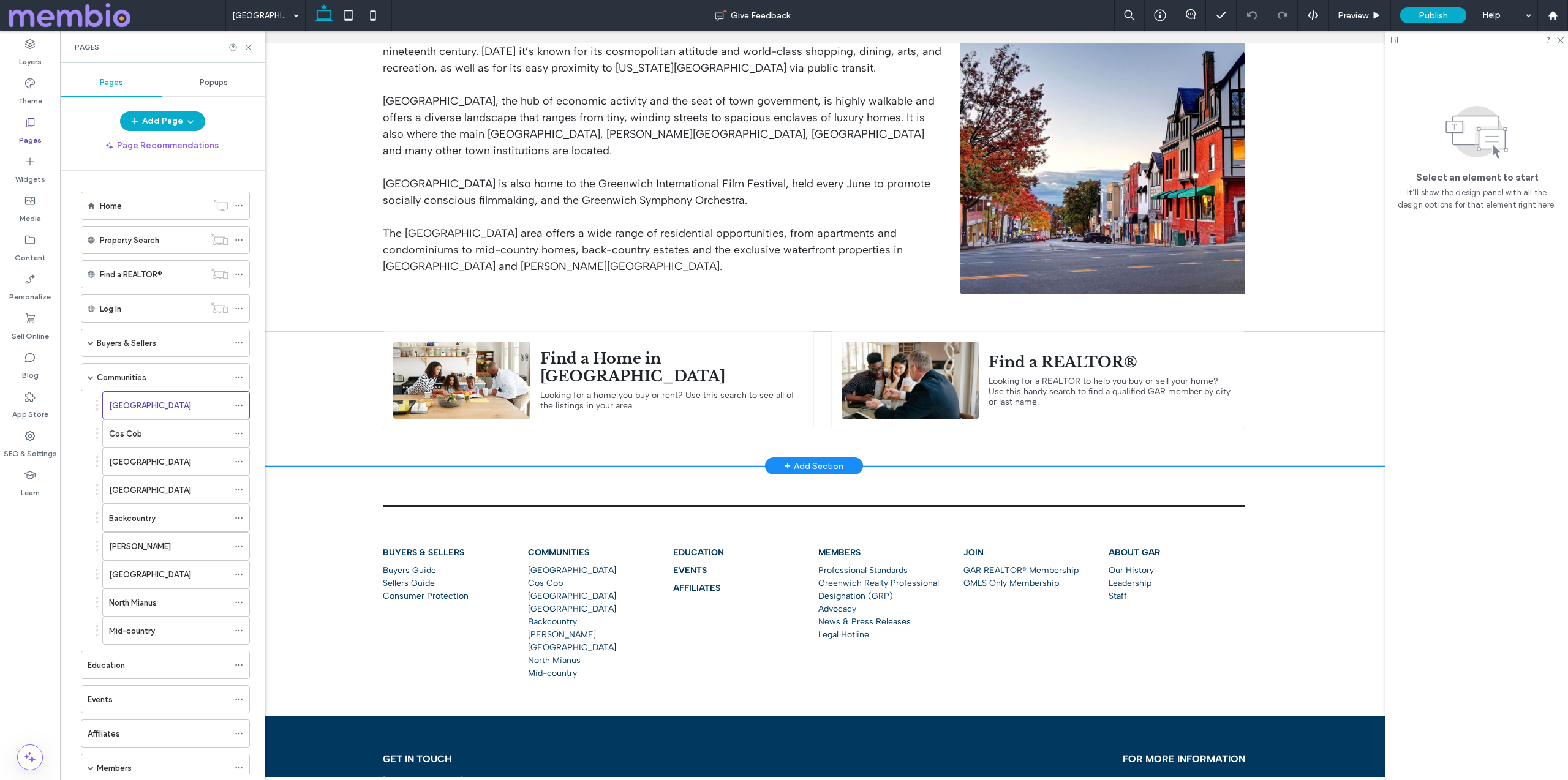
click at [450, 448] on div "Find a Home in [GEOGRAPHIC_DATA] Looking for a home you buy or rent? Use this s…" at bounding box center [813, 398] width 882 height 135
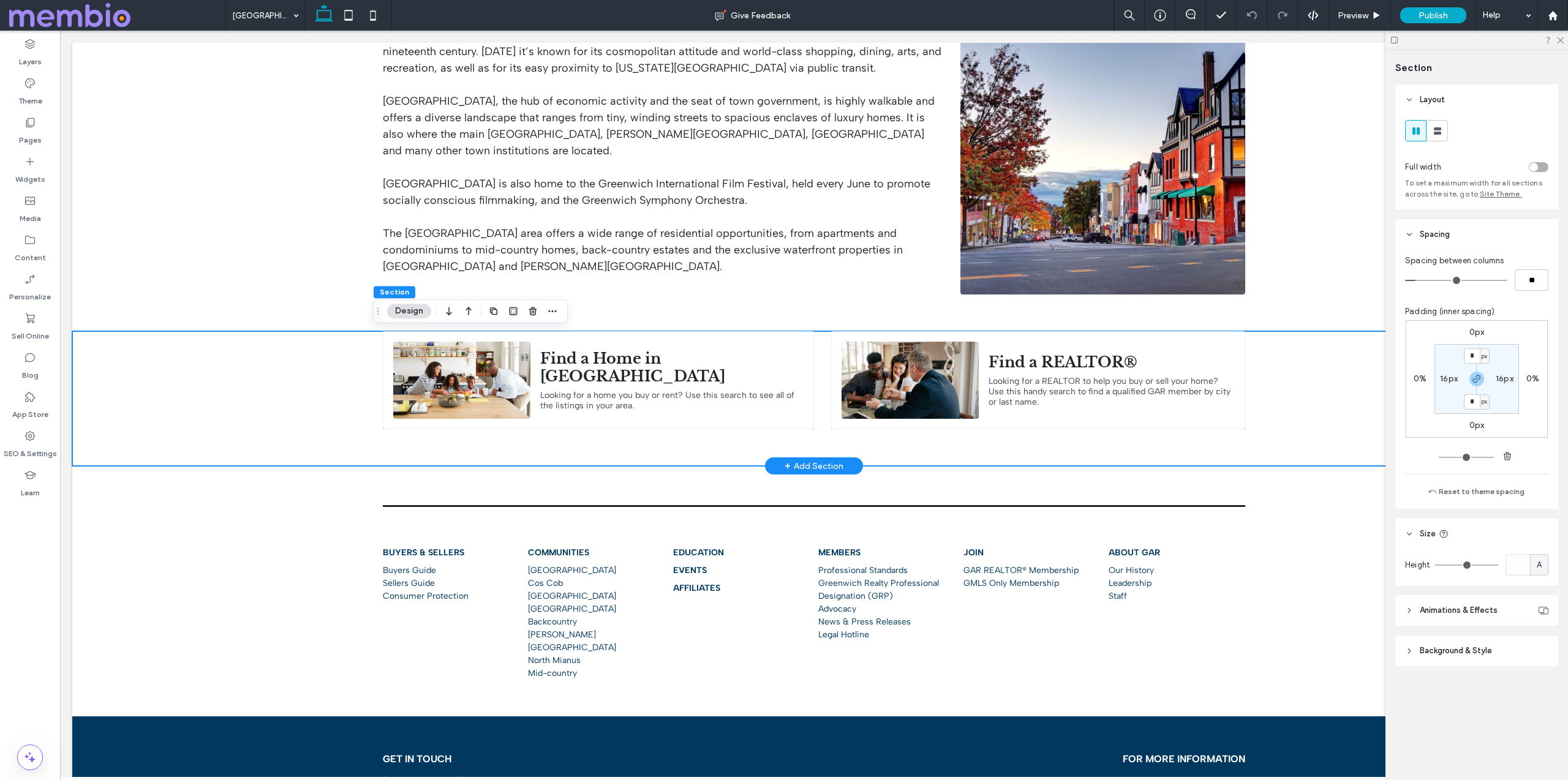
type input "*"
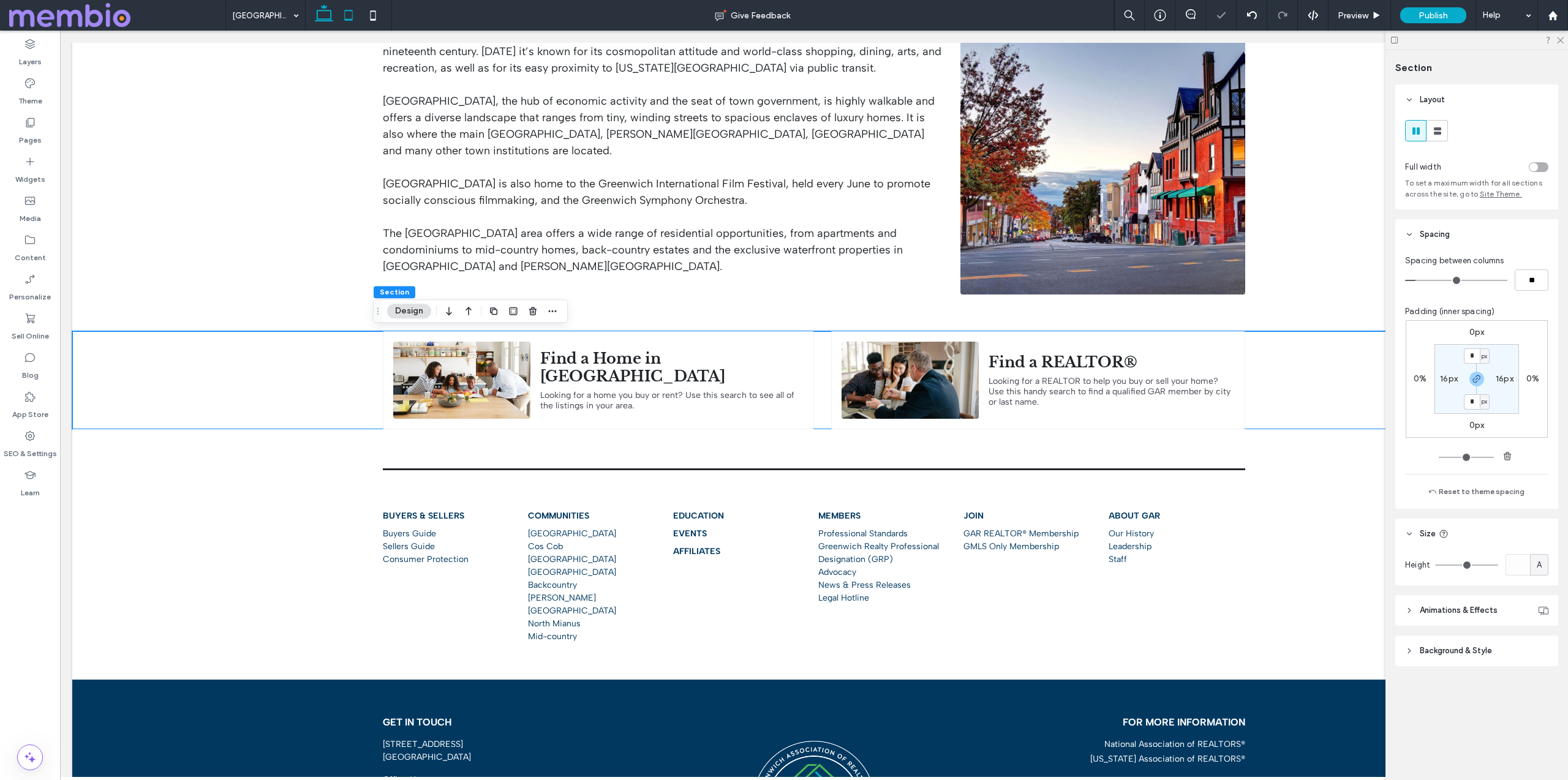
click at [350, 10] on use at bounding box center [348, 15] width 8 height 10
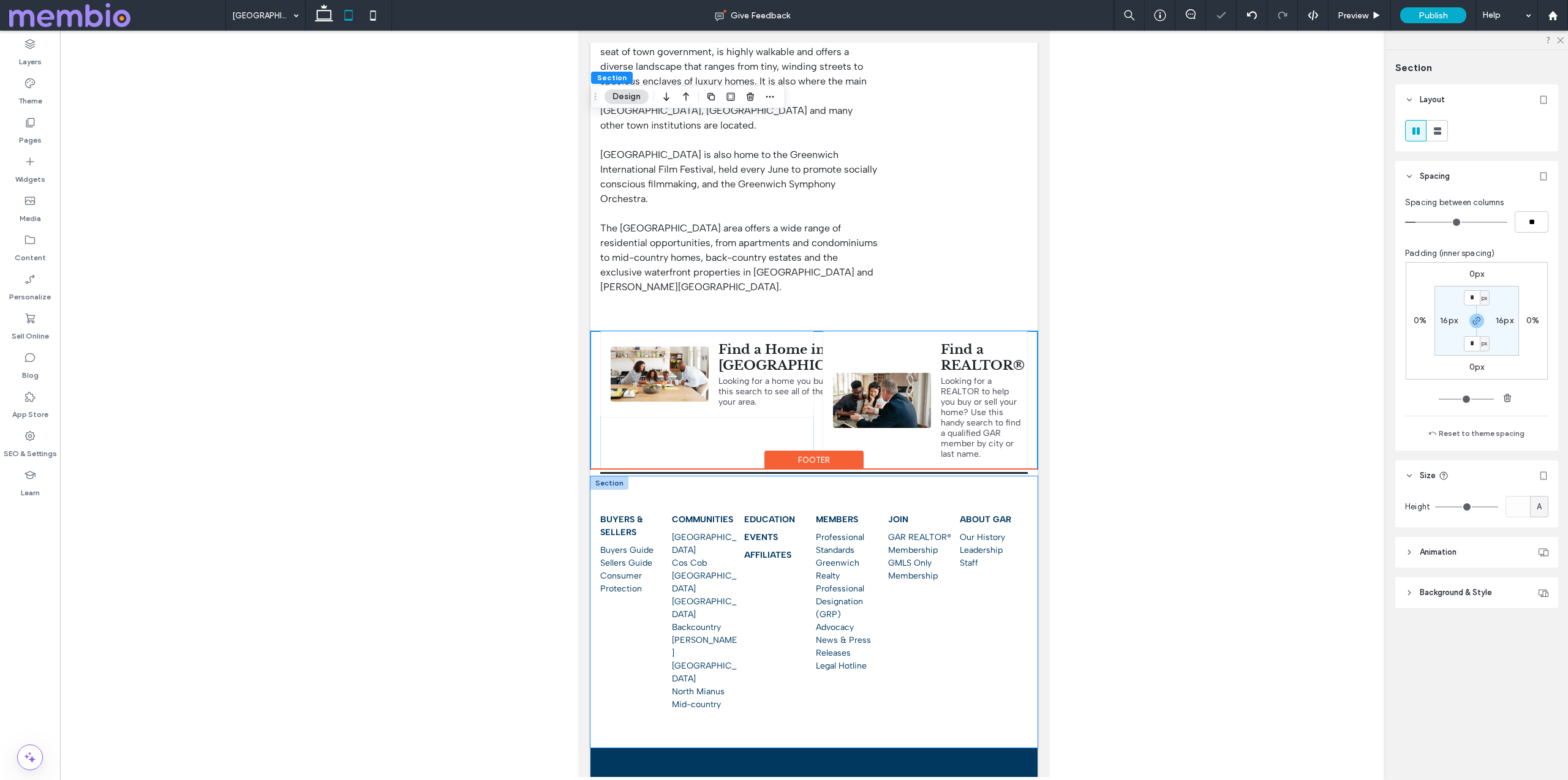
scroll to position [320, 0]
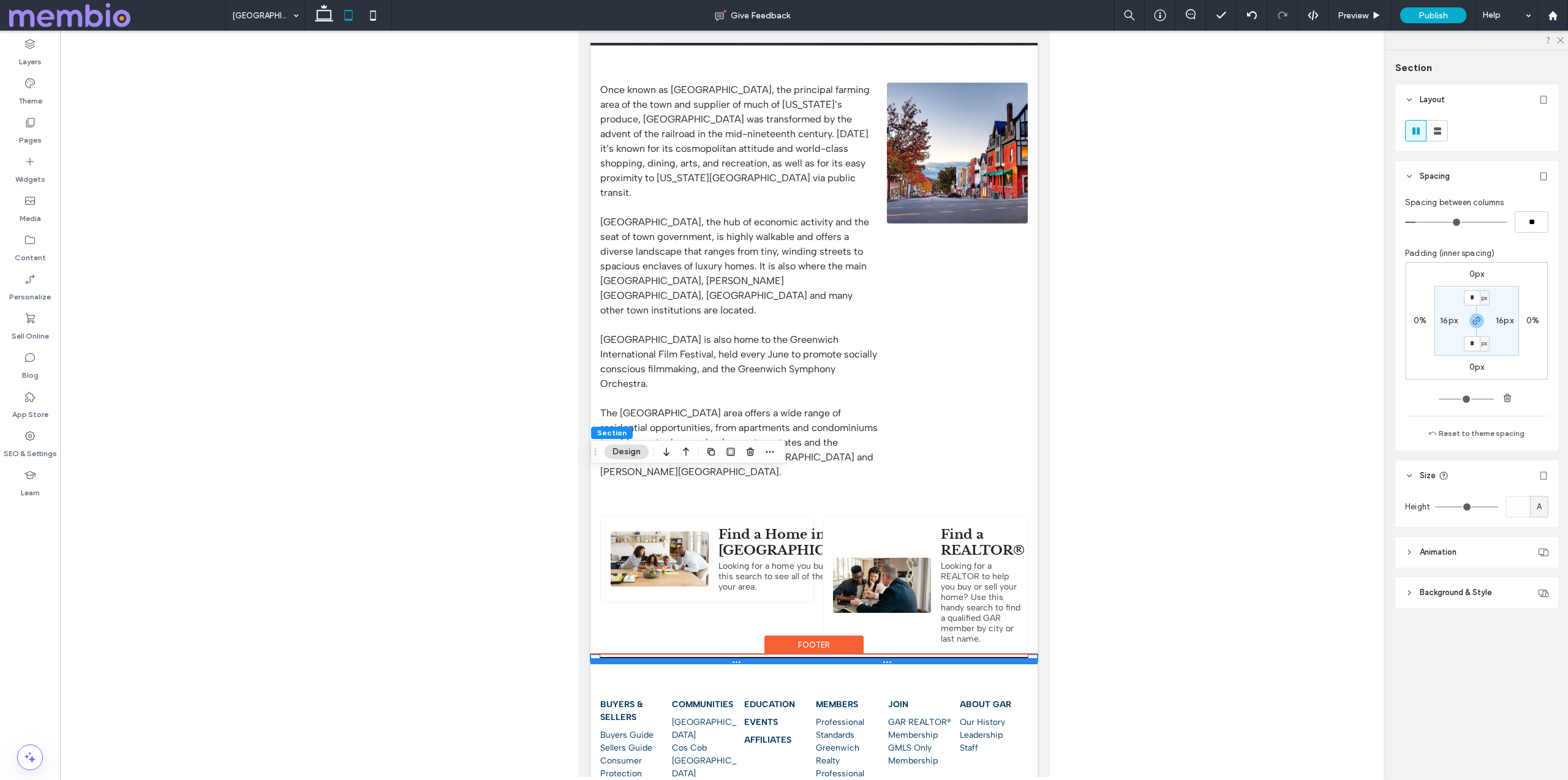
click at [1021, 658] on div at bounding box center [813, 660] width 447 height 6
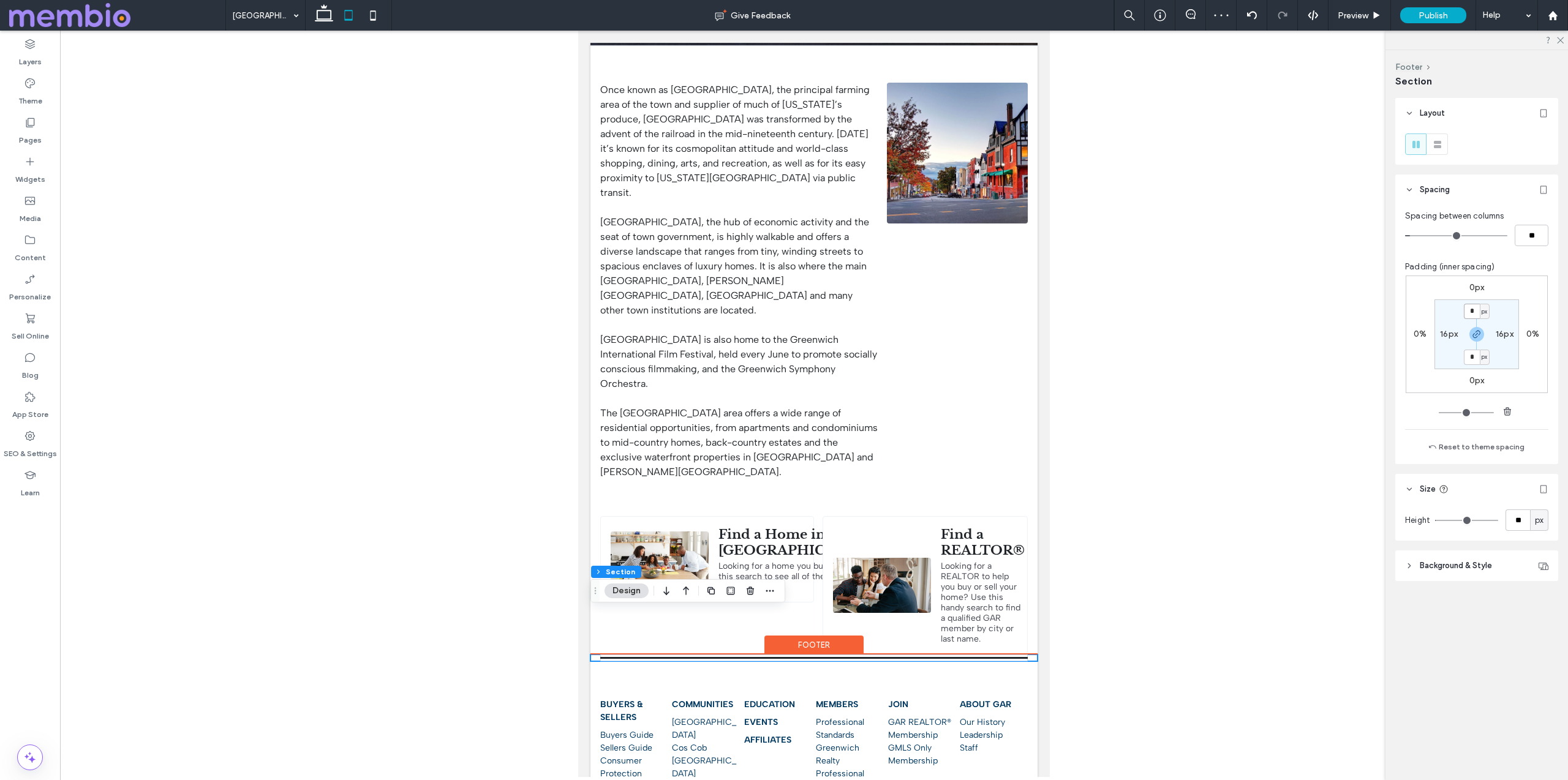
click at [1474, 312] on input "*" at bounding box center [1472, 311] width 16 height 16
click at [1474, 336] on icon "button" at bounding box center [1476, 334] width 10 height 10
click at [1474, 307] on input "*" at bounding box center [1472, 311] width 16 height 16
type input "**"
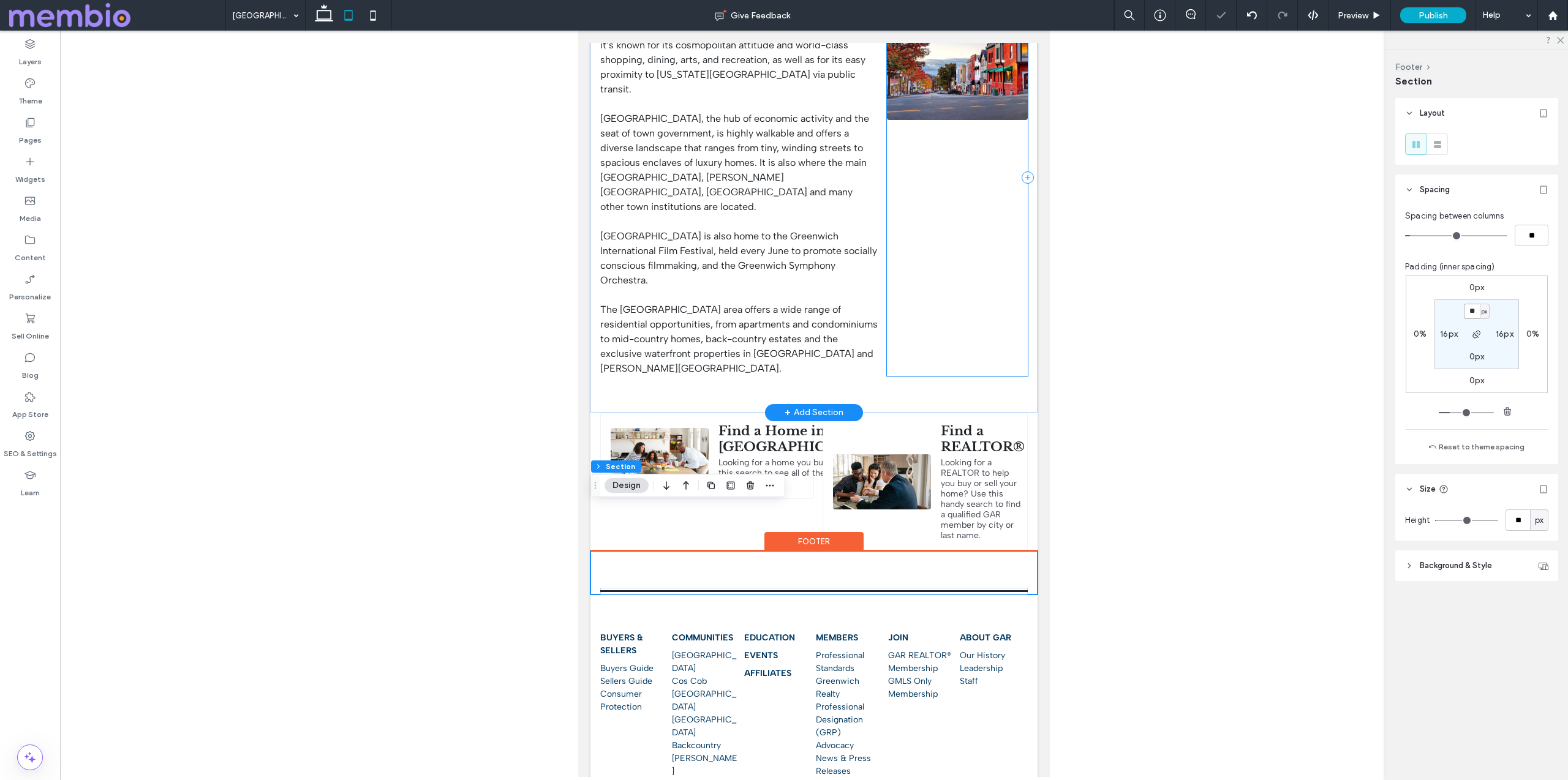
scroll to position [425, 0]
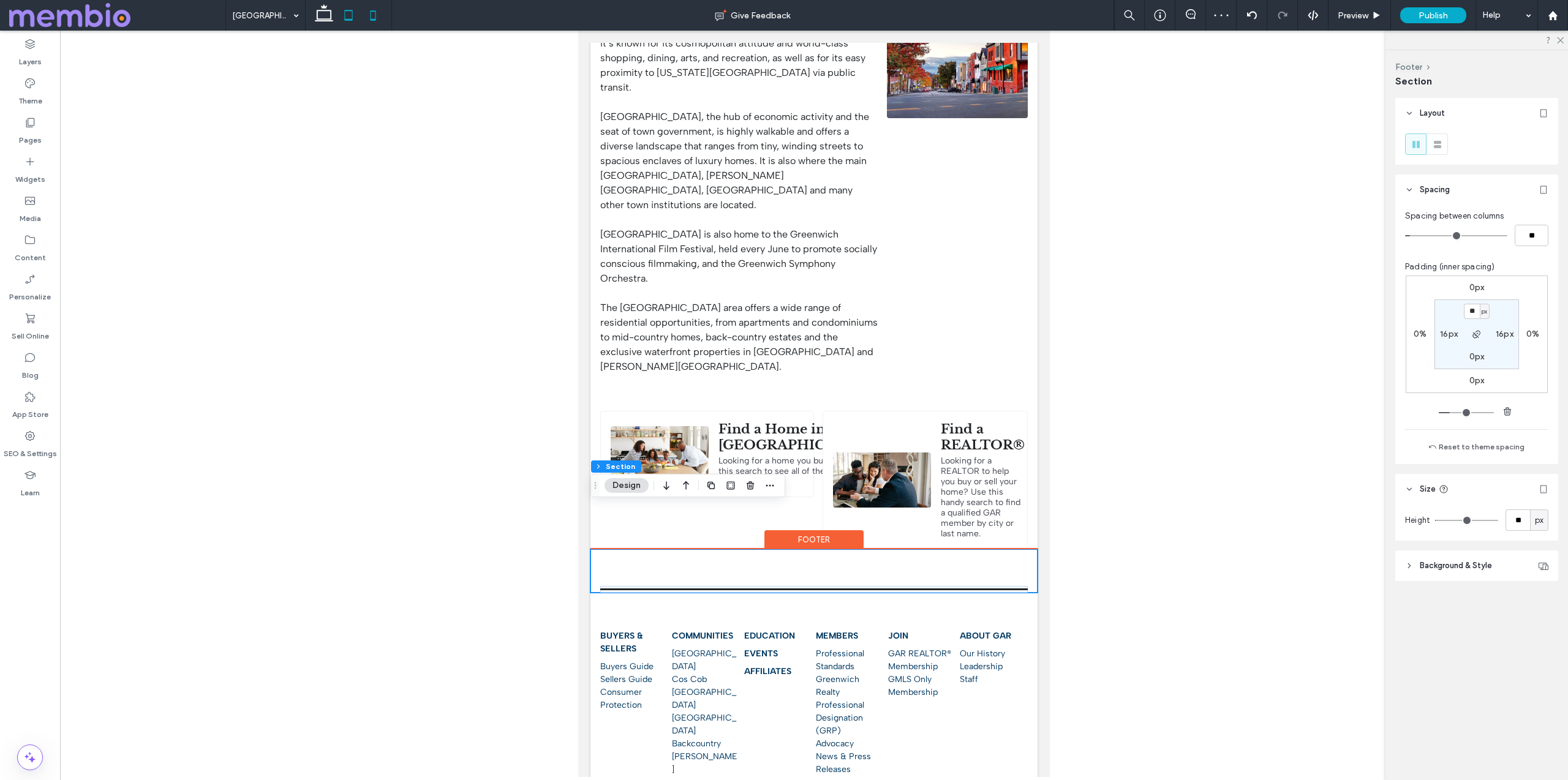
click at [368, 12] on icon at bounding box center [373, 16] width 25 height 25
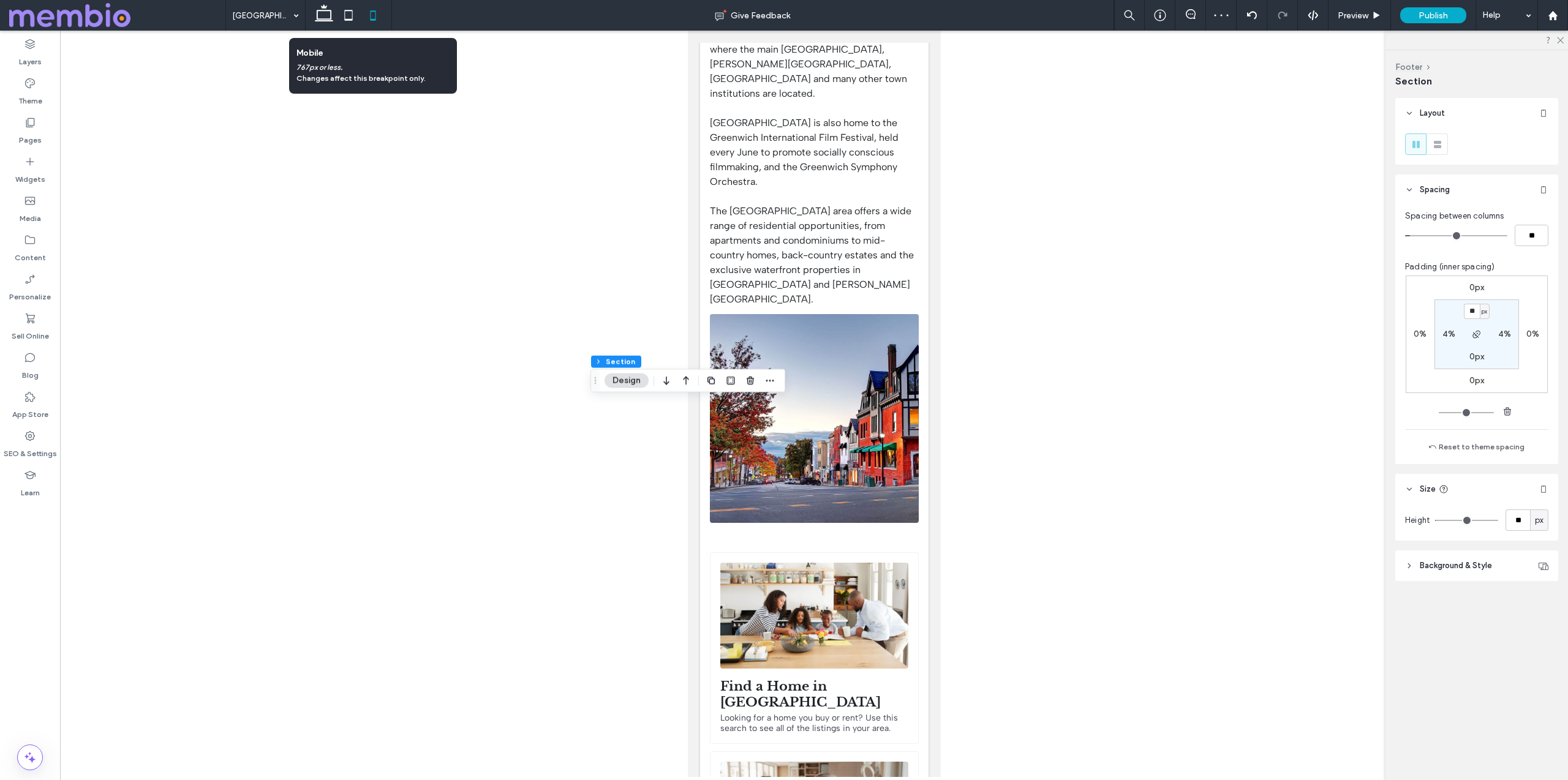
type input "*"
type input "**"
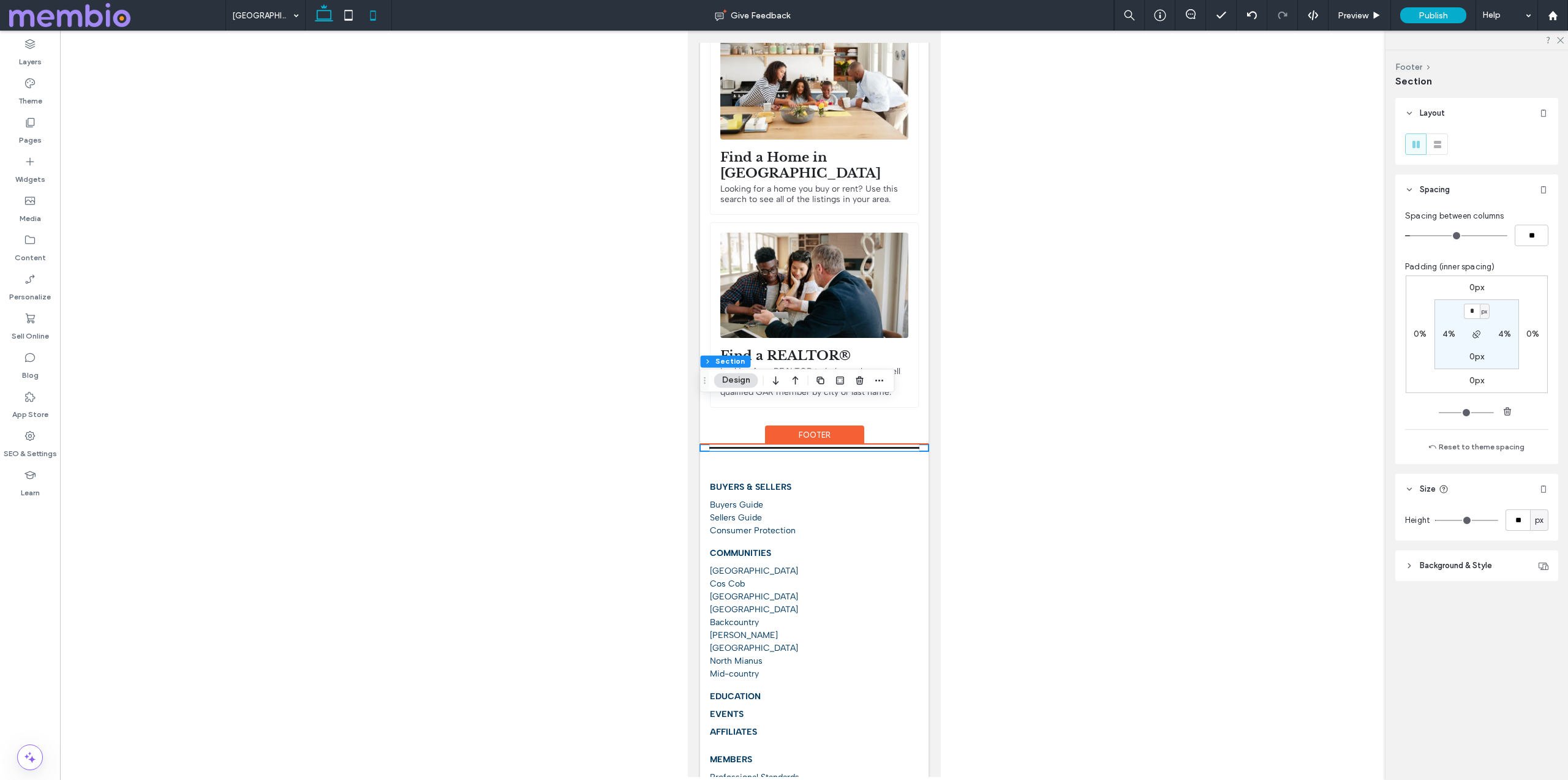
click at [327, 21] on icon at bounding box center [324, 16] width 25 height 25
type input "**"
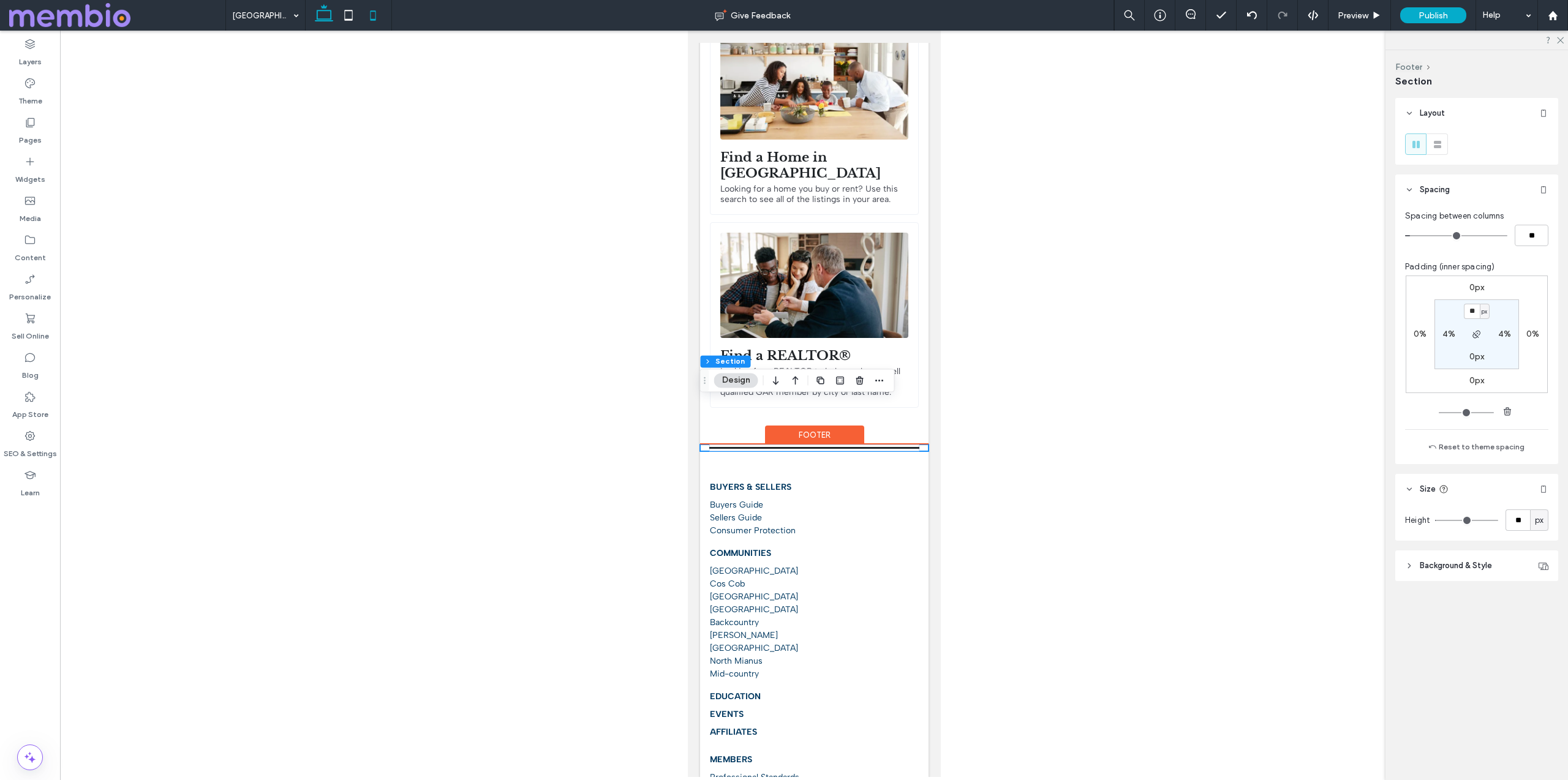
scroll to position [477, 0]
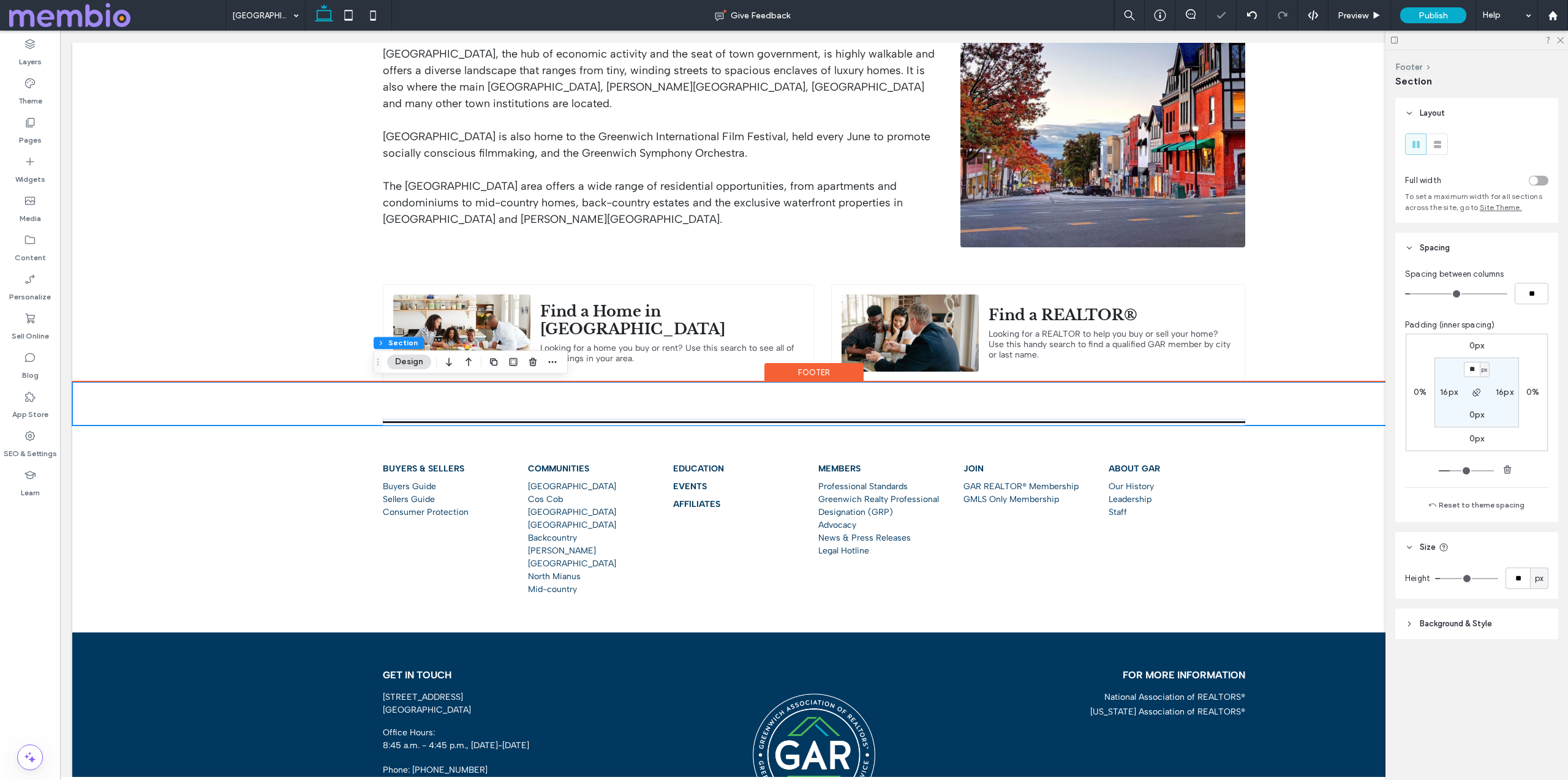
click at [298, 406] on div at bounding box center [814, 404] width 1483 height 43
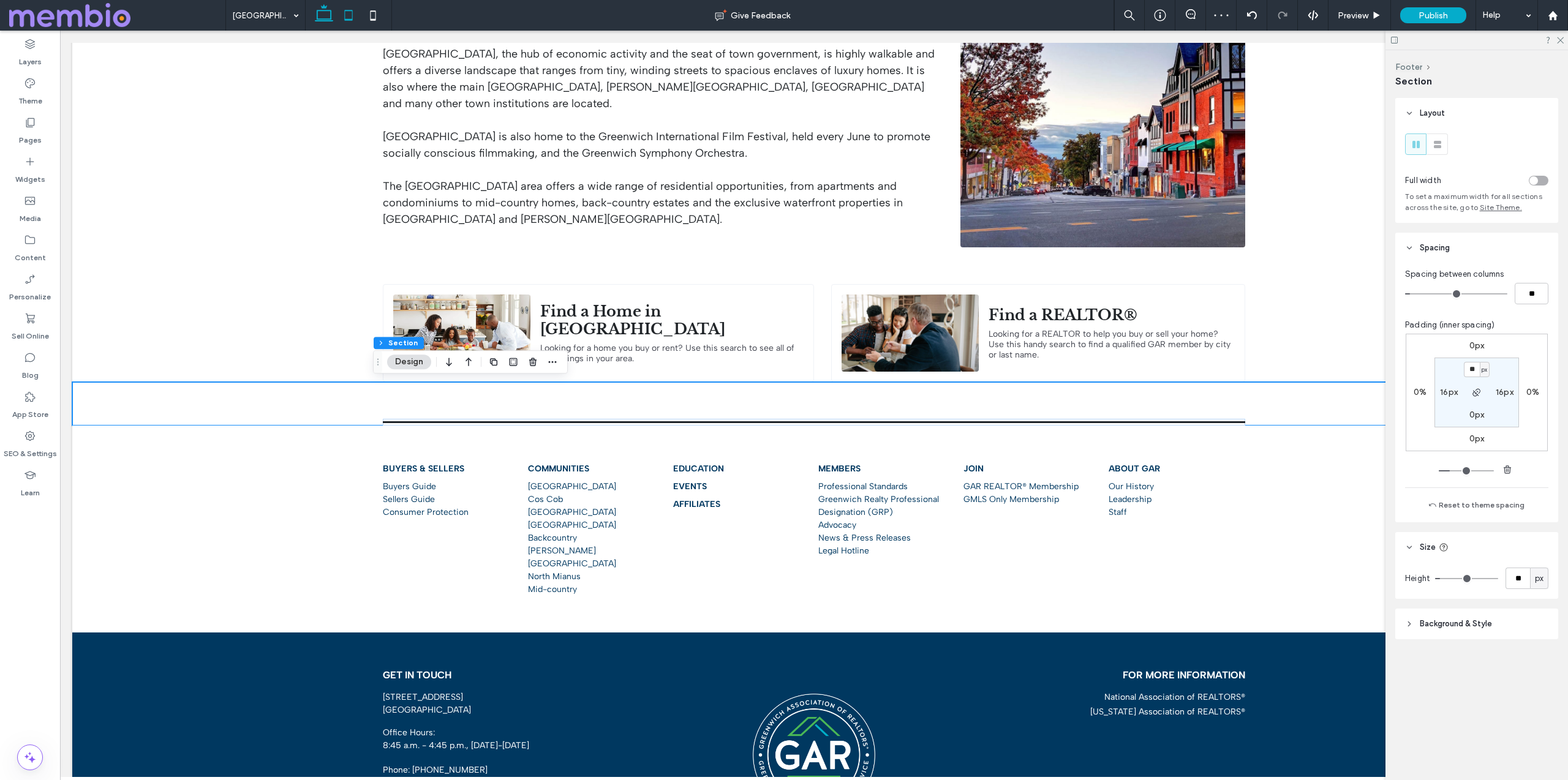
click at [348, 13] on icon at bounding box center [349, 16] width 25 height 25
type input "**"
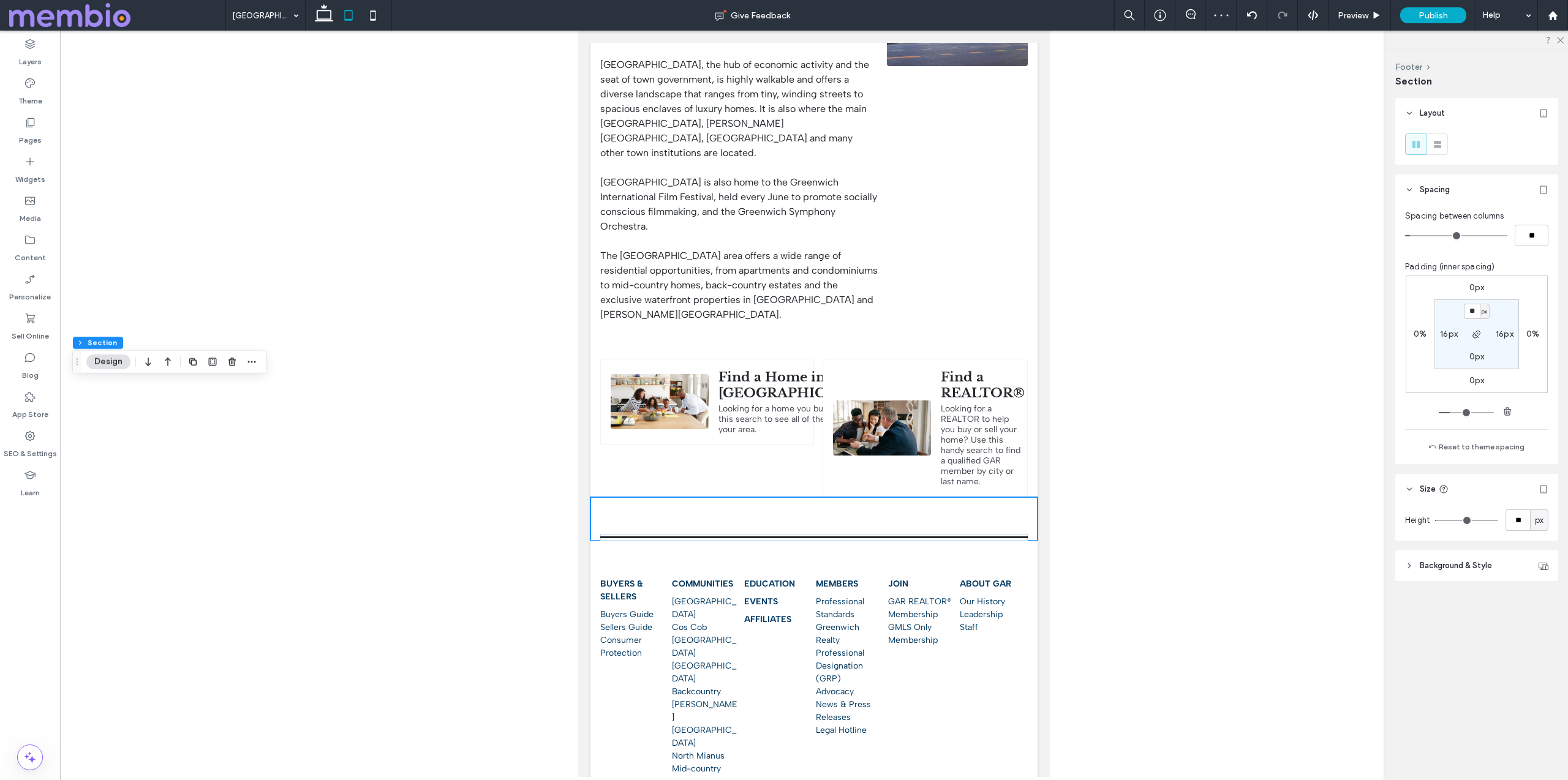
scroll to position [548, 0]
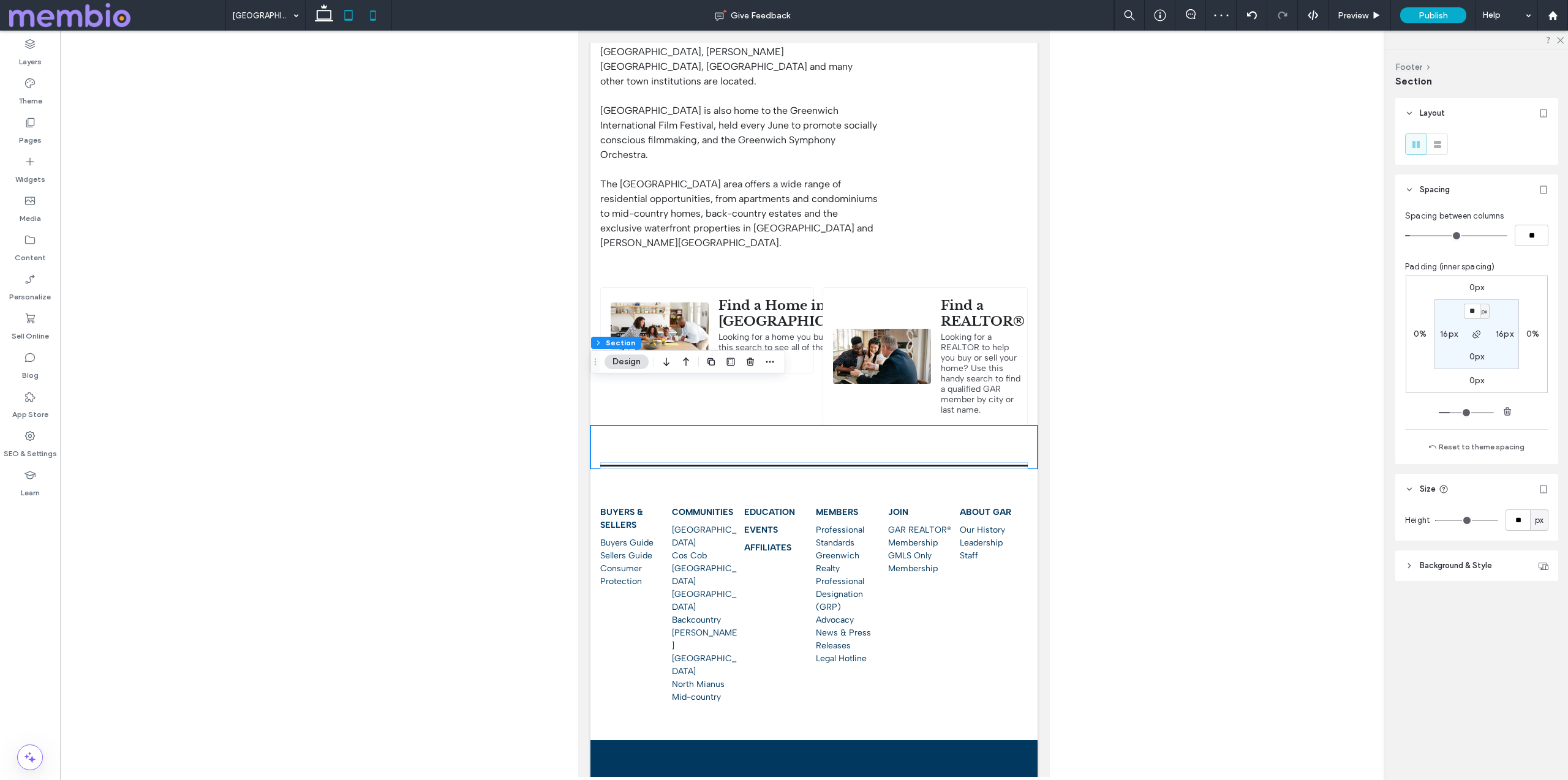
click at [368, 15] on icon at bounding box center [373, 16] width 25 height 25
type input "*"
type input "**"
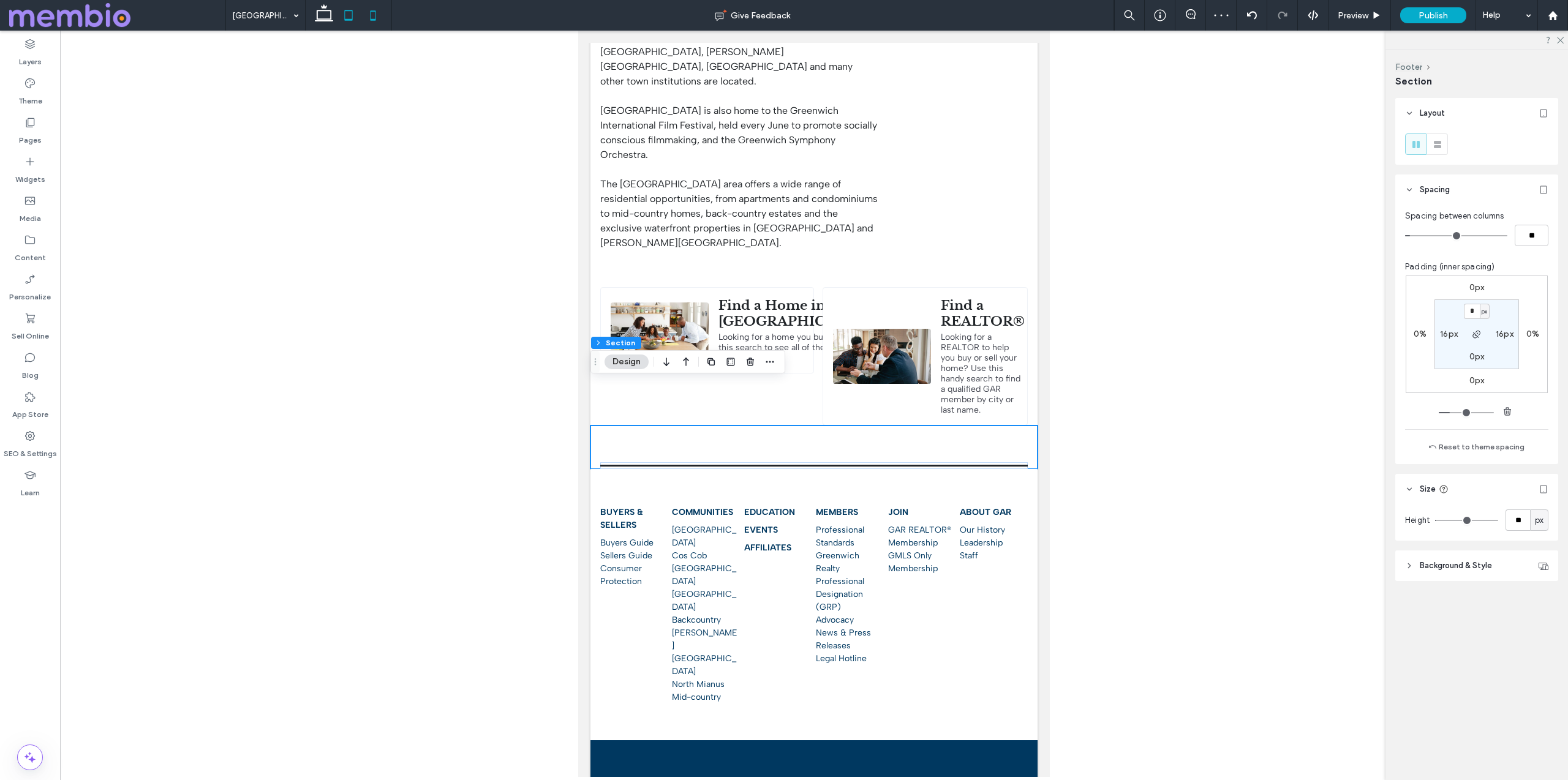
scroll to position [953, 0]
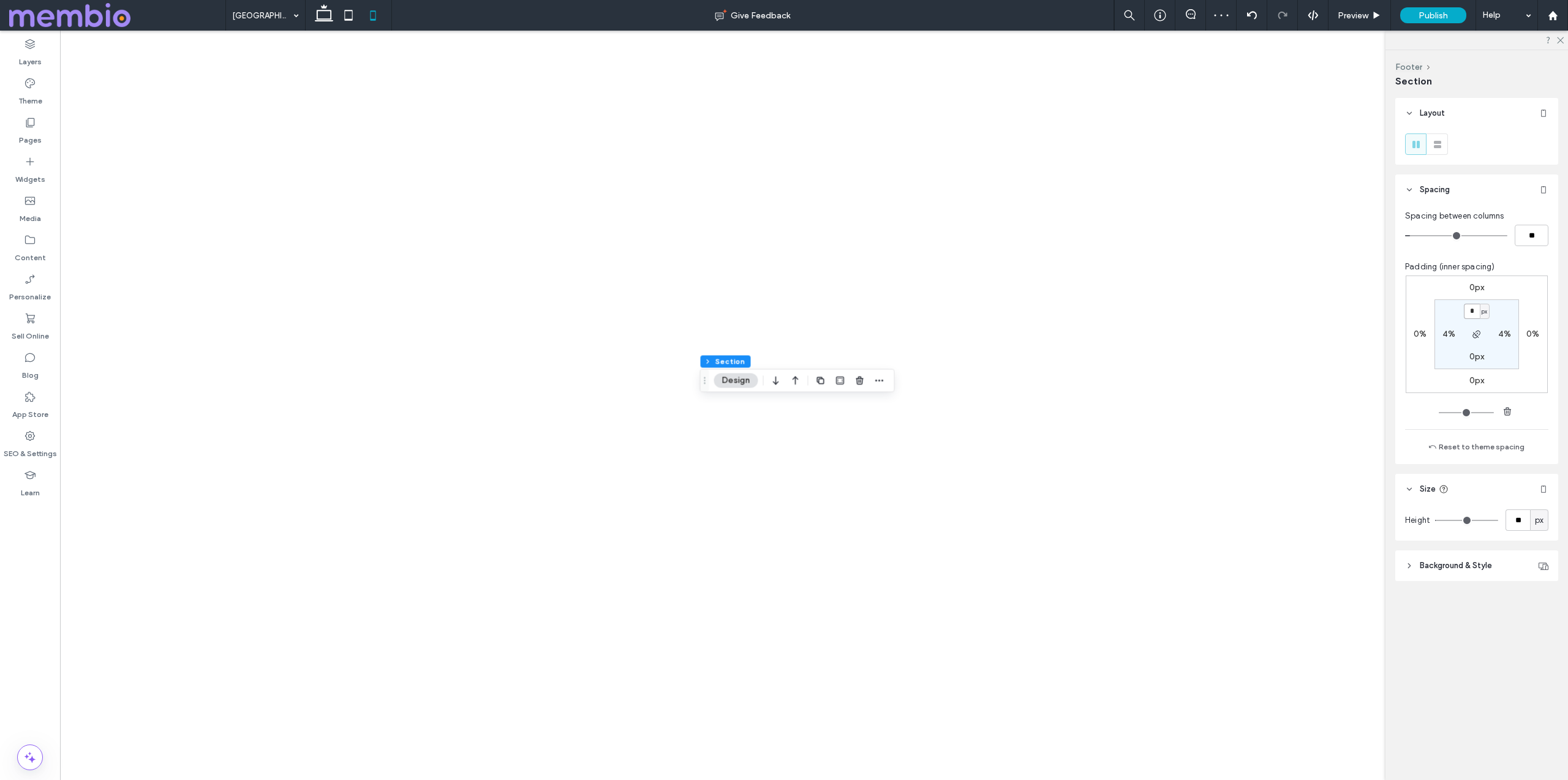
click at [1476, 306] on input "*" at bounding box center [1472, 311] width 16 height 16
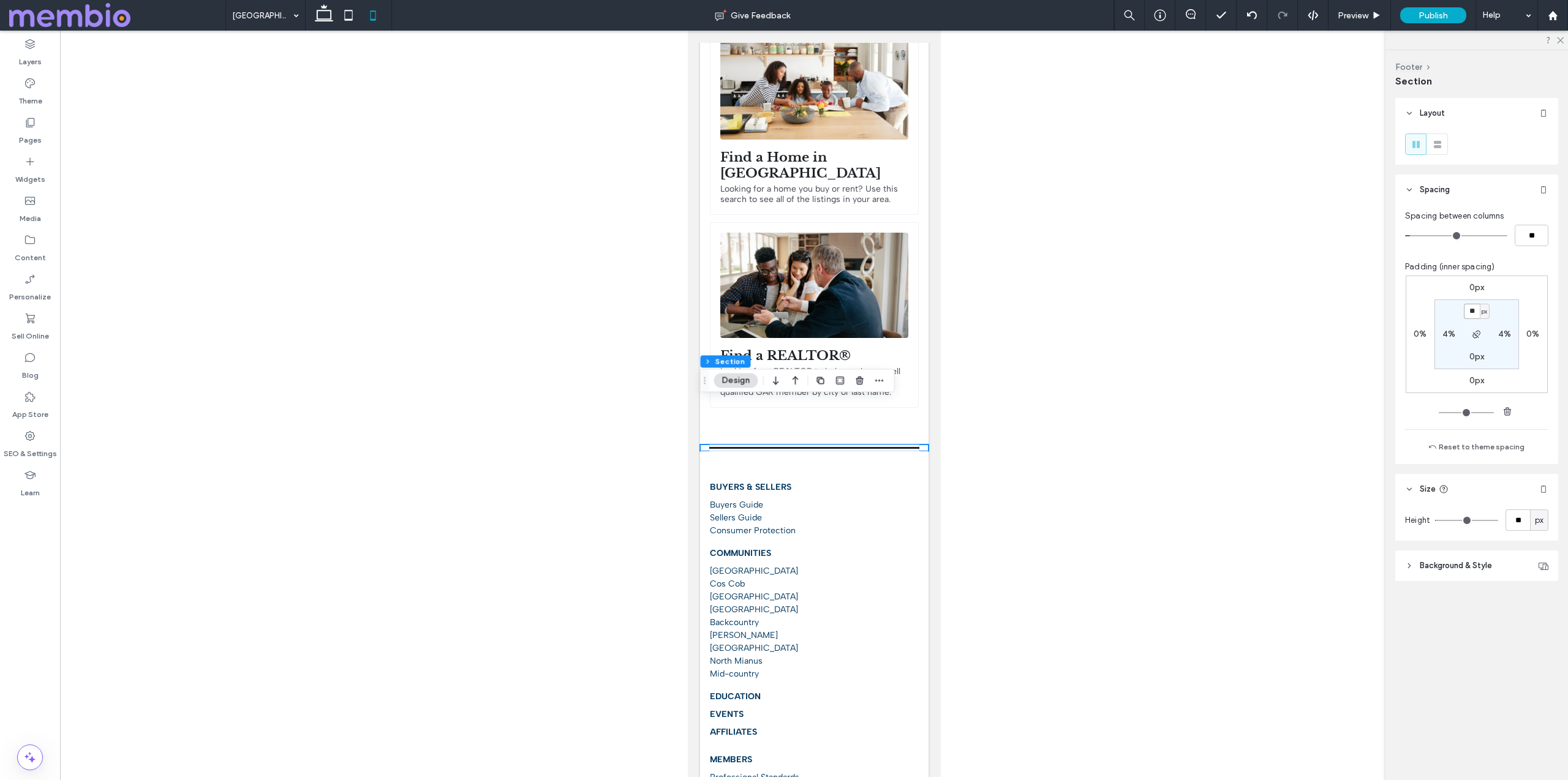
type input "**"
click at [1479, 312] on input "**" at bounding box center [1472, 311] width 16 height 16
click at [1474, 309] on input "**" at bounding box center [1472, 311] width 16 height 16
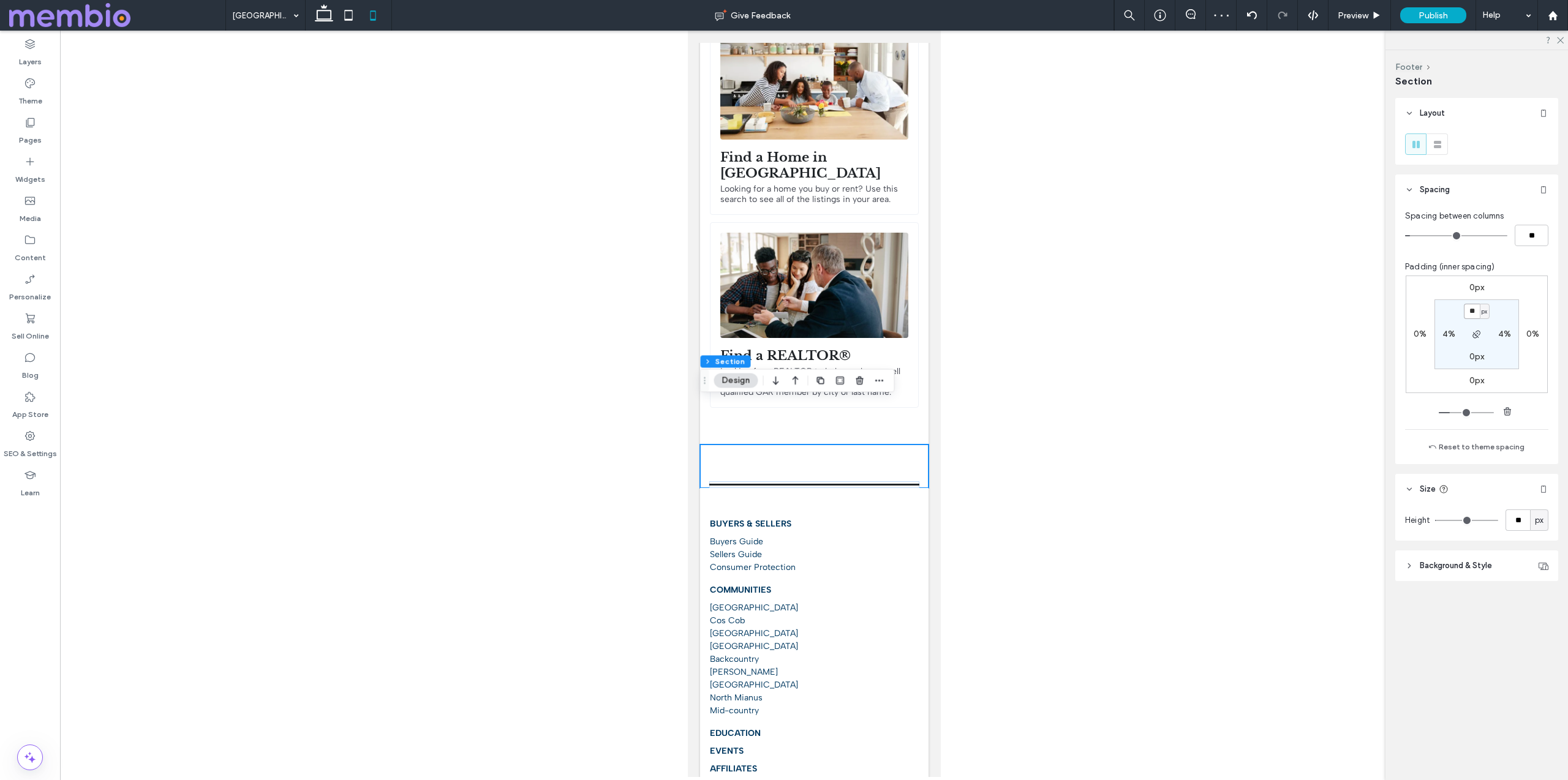
type input "**"
click at [922, 368] on div "Find a Home in [GEOGRAPHIC_DATA] Looking for a home you buy or rent? Use this s…" at bounding box center [813, 233] width 228 height 421
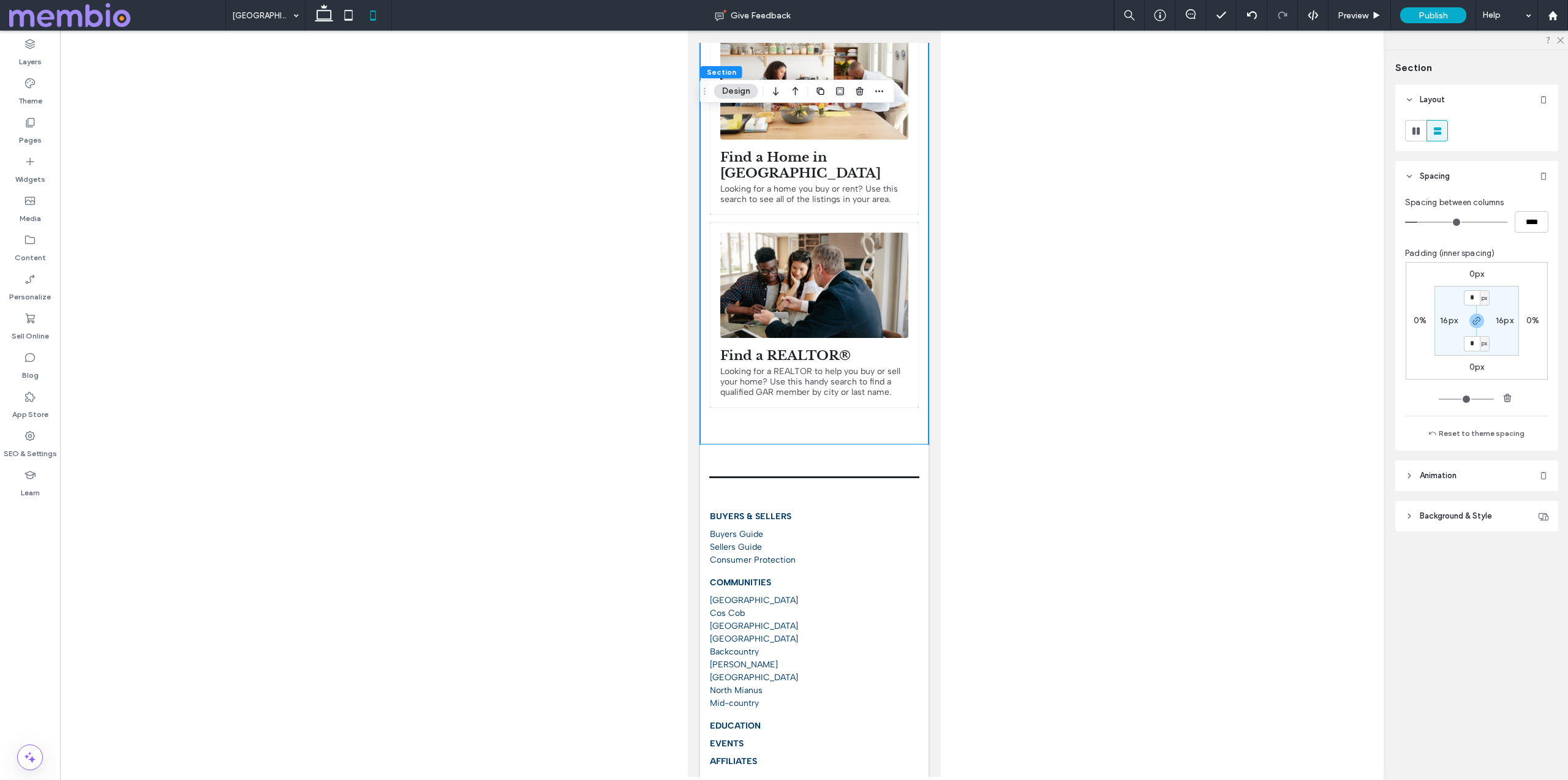
type input "*"
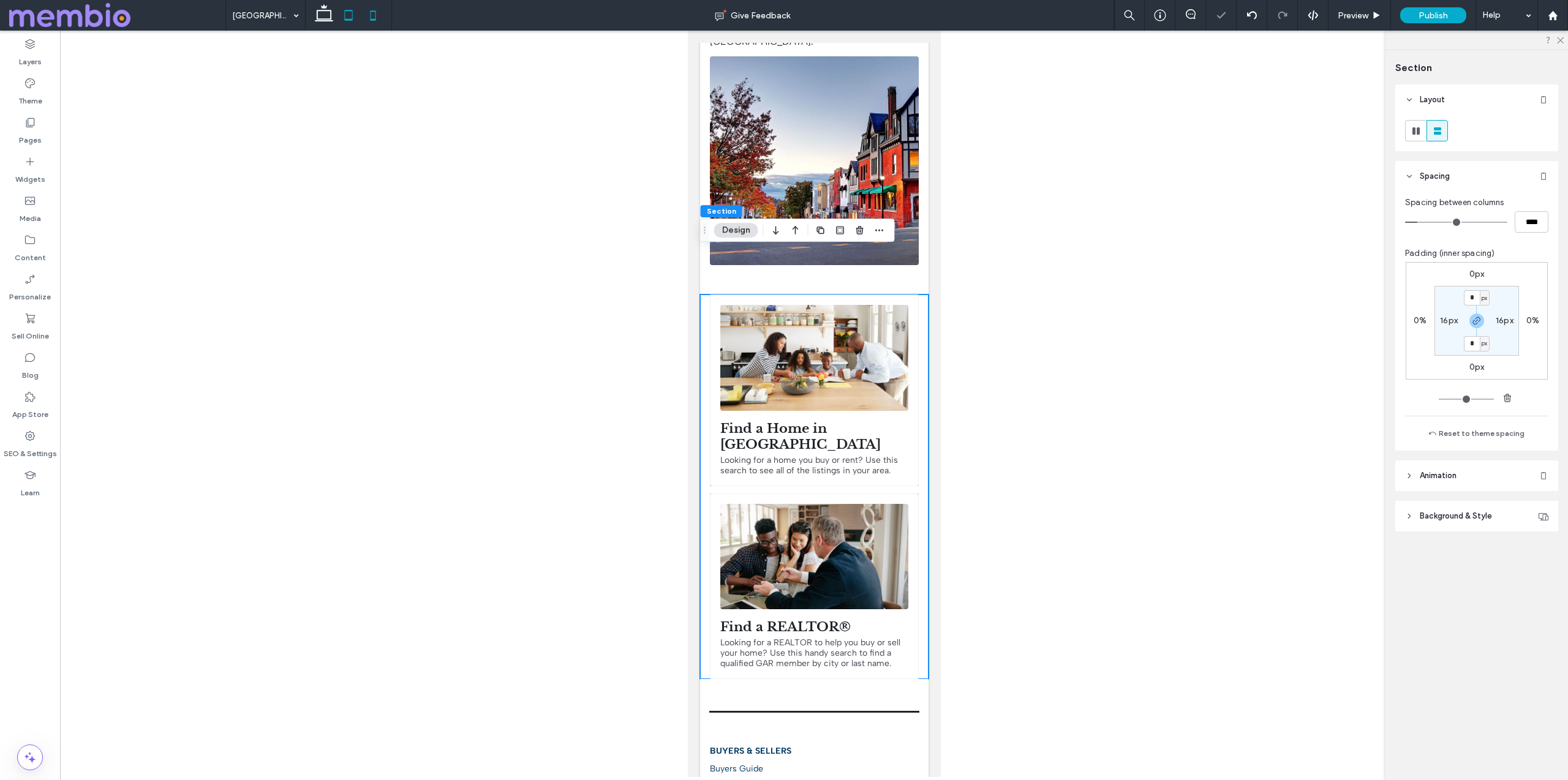
click at [351, 12] on use at bounding box center [348, 15] width 8 height 10
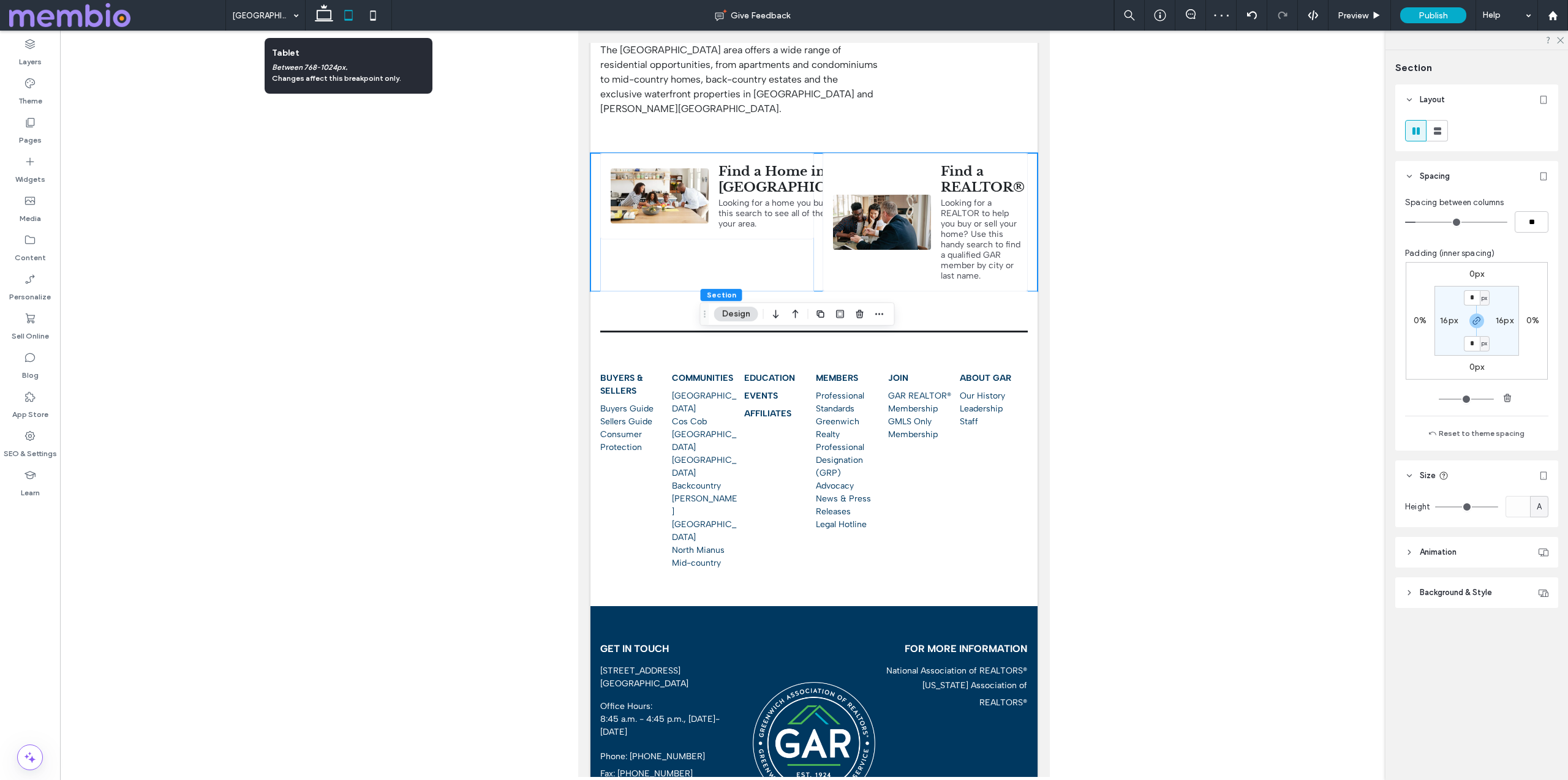
scroll to position [457, 0]
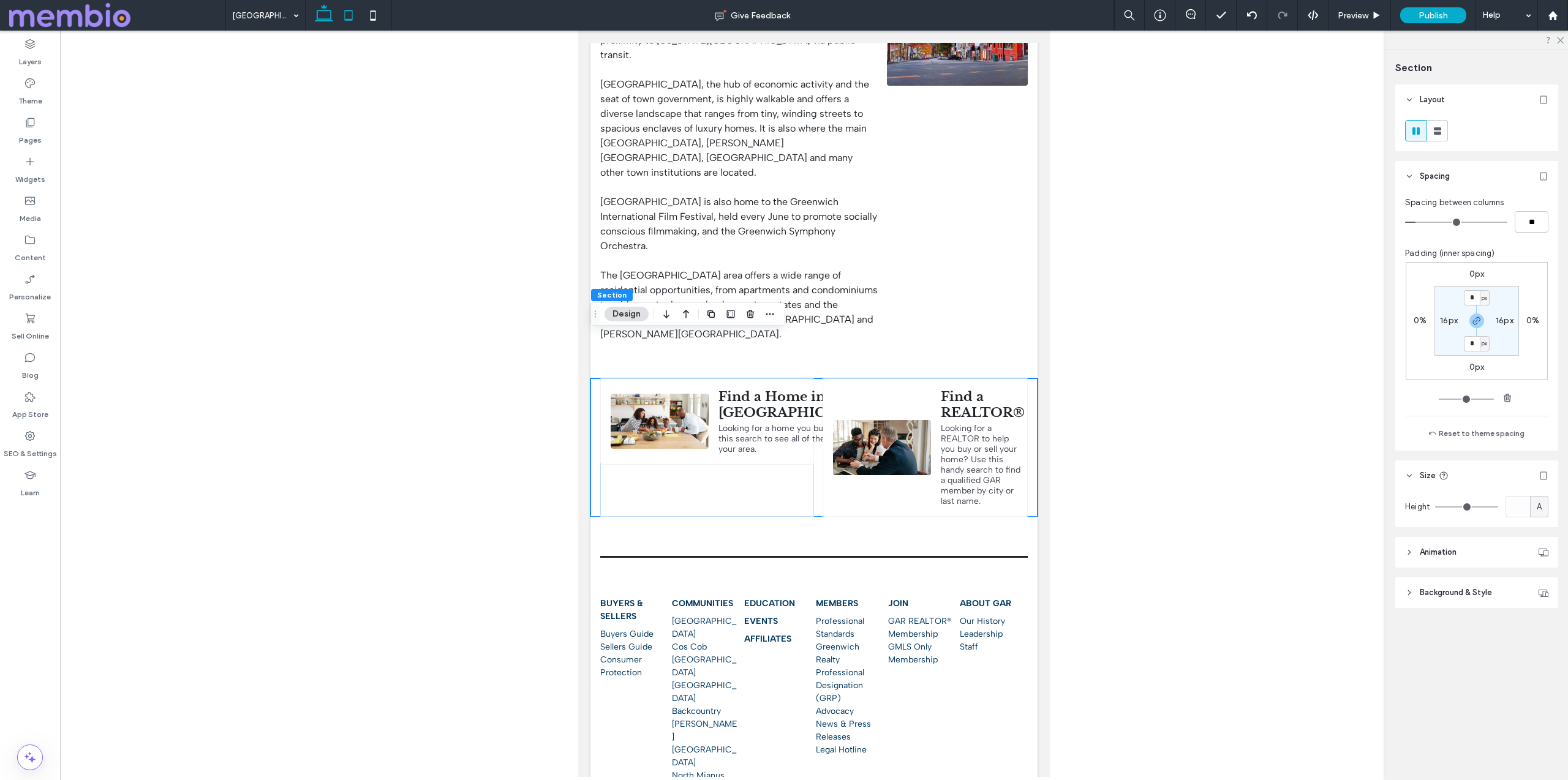
click at [328, 16] on icon at bounding box center [324, 16] width 25 height 25
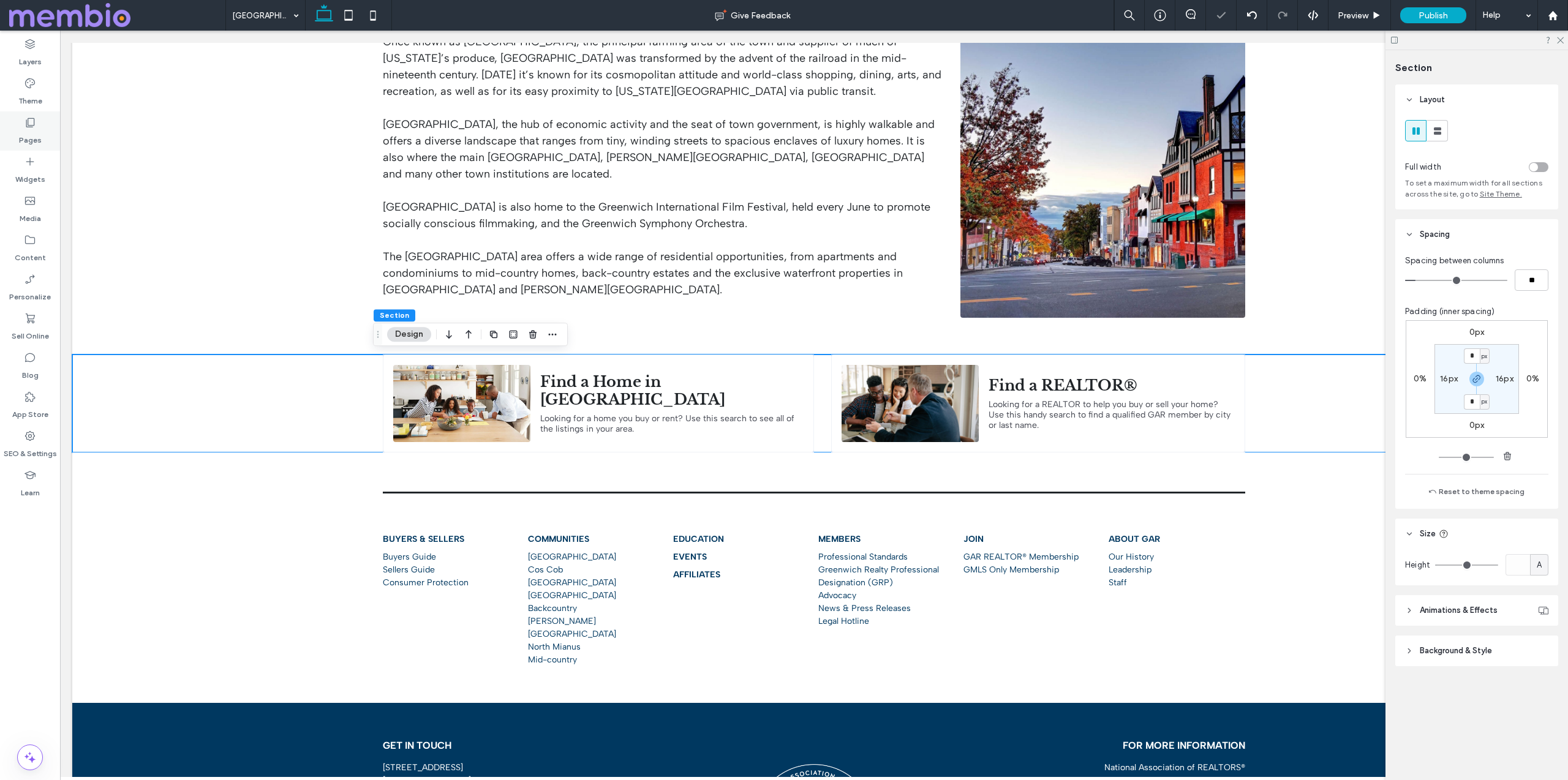
click at [32, 122] on icon at bounding box center [30, 122] width 12 height 12
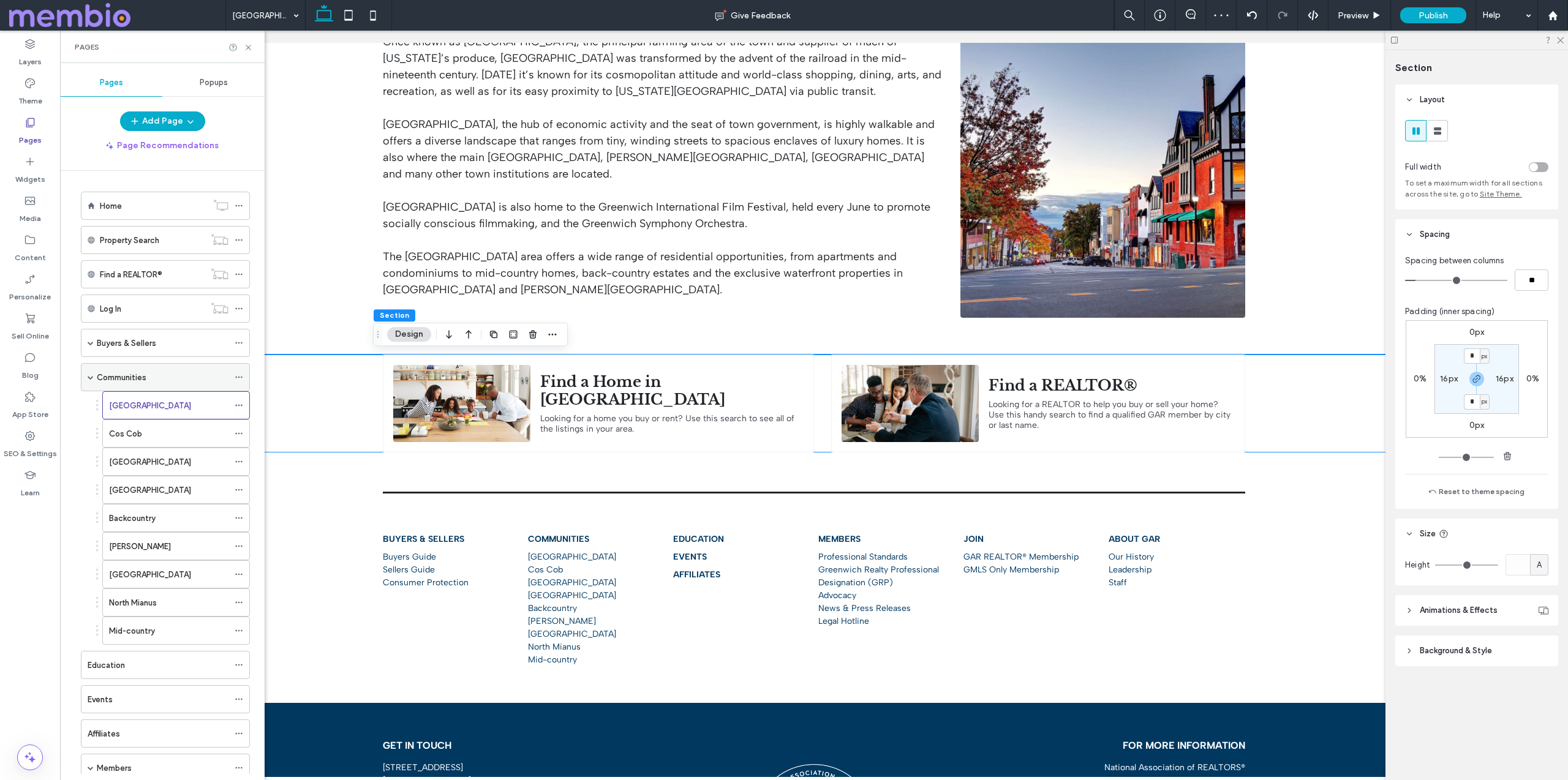
click at [126, 379] on label "Communities" at bounding box center [122, 377] width 50 height 21
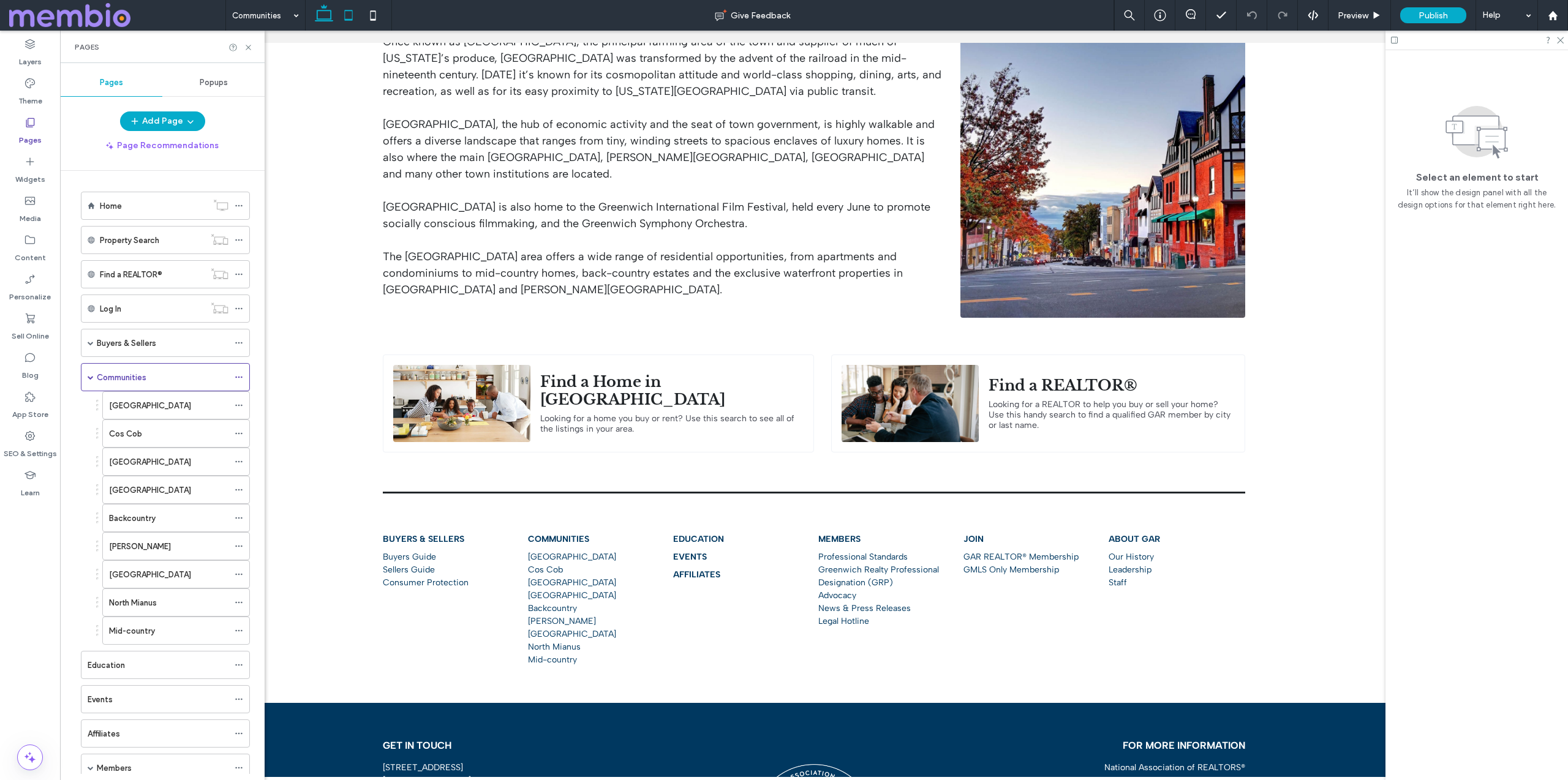
click at [350, 7] on icon at bounding box center [349, 16] width 25 height 25
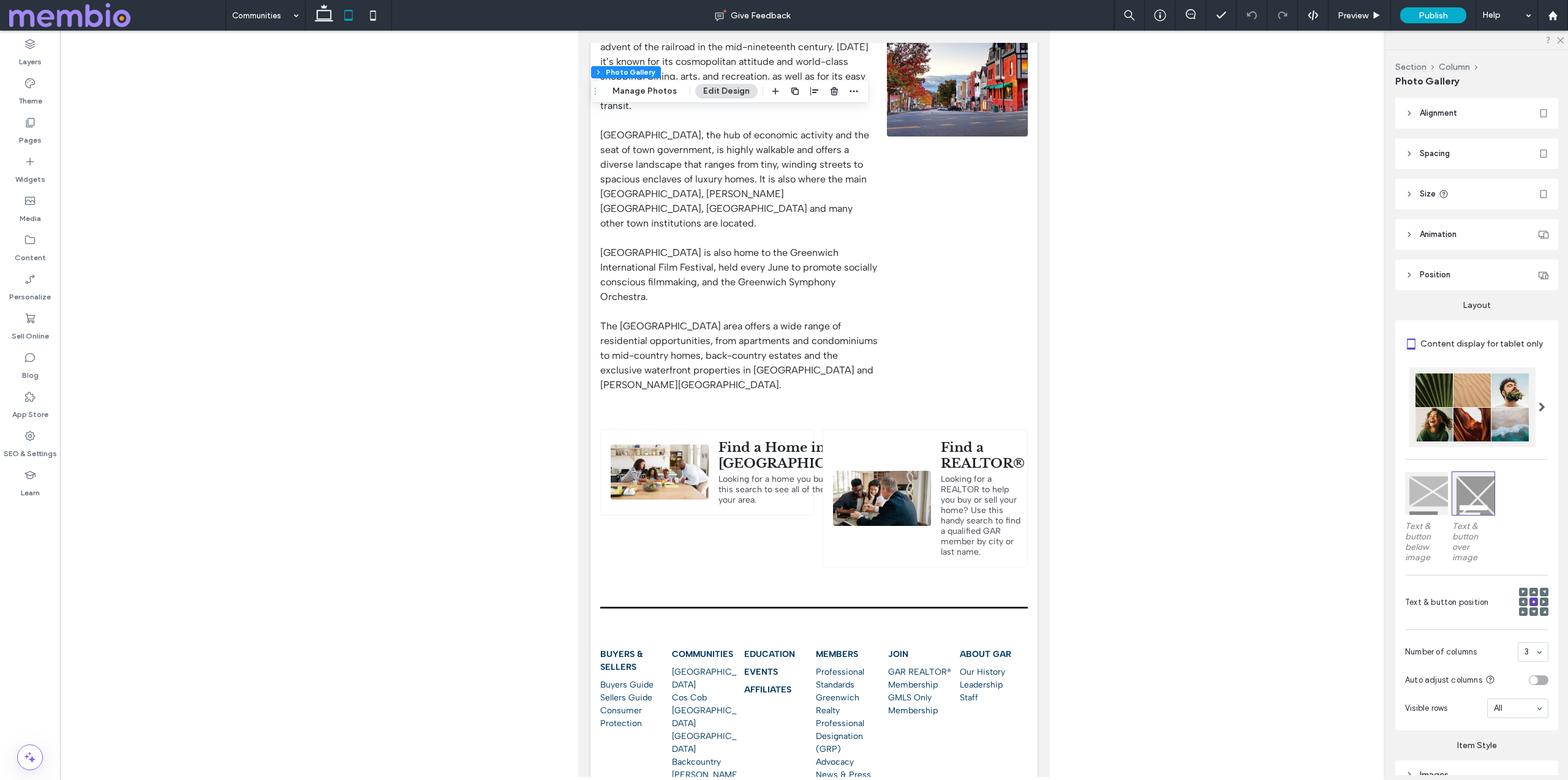
click at [1447, 147] on span "Spacing" at bounding box center [1435, 153] width 30 height 12
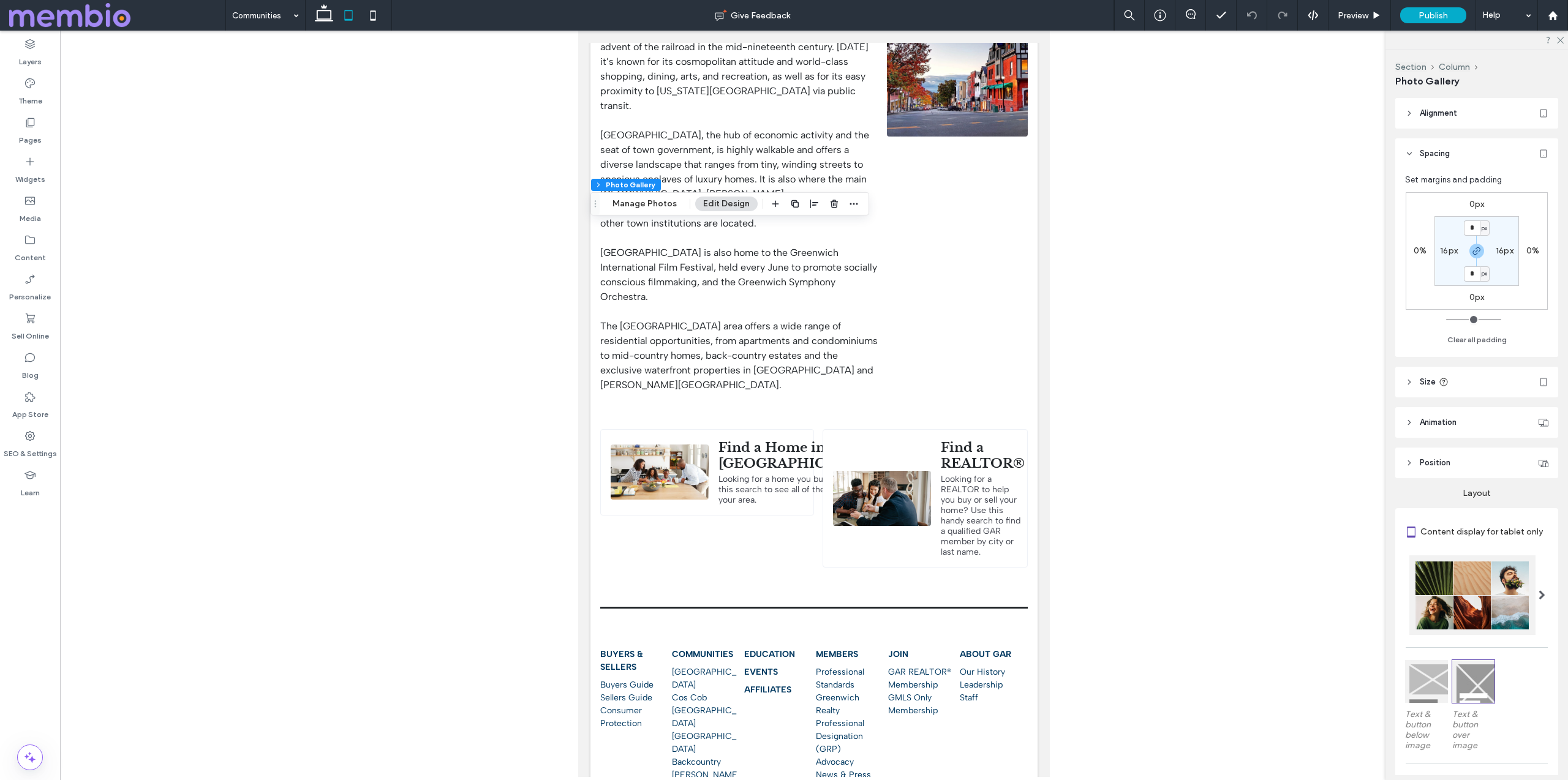
click at [1426, 385] on span "Size" at bounding box center [1428, 382] width 16 height 12
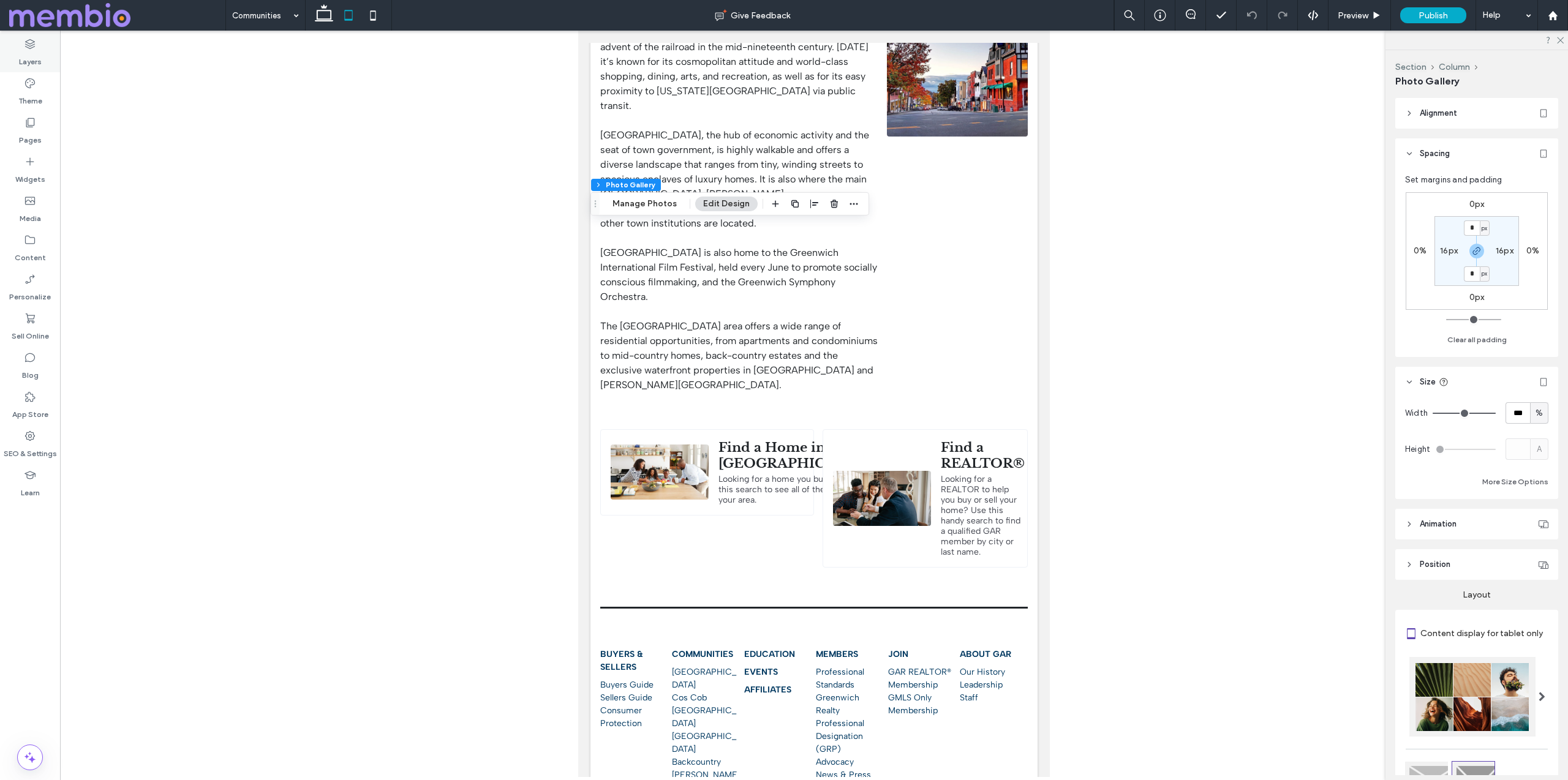
click at [24, 58] on label "Layers" at bounding box center [30, 59] width 23 height 17
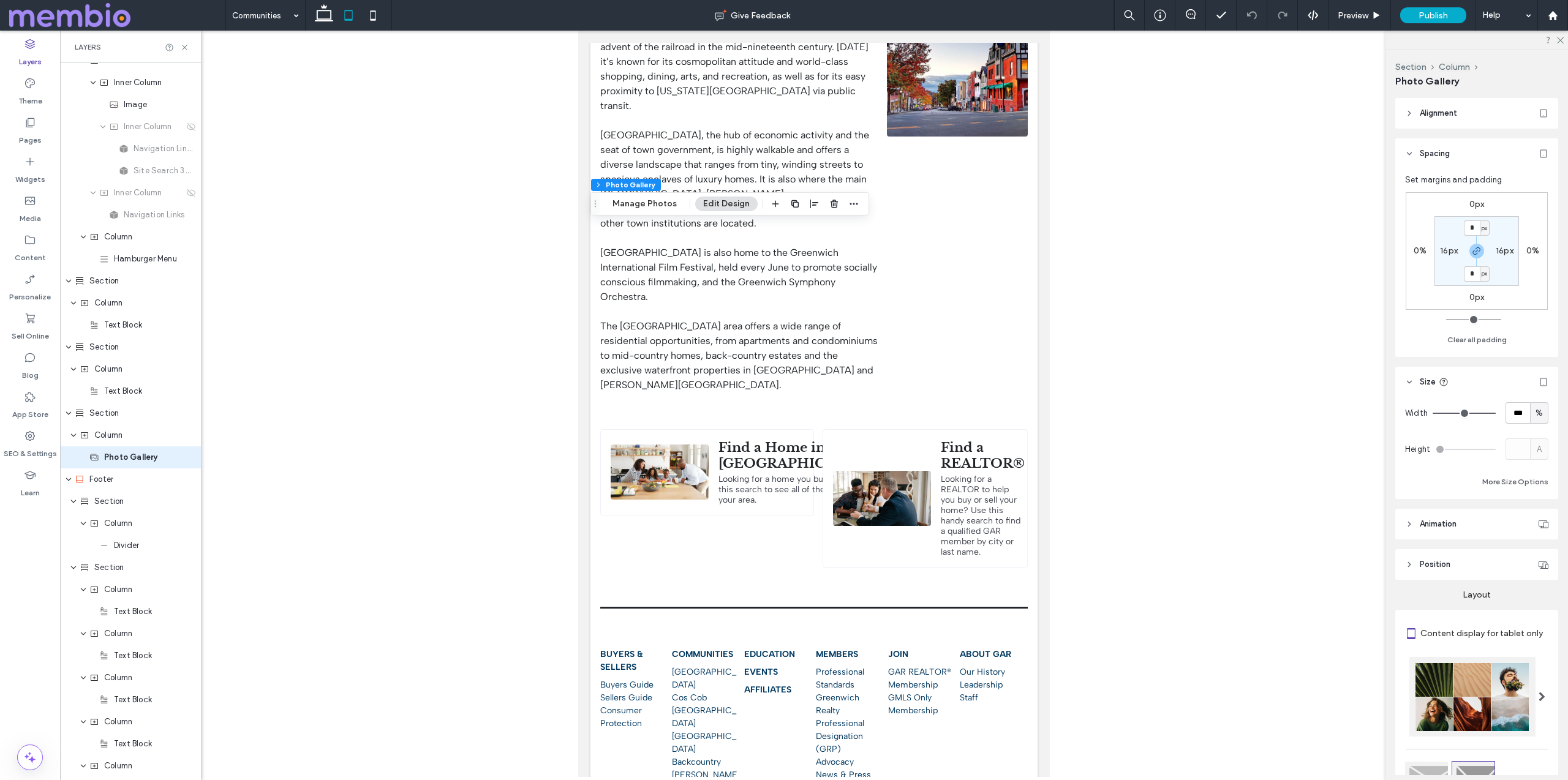
scroll to position [94, 0]
click at [108, 384] on div "Section" at bounding box center [131, 377] width 141 height 22
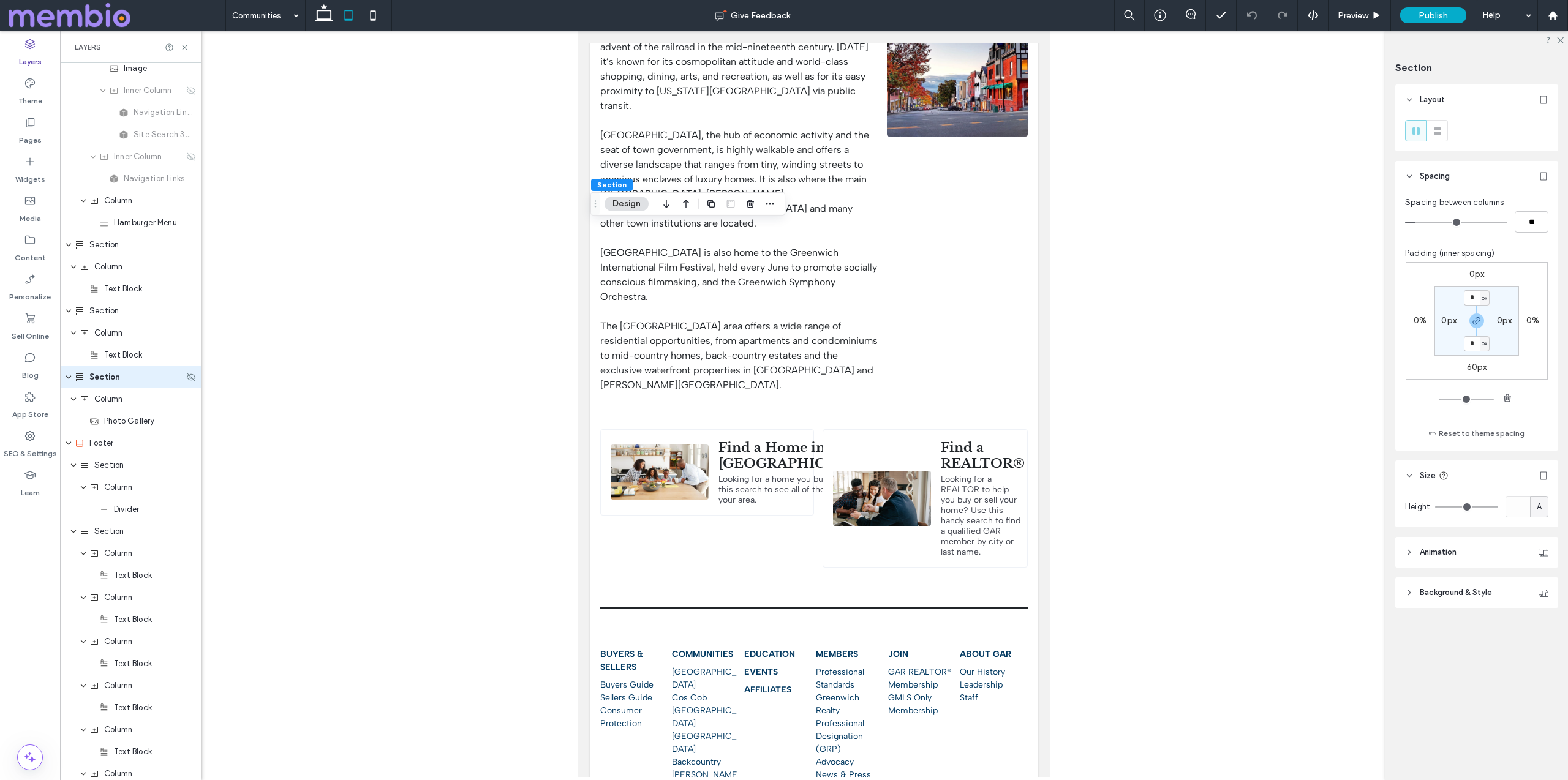
scroll to position [50, 0]
click at [1476, 367] on label "60px" at bounding box center [1477, 367] width 20 height 10
type input "**"
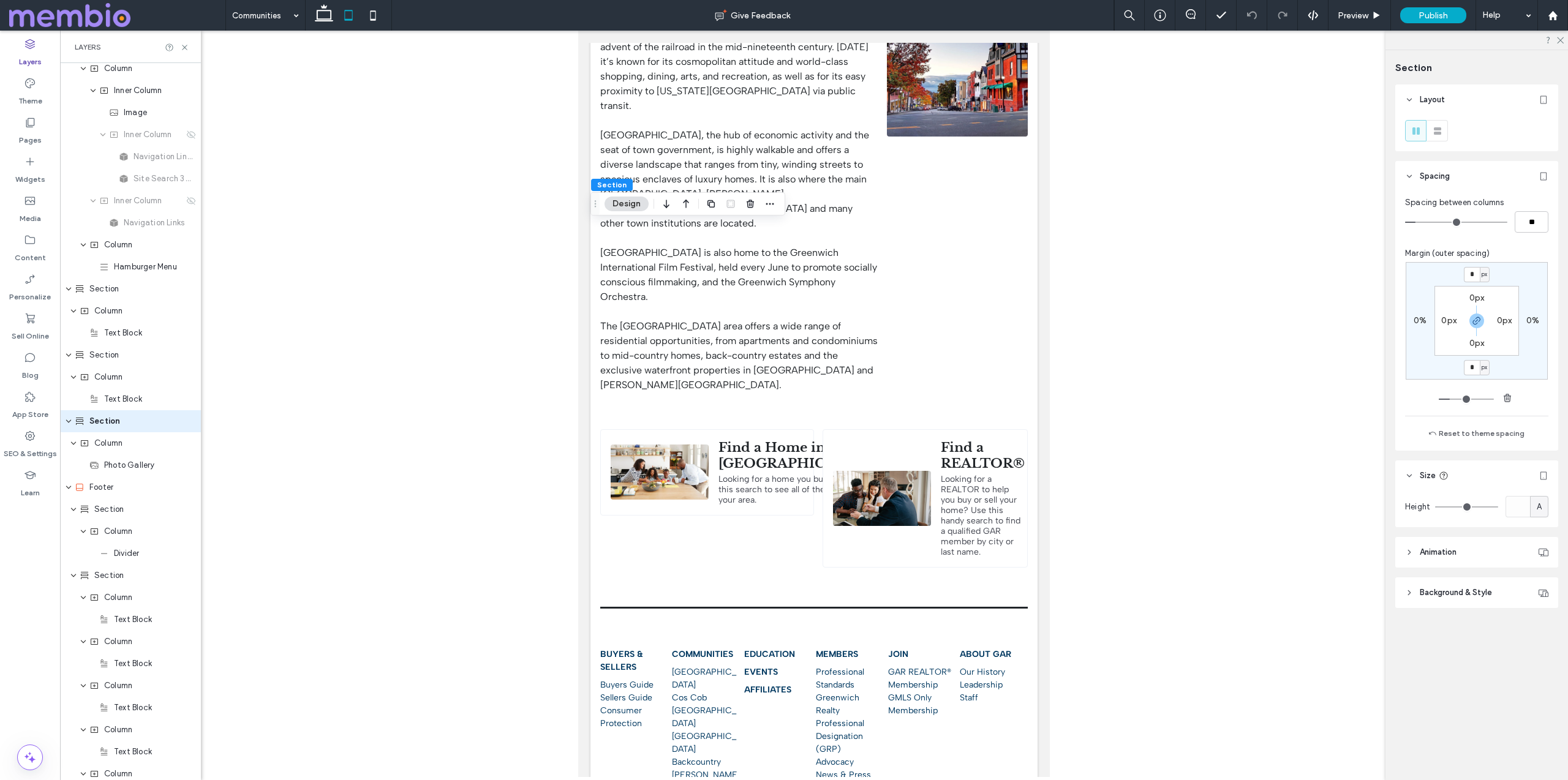
type input "*"
click at [371, 15] on icon at bounding box center [373, 16] width 25 height 25
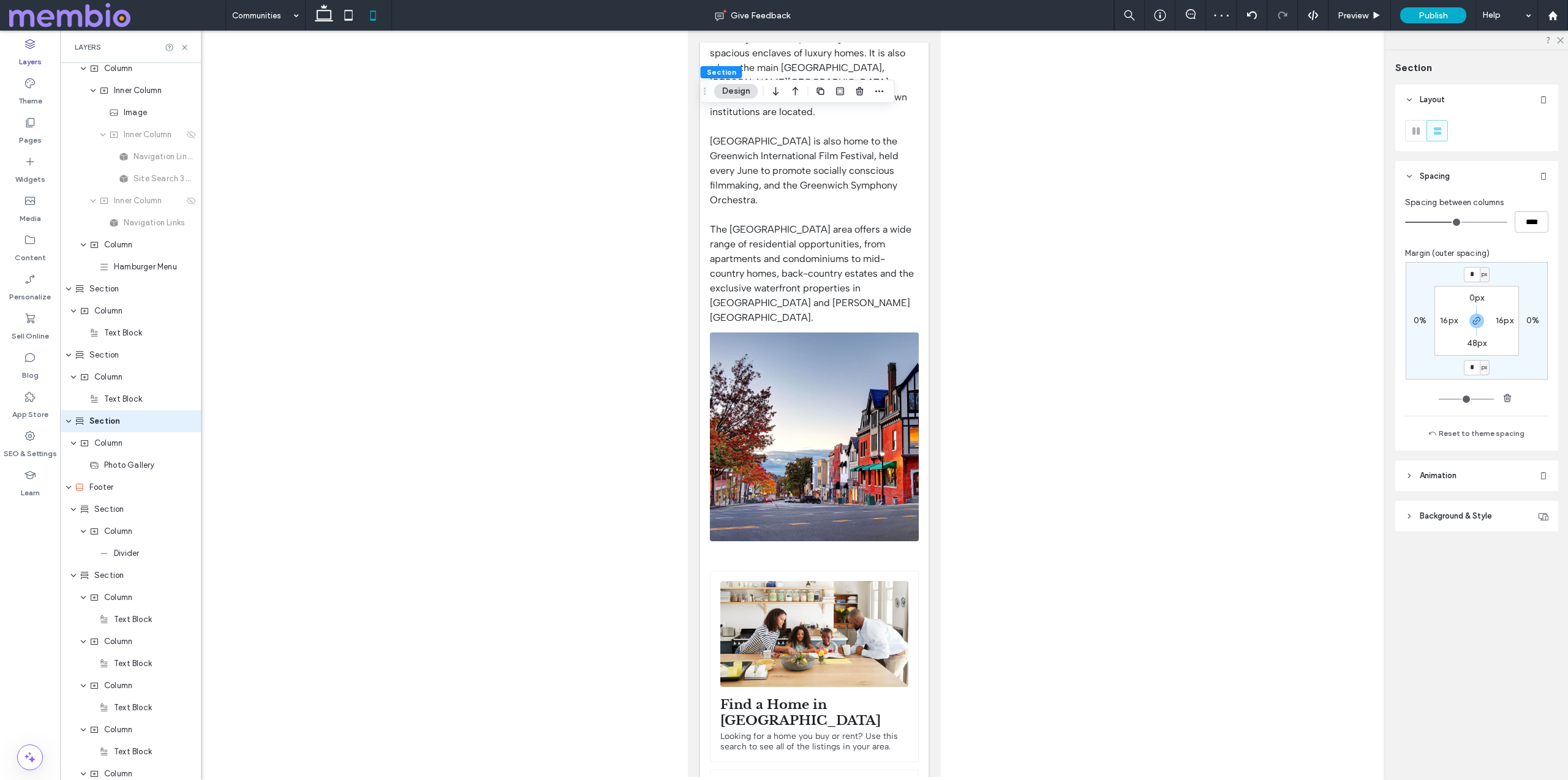
click at [1470, 346] on label "48px" at bounding box center [1477, 343] width 20 height 10
type input "**"
type input "*"
